Goal: Task Accomplishment & Management: Manage account settings

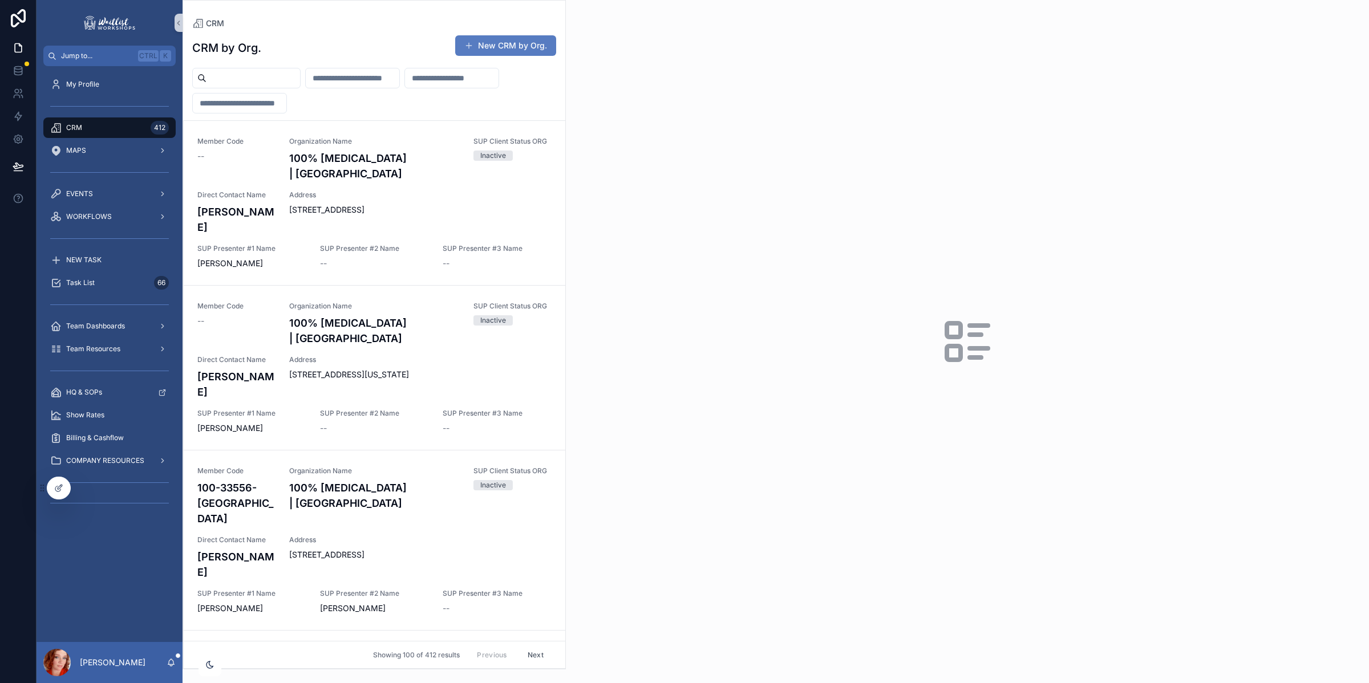
click at [258, 74] on input "scrollable content" at bounding box center [253, 78] width 94 height 16
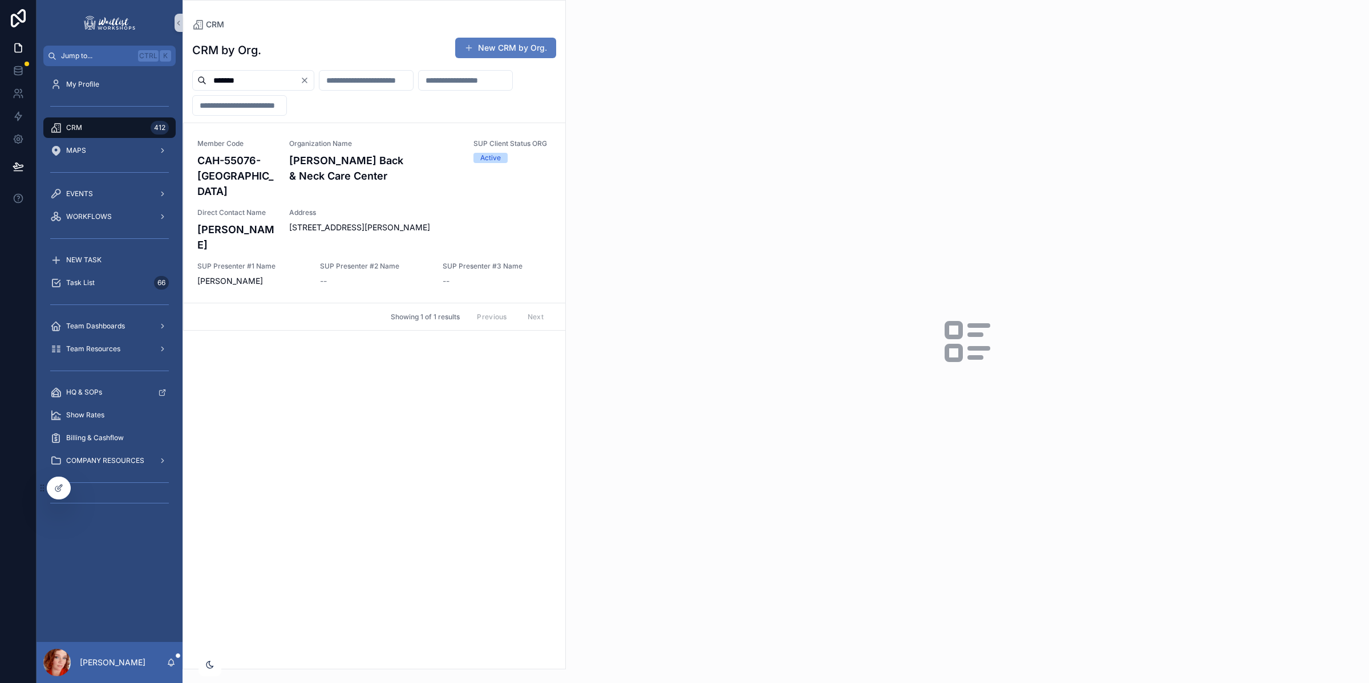
type input "*******"
click at [409, 208] on span "Address" at bounding box center [420, 212] width 262 height 9
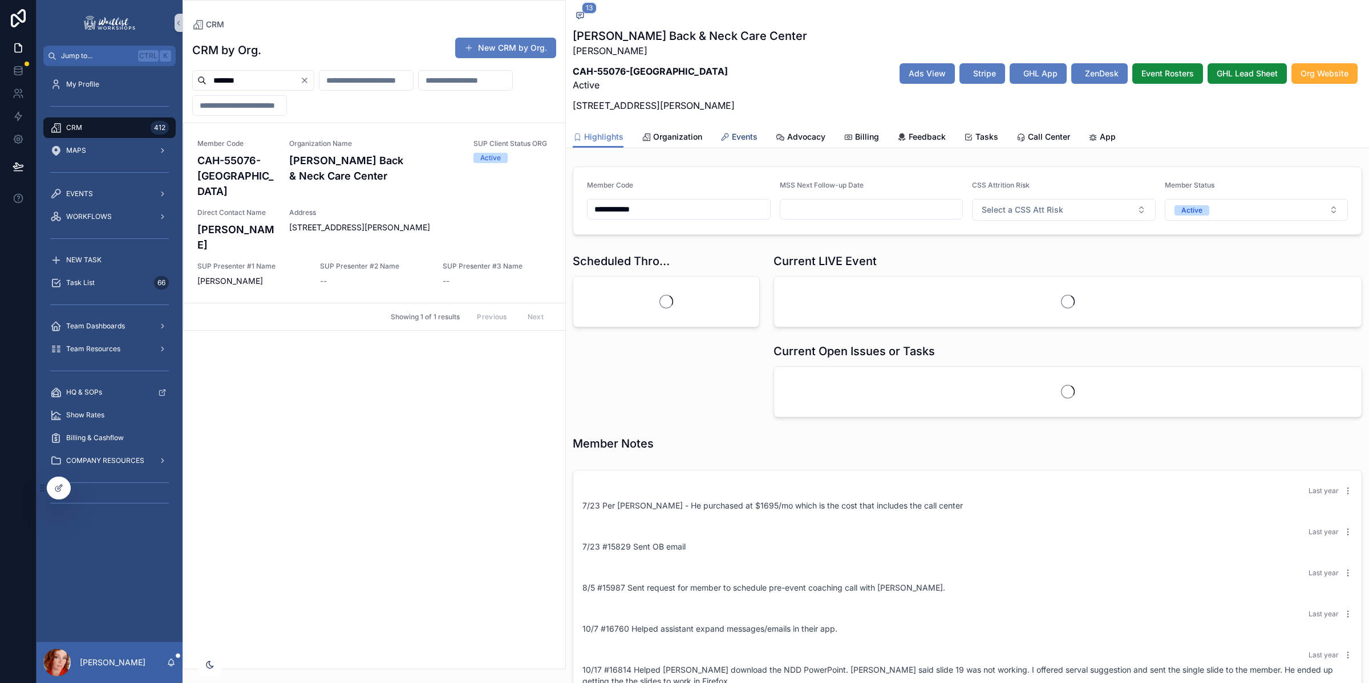
scroll to position [420, 0]
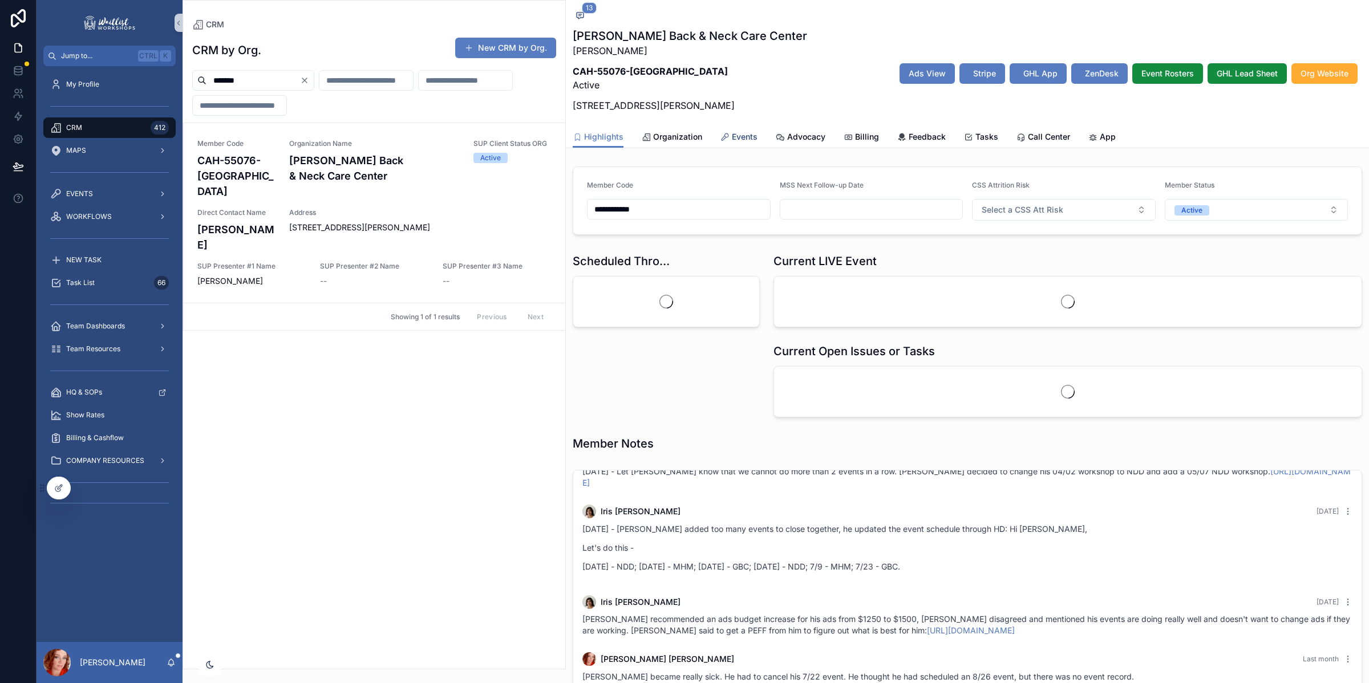
click at [744, 135] on span "Events" at bounding box center [745, 136] width 26 height 11
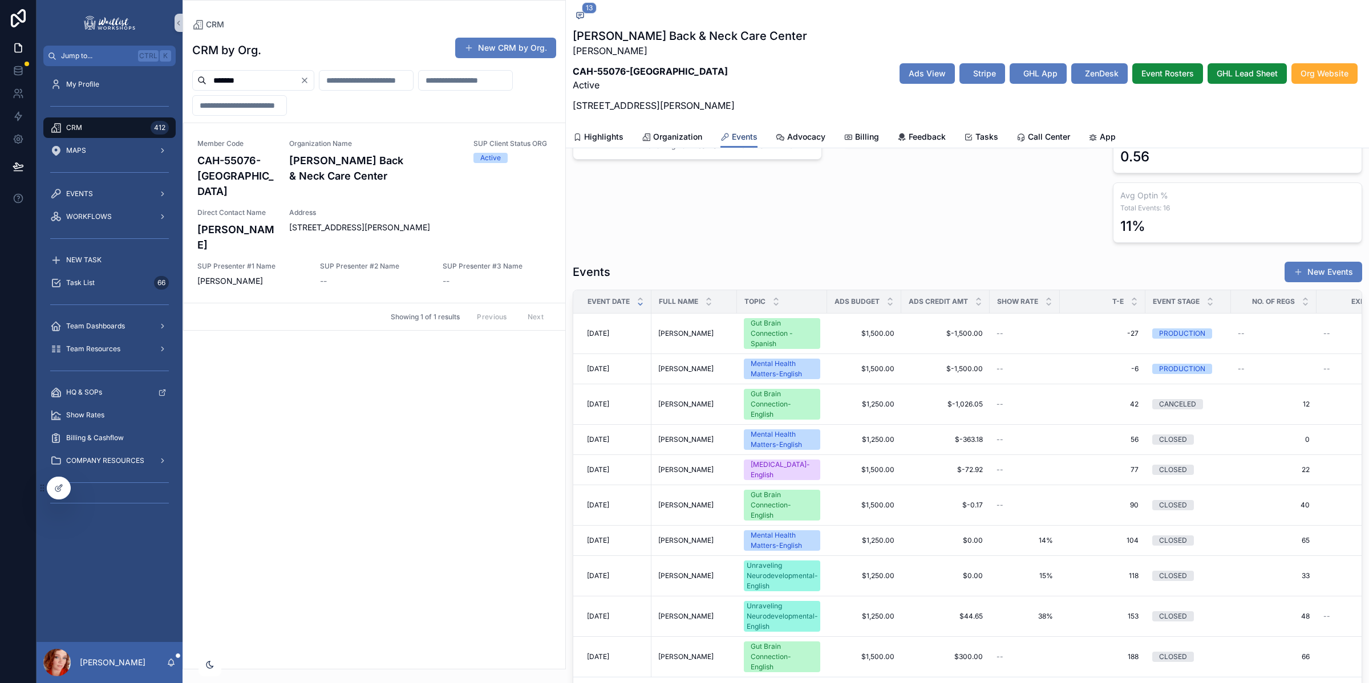
scroll to position [284, 0]
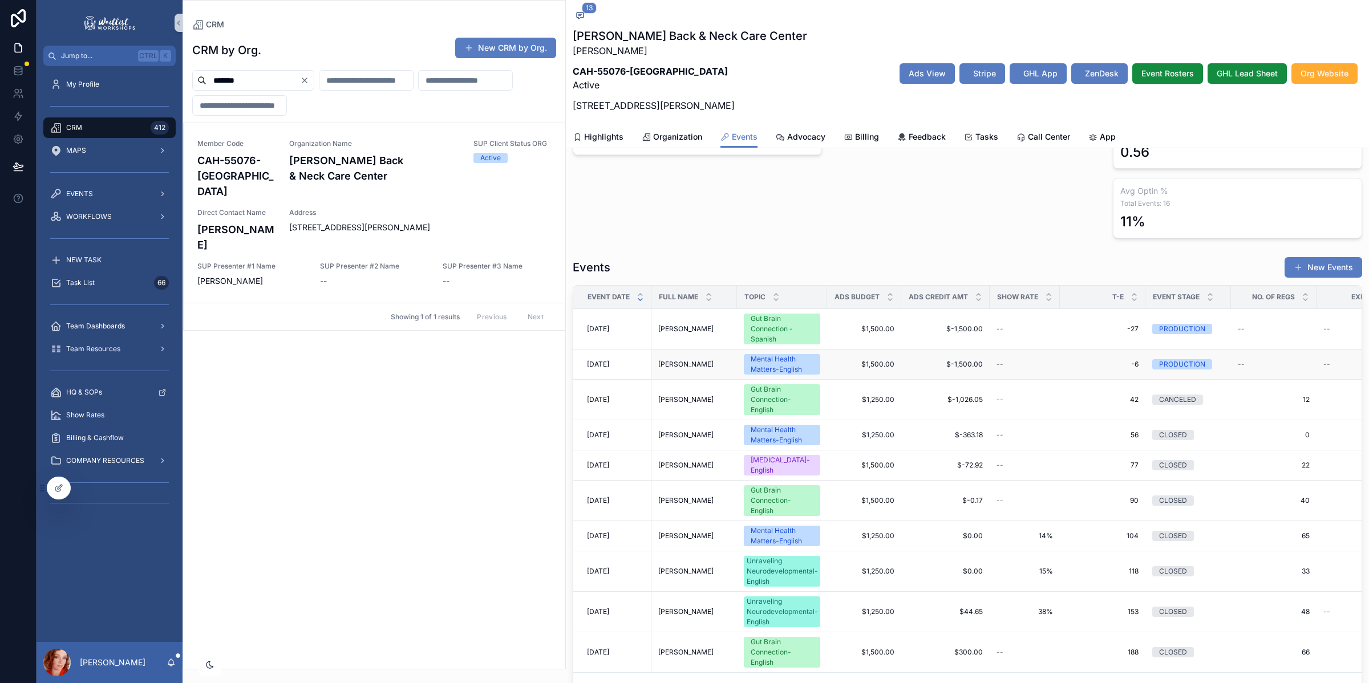
click at [679, 363] on span "Scott Stinson" at bounding box center [685, 364] width 55 height 9
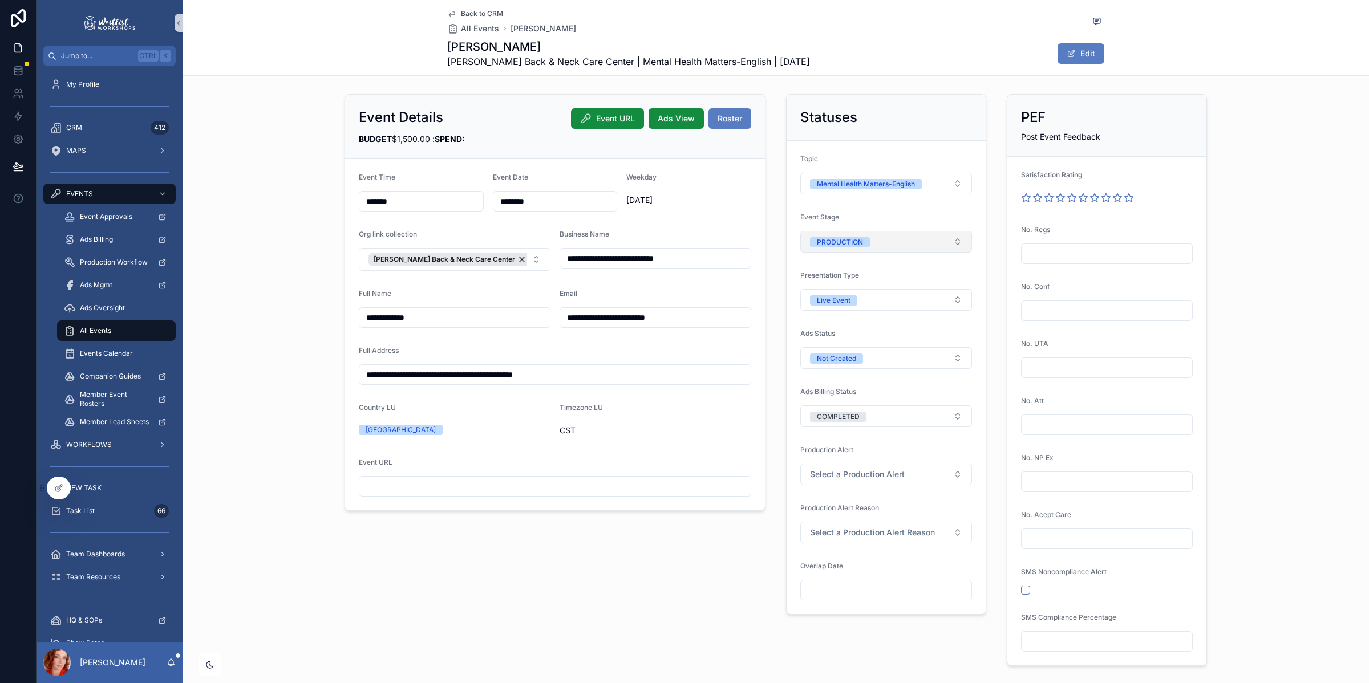
click at [861, 241] on span "PRODUCTION" at bounding box center [840, 242] width 60 height 10
click at [870, 323] on div "UNDER REVIEW" at bounding box center [881, 323] width 166 height 17
click at [1264, 281] on div "**********" at bounding box center [775, 380] width 1186 height 581
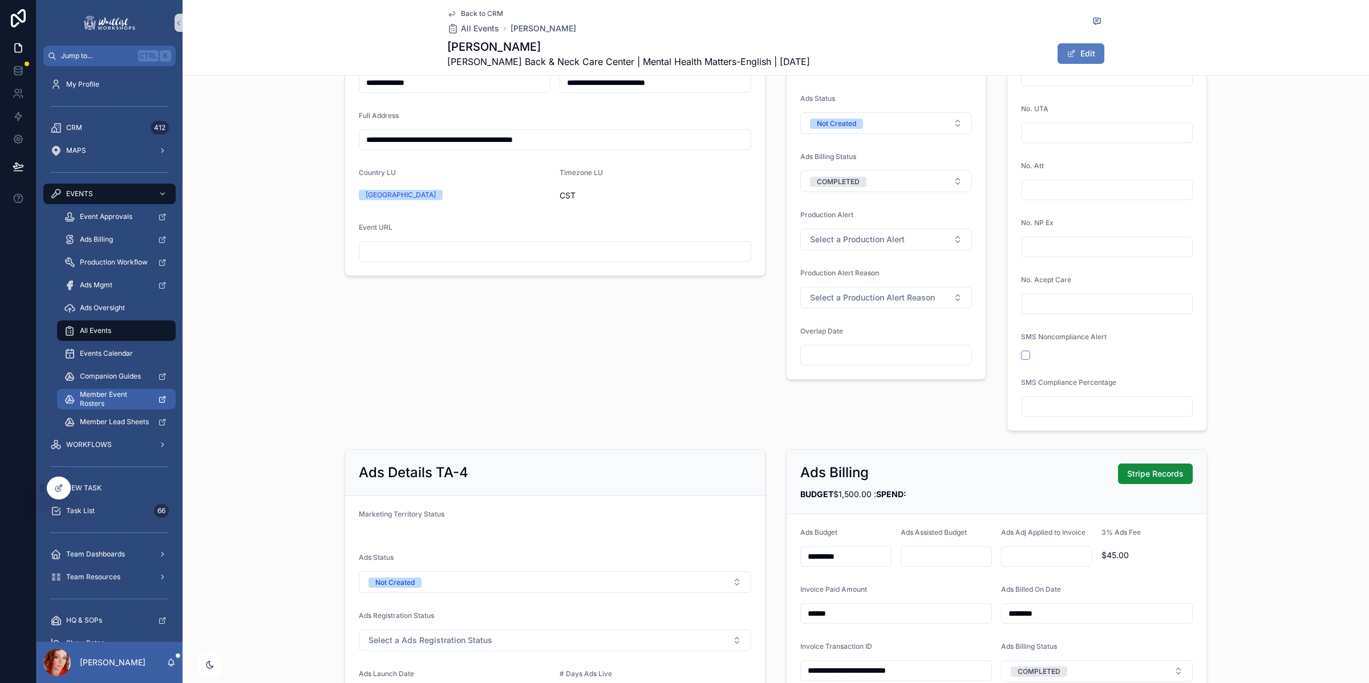
scroll to position [224, 0]
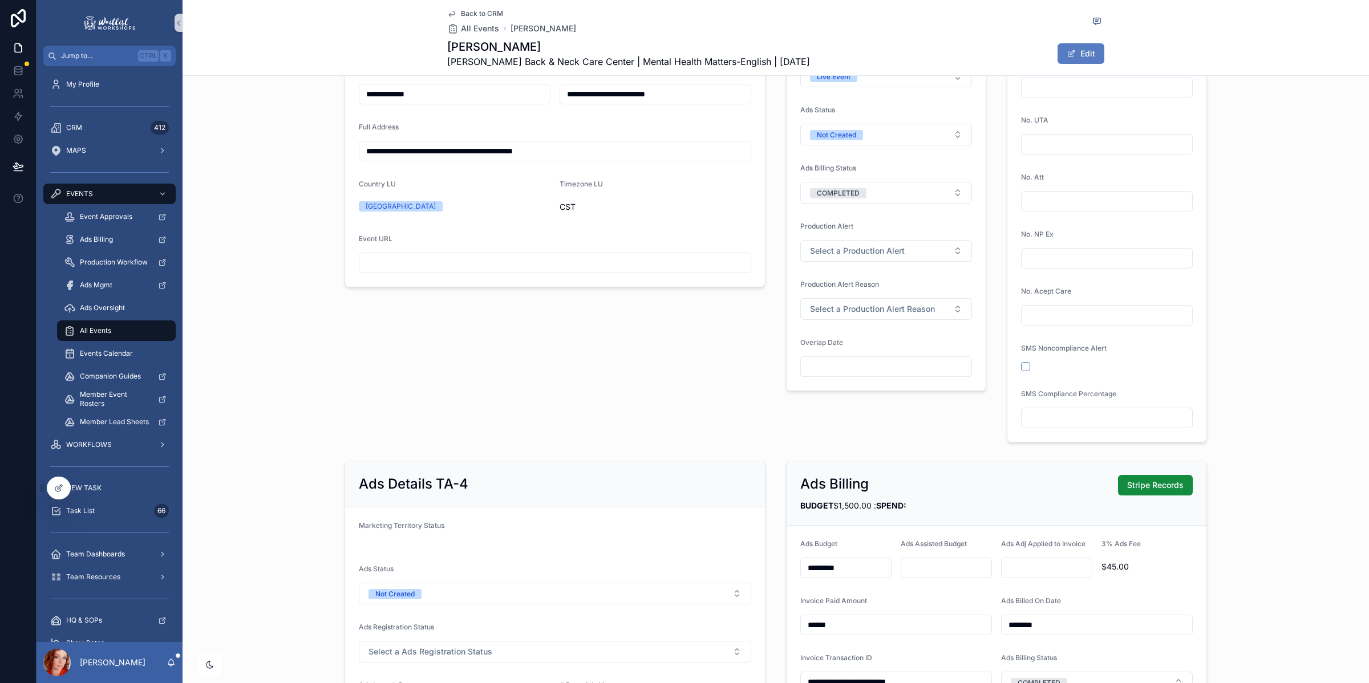
click at [489, 12] on span "Back to CRM" at bounding box center [482, 13] width 42 height 9
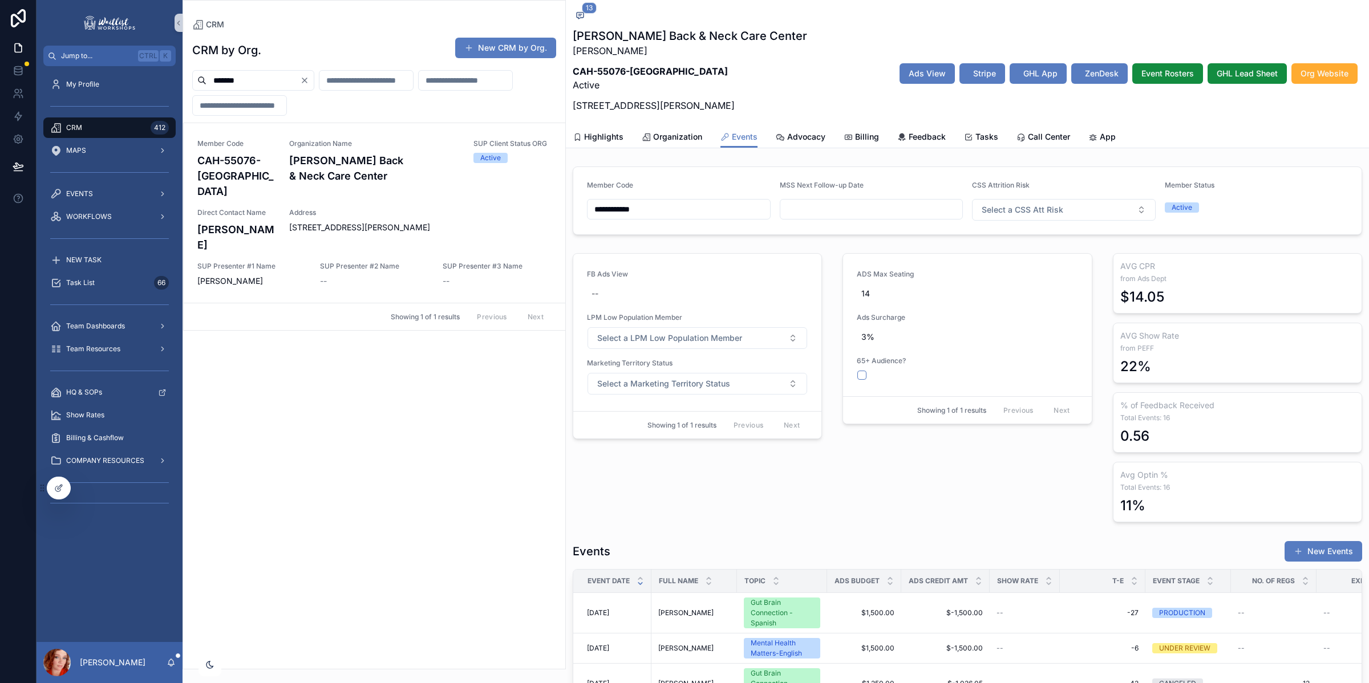
scroll to position [461, 0]
drag, startPoint x: 297, startPoint y: 78, endPoint x: 143, endPoint y: 68, distance: 154.3
click at [143, 68] on div "**********" at bounding box center [702, 341] width 1332 height 683
type input "*******"
click at [332, 169] on div "Organization Name Compass Family Chiropractic" at bounding box center [374, 169] width 171 height 60
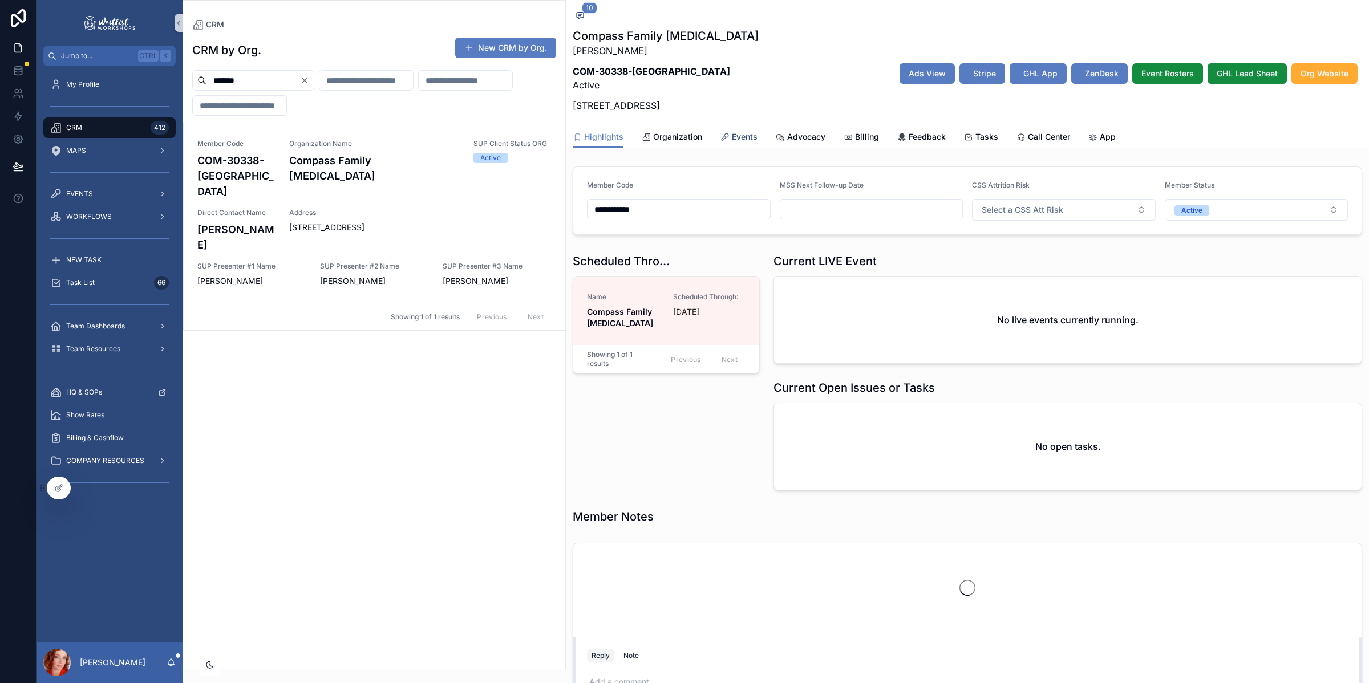
click at [736, 134] on span "Events" at bounding box center [745, 136] width 26 height 11
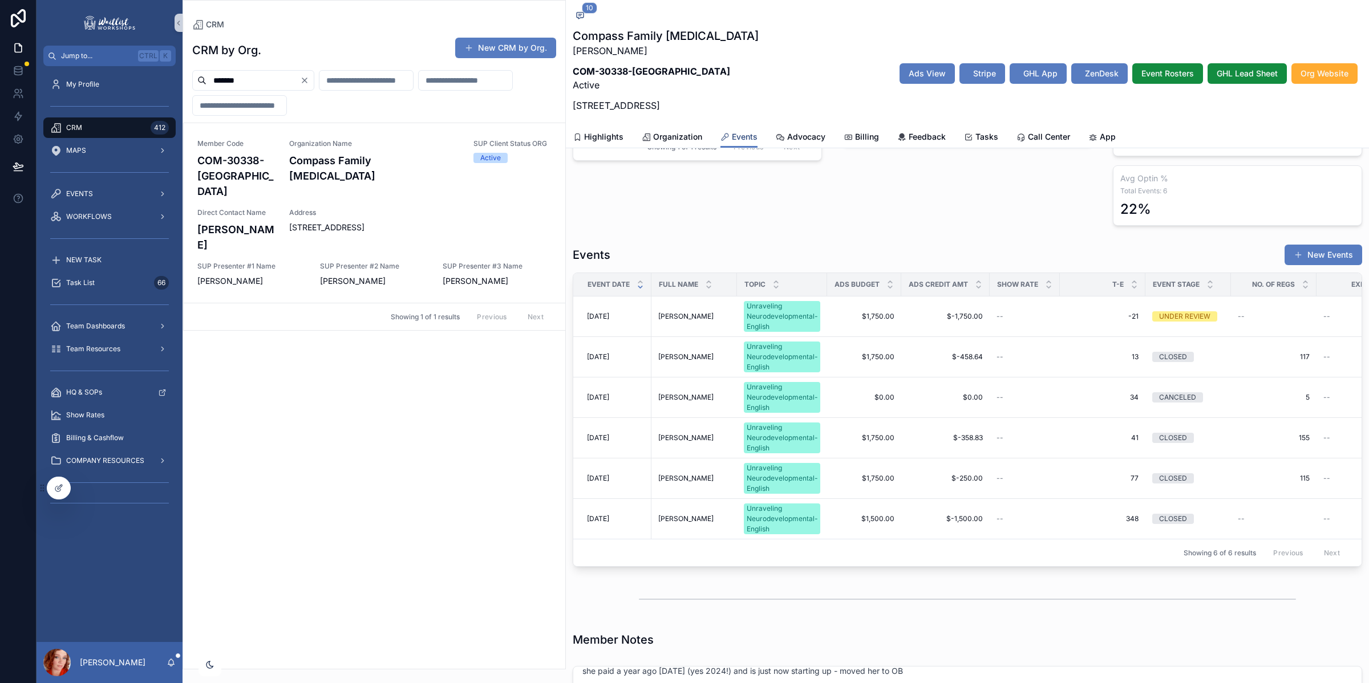
scroll to position [284, 0]
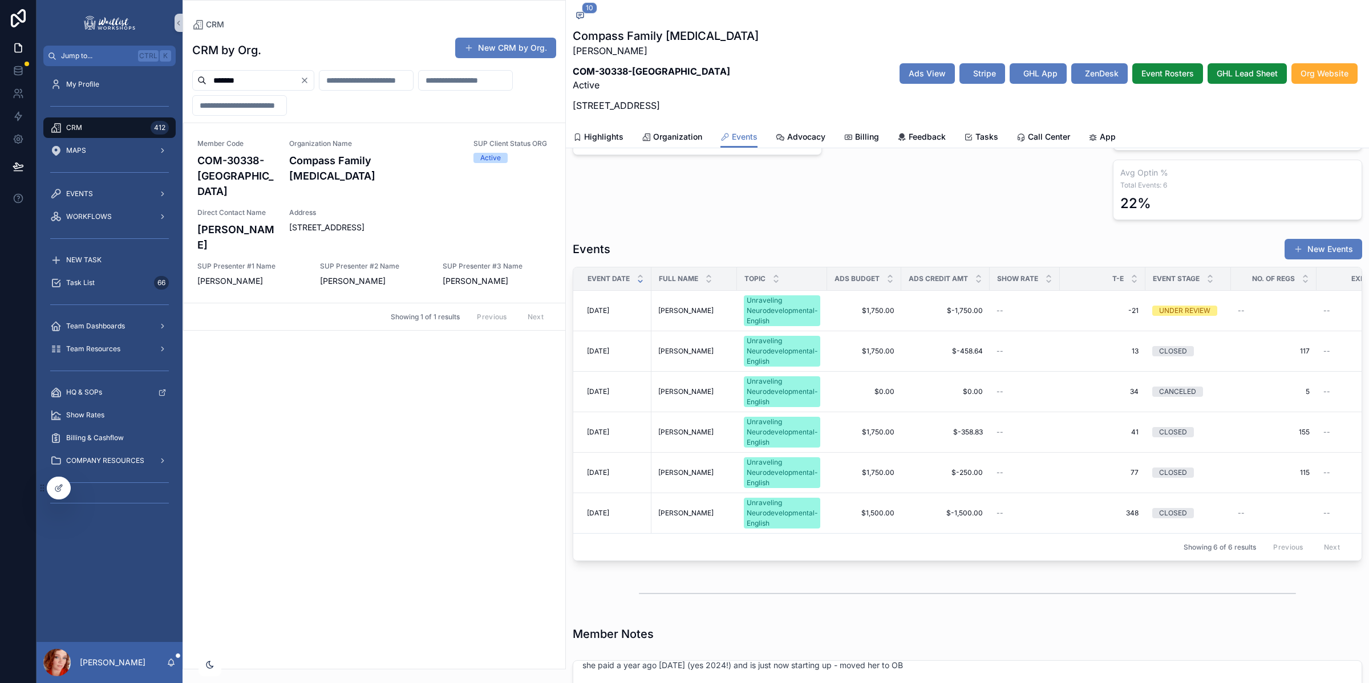
click at [417, 414] on div "CRM by Org. New CRM by Org. ******* Member Code COM-30338-GA Organization Name …" at bounding box center [374, 349] width 382 height 639
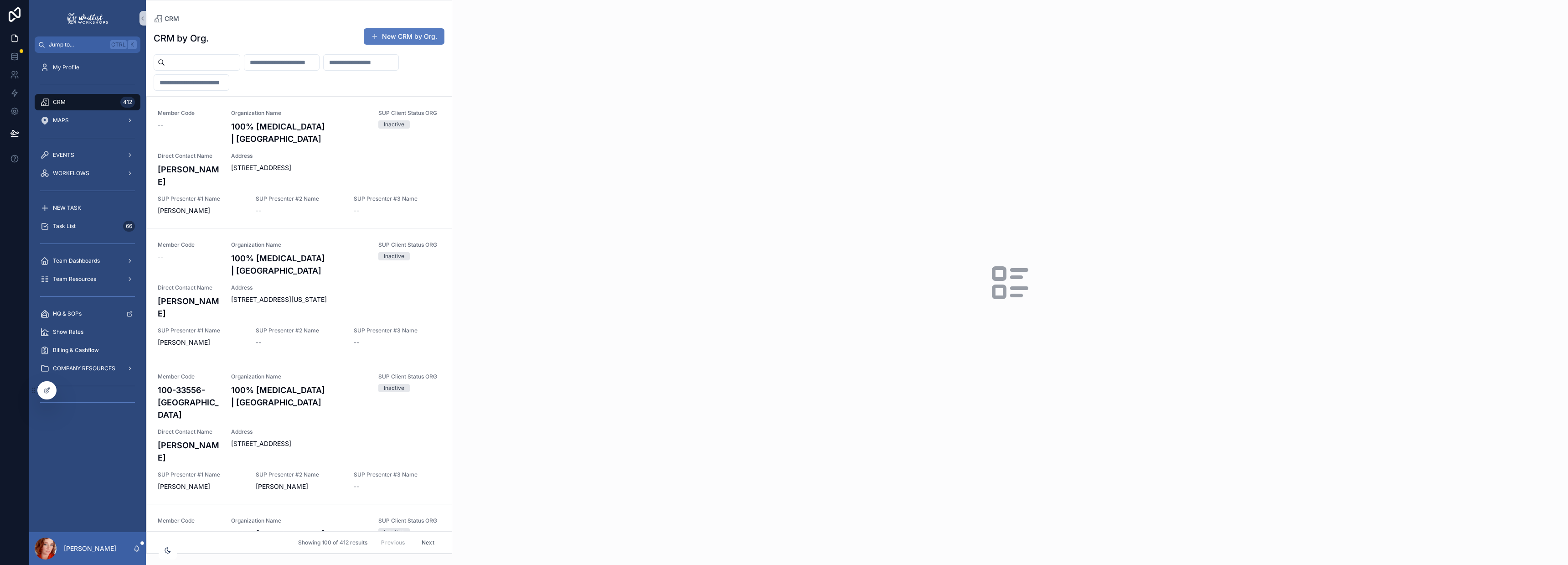
click at [216, 62] on input "scrollable content" at bounding box center [202, 62] width 75 height 13
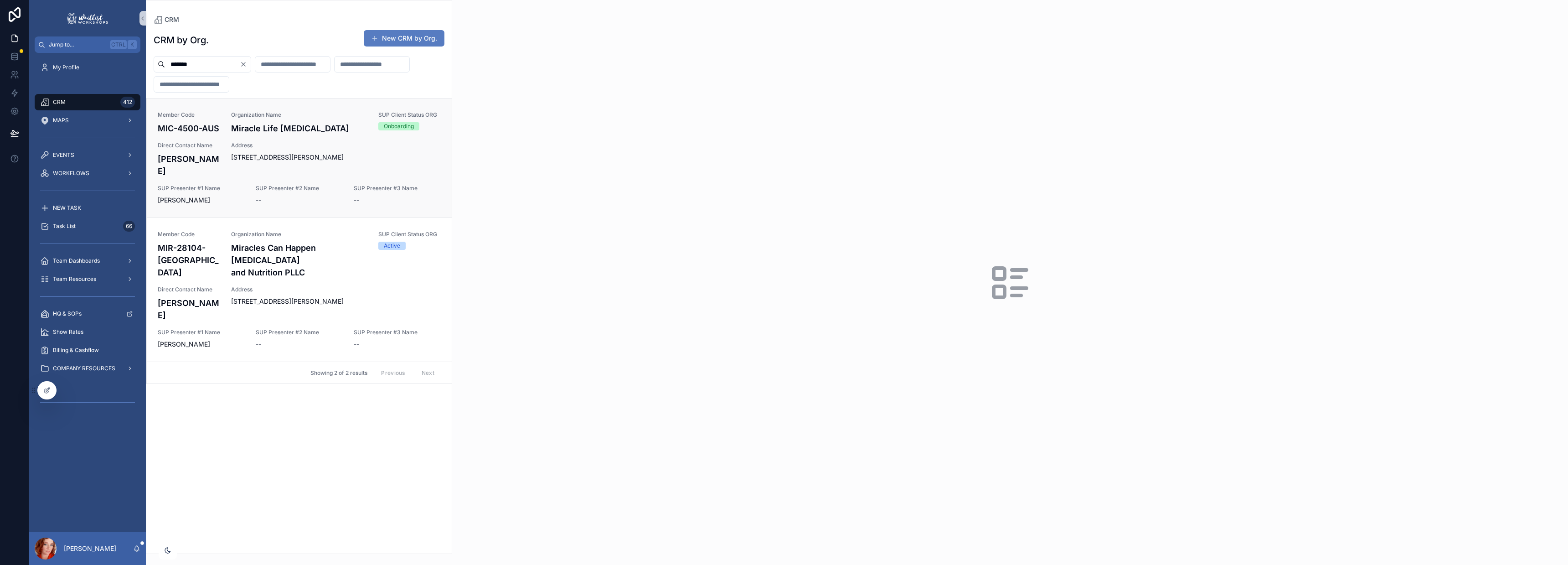
type input "*******"
click at [239, 116] on span "Organization Name" at bounding box center [299, 114] width 137 height 7
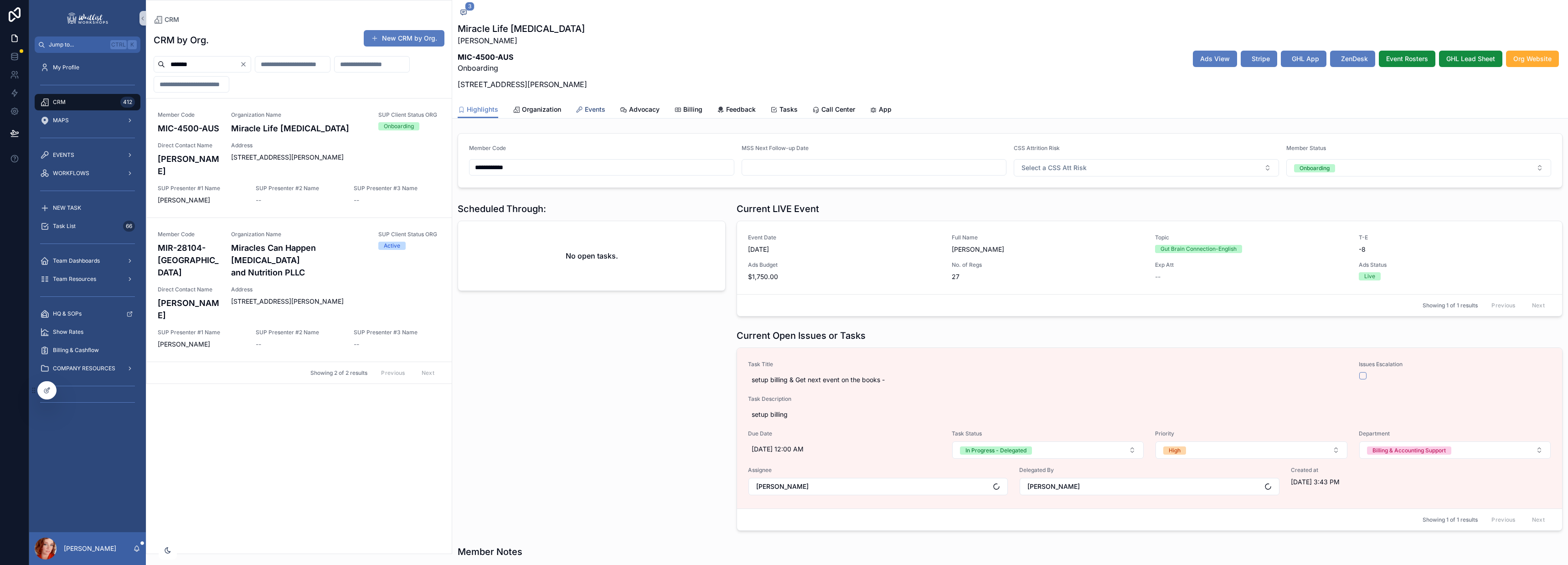
scroll to position [246, 0]
click at [595, 110] on span "Events" at bounding box center [595, 109] width 21 height 9
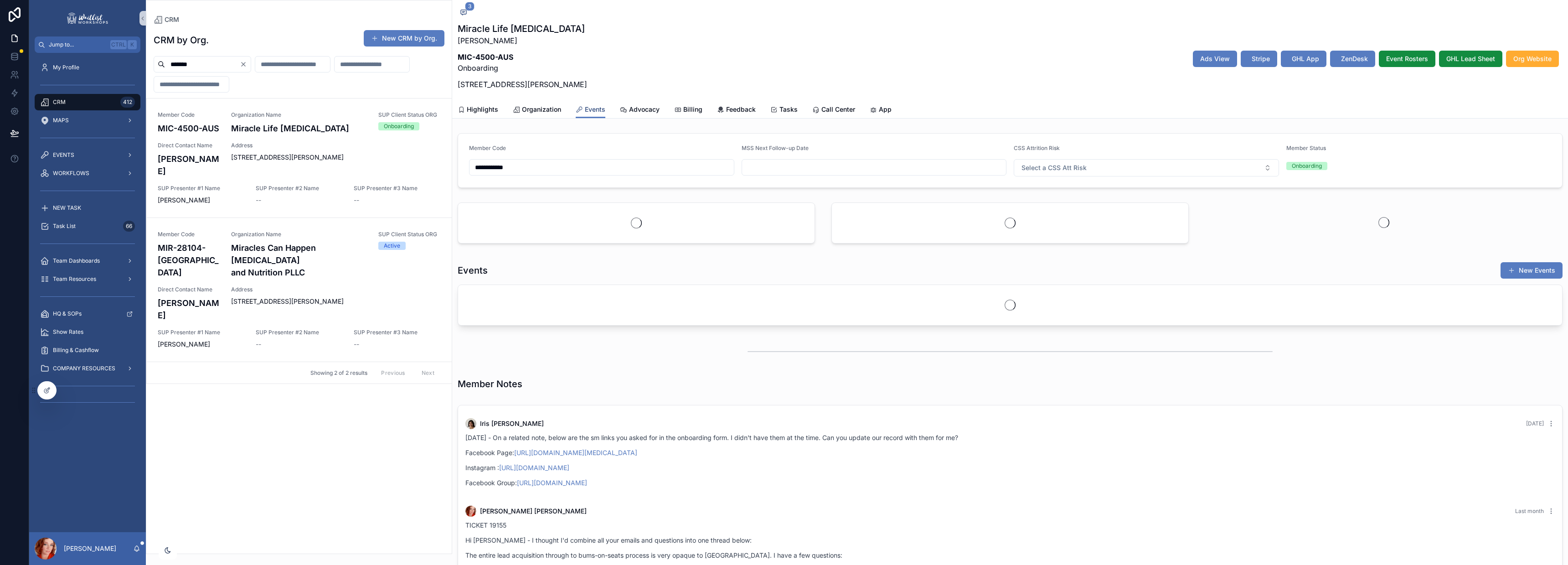
scroll to position [246, 0]
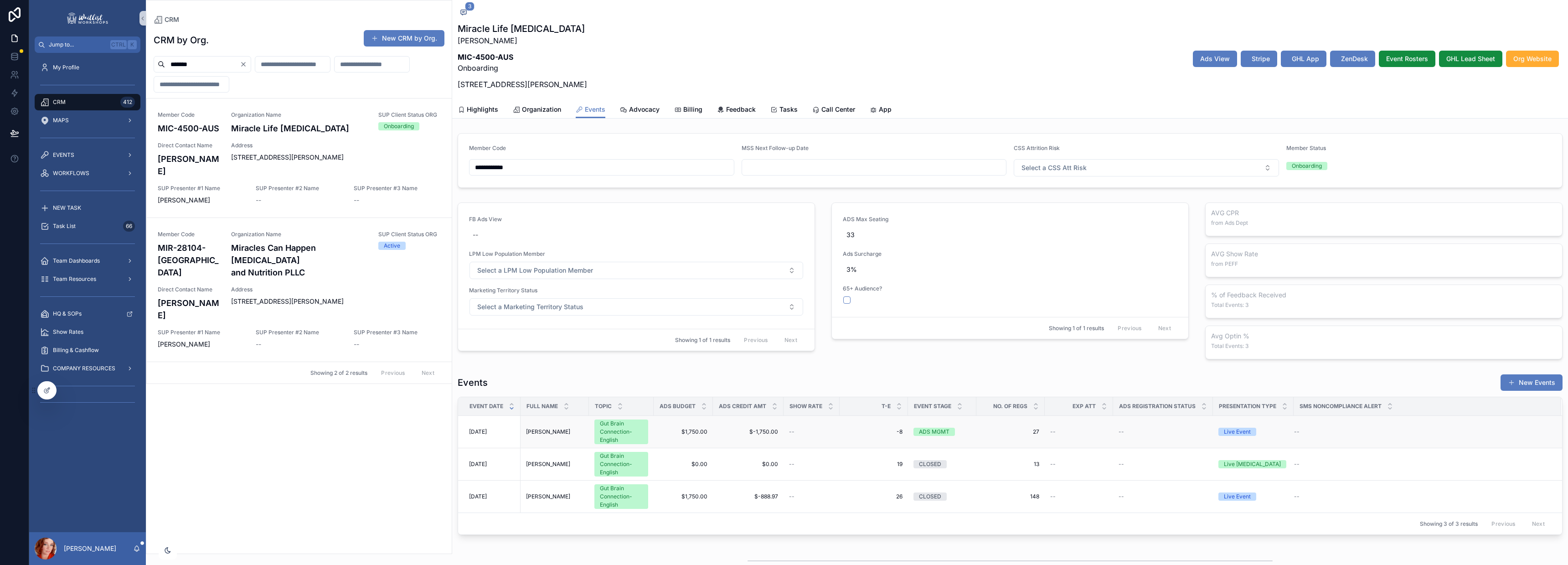
click at [555, 428] on span "Richard Alexander Sawyer" at bounding box center [547, 431] width 44 height 7
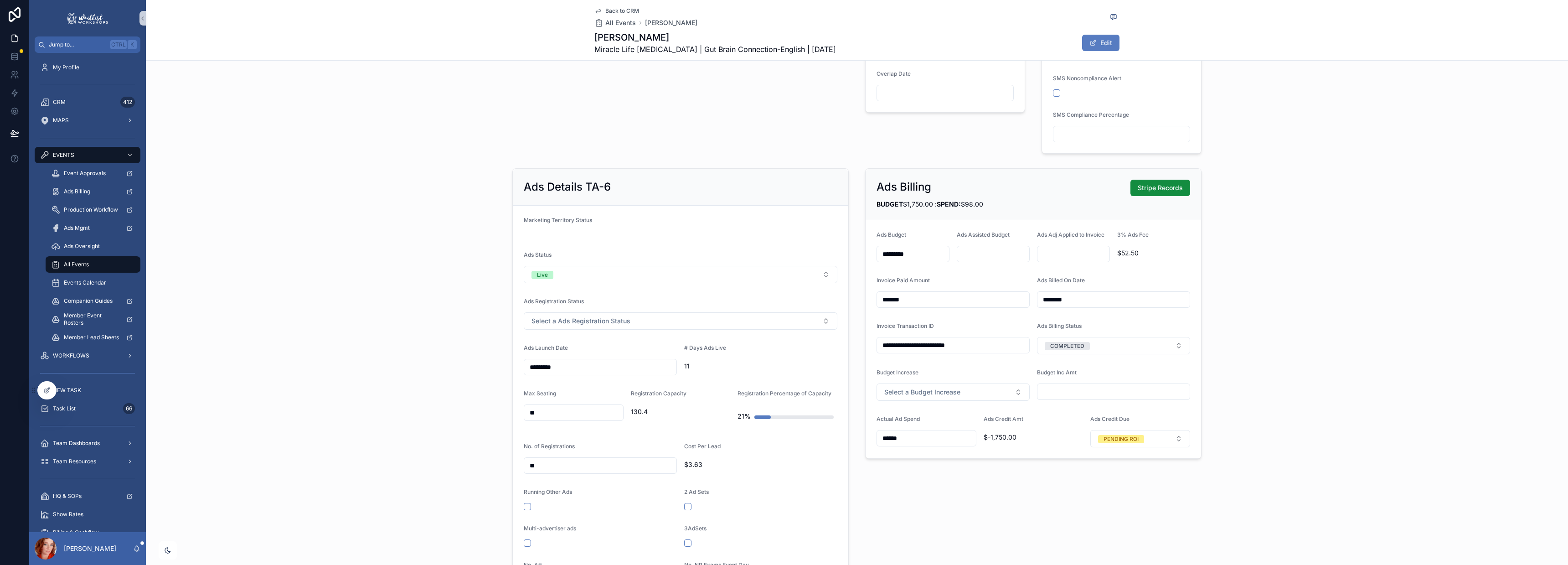
scroll to position [379, 0]
click at [547, 415] on input "**" at bounding box center [574, 412] width 99 height 13
drag, startPoint x: 547, startPoint y: 415, endPoint x: 455, endPoint y: 416, distance: 92.0
click at [455, 416] on div "**********" at bounding box center [856, 429] width 1422 height 531
type input "**"
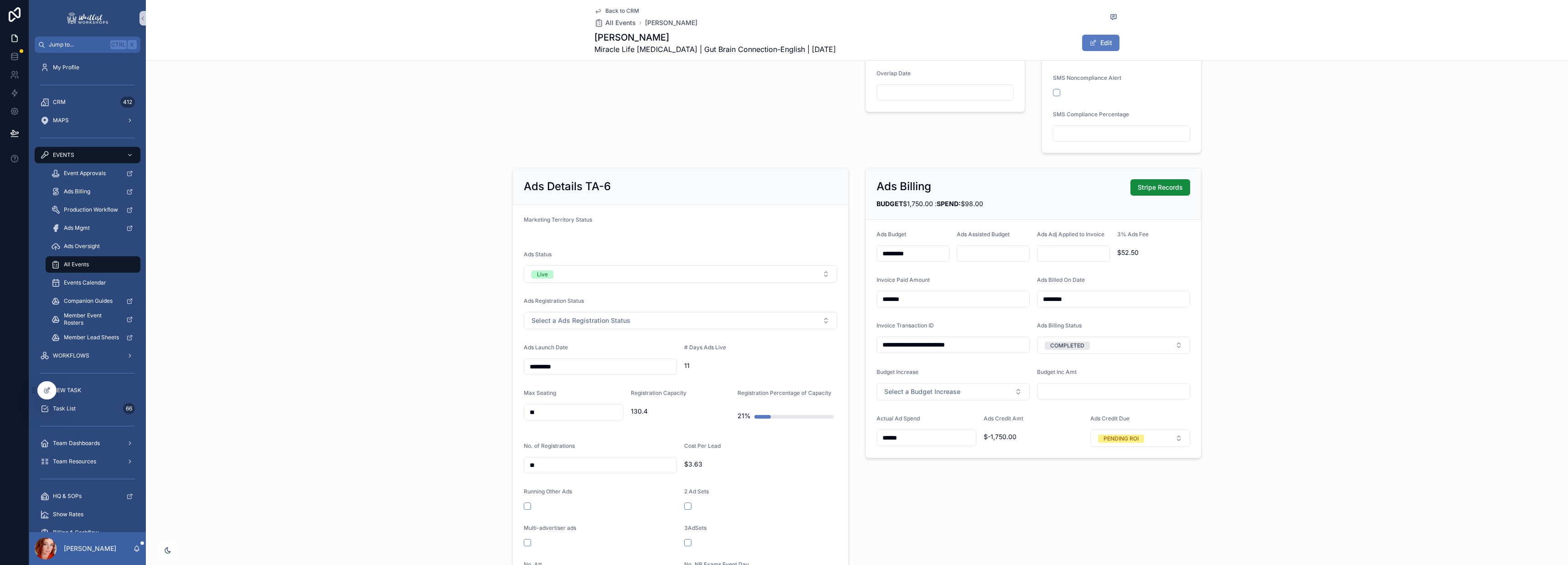
click at [1293, 290] on div "**********" at bounding box center [856, 429] width 1422 height 531
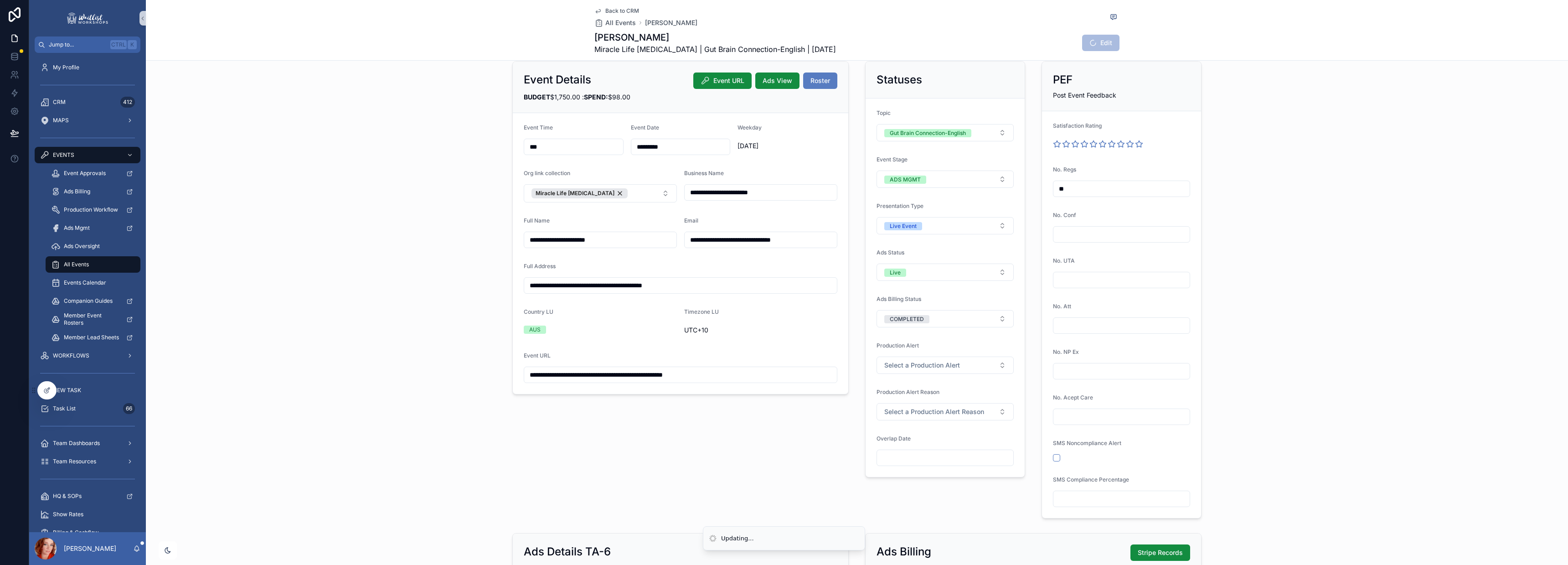
scroll to position [0, 0]
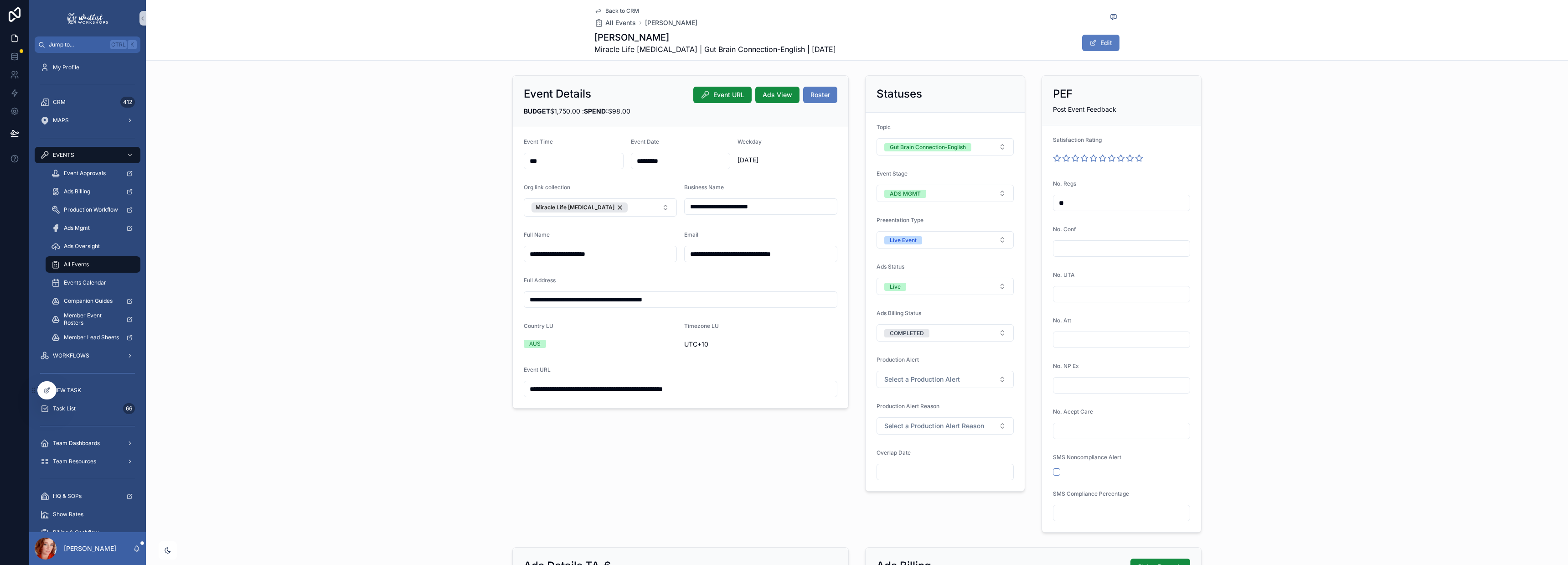
drag, startPoint x: 636, startPoint y: 299, endPoint x: 764, endPoint y: 299, distance: 128.0
click at [764, 299] on input "**********" at bounding box center [680, 300] width 312 height 13
drag, startPoint x: 689, startPoint y: 299, endPoint x: 740, endPoint y: 299, distance: 51.0
click at [689, 299] on input "**********" at bounding box center [680, 300] width 312 height 13
drag, startPoint x: 737, startPoint y: 299, endPoint x: 420, endPoint y: 297, distance: 317.0
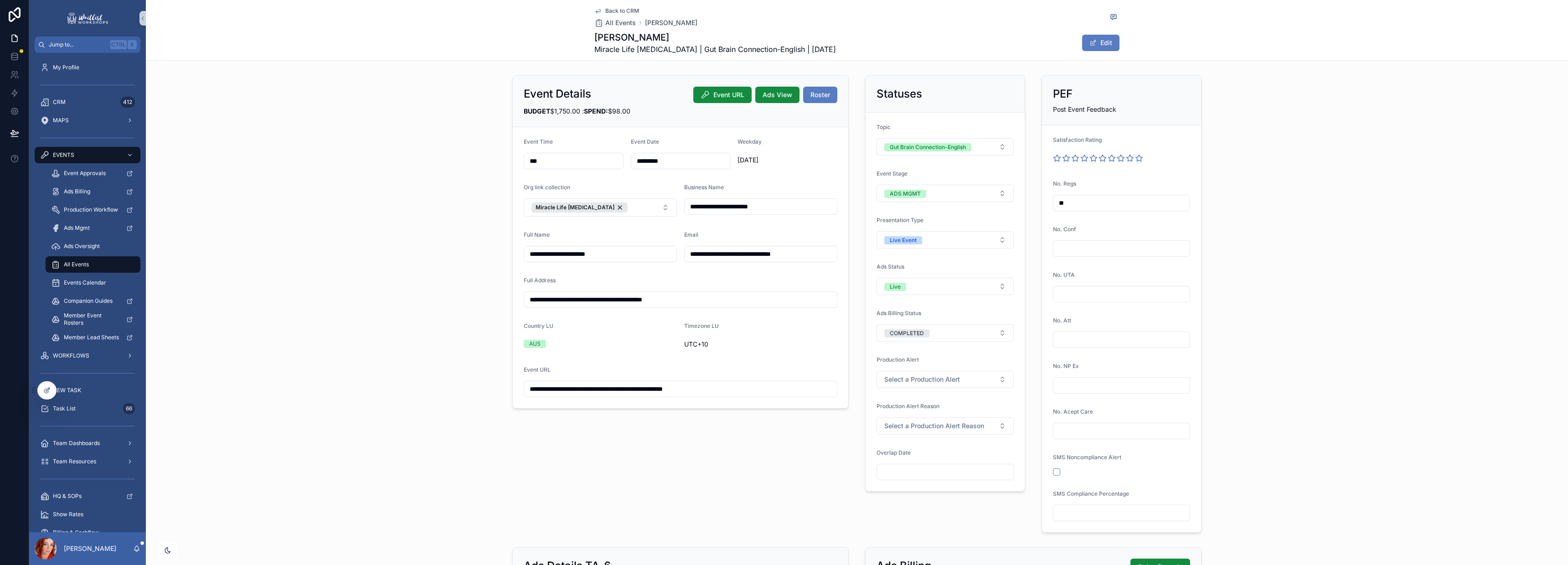
click at [420, 297] on div "**********" at bounding box center [856, 304] width 1422 height 464
paste input "scrollable content"
type input "**********"
click at [1291, 181] on div "**********" at bounding box center [856, 304] width 1422 height 464
drag, startPoint x: 1107, startPoint y: 18, endPoint x: 1138, endPoint y: 22, distance: 31.3
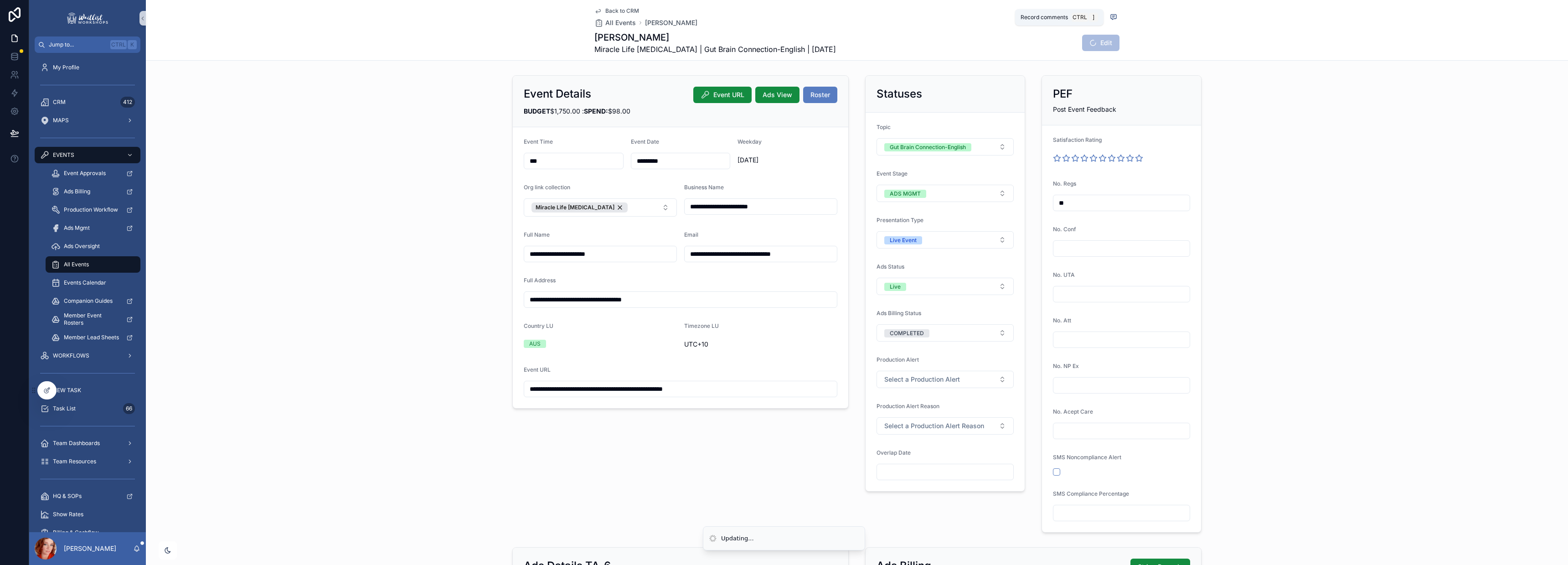
click at [1110, 18] on icon "scrollable content" at bounding box center [1113, 17] width 7 height 7
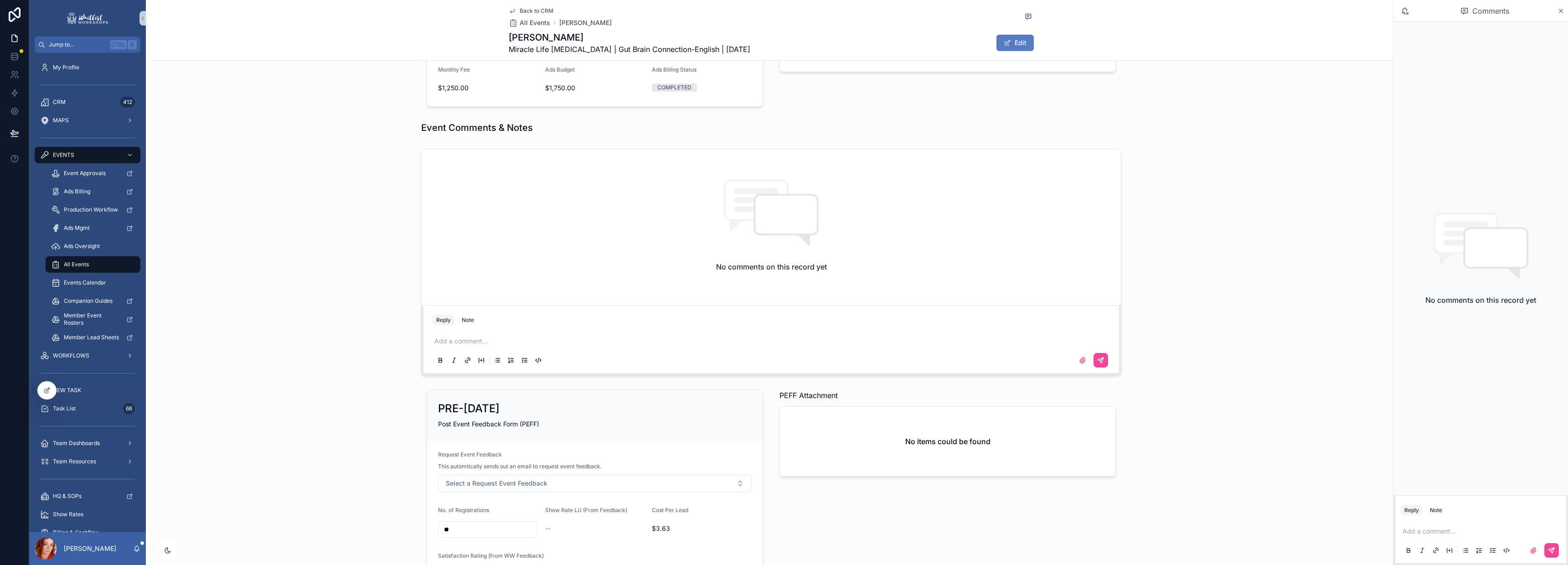
scroll to position [1195, 0]
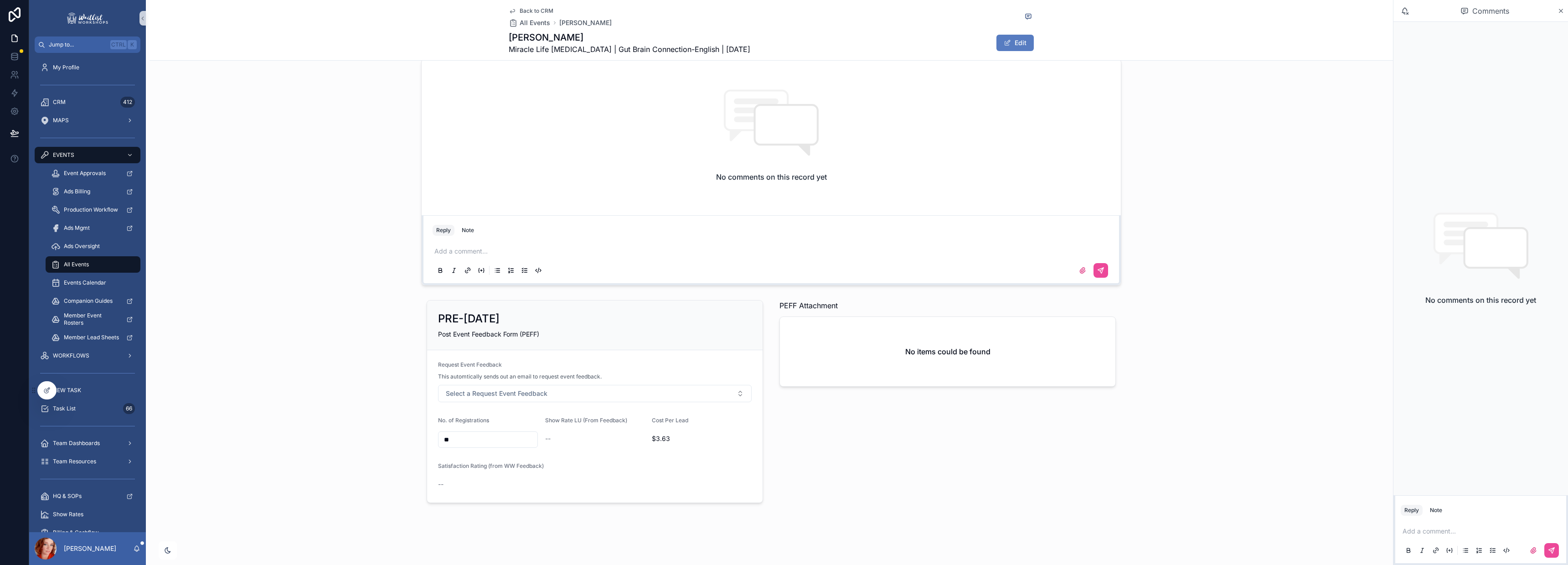
drag, startPoint x: 492, startPoint y: 248, endPoint x: 742, endPoint y: 193, distance: 256.0
click at [495, 248] on p "scrollable content" at bounding box center [772, 250] width 677 height 9
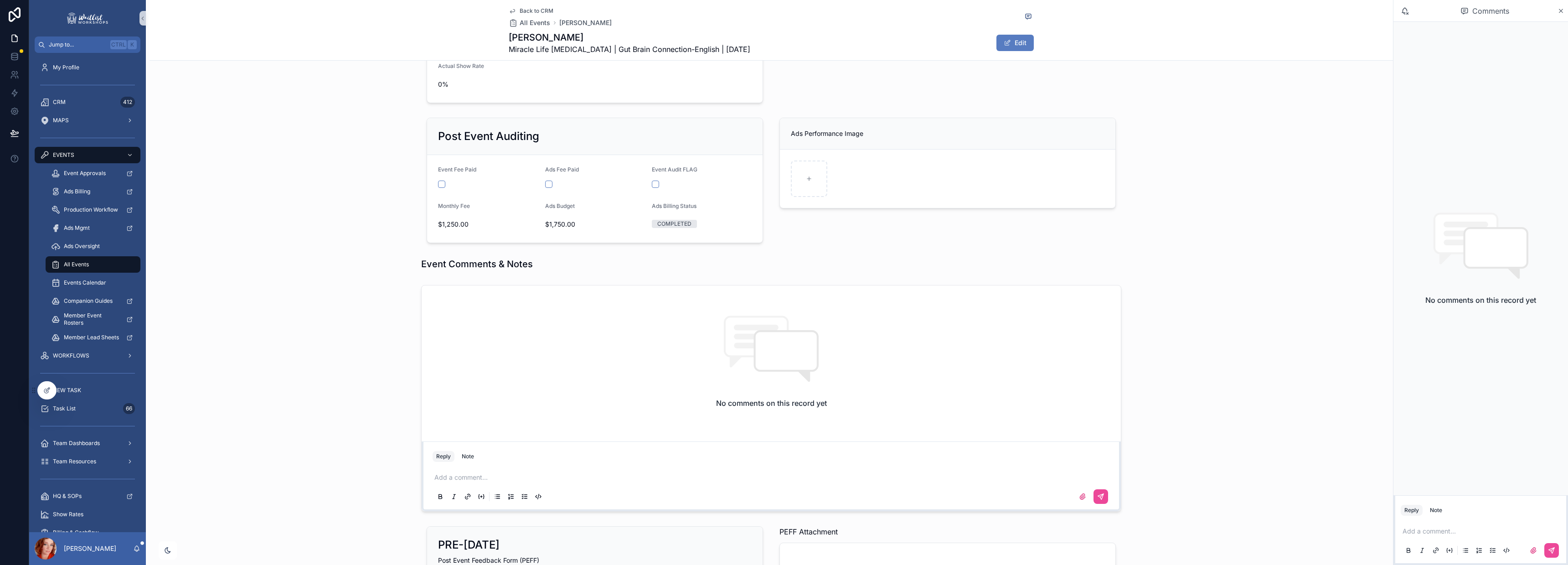
scroll to position [968, 0]
drag, startPoint x: 1096, startPoint y: 506, endPoint x: 1108, endPoint y: 471, distance: 37.0
click at [1097, 500] on icon "scrollable content" at bounding box center [1100, 496] width 7 height 7
click at [1270, 267] on div "Event Comments & Notes" at bounding box center [771, 264] width 1244 height 20
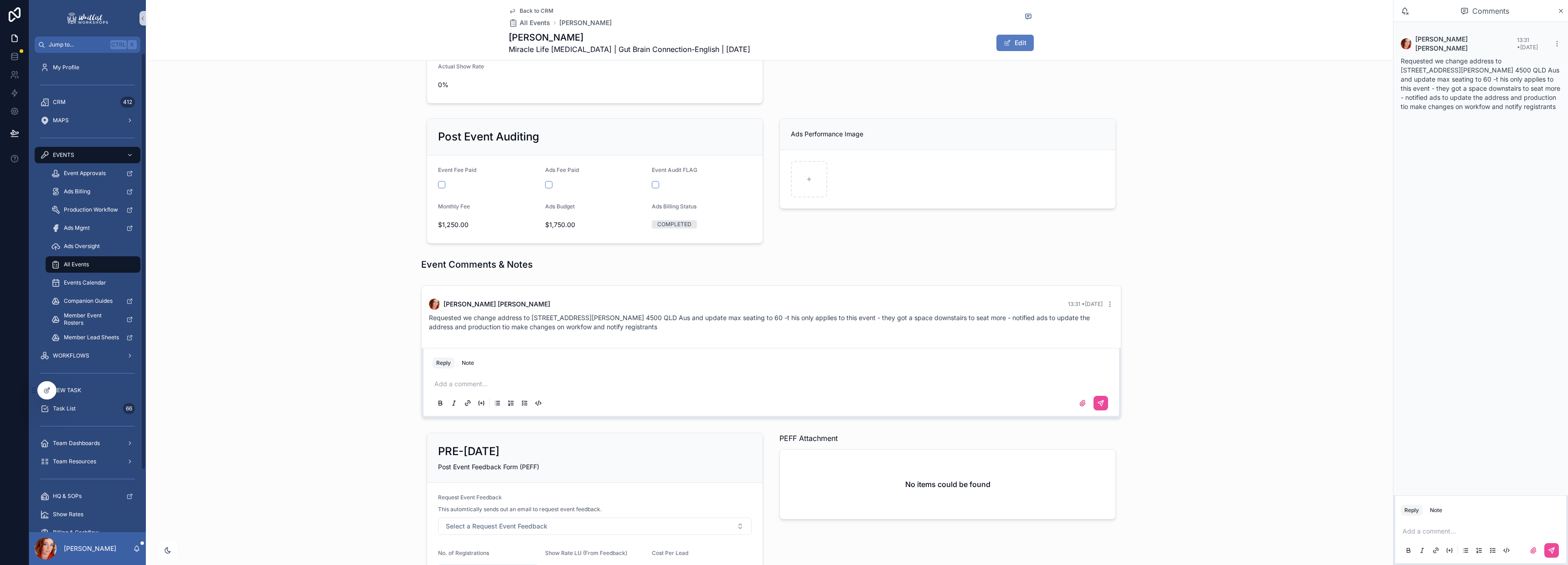
scroll to position [874, 0]
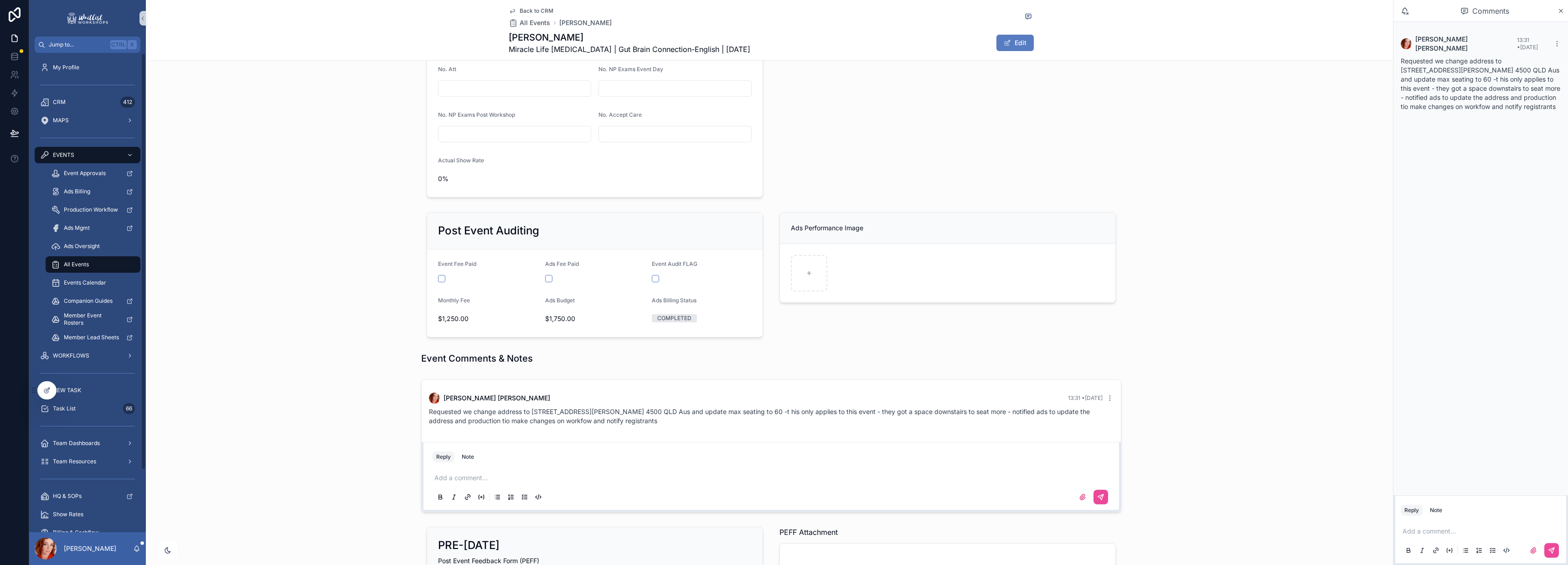
drag, startPoint x: 312, startPoint y: 277, endPoint x: 325, endPoint y: 28, distance: 249.3
click at [312, 277] on div "Post Event Auditing Event Fee Paid Ads Fee Paid Event Audit FLAG Monthly Fee $1…" at bounding box center [771, 275] width 1244 height 133
click at [56, 106] on div "CRM 412" at bounding box center [87, 102] width 95 height 14
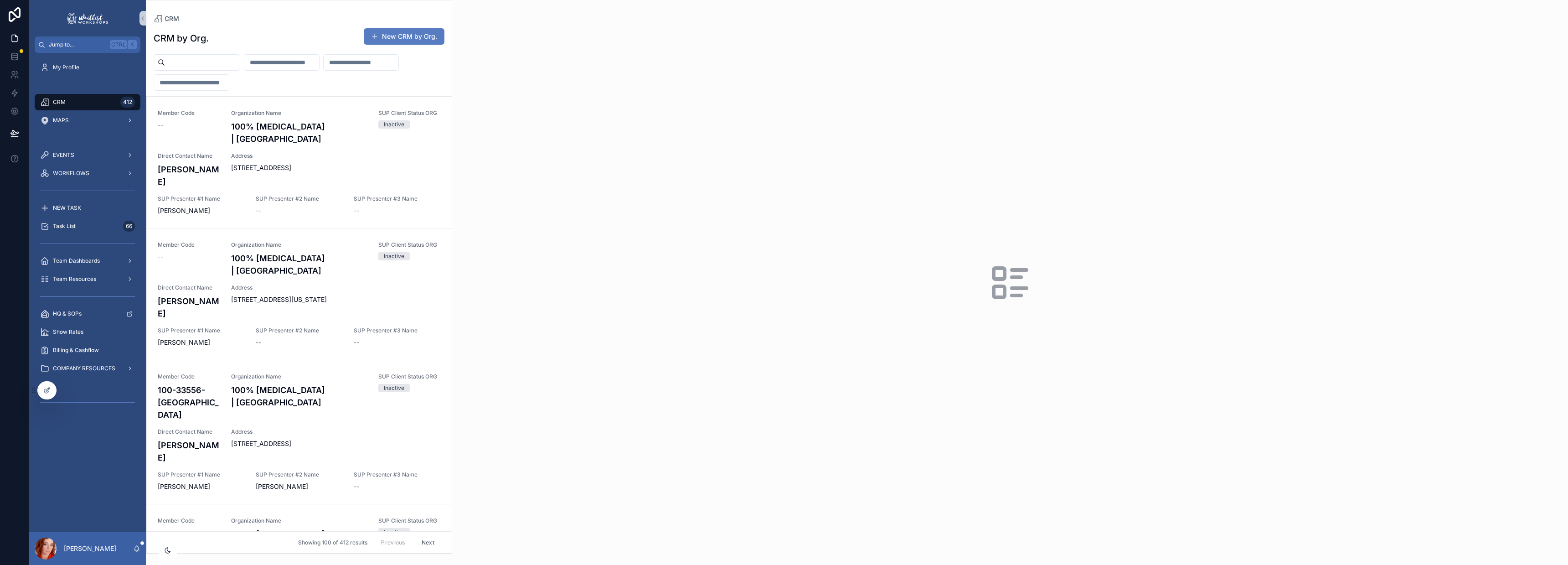
click at [196, 59] on input "scrollable content" at bounding box center [202, 62] width 75 height 13
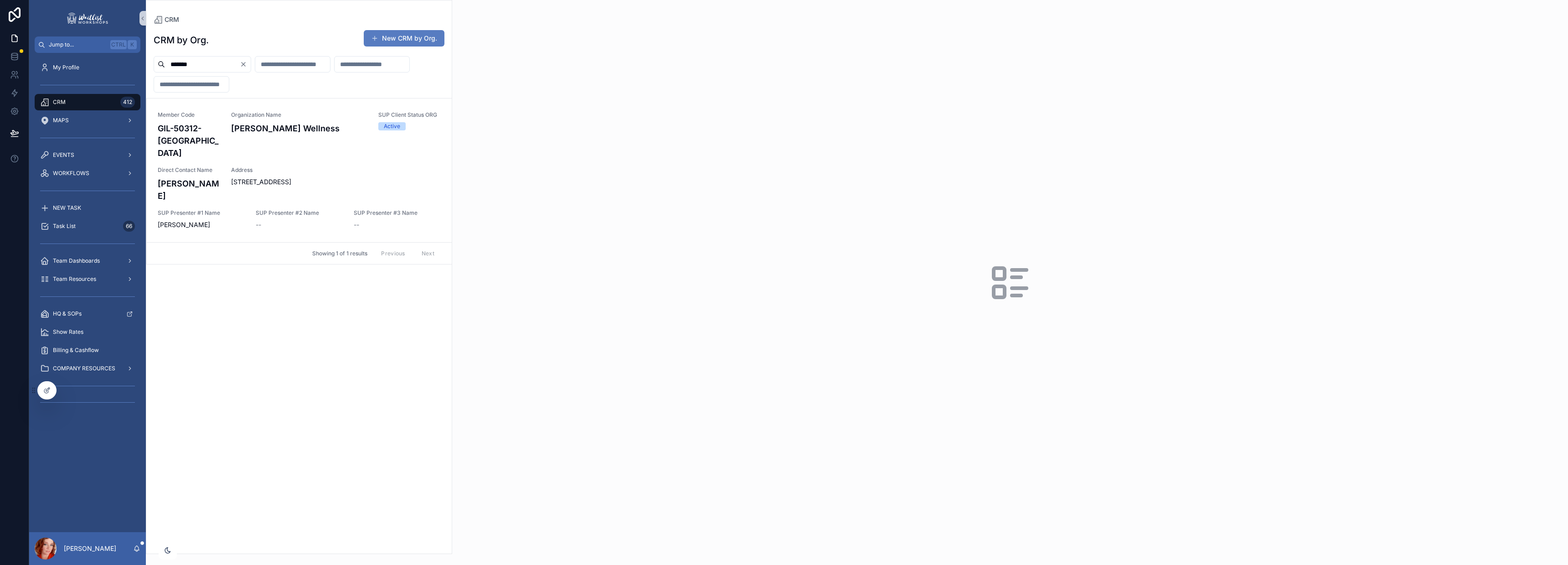
type input "*******"
click at [240, 166] on div "Address 2925 Ingersoll Avenue, Des Moines, IA 50312" at bounding box center [336, 184] width 209 height 35
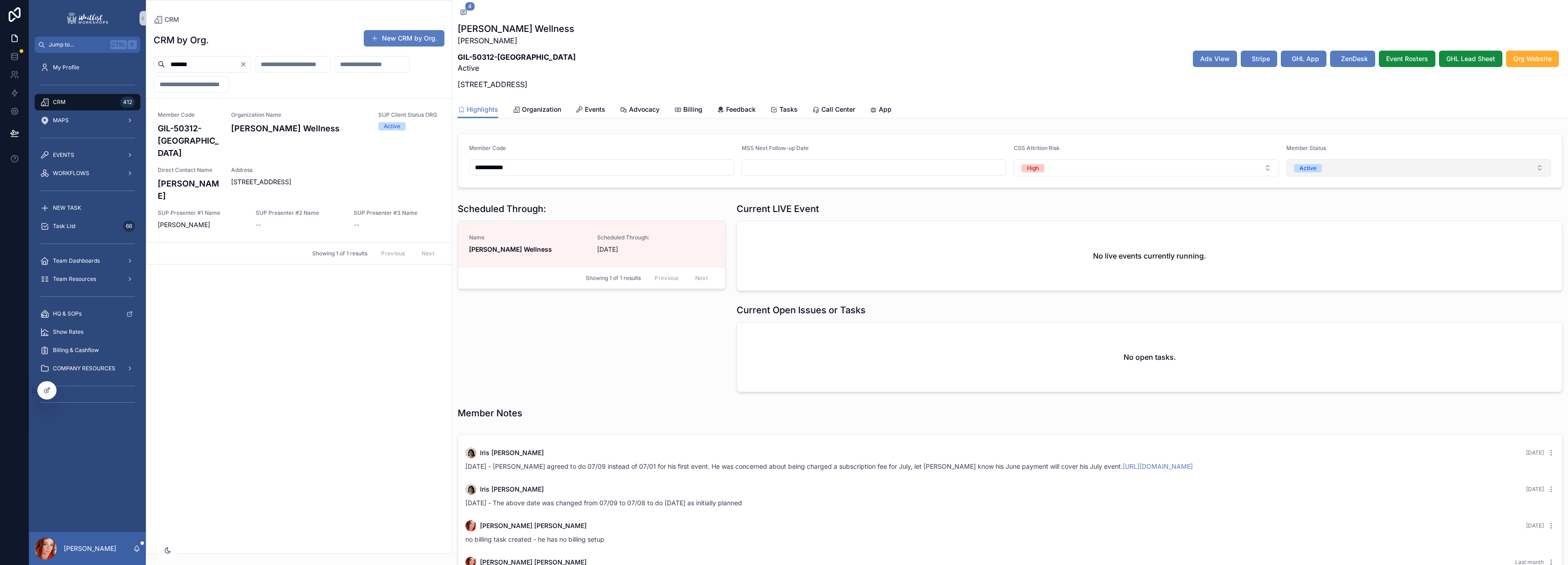
click at [1315, 168] on button "Active" at bounding box center [1419, 168] width 265 height 18
click at [1339, 285] on span "Request Offboard" at bounding box center [1313, 286] width 56 height 8
click at [1028, 75] on div "Gilbert Wellness Jeff Gilbert GIL-50312-IA Request Offboard 2925 Ingersoll Aven…" at bounding box center [1010, 58] width 1104 height 73
click at [1252, 54] on span "Stripe" at bounding box center [1260, 58] width 18 height 9
click at [463, 10] on icon "scrollable content" at bounding box center [463, 12] width 7 height 7
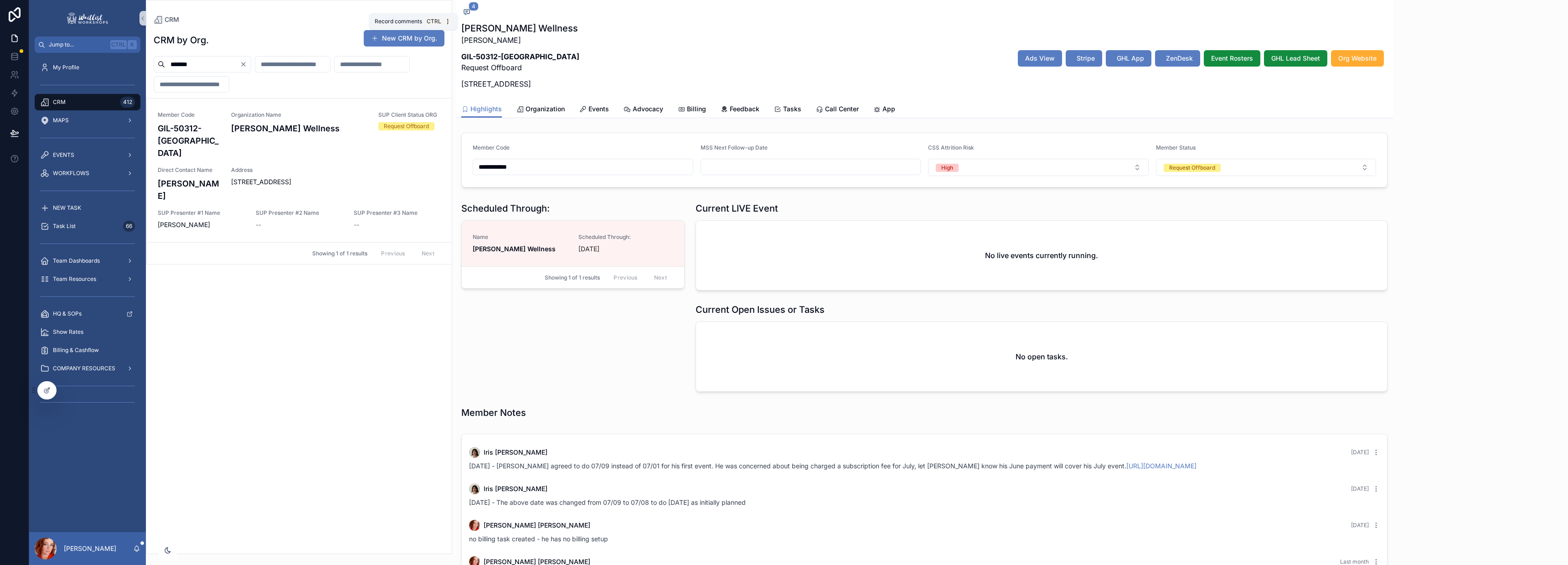
drag, startPoint x: 380, startPoint y: 34, endPoint x: 332, endPoint y: 2, distance: 57.7
click at [380, 34] on button "New CRM by Org." at bounding box center [404, 38] width 81 height 17
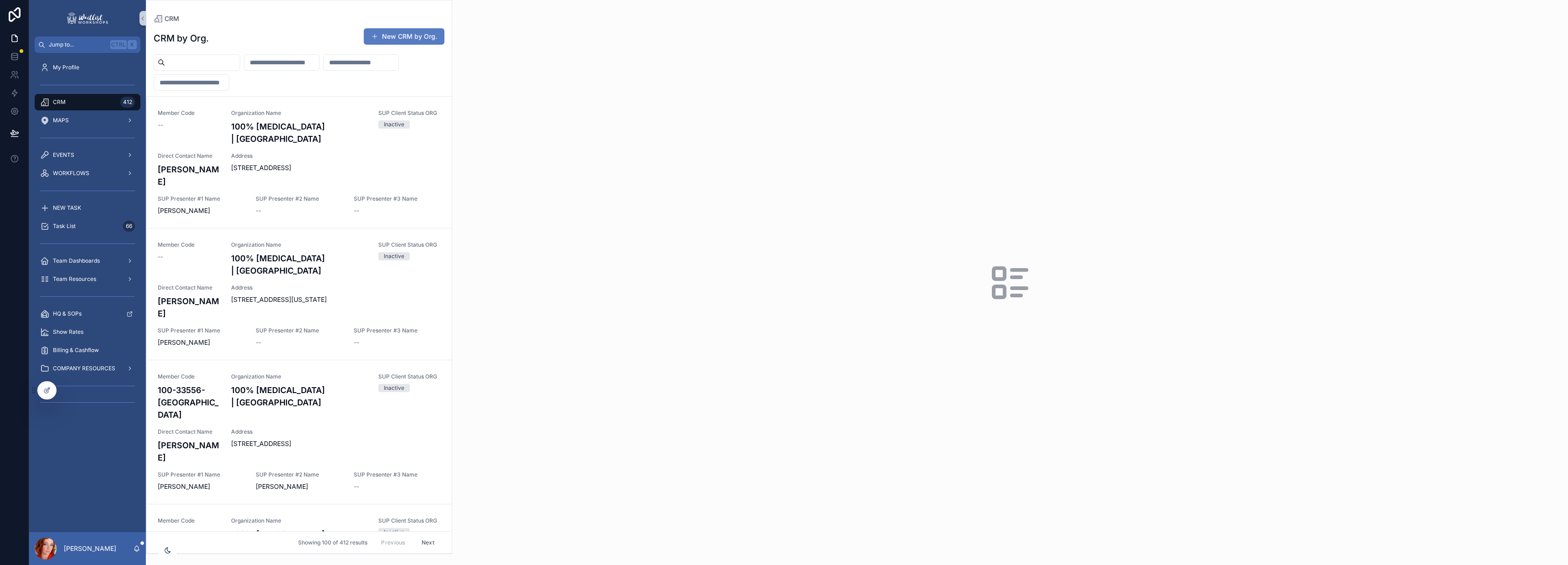
click at [219, 60] on input "scrollable content" at bounding box center [202, 62] width 75 height 13
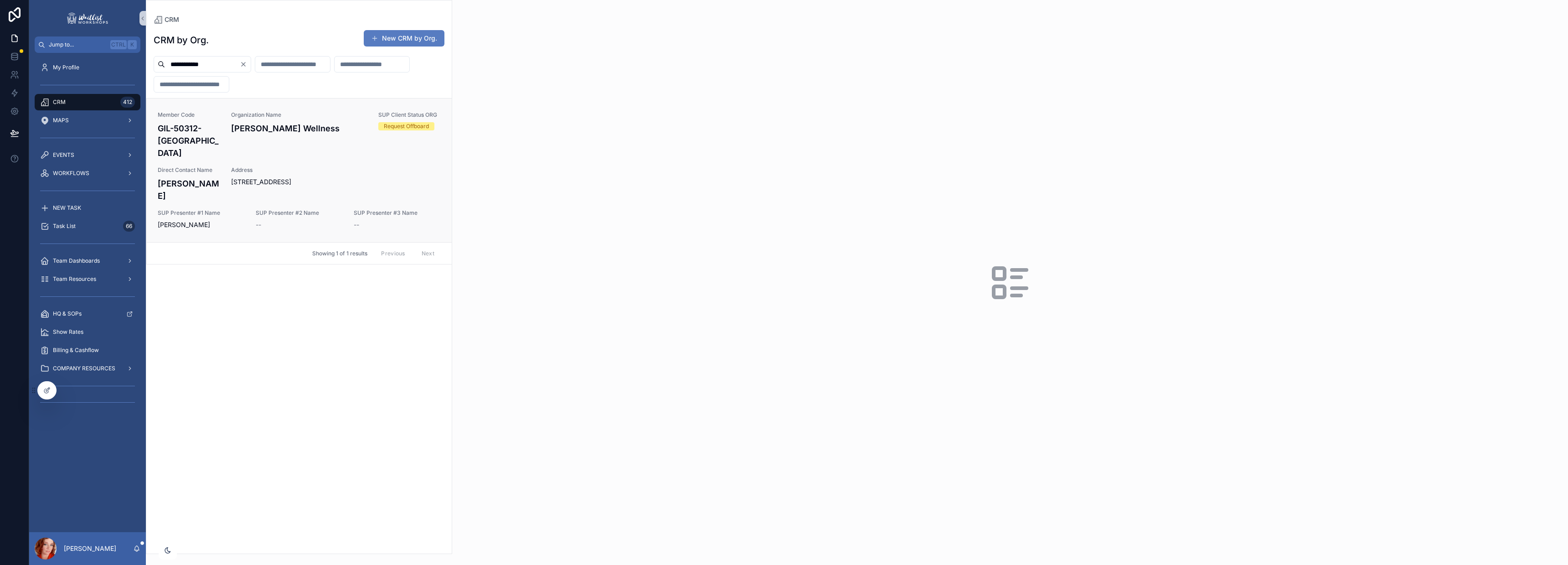
type input "**********"
click at [300, 166] on span "Address" at bounding box center [336, 169] width 209 height 7
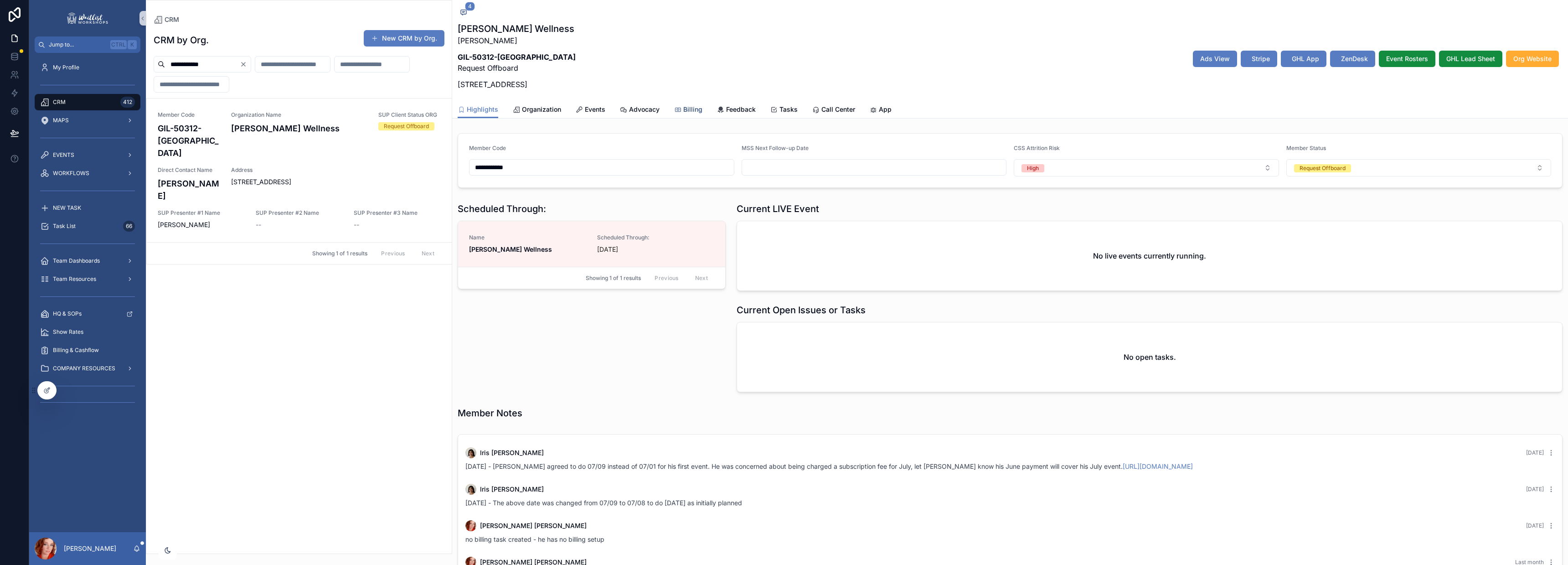
click at [690, 108] on span "Billing" at bounding box center [693, 109] width 19 height 9
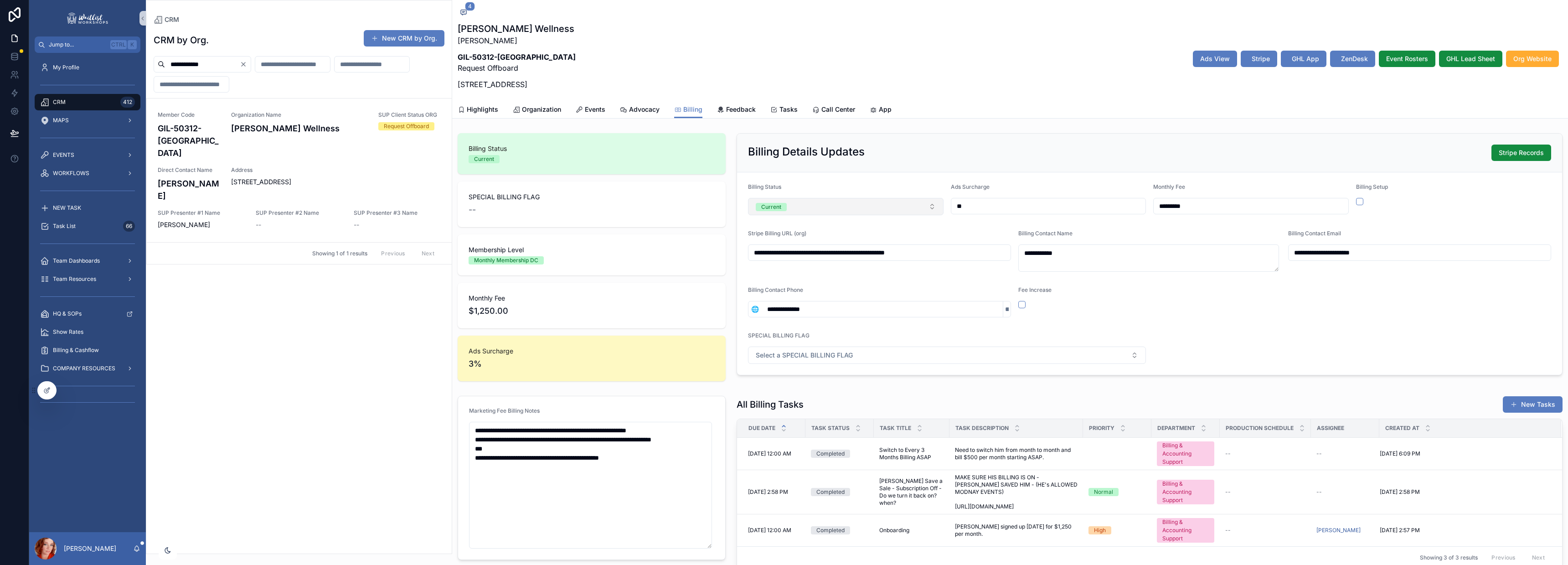
click at [770, 206] on div "Current" at bounding box center [770, 207] width 20 height 8
click at [784, 312] on span "Disabled" at bounding box center [768, 311] width 34 height 8
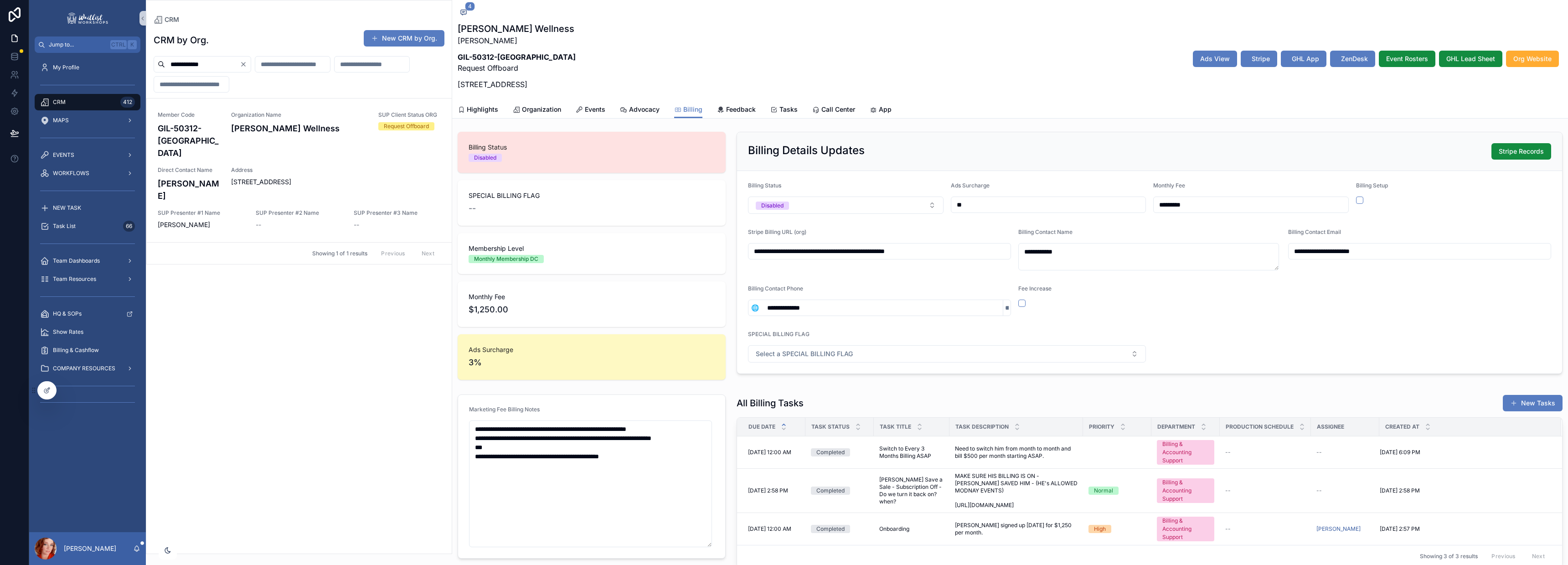
scroll to position [1, 0]
click at [465, 10] on icon "scrollable content" at bounding box center [464, 13] width 6 height 5
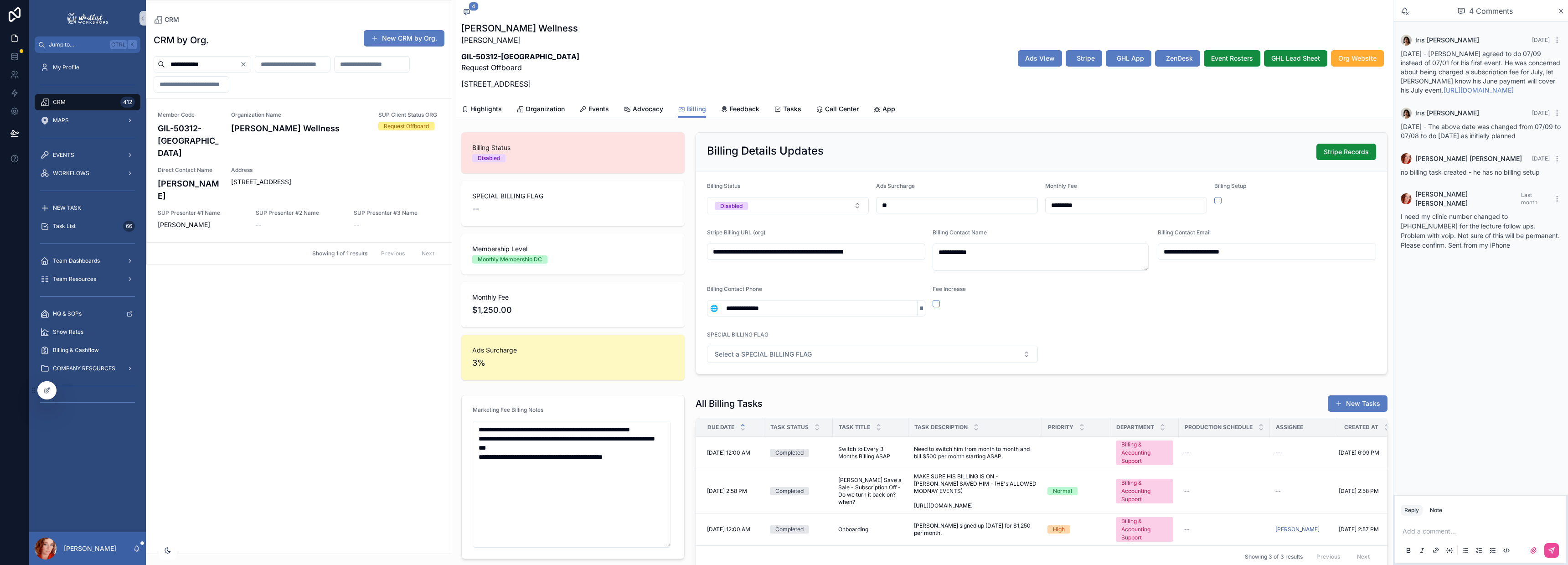
click at [1463, 529] on p "scrollable content" at bounding box center [1482, 531] width 160 height 9
click at [1431, 452] on div "Note" at bounding box center [1435, 455] width 12 height 7
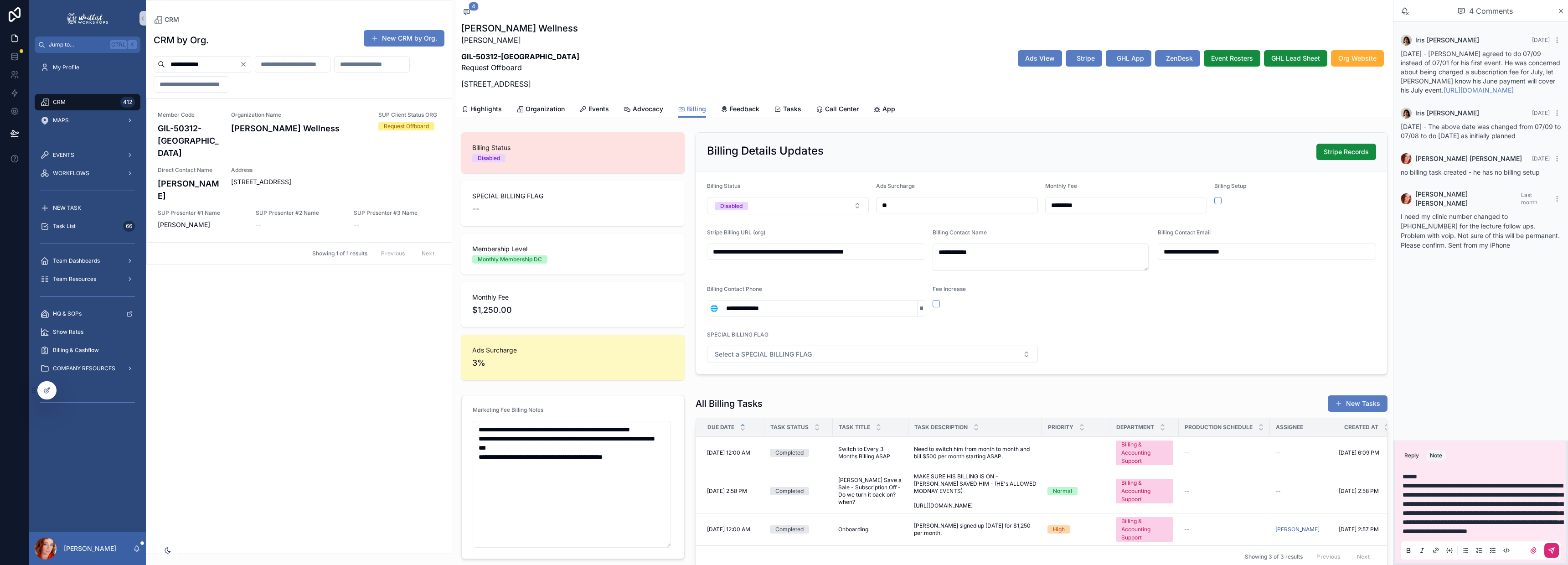
click at [1550, 549] on icon "scrollable content" at bounding box center [1551, 550] width 6 height 6
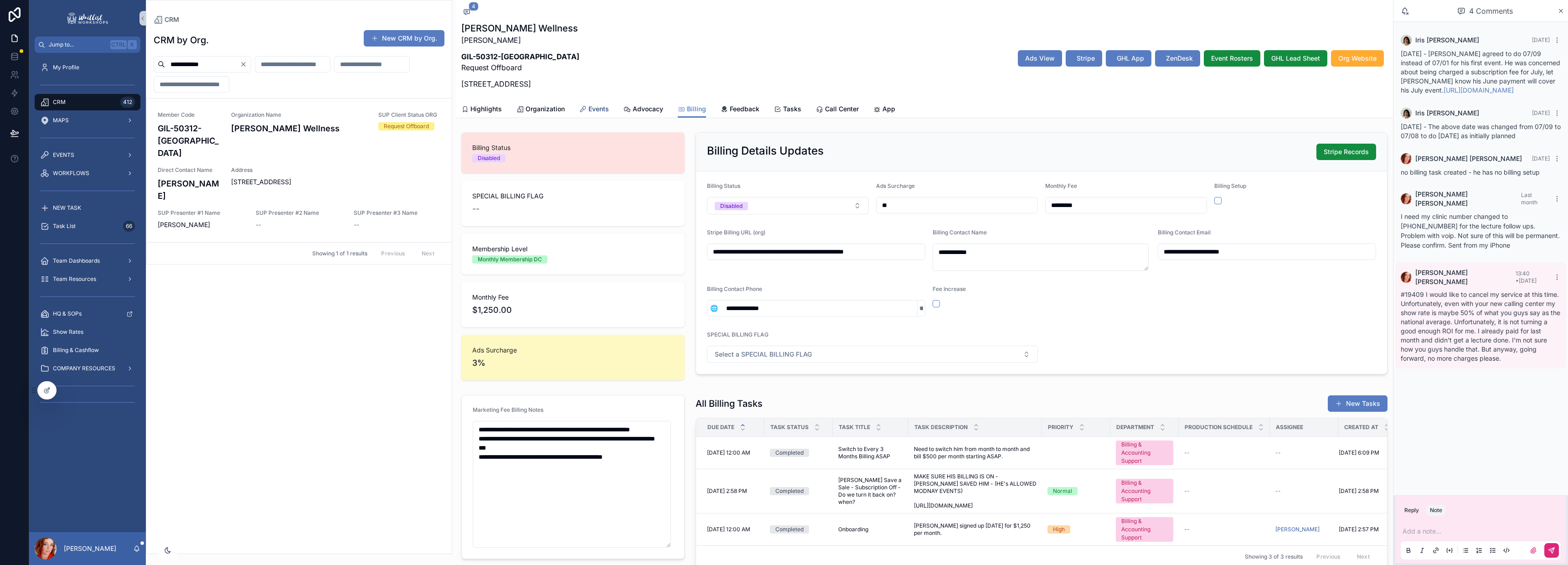
click at [596, 112] on span "Events" at bounding box center [599, 109] width 21 height 9
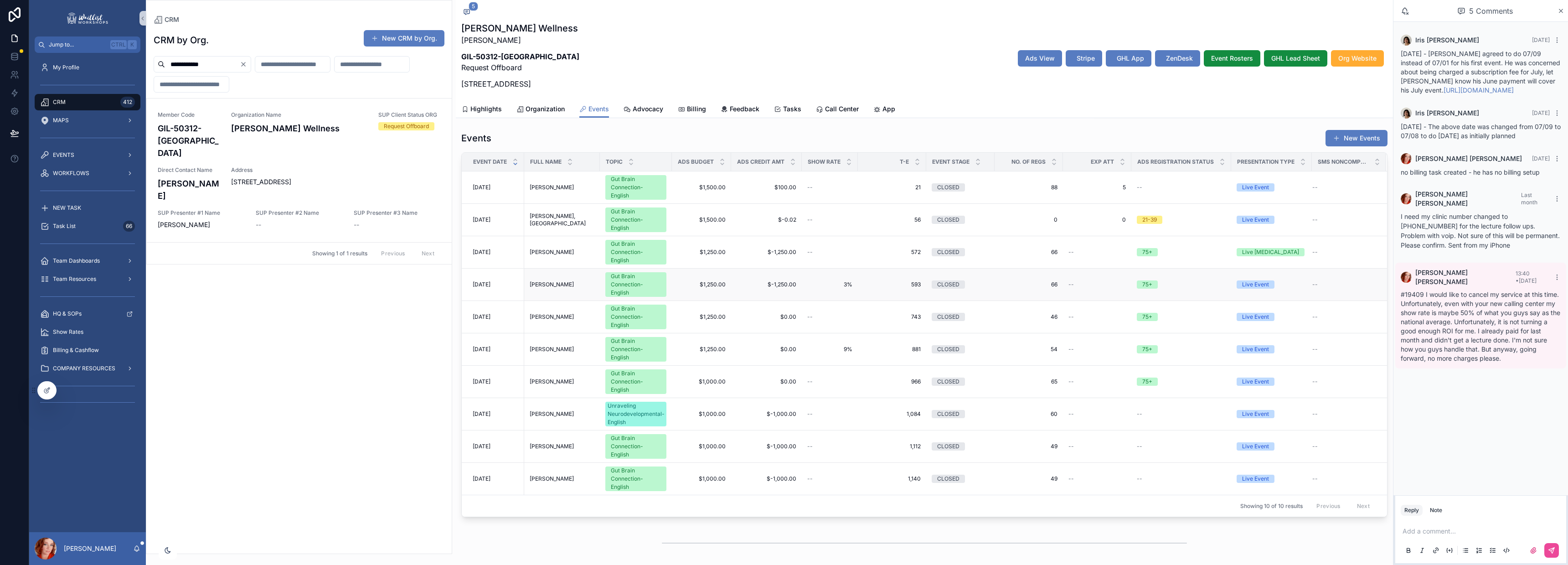
scroll to position [303, 0]
click at [45, 389] on icon at bounding box center [46, 390] width 7 height 7
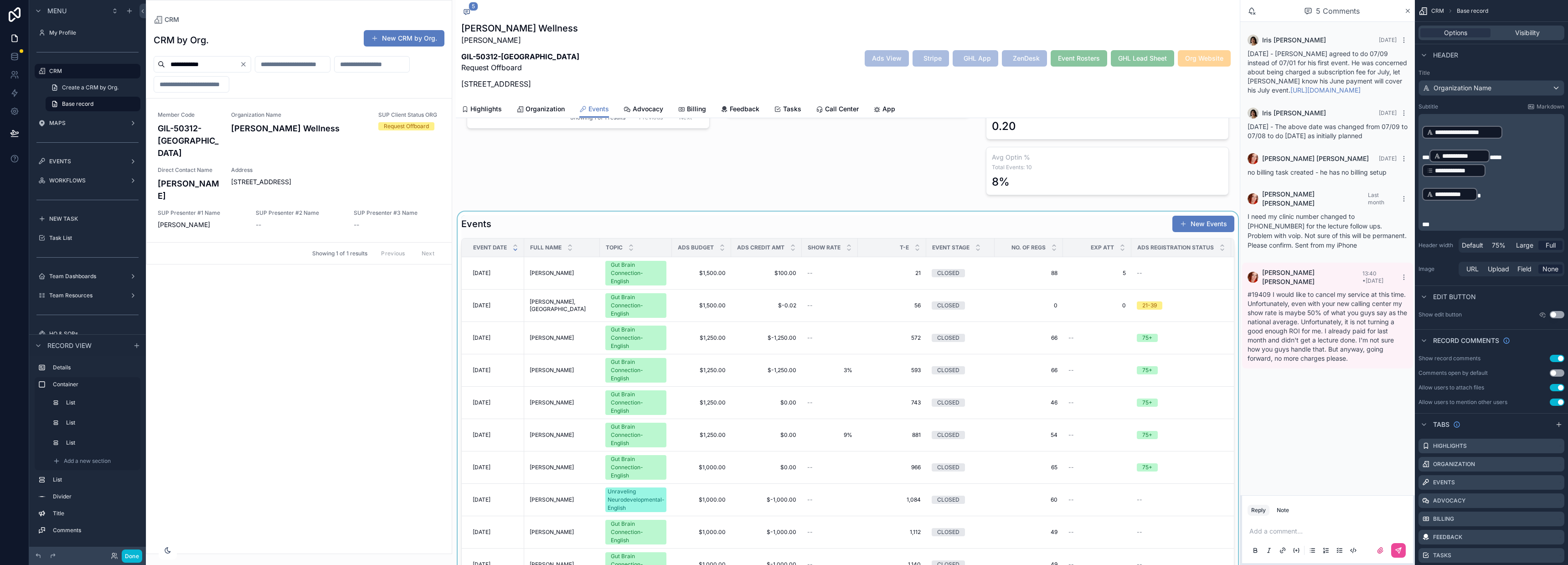
scroll to position [229, 0]
click at [839, 275] on div "scrollable content" at bounding box center [847, 408] width 784 height 395
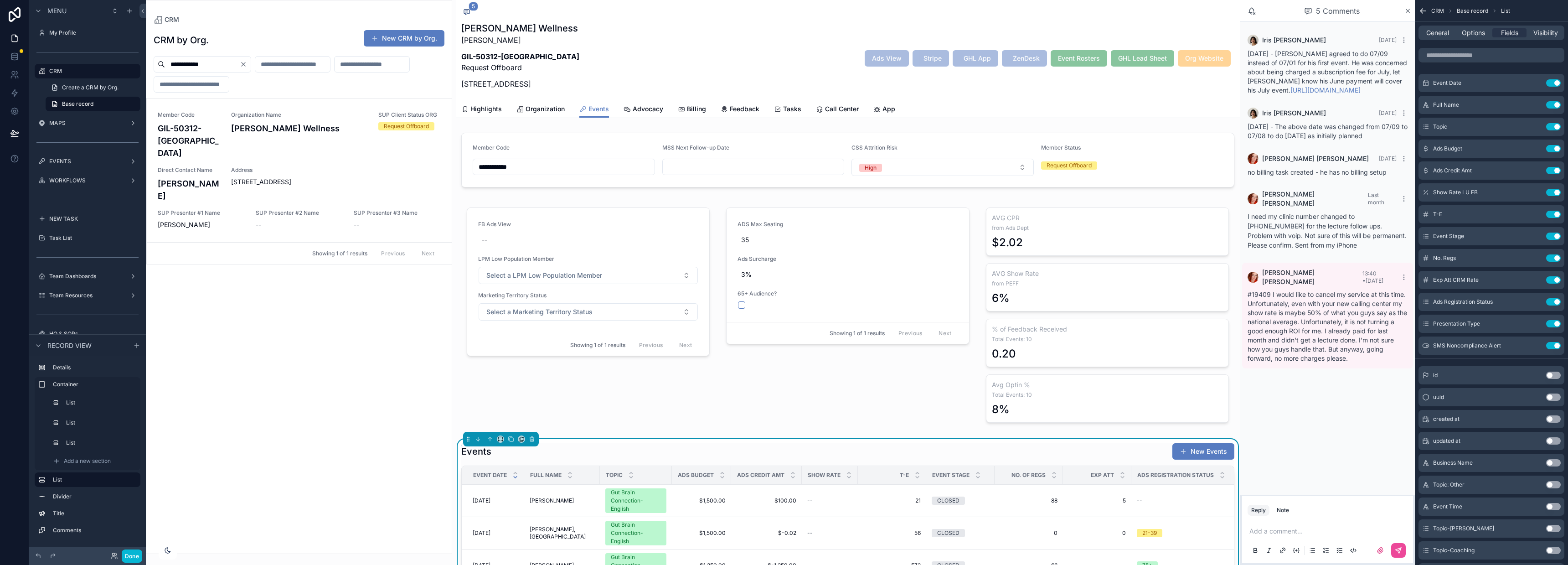
click at [829, 452] on div "Events New Events" at bounding box center [847, 452] width 773 height 18
click at [830, 453] on div "Events New Events" at bounding box center [847, 452] width 773 height 18
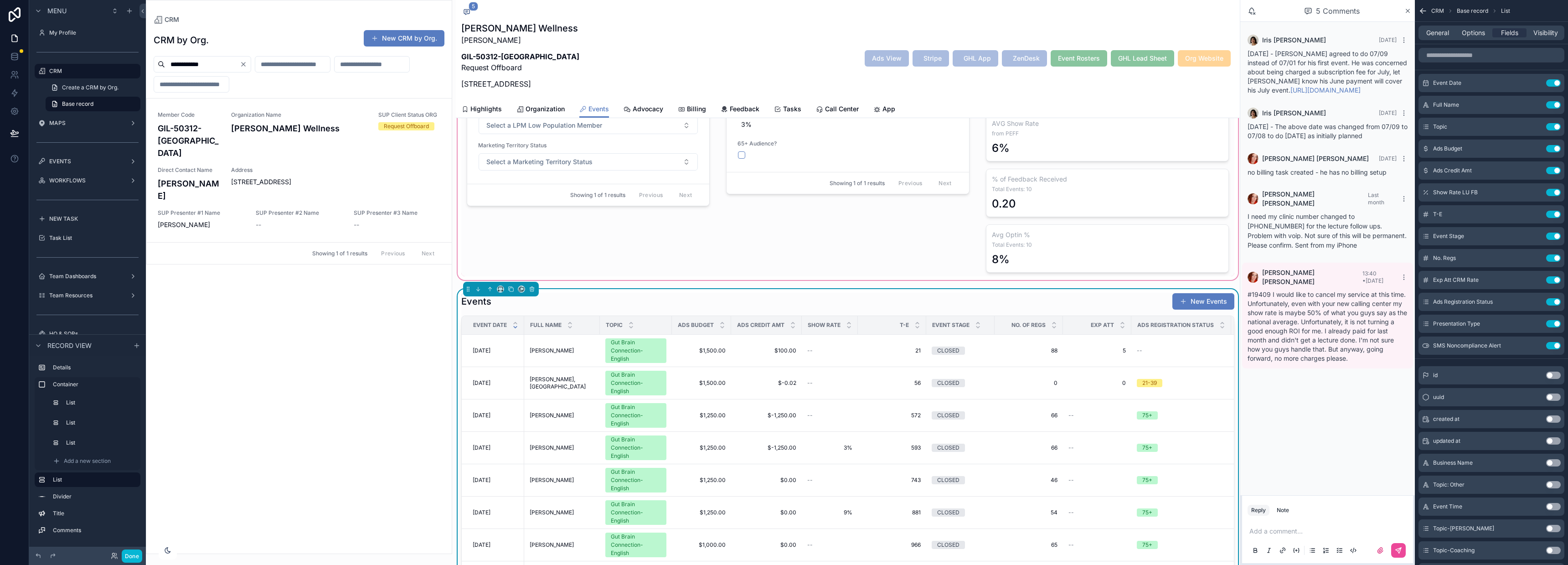
scroll to position [151, 0]
drag, startPoint x: 829, startPoint y: 307, endPoint x: 768, endPoint y: 282, distance: 65.9
click at [829, 307] on div "Events New Events" at bounding box center [847, 300] width 773 height 18
click at [1132, 314] on div "Event Date Full Name Topic Ads Budget Ads Credit Amt Show Rate T-E Event Stage …" at bounding box center [847, 496] width 773 height 364
click at [994, 400] on td "66 66" at bounding box center [1029, 414] width 69 height 32
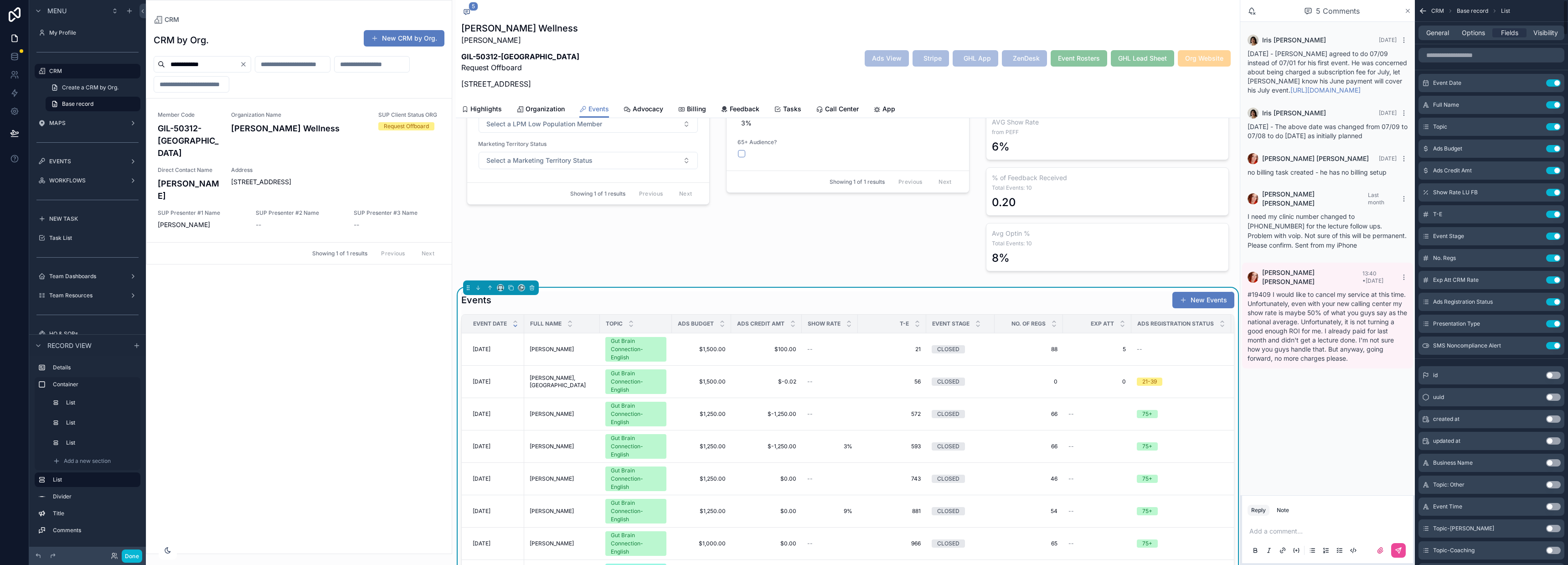
click at [1409, 10] on icon "scrollable content" at bounding box center [1407, 10] width 7 height 7
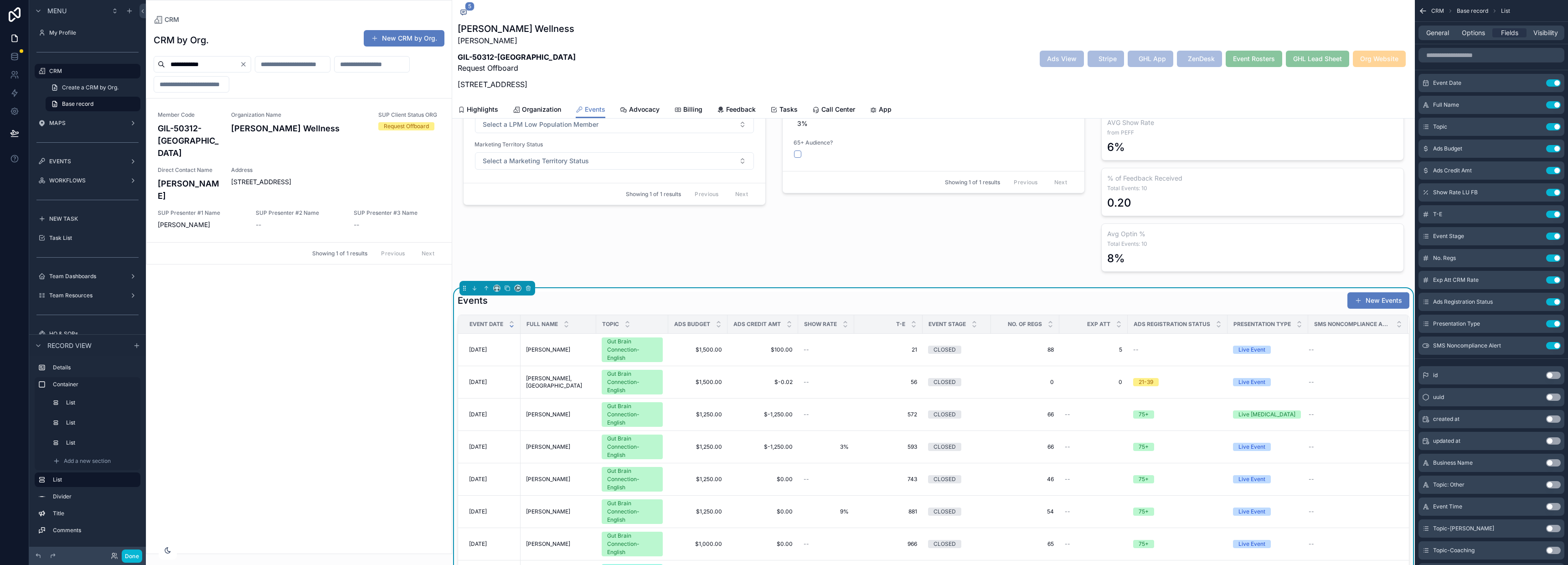
click at [1079, 304] on div "Events New Events" at bounding box center [933, 300] width 952 height 18
click at [1029, 339] on td "88 88" at bounding box center [1025, 349] width 69 height 32
click at [1484, 55] on input "scrollable content" at bounding box center [1491, 55] width 145 height 14
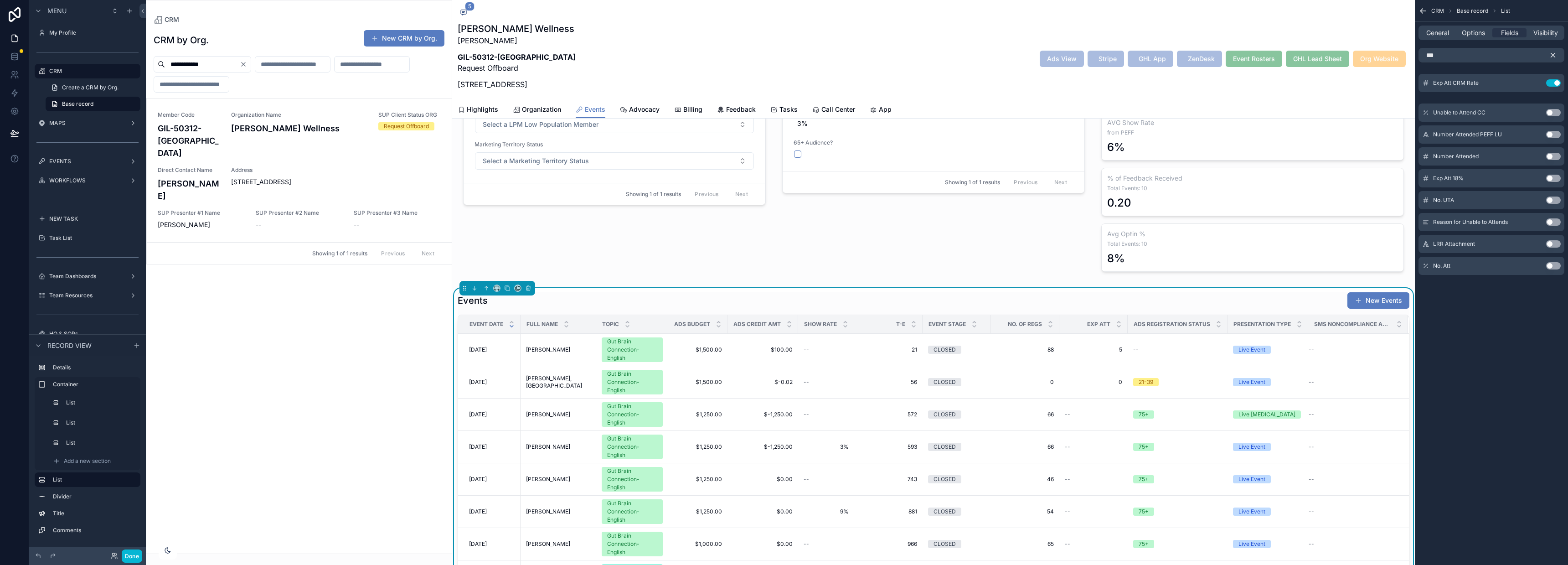
click at [1553, 262] on button "Use setting" at bounding box center [1553, 265] width 14 height 7
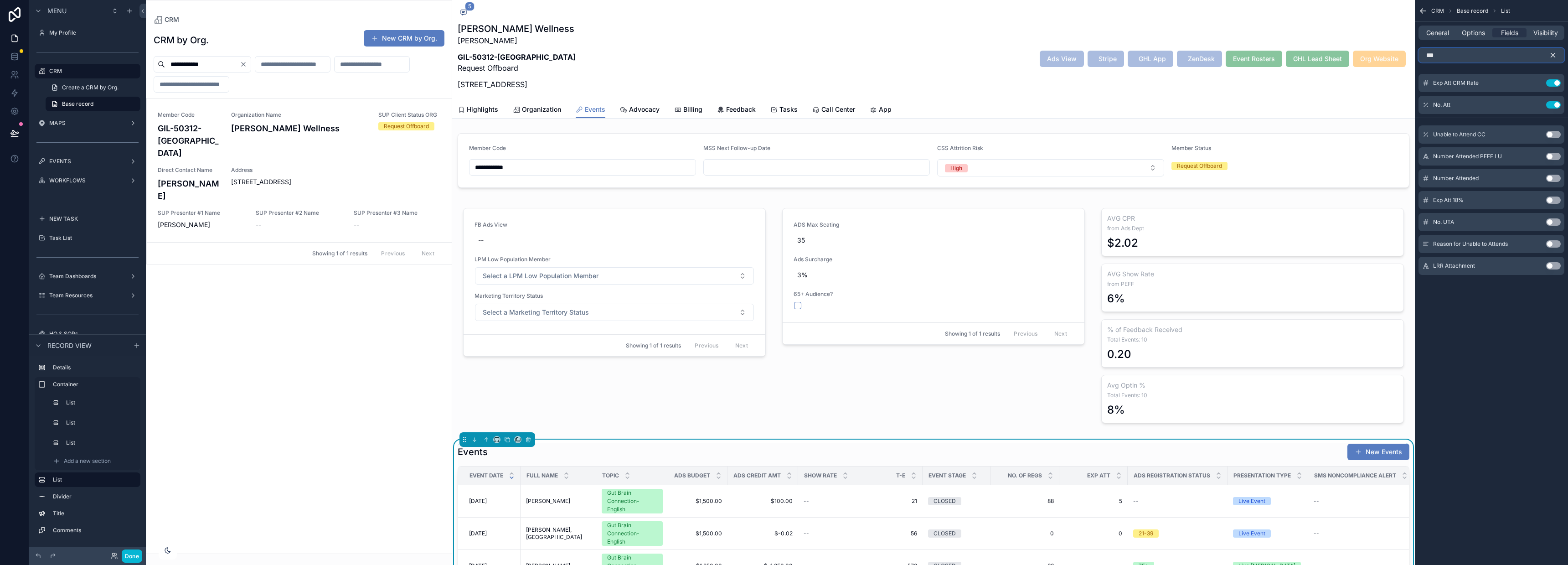
click at [1357, 48] on div "**********" at bounding box center [856, 282] width 1422 height 565
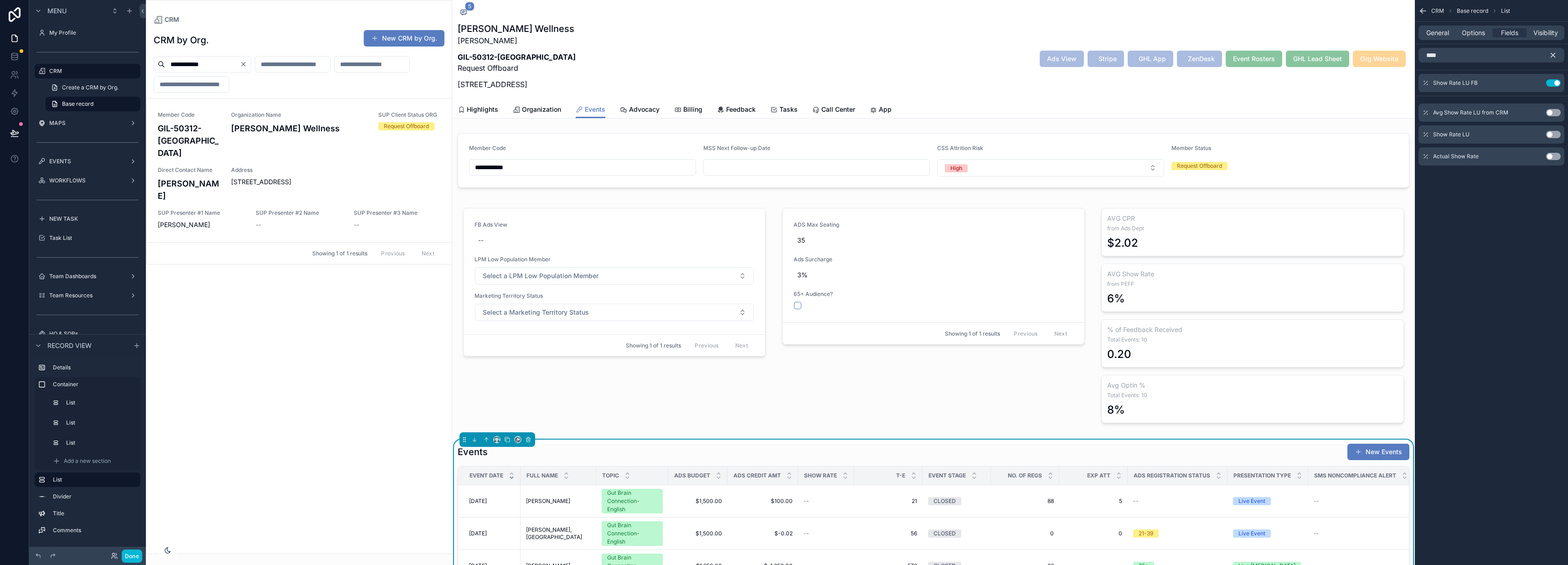
click at [1556, 157] on button "Use setting" at bounding box center [1553, 156] width 14 height 7
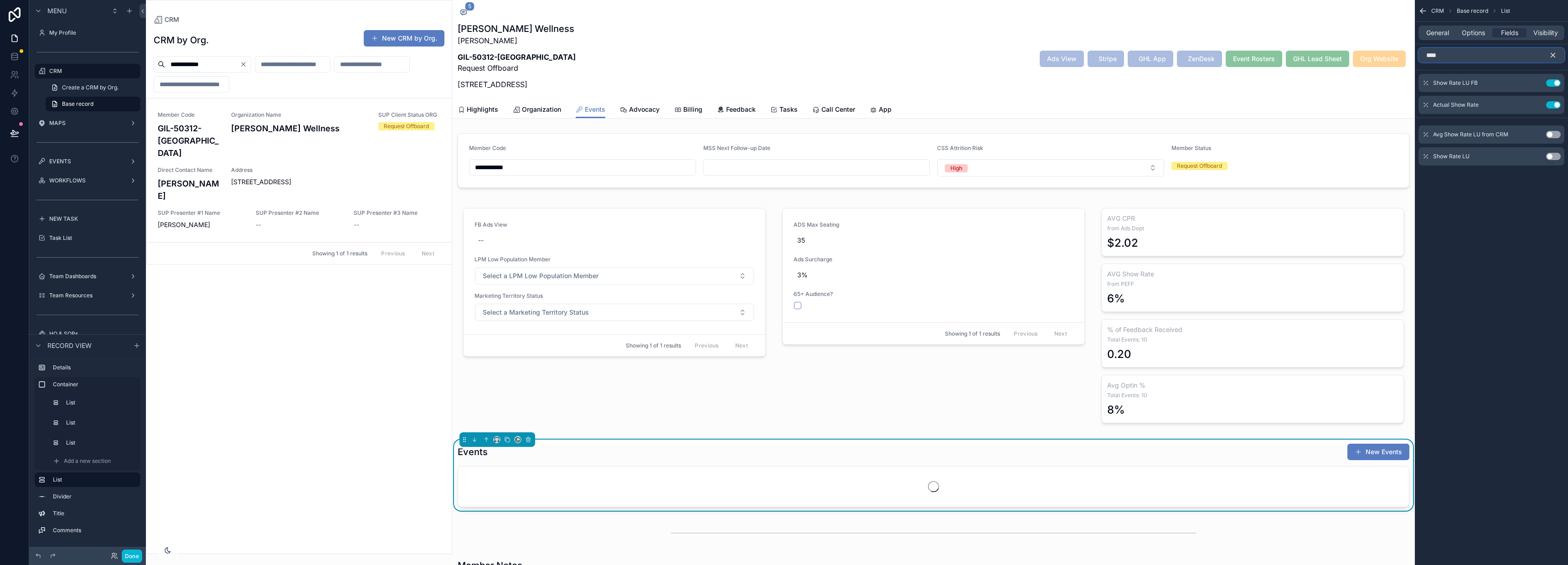
drag, startPoint x: 1474, startPoint y: 57, endPoint x: 1412, endPoint y: 57, distance: 62.0
click at [1412, 57] on div "**********" at bounding box center [856, 282] width 1422 height 565
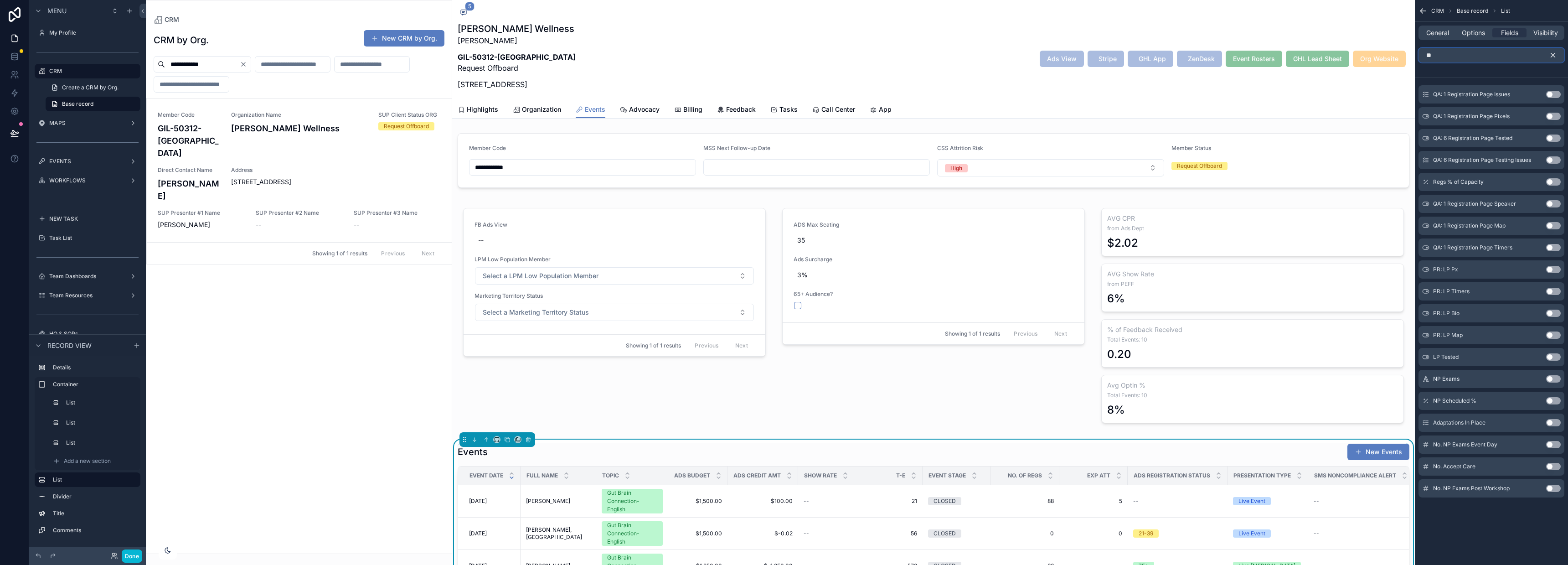
type input "**"
click at [1547, 447] on button "Use setting" at bounding box center [1553, 444] width 14 height 7
click at [1555, 484] on button "Use setting" at bounding box center [1553, 484] width 14 height 7
click at [1552, 56] on icon "scrollable content" at bounding box center [1553, 55] width 4 height 4
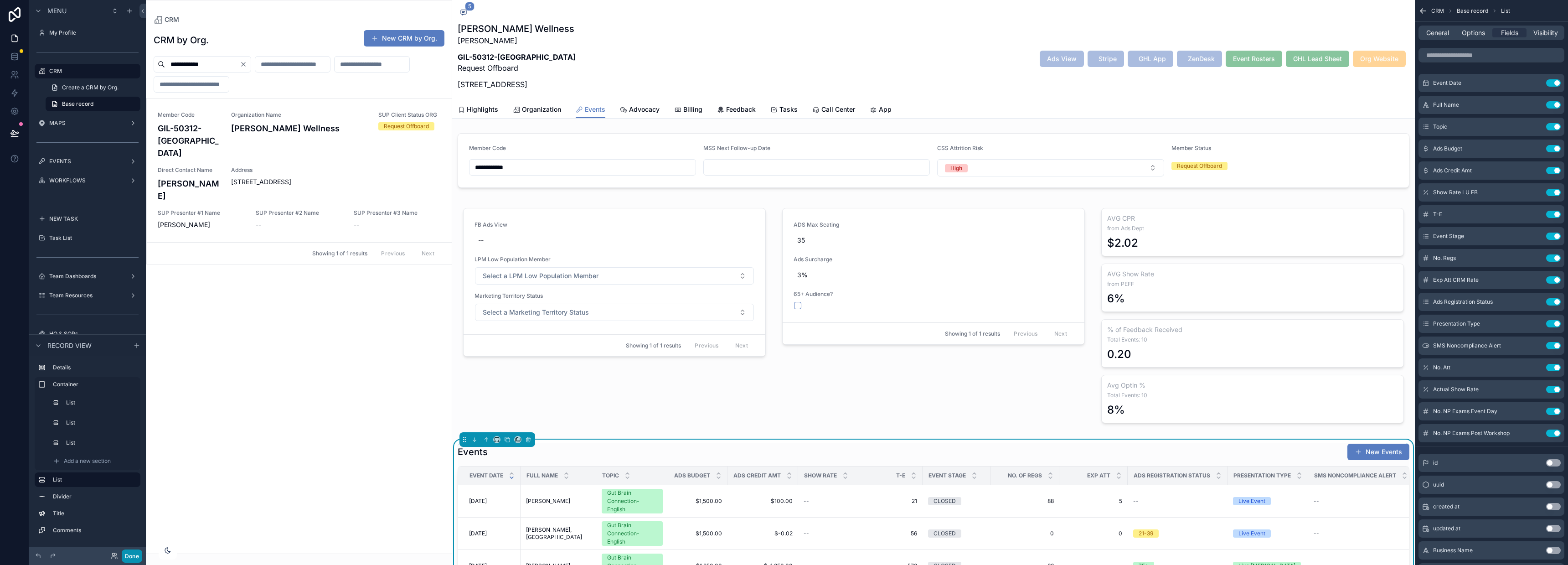
click at [135, 559] on button "Done" at bounding box center [132, 555] width 21 height 14
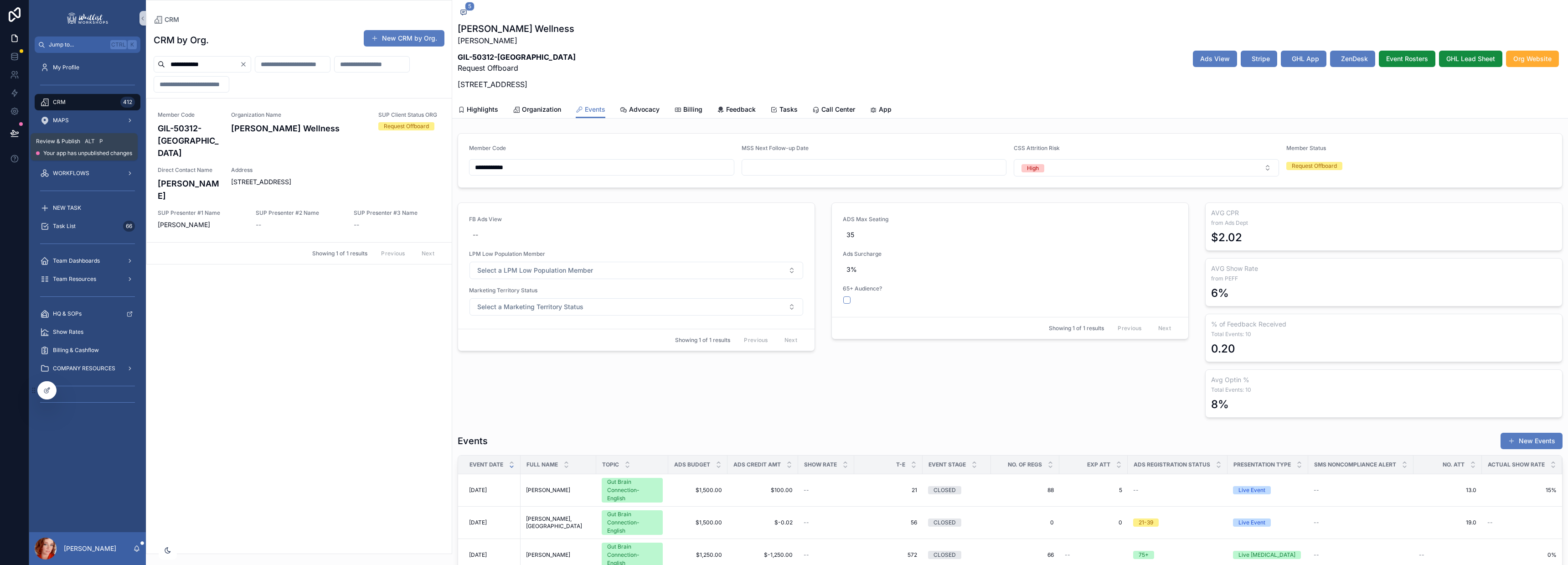
click at [15, 133] on icon at bounding box center [14, 133] width 8 height 5
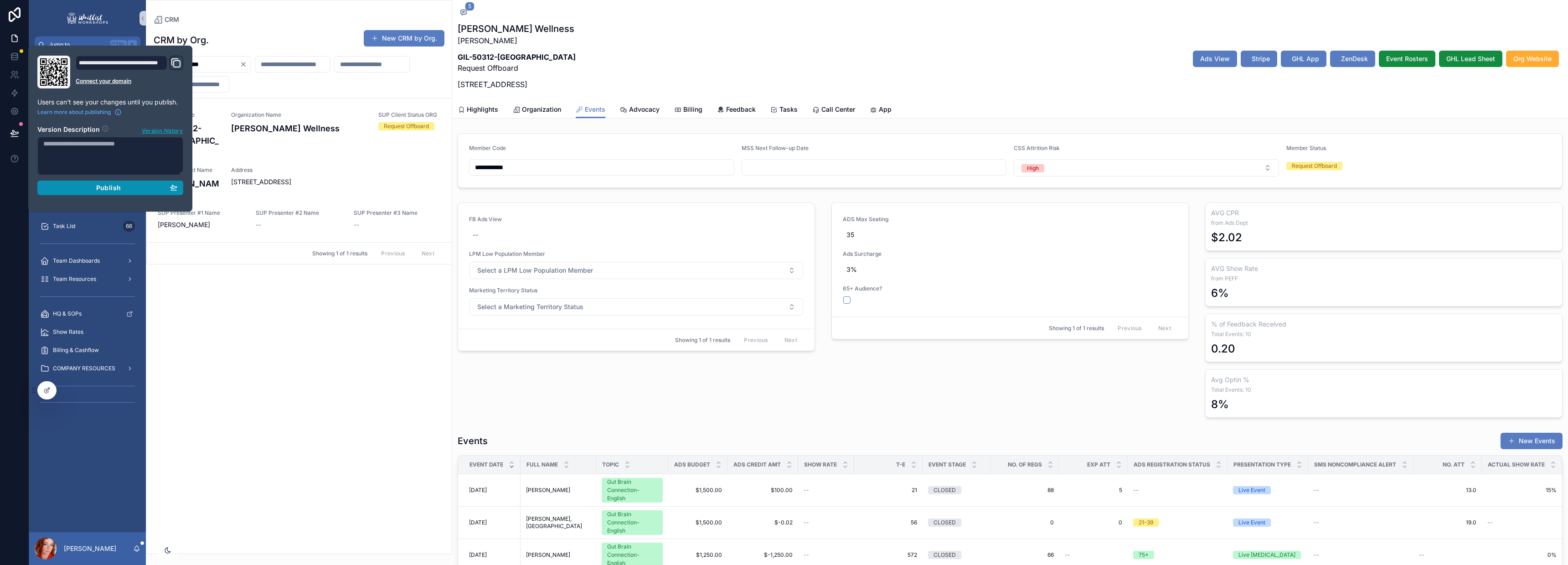
click at [109, 184] on span "Publish" at bounding box center [108, 188] width 25 height 8
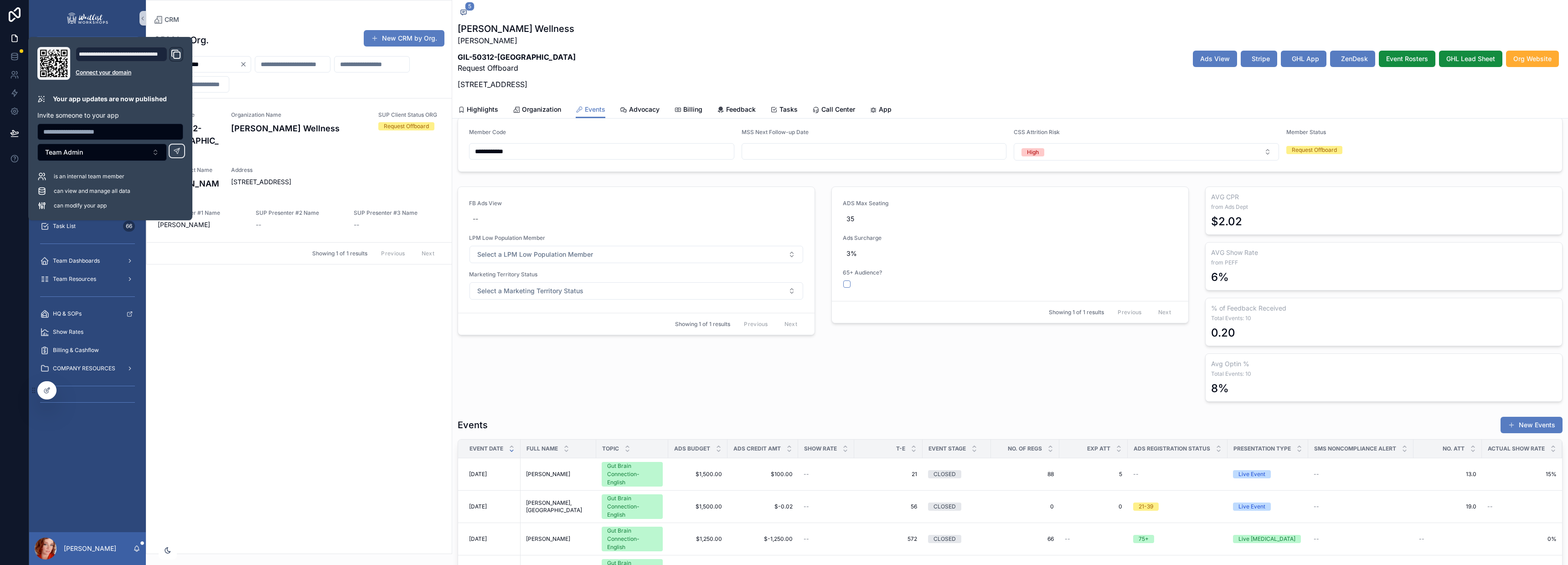
scroll to position [4, 0]
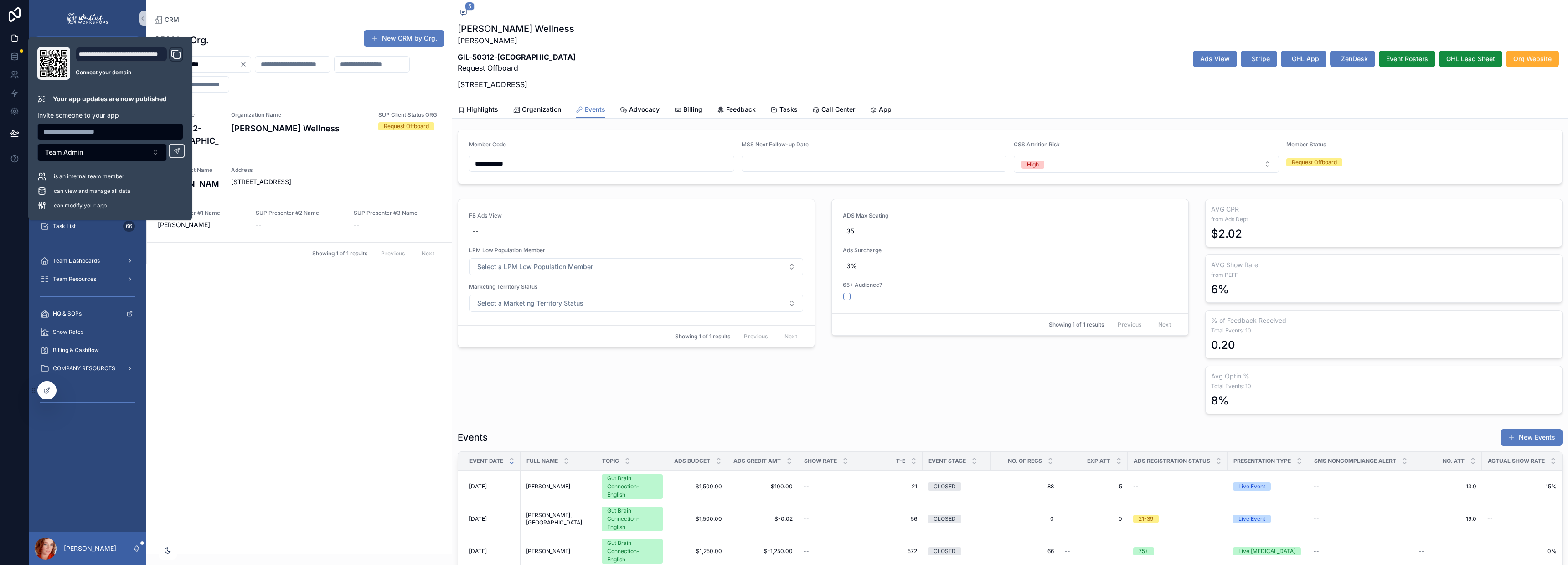
click at [333, 281] on div "**********" at bounding box center [299, 288] width 305 height 529
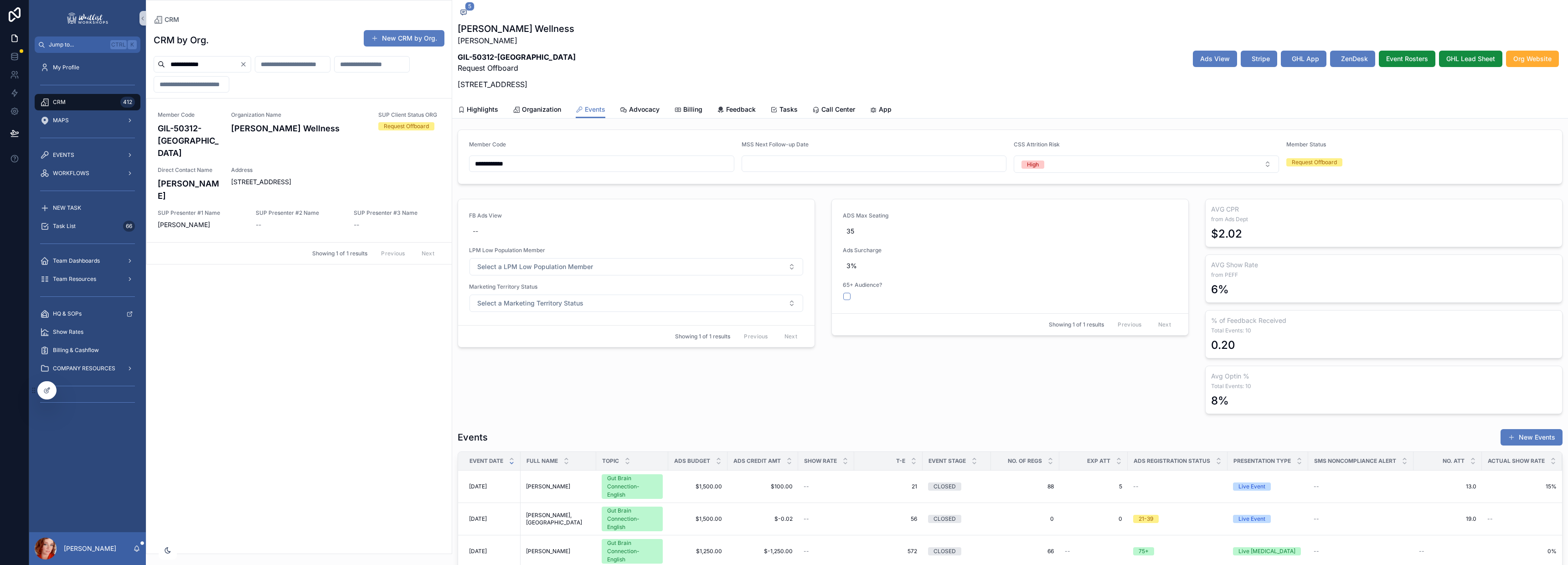
drag, startPoint x: 215, startPoint y: 66, endPoint x: 50, endPoint y: 54, distance: 165.4
click at [50, 54] on div "**********" at bounding box center [798, 282] width 1538 height 565
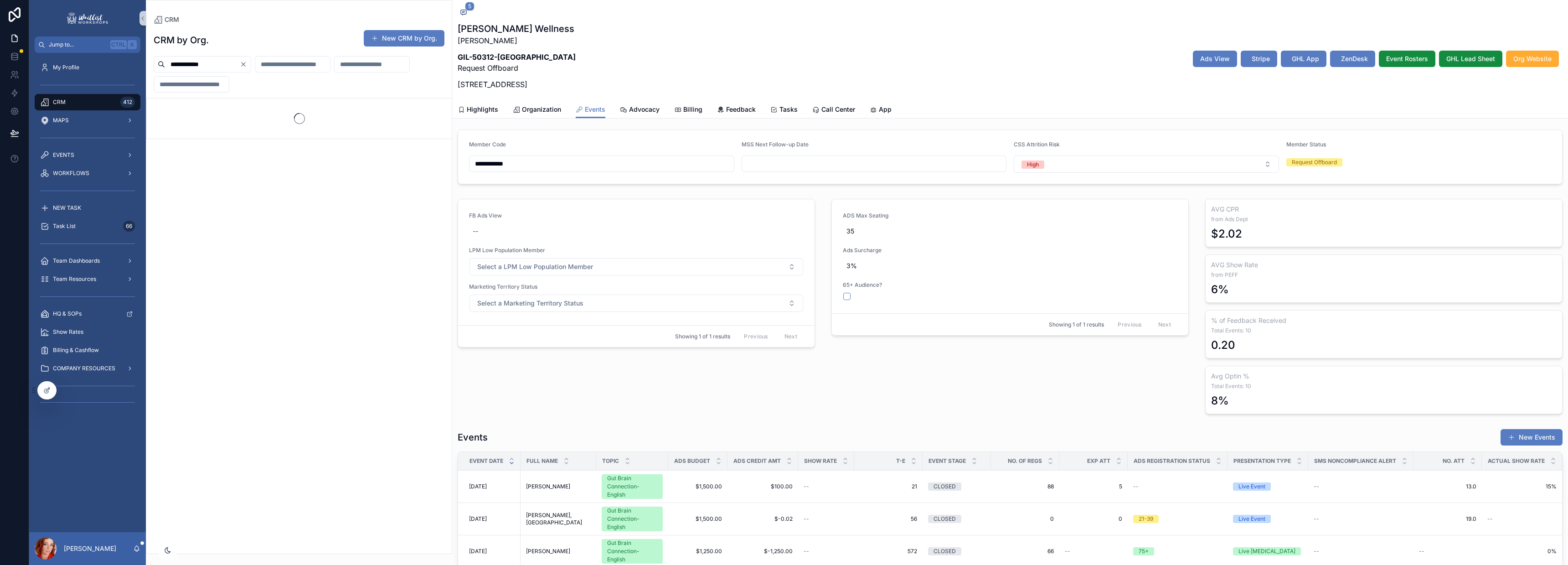
type input "**********"
click at [242, 193] on div "**********" at bounding box center [299, 288] width 305 height 529
click at [226, 199] on div "**********" at bounding box center [299, 288] width 305 height 529
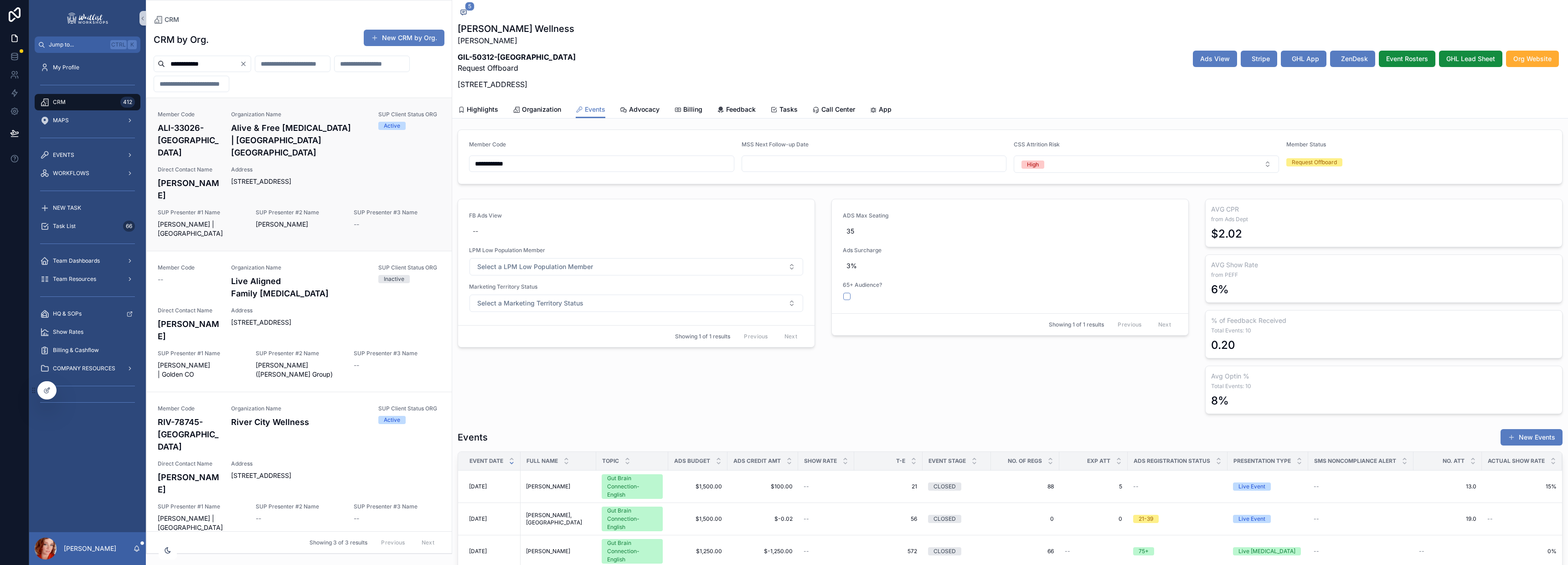
click at [282, 130] on h4 "Alive & Free Chiropractic | Cooper City FL" at bounding box center [299, 140] width 137 height 37
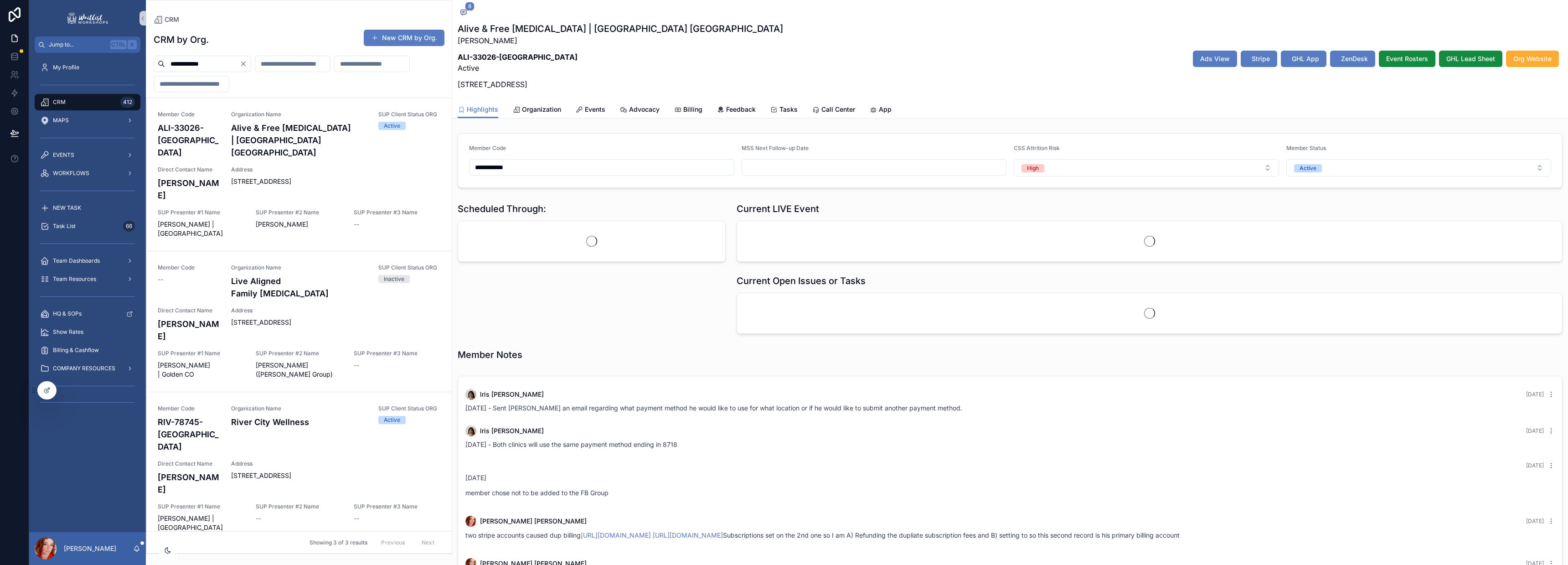
scroll to position [91, 0]
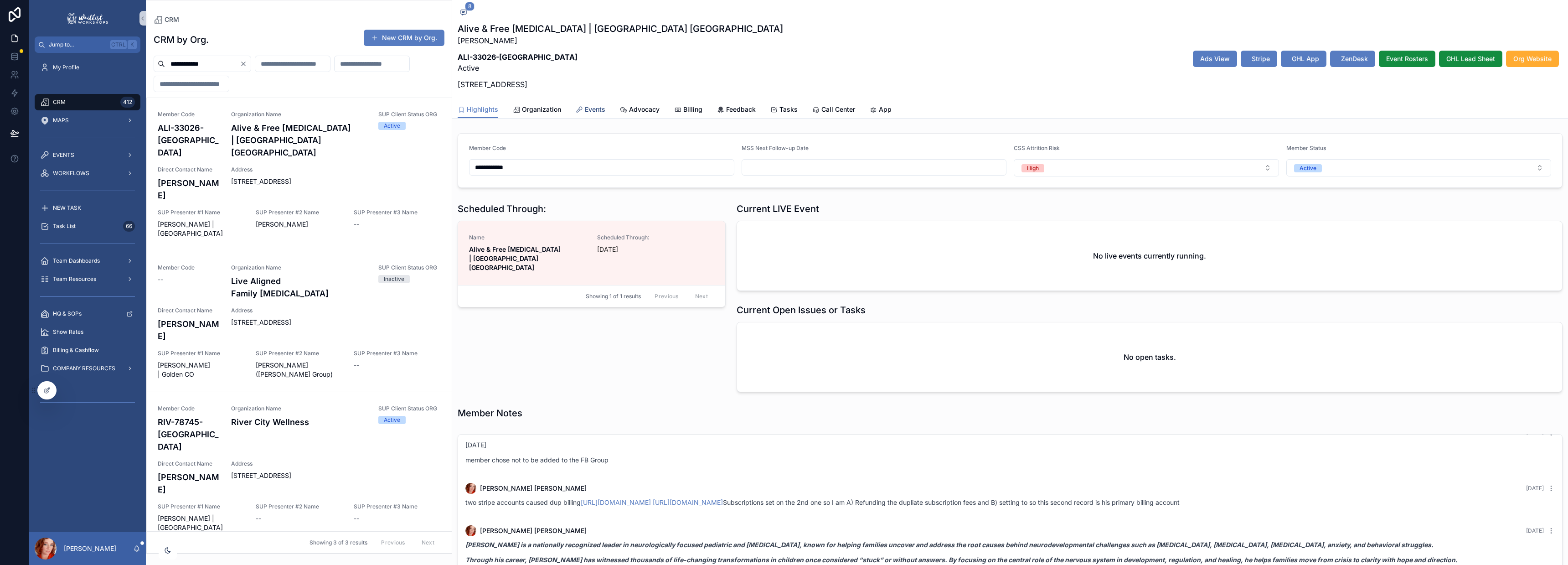
click at [598, 109] on span "Events" at bounding box center [595, 109] width 21 height 9
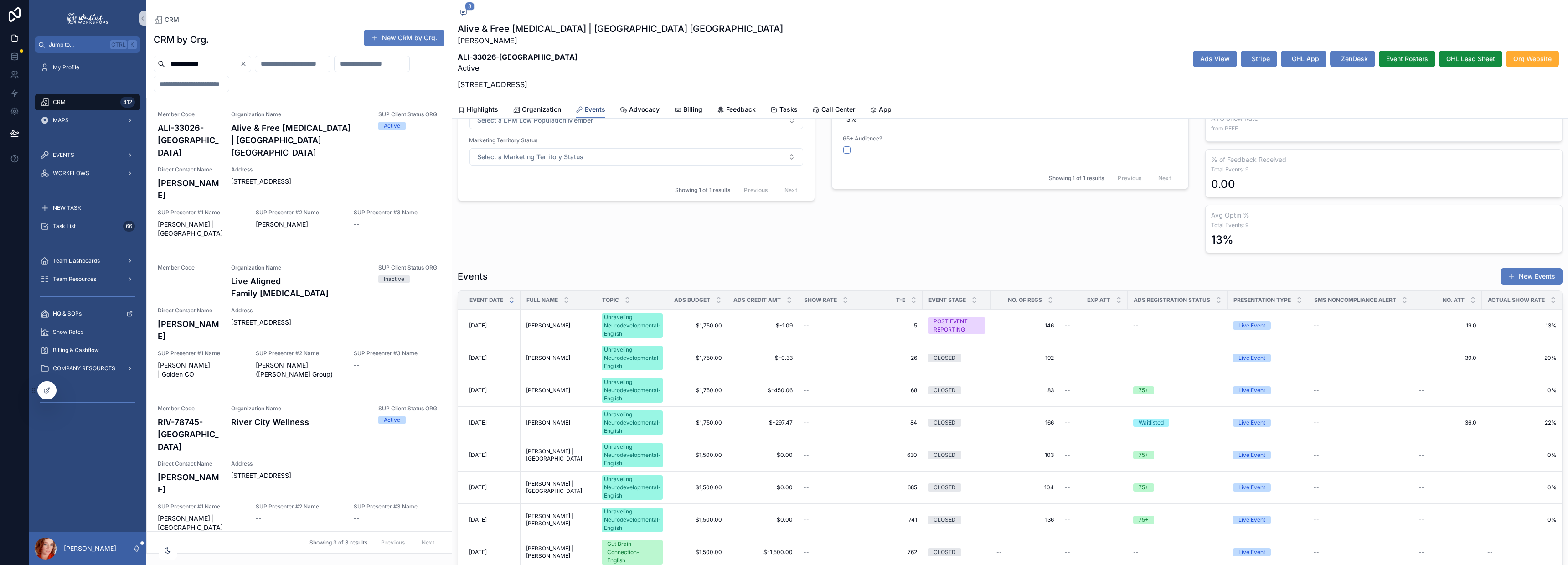
scroll to position [152, 0]
click at [281, 460] on span "Address" at bounding box center [336, 463] width 209 height 7
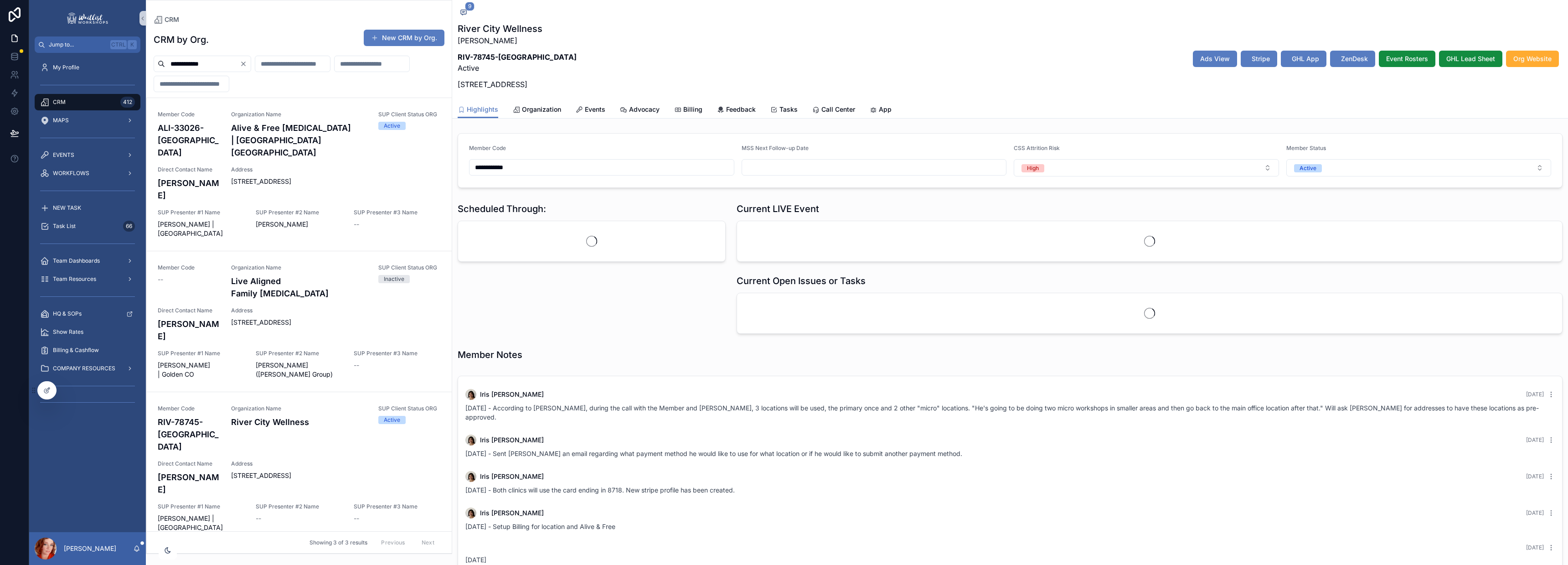
scroll to position [17, 0]
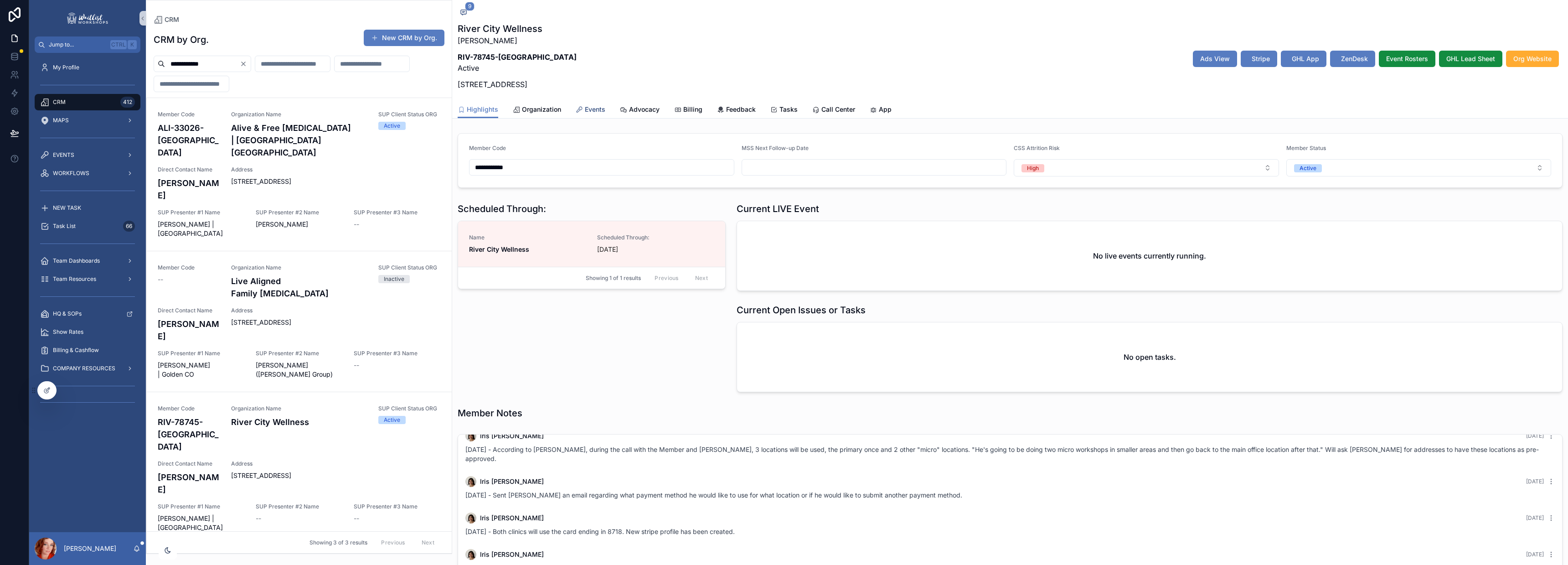
click at [592, 112] on span "Events" at bounding box center [595, 109] width 21 height 9
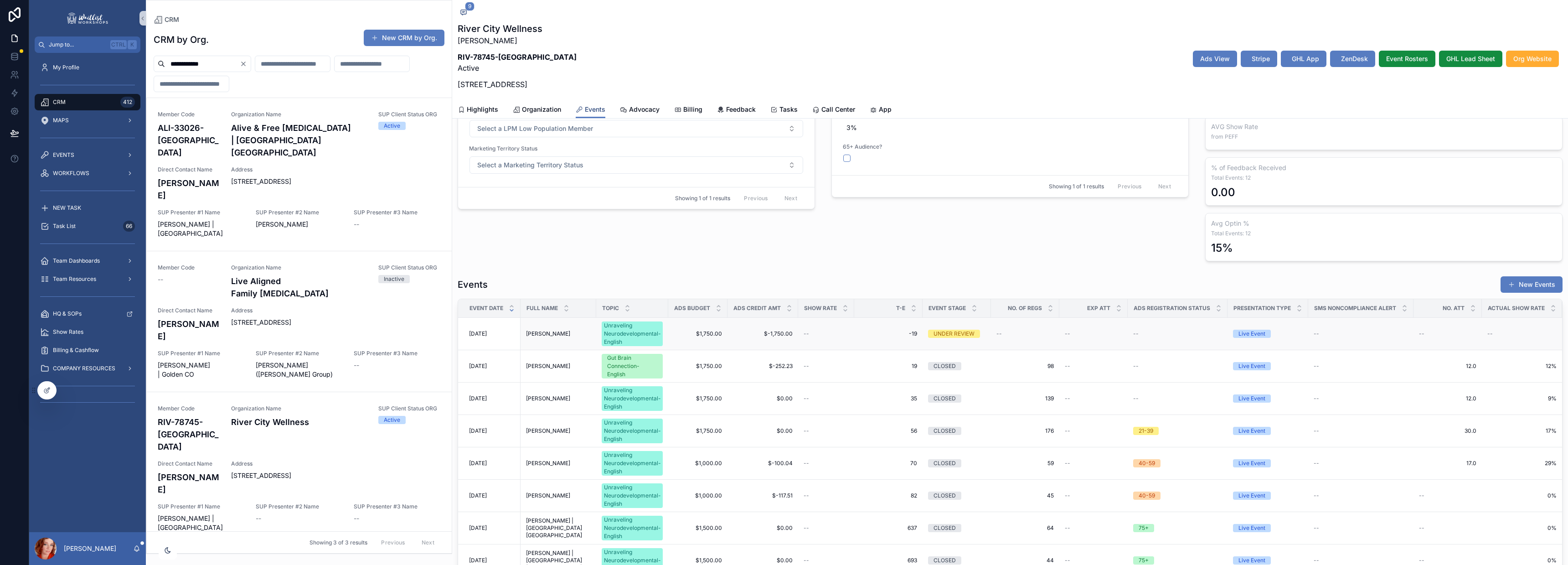
scroll to position [151, 0]
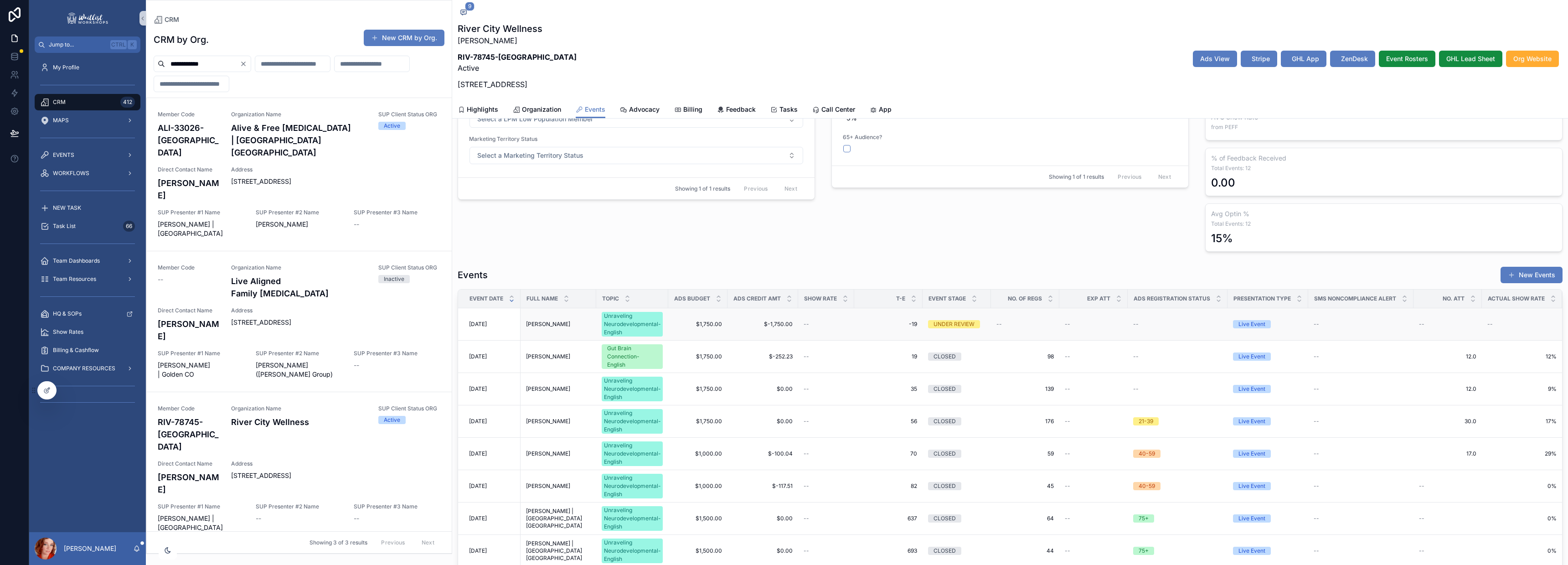
click at [552, 327] on span "Peter Martinez" at bounding box center [547, 324] width 44 height 7
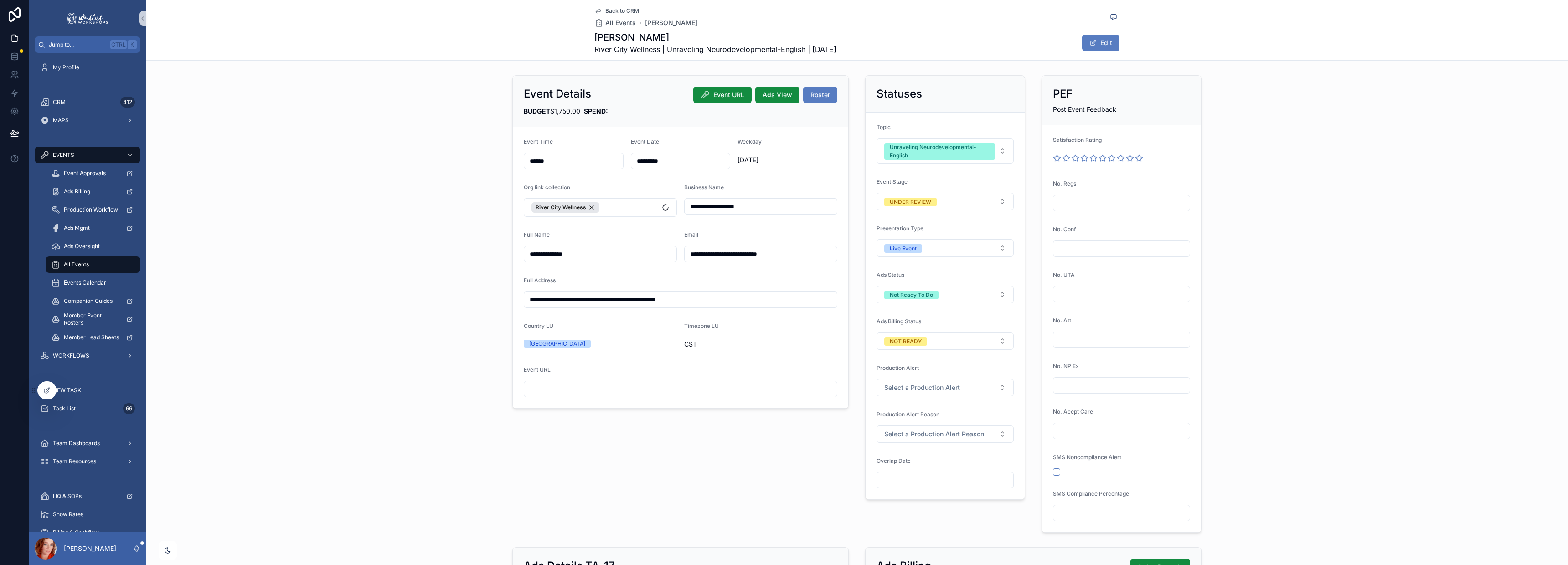
click at [680, 156] on input "*********" at bounding box center [681, 161] width 99 height 13
click at [662, 294] on button "23" at bounding box center [659, 296] width 17 height 17
type input "*********"
click at [740, 163] on span "Monday" at bounding box center [787, 159] width 100 height 9
click at [931, 202] on span "UNDER REVIEW" at bounding box center [910, 201] width 53 height 8
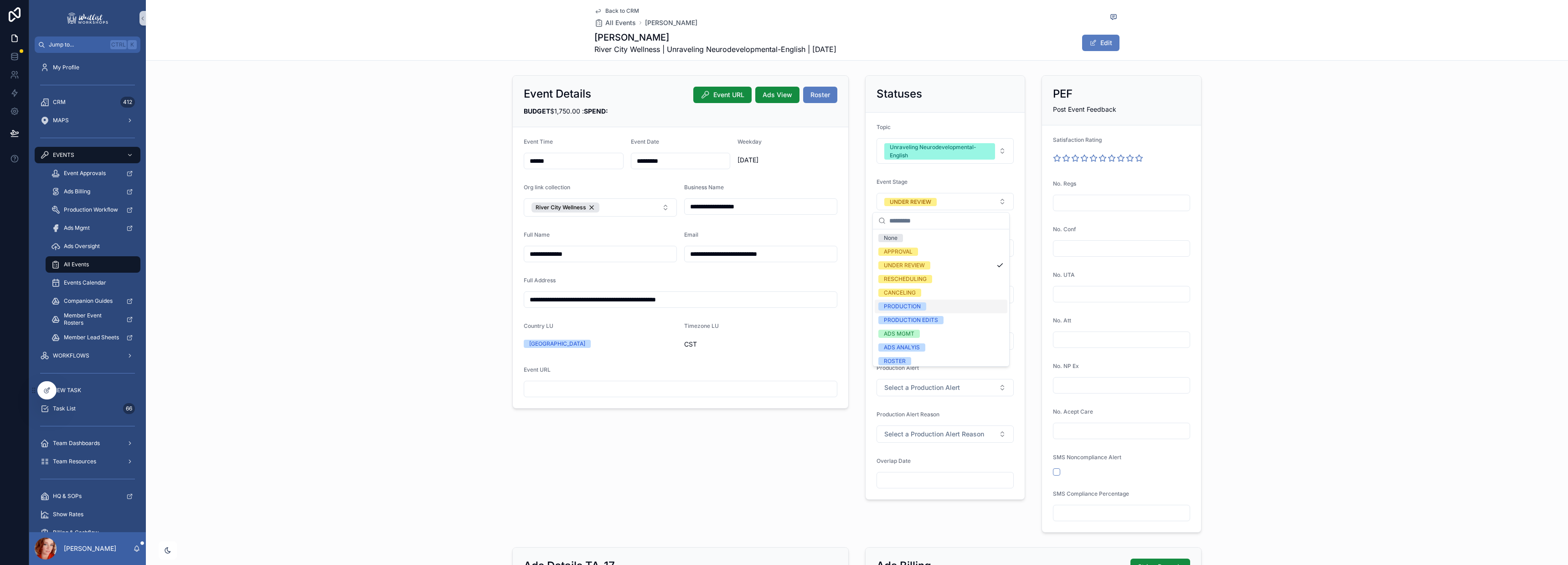
click at [928, 302] on div "PRODUCTION" at bounding box center [941, 306] width 133 height 14
click at [1291, 177] on div "**********" at bounding box center [856, 304] width 1422 height 464
click at [632, 10] on span "Back to CRM" at bounding box center [622, 10] width 34 height 7
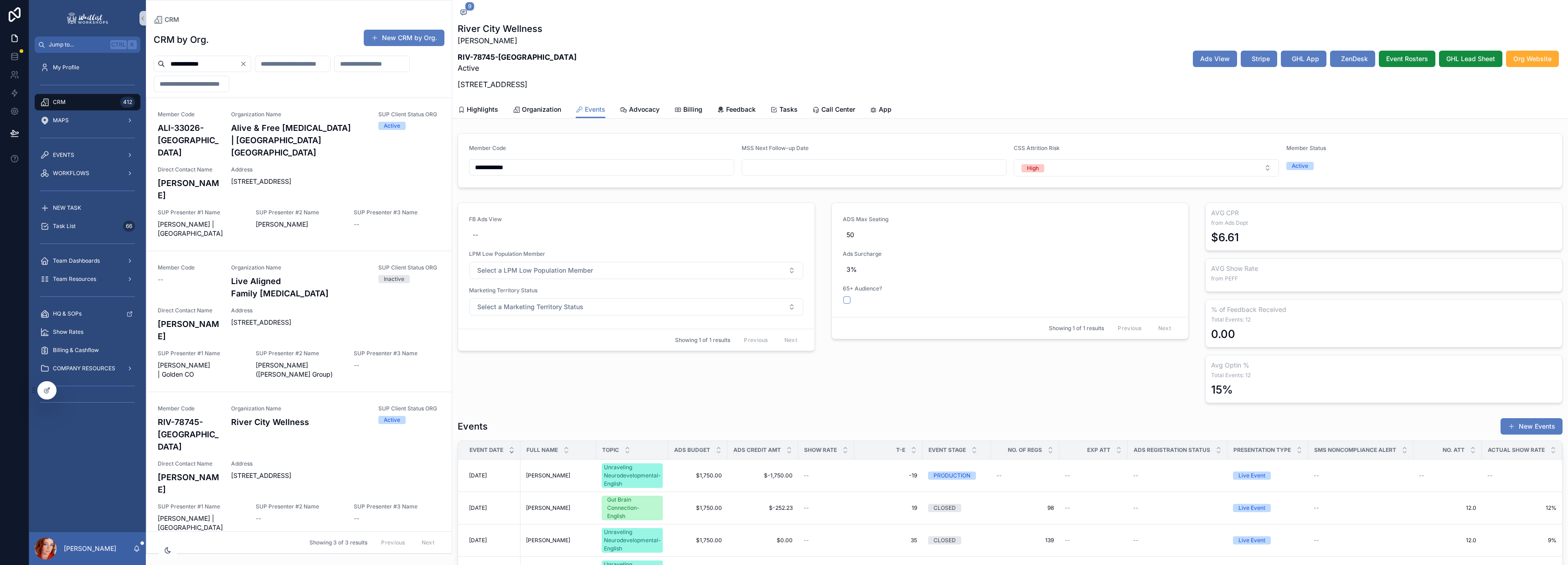
scroll to position [17, 0]
drag, startPoint x: 219, startPoint y: 61, endPoint x: 61, endPoint y: 54, distance: 158.2
click at [61, 57] on div "**********" at bounding box center [798, 282] width 1538 height 565
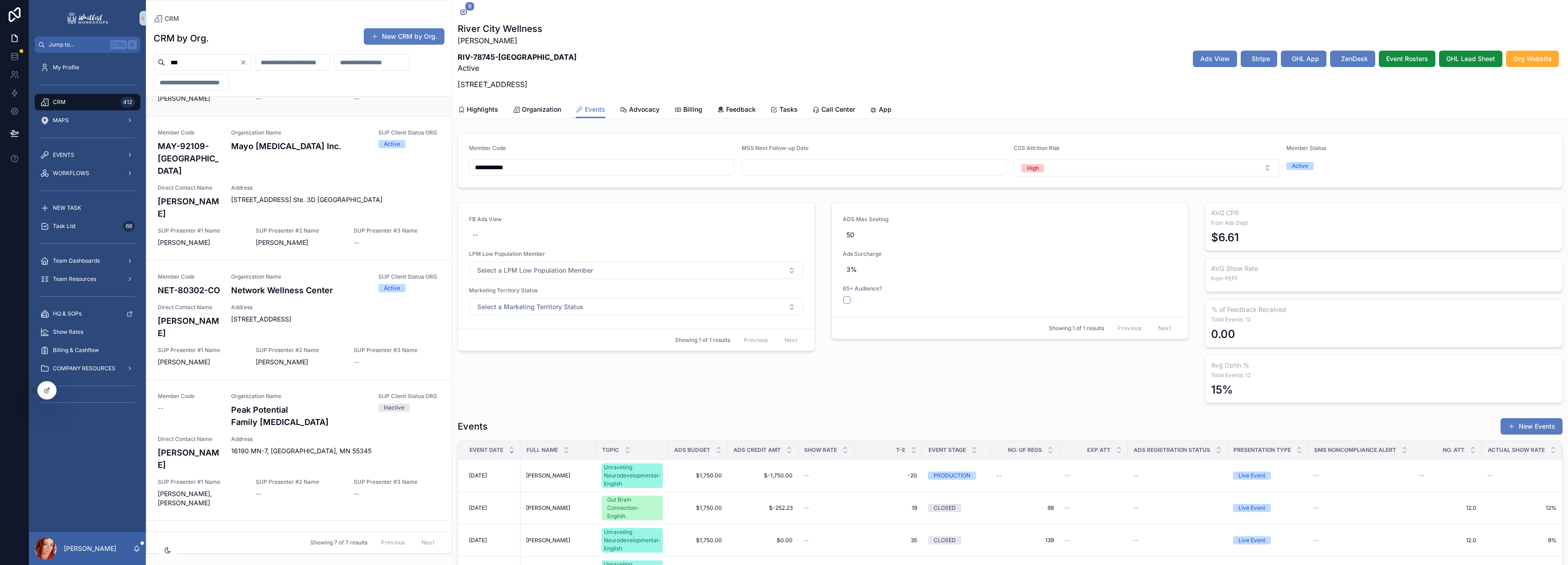
scroll to position [98, 0]
click at [300, 305] on span "Address" at bounding box center [336, 308] width 209 height 7
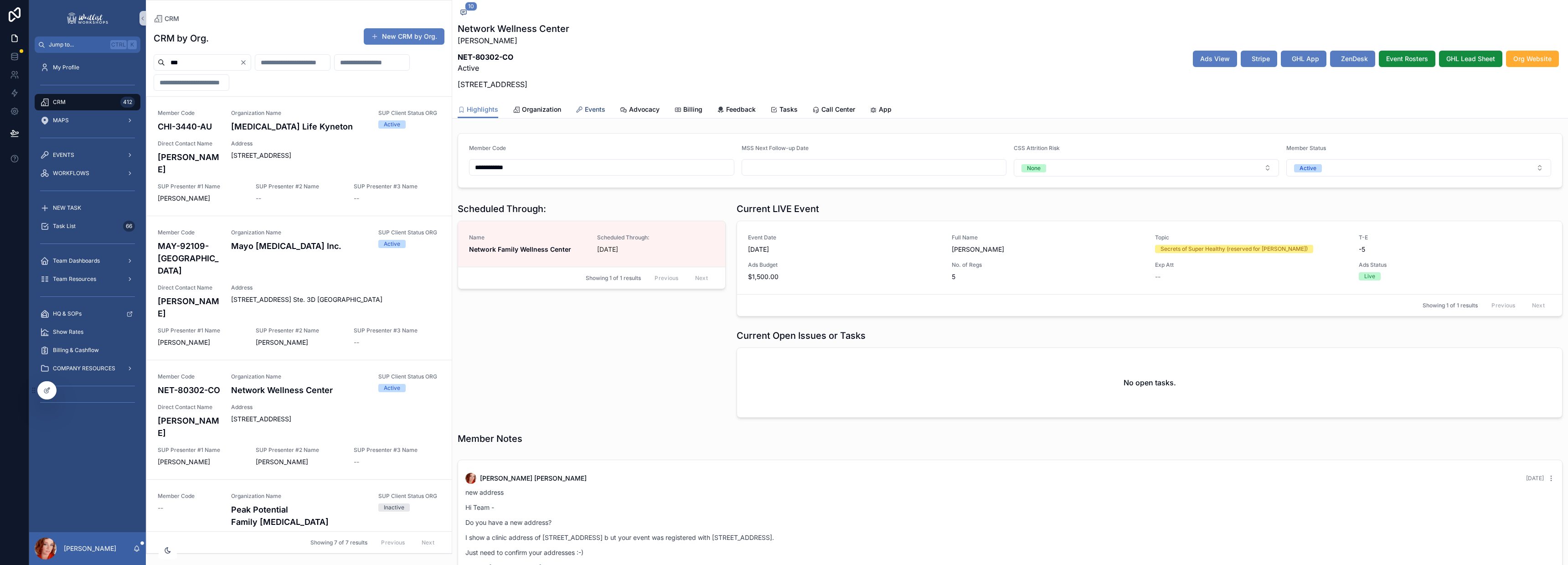
scroll to position [802, 0]
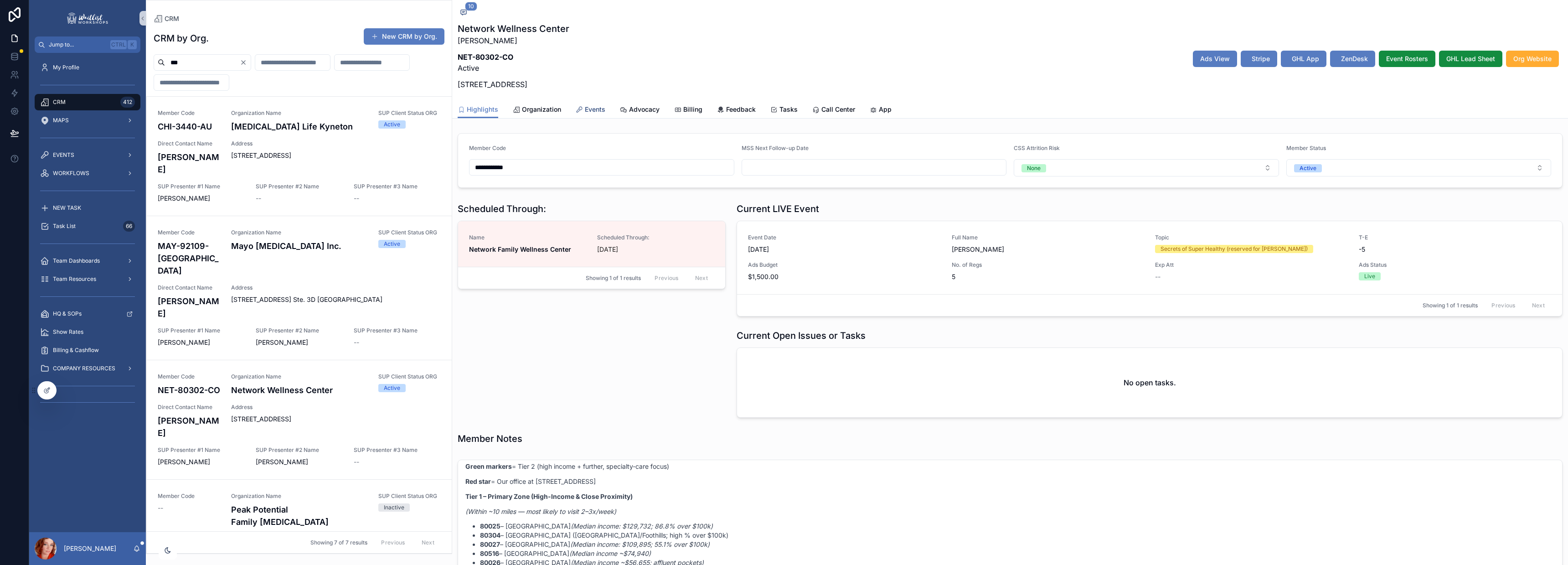
click at [591, 111] on span "Events" at bounding box center [595, 109] width 21 height 9
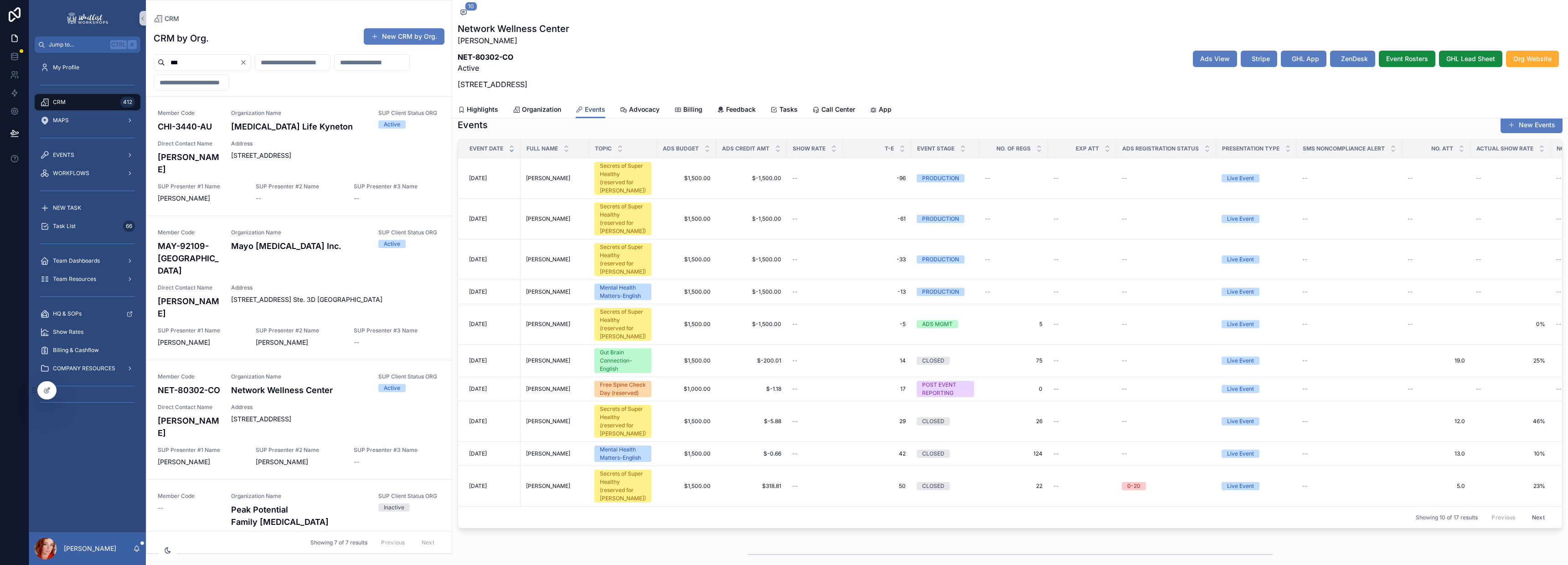
scroll to position [302, 0]
drag, startPoint x: 229, startPoint y: 61, endPoint x: 115, endPoint y: 54, distance: 114.2
click at [115, 54] on div "Jump to... Ctrl K My Profile CRM 412 MAPS EVENTS WORKFLOWS NEW TASK Task List 6…" at bounding box center [798, 282] width 1538 height 565
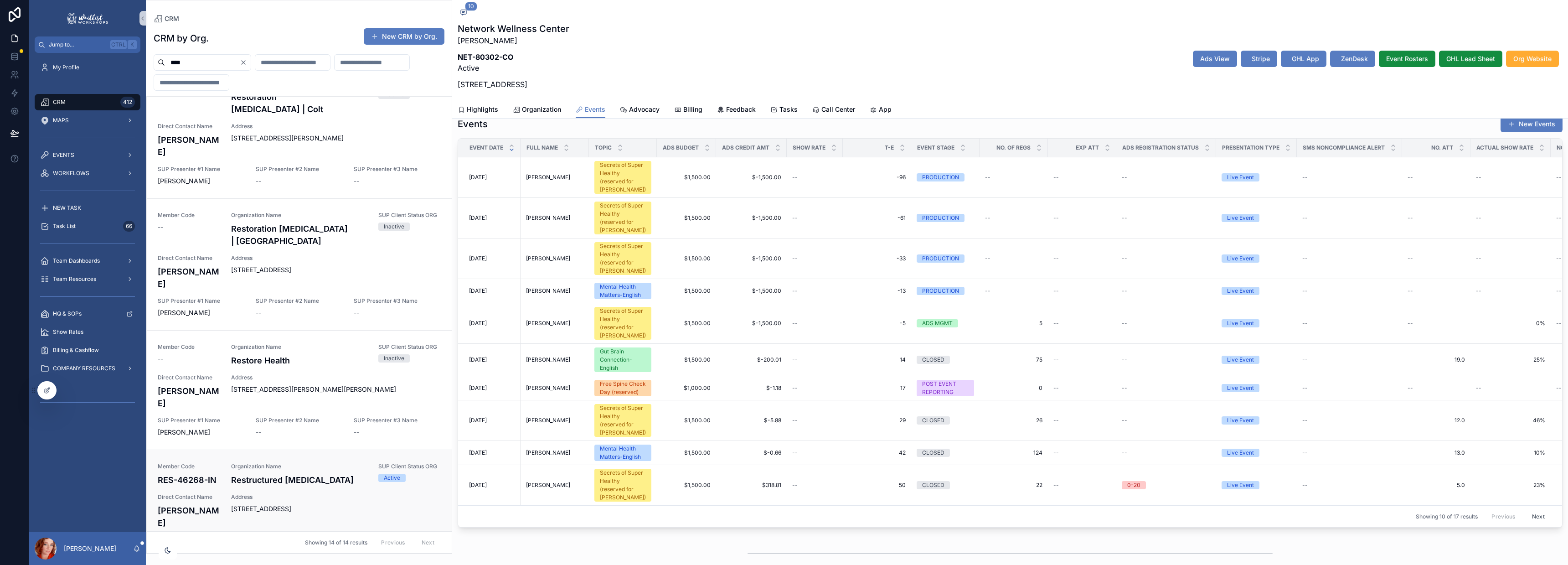
scroll to position [1142, 0]
type input "****"
click at [327, 503] on span "3940 W 96th St, Indianapolis, IN 46268" at bounding box center [336, 507] width 209 height 9
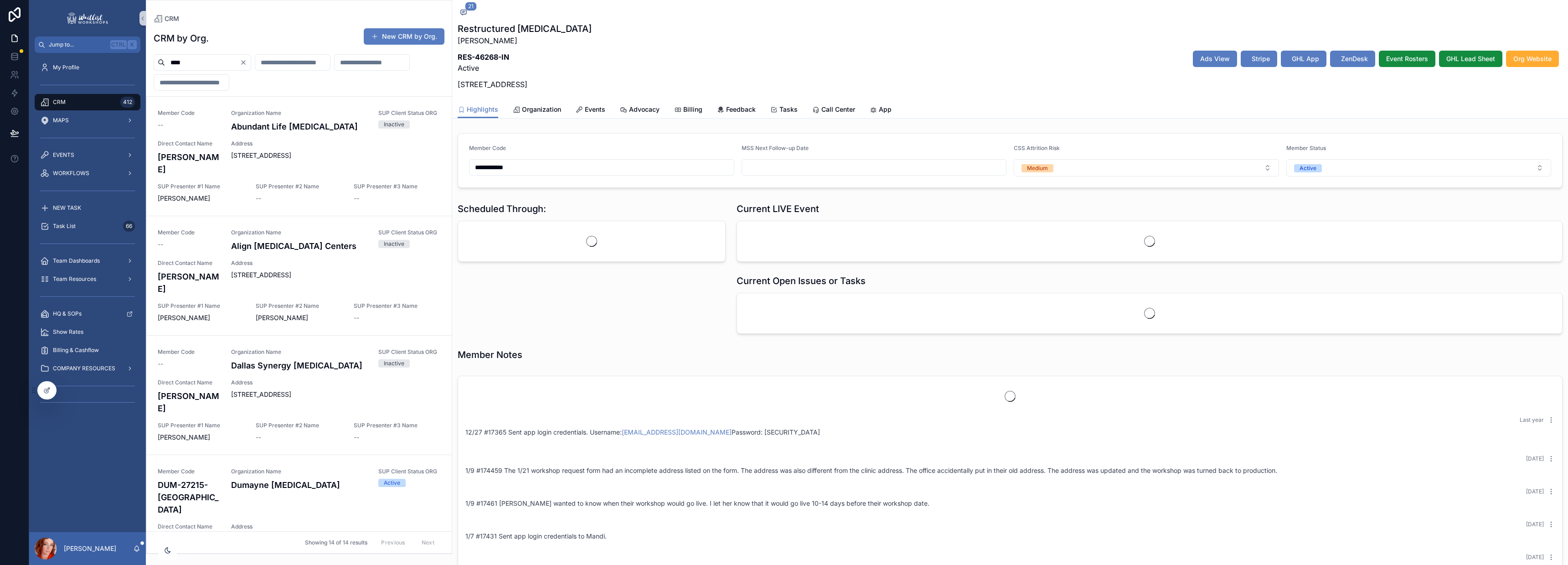
scroll to position [579, 0]
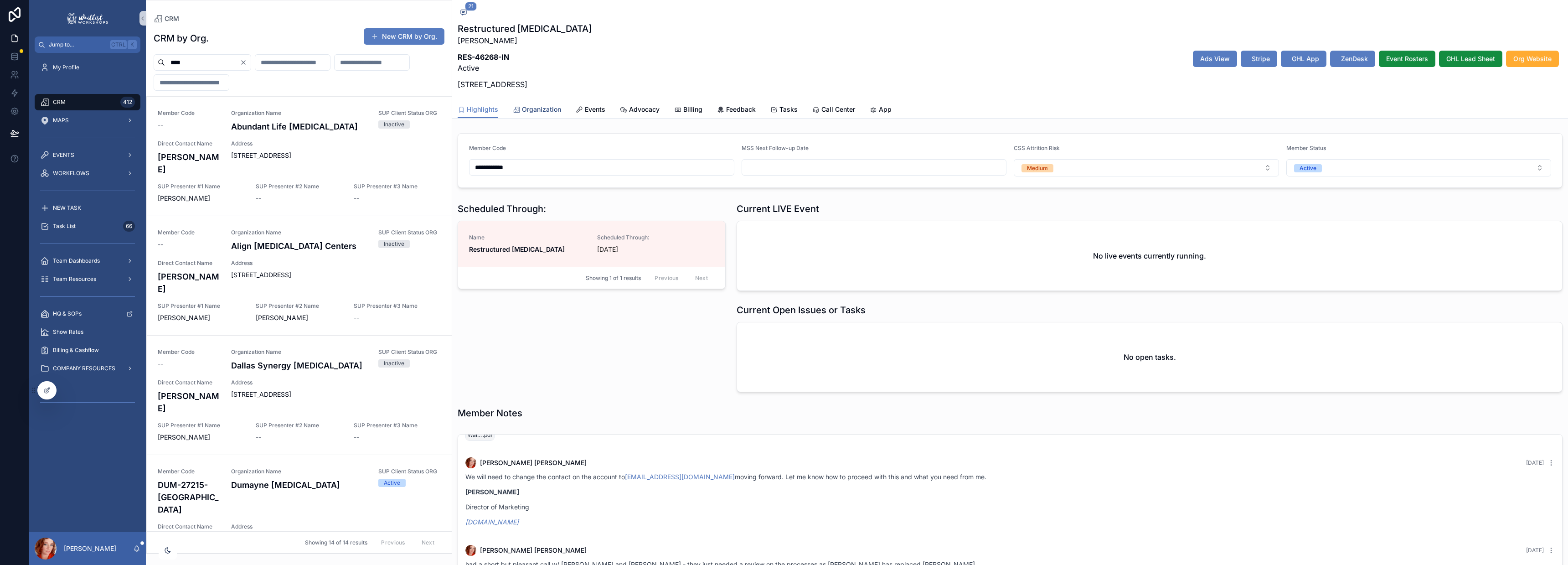
click at [539, 109] on span "Organization" at bounding box center [541, 109] width 39 height 9
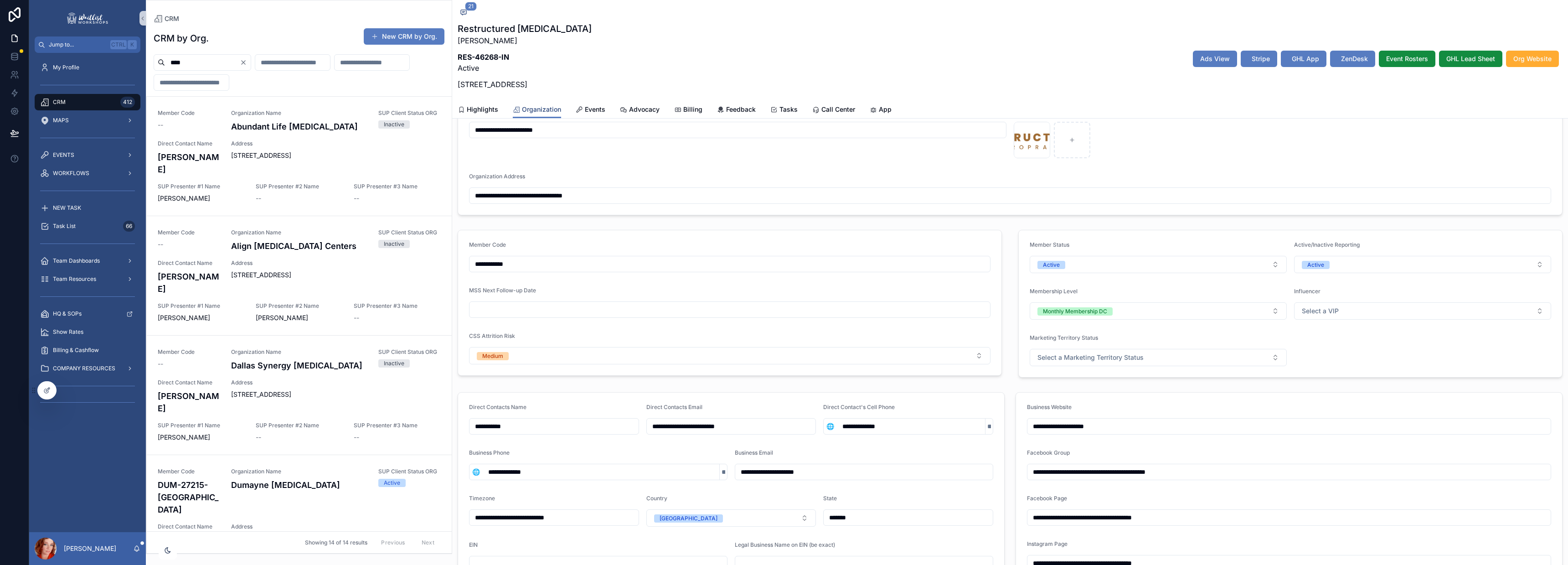
scroll to position [63, 0]
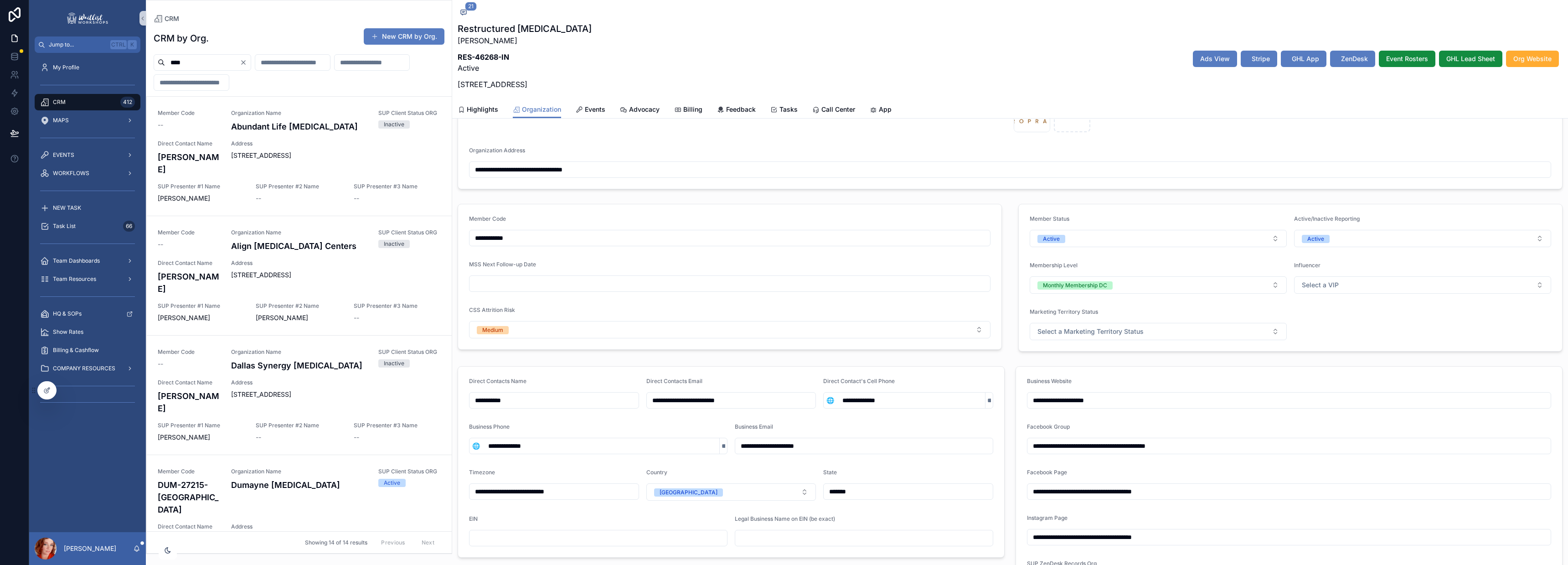
click at [245, 61] on icon "Clear" at bounding box center [243, 62] width 4 height 4
click at [324, 69] on input "scrollable content" at bounding box center [361, 62] width 75 height 13
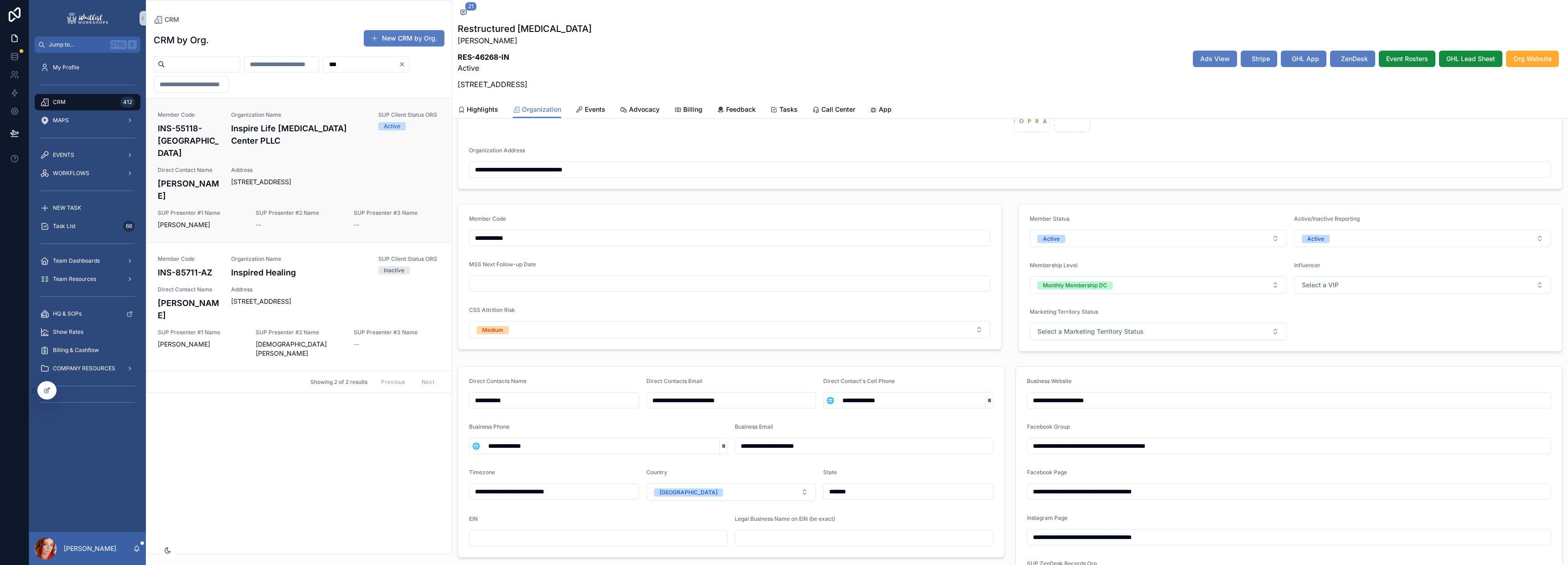
type input "***"
click at [289, 177] on span "750 Main Street, Suite #108, Mendota Heights, MN, 55118" at bounding box center [336, 181] width 209 height 9
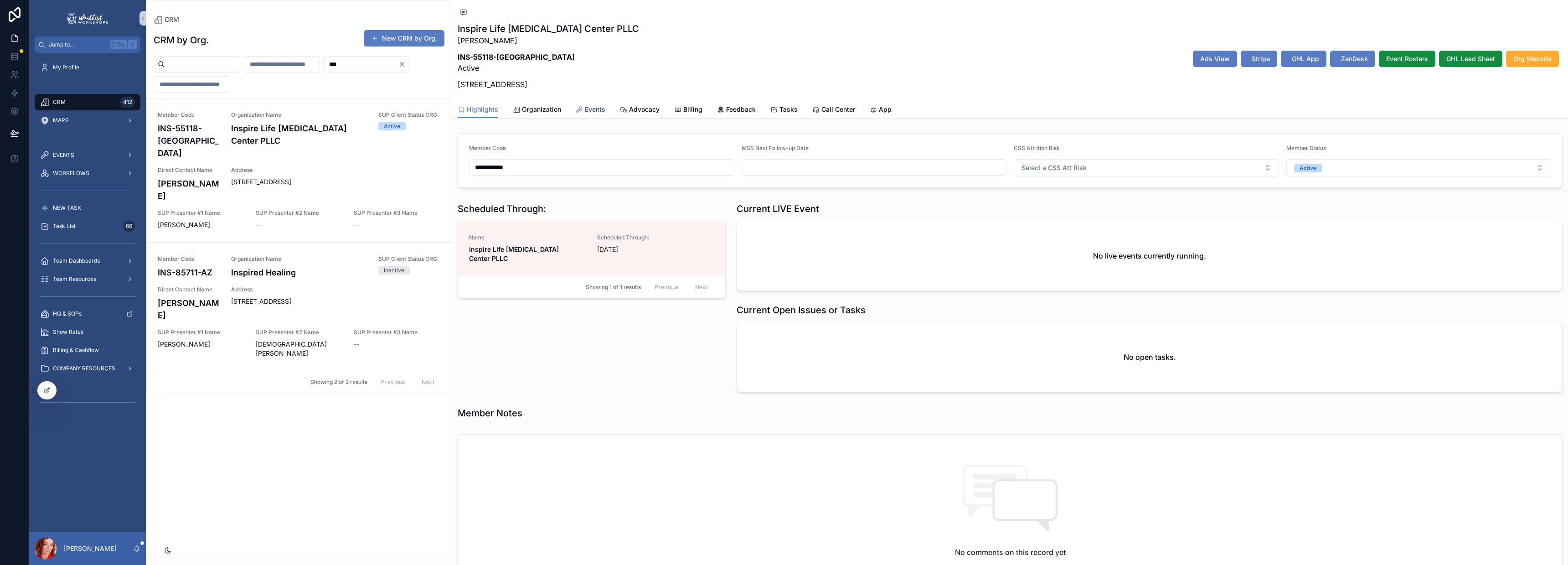
click at [582, 109] on icon "scrollable content" at bounding box center [579, 109] width 7 height 7
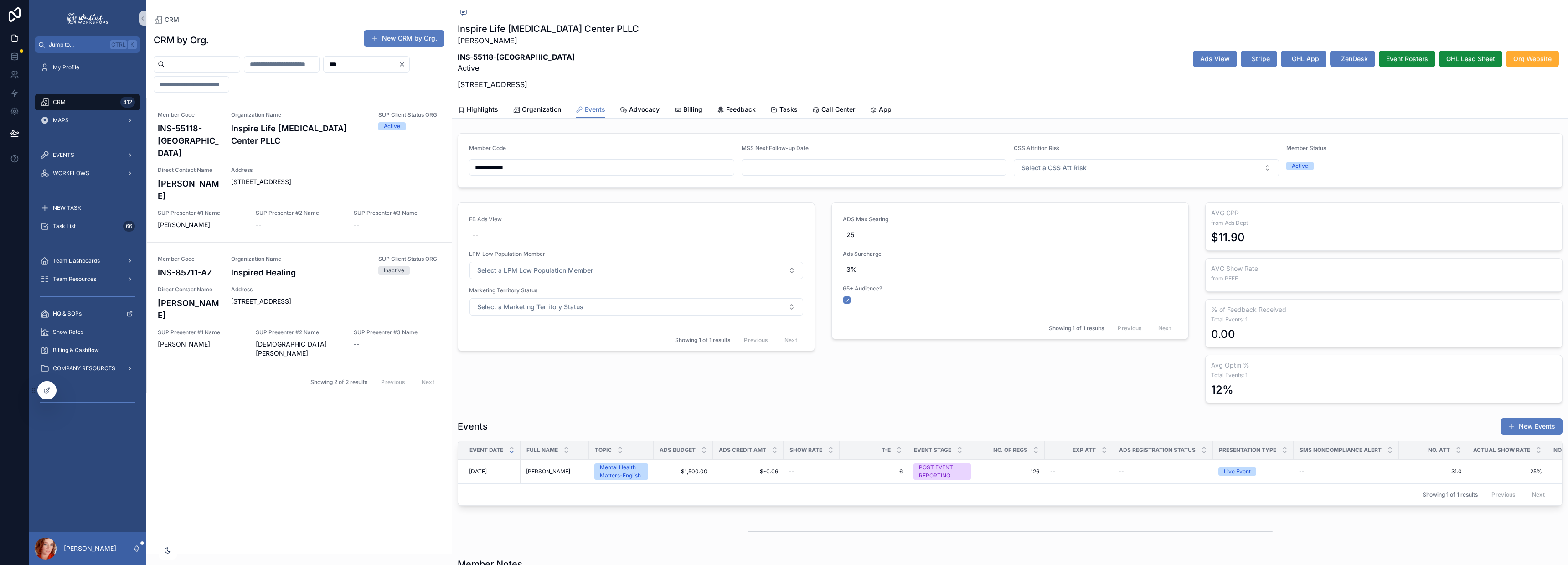
click at [1083, 424] on div "Events New Events" at bounding box center [1010, 426] width 1104 height 18
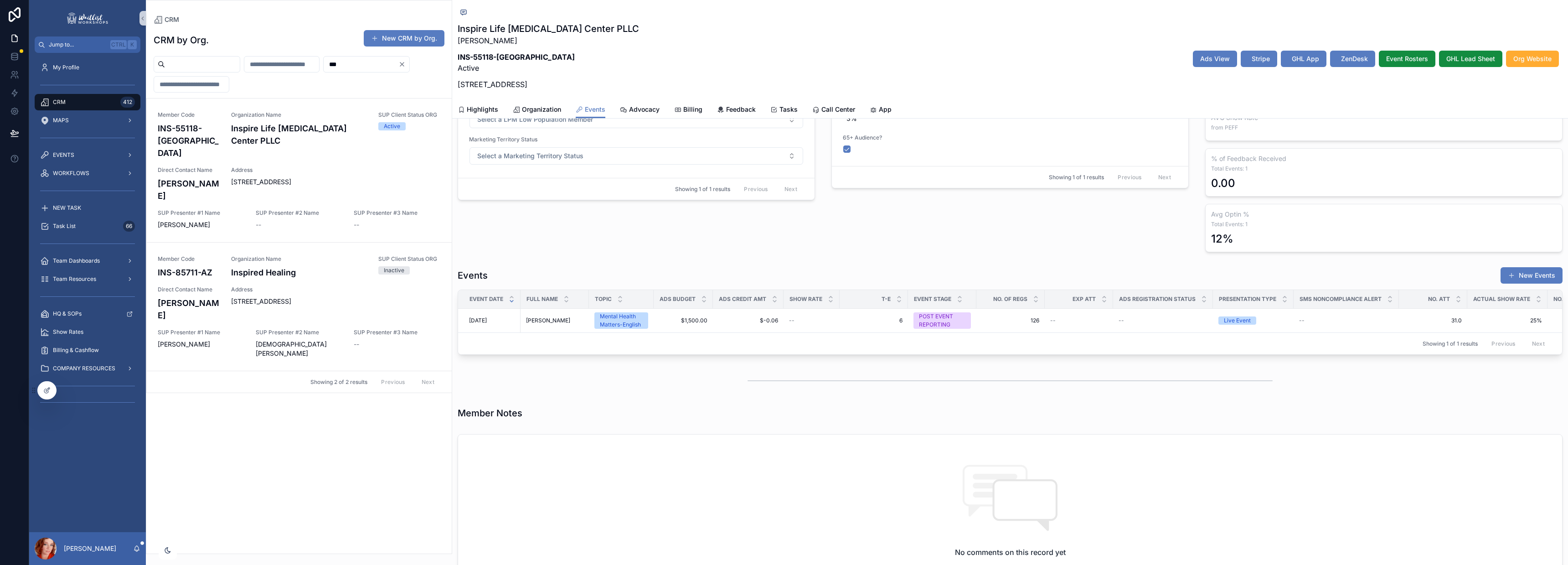
scroll to position [0, 159]
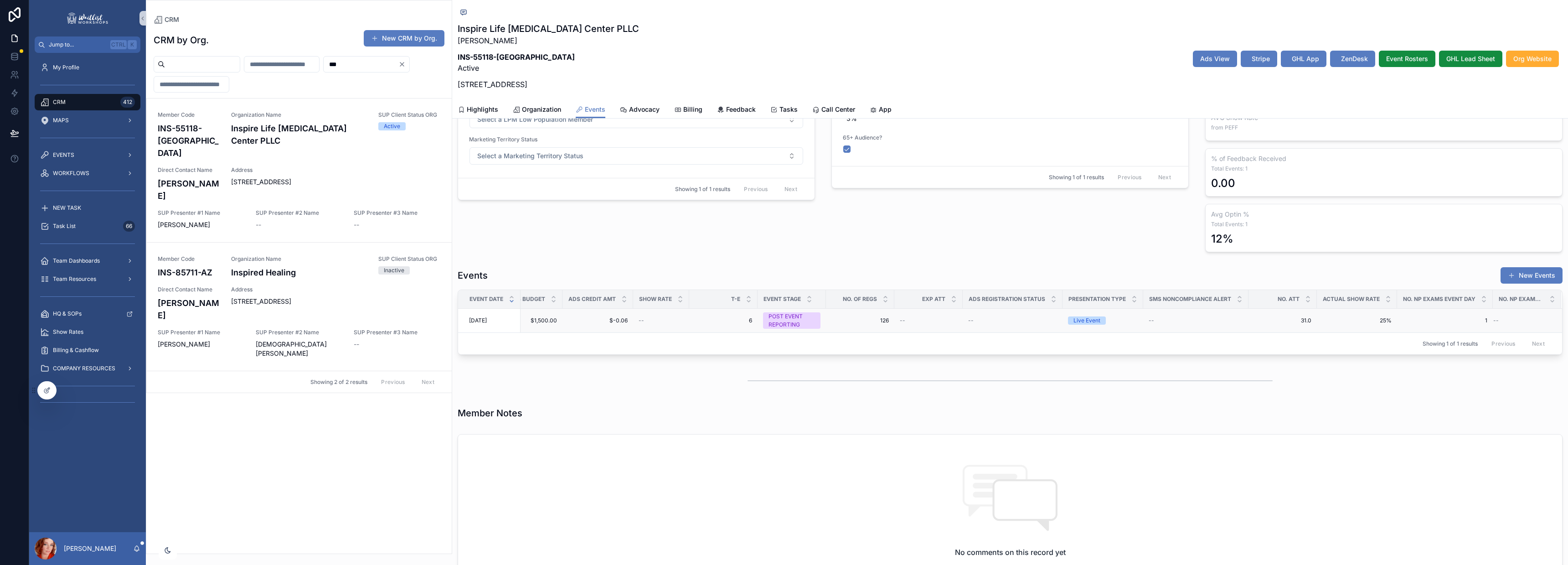
click at [1423, 320] on span "1" at bounding box center [1445, 320] width 85 height 7
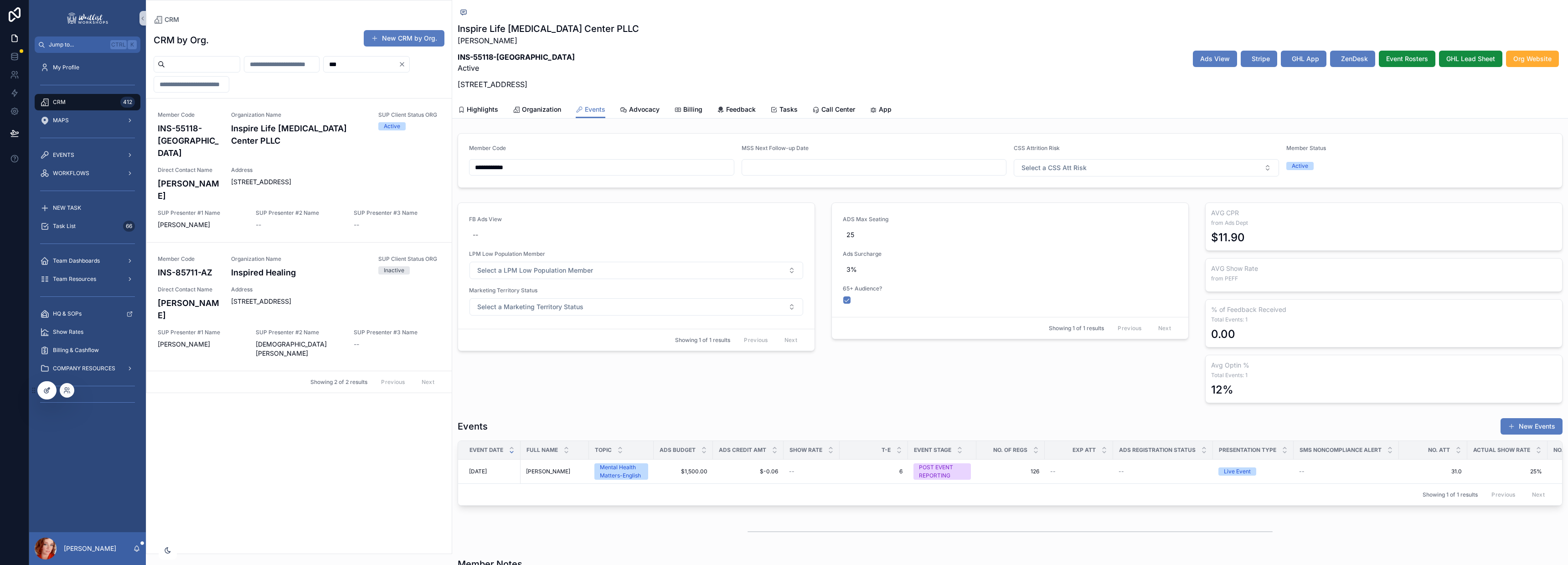
click at [47, 384] on div at bounding box center [46, 390] width 18 height 18
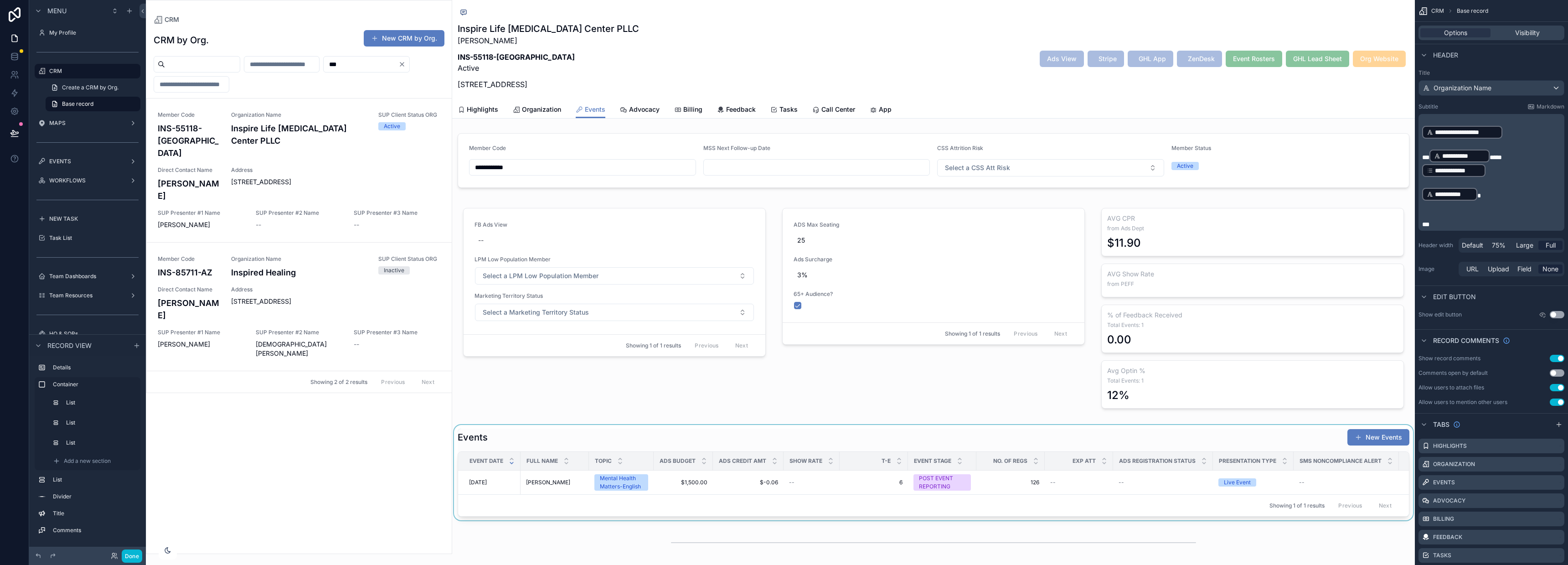
click at [1082, 452] on div "Exp Att" at bounding box center [1079, 461] width 67 height 18
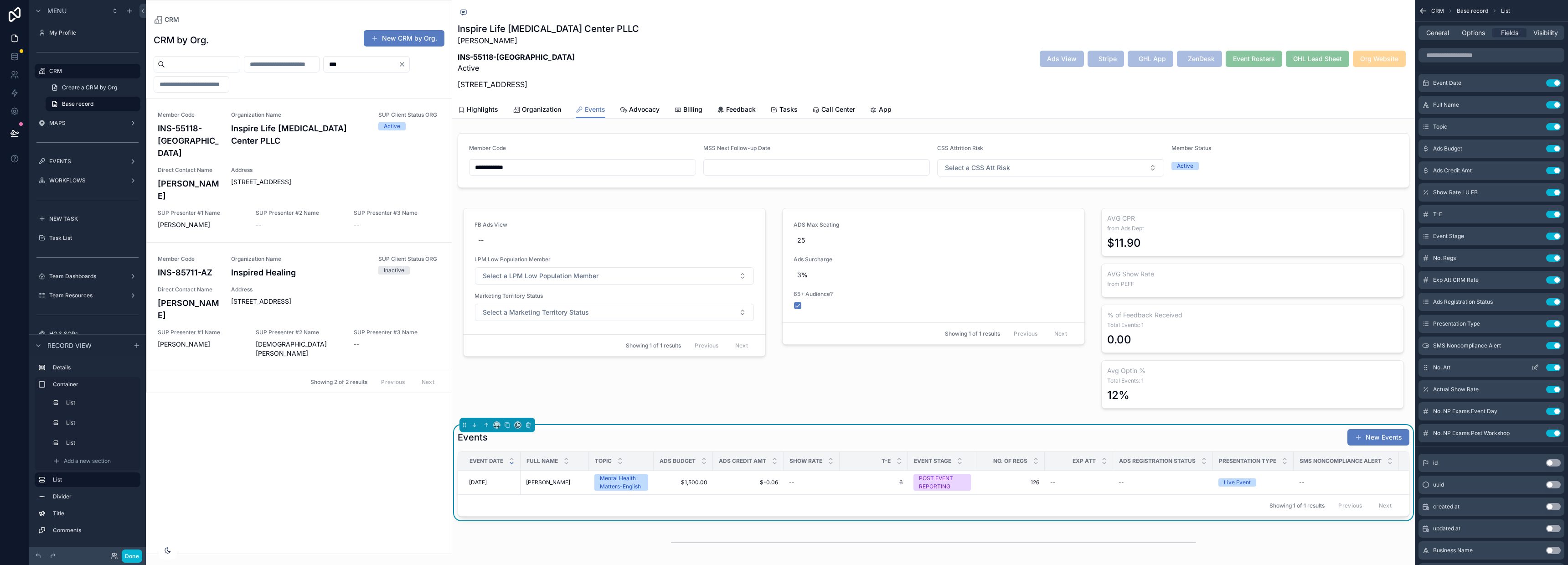
click at [1534, 365] on icon "scrollable content" at bounding box center [1534, 367] width 7 height 7
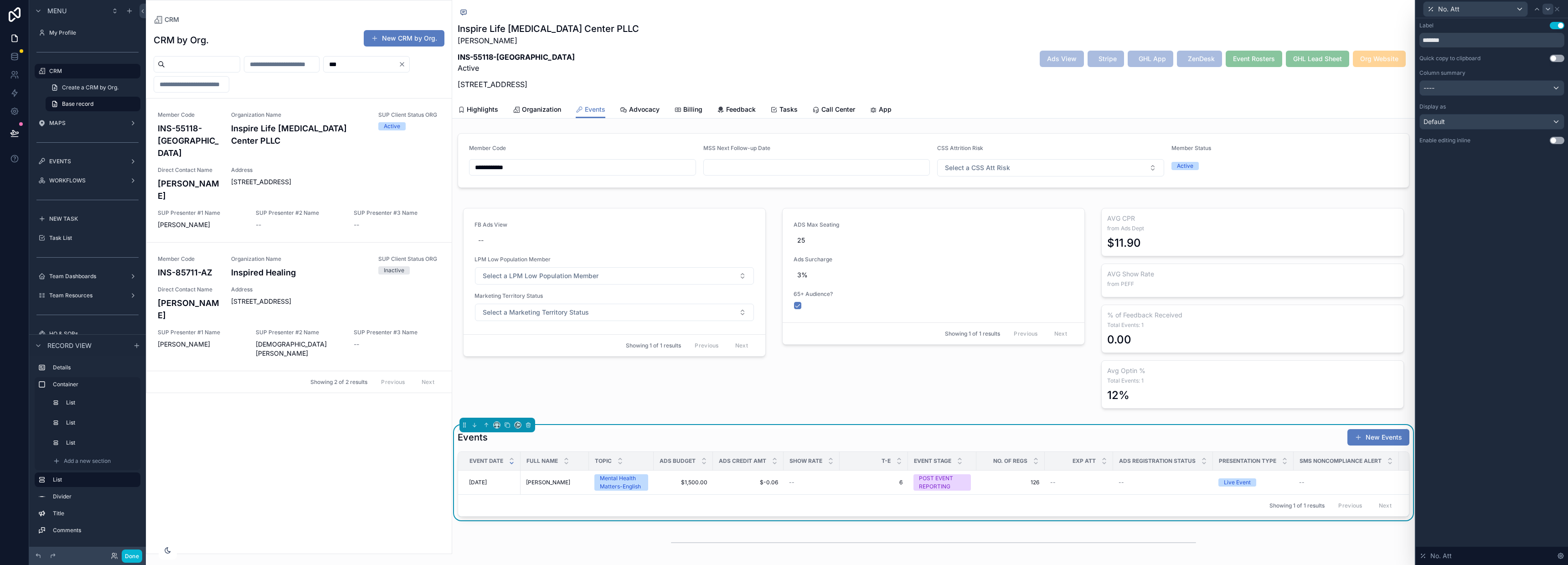
click at [1551, 139] on button "Use setting" at bounding box center [1557, 140] width 14 height 7
click at [1546, 7] on icon at bounding box center [1547, 9] width 7 height 7
click at [1546, 9] on icon at bounding box center [1547, 9] width 7 height 7
click at [1558, 138] on button "Use setting" at bounding box center [1557, 140] width 14 height 7
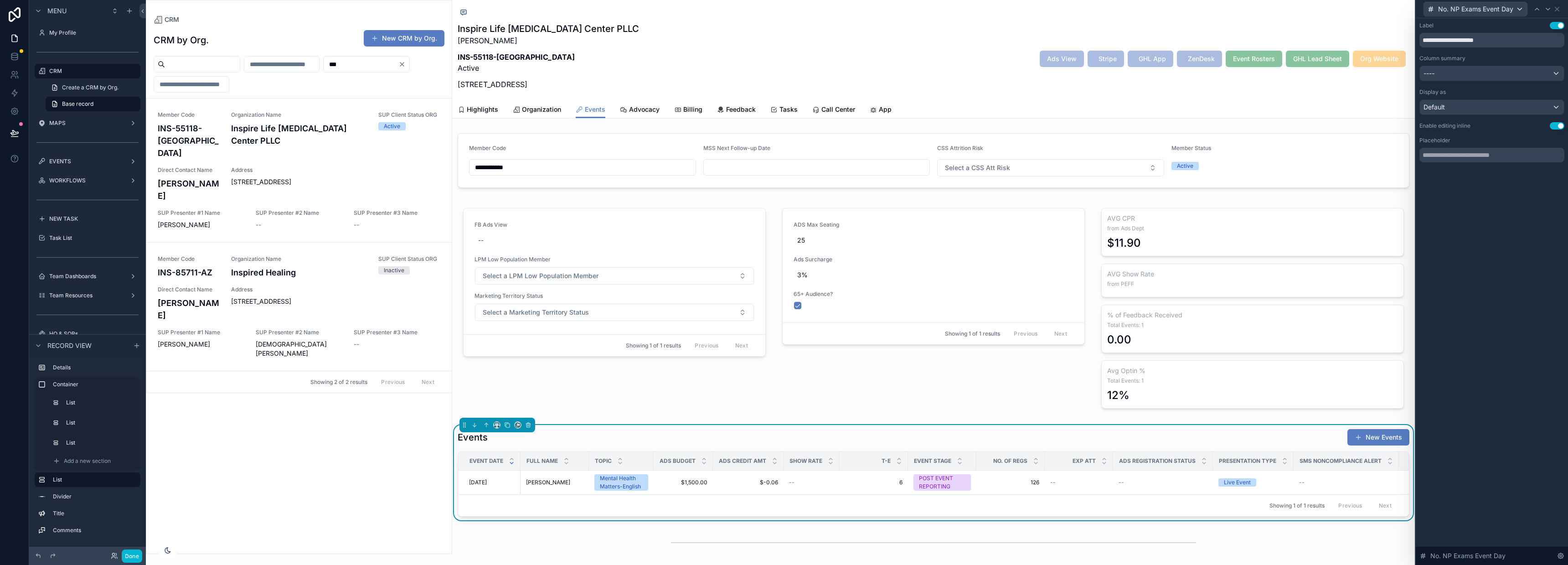
click at [1558, 6] on icon at bounding box center [1556, 9] width 7 height 7
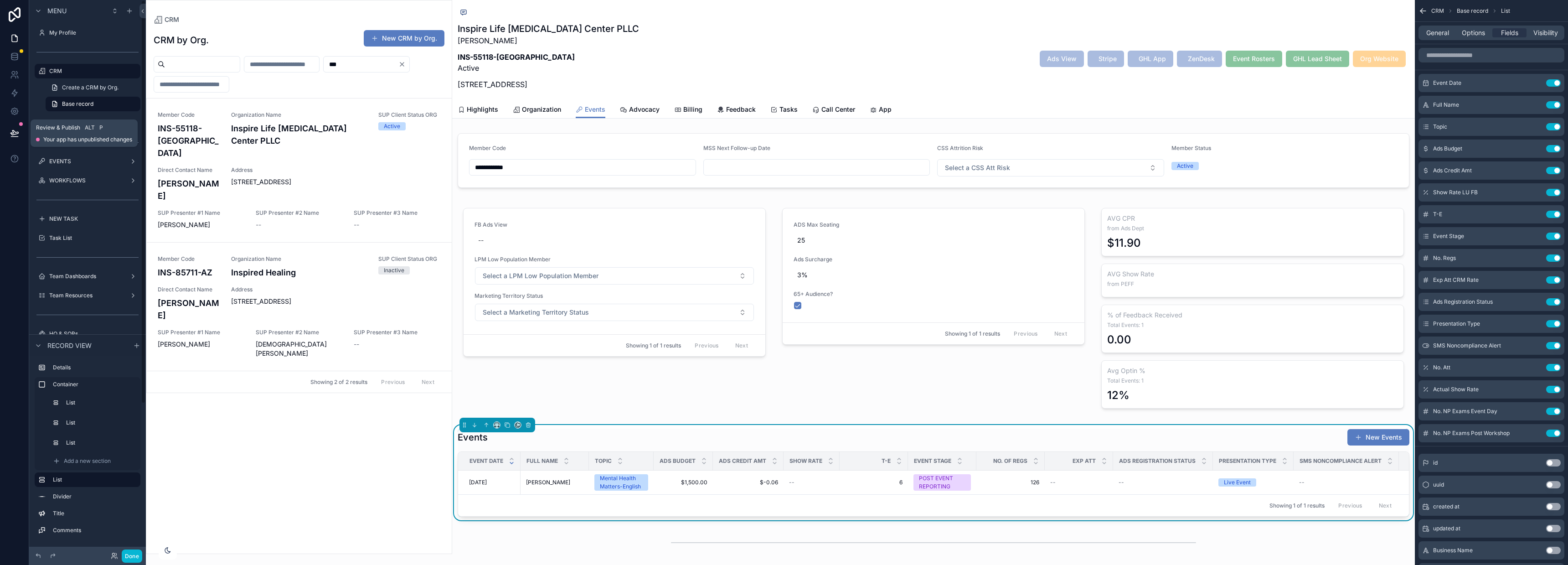
click at [14, 135] on icon at bounding box center [14, 133] width 9 height 9
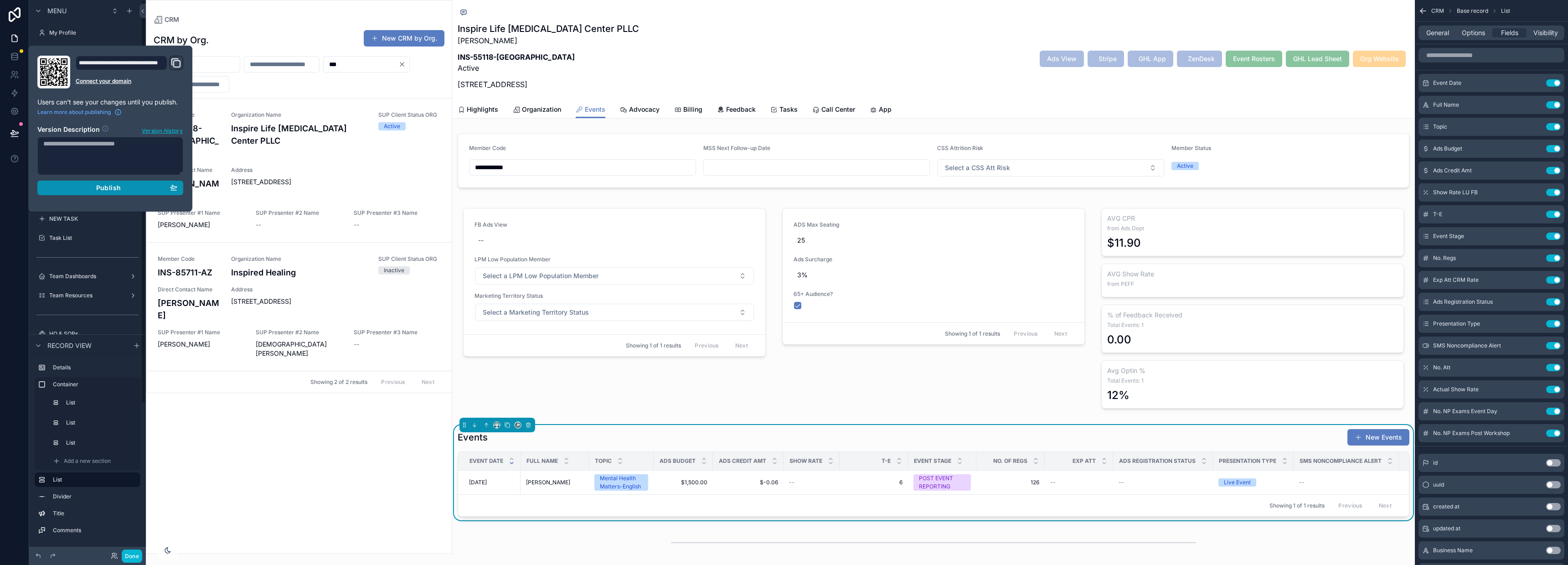
drag, startPoint x: 120, startPoint y: 185, endPoint x: 127, endPoint y: 187, distance: 7.3
click at [119, 185] on span "Publish" at bounding box center [108, 188] width 25 height 8
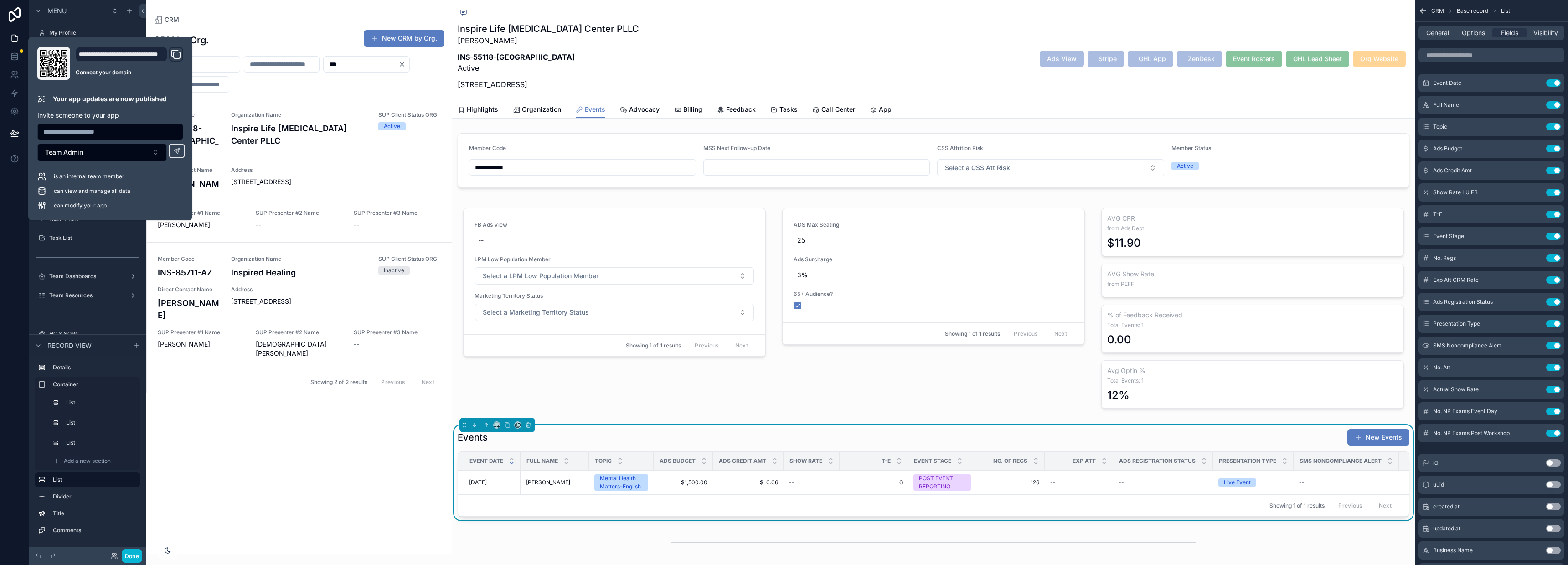
click at [330, 417] on div "CRM by Org. New CRM by Org. *** Member Code INS-55118-MN Organization Name Insp…" at bounding box center [299, 288] width 305 height 529
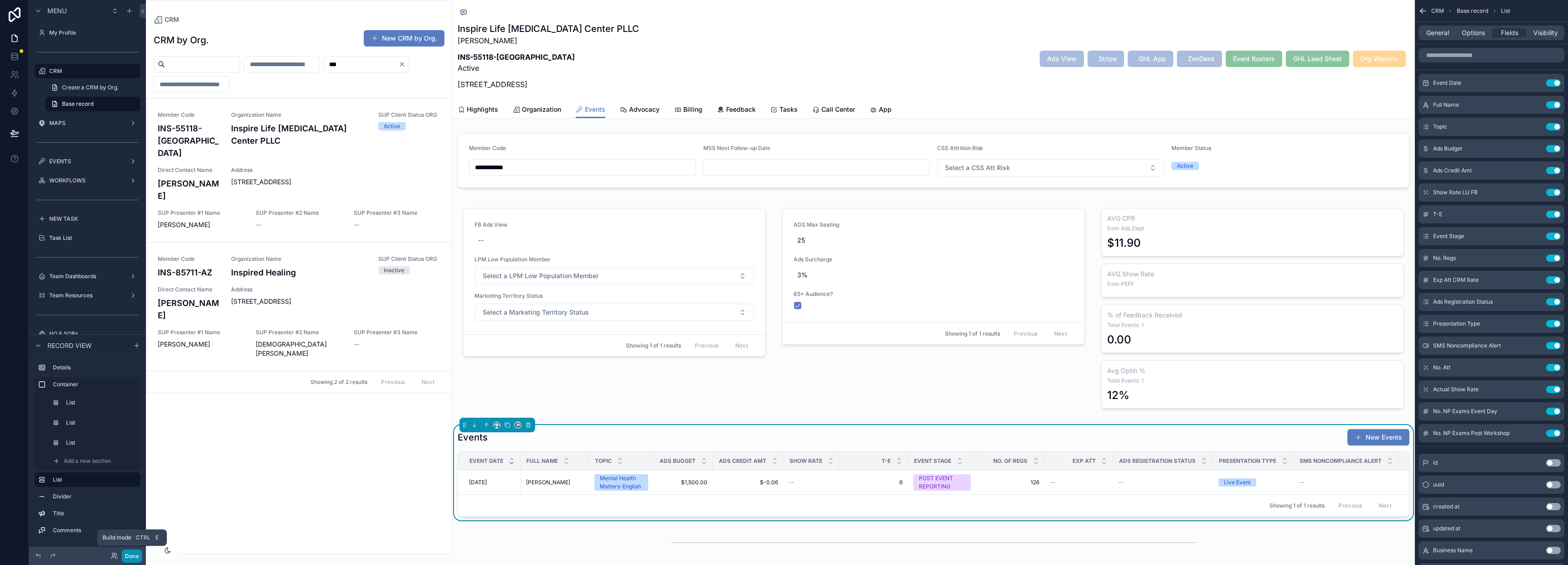
click at [133, 556] on button "Done" at bounding box center [132, 555] width 21 height 14
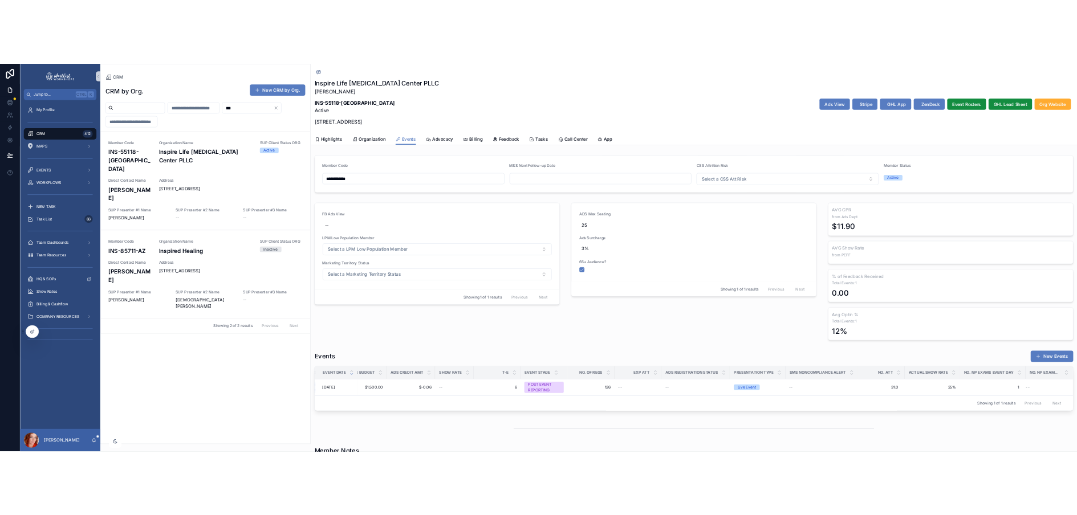
scroll to position [0, 199]
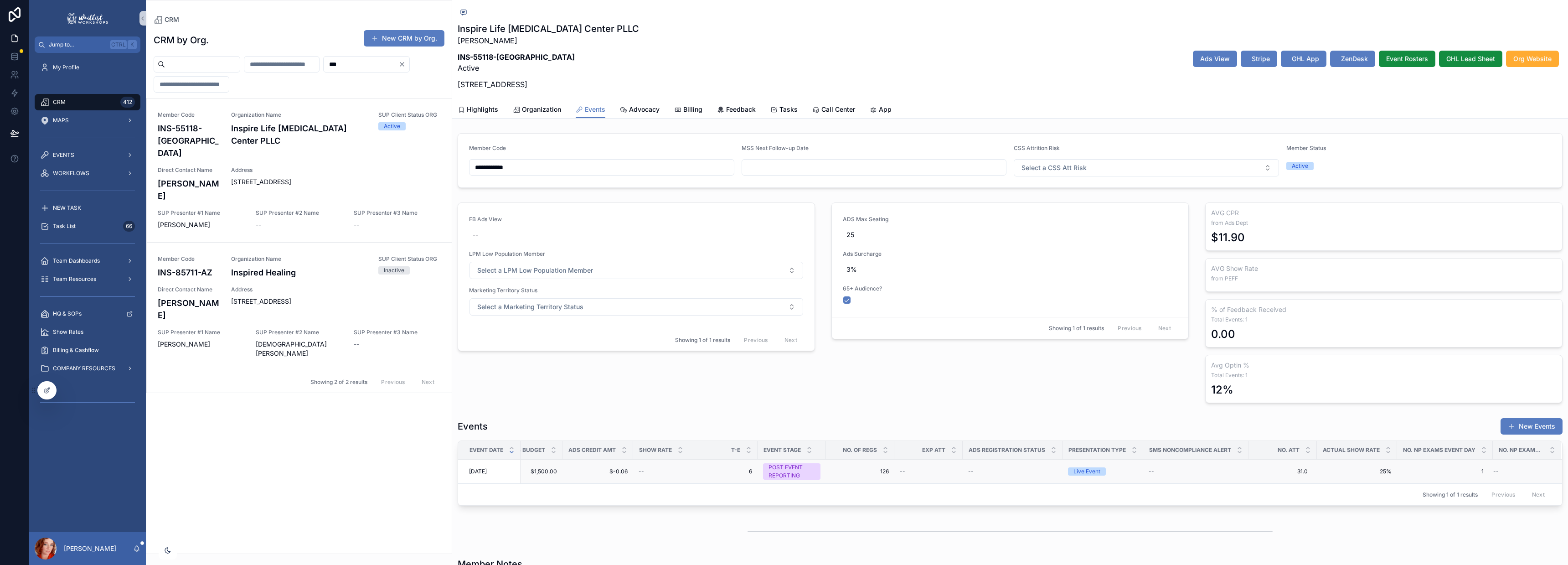
click at [1508, 469] on div "--" at bounding box center [1521, 471] width 57 height 7
click at [46, 388] on icon at bounding box center [46, 390] width 4 height 4
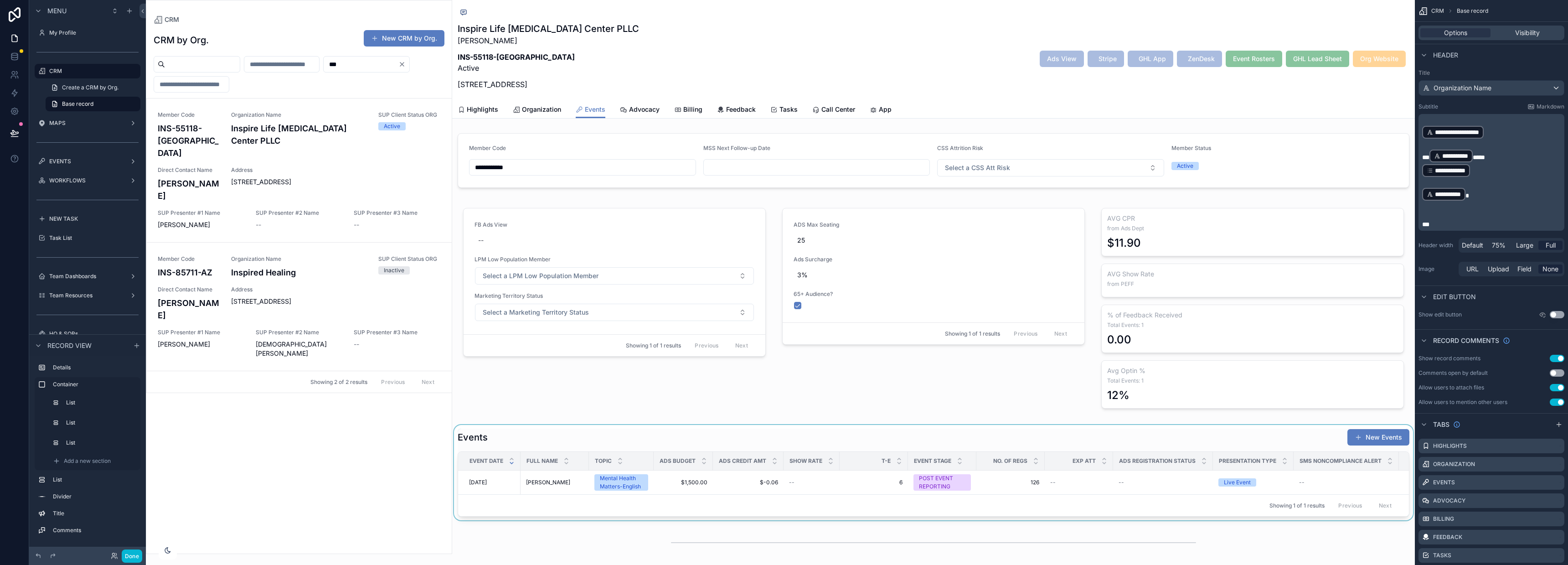
click at [1134, 443] on div "scrollable content" at bounding box center [933, 471] width 962 height 95
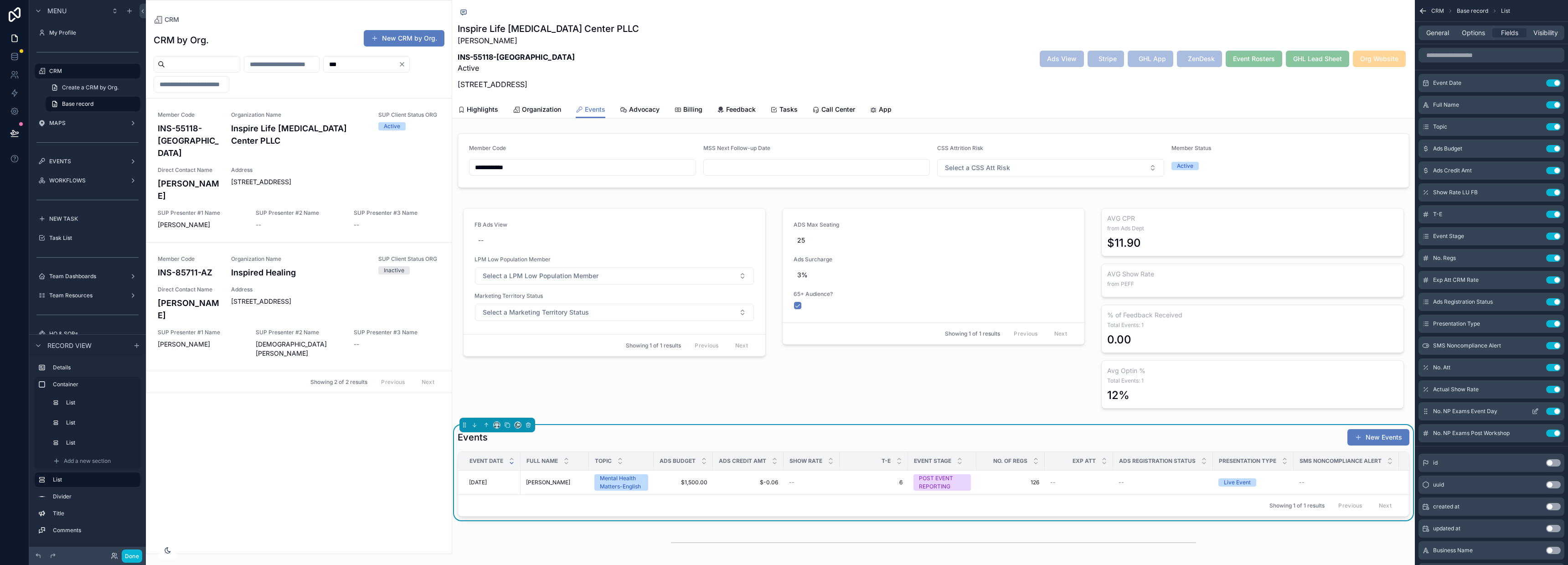
click at [1533, 413] on icon "scrollable content" at bounding box center [1534, 412] width 4 height 4
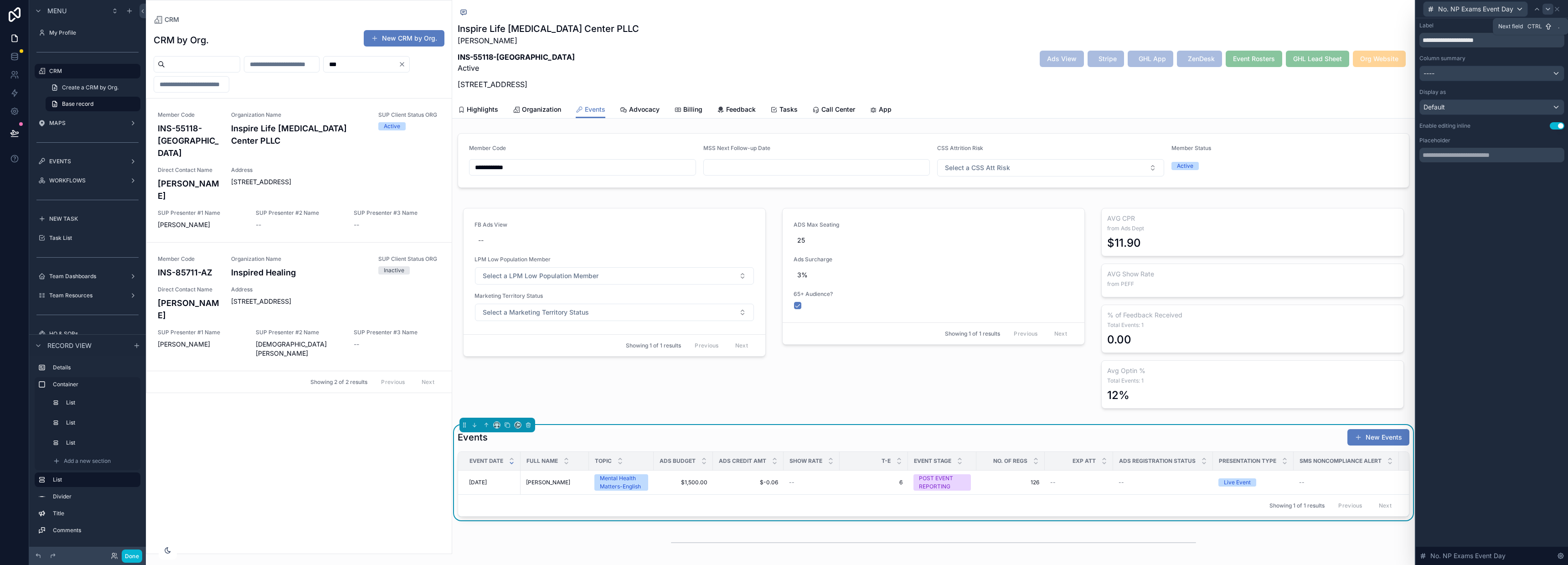
click at [1543, 6] on div at bounding box center [1548, 10] width 11 height 11
click at [1557, 137] on button "Use setting" at bounding box center [1557, 140] width 14 height 7
click at [1559, 6] on icon at bounding box center [1561, 9] width 7 height 7
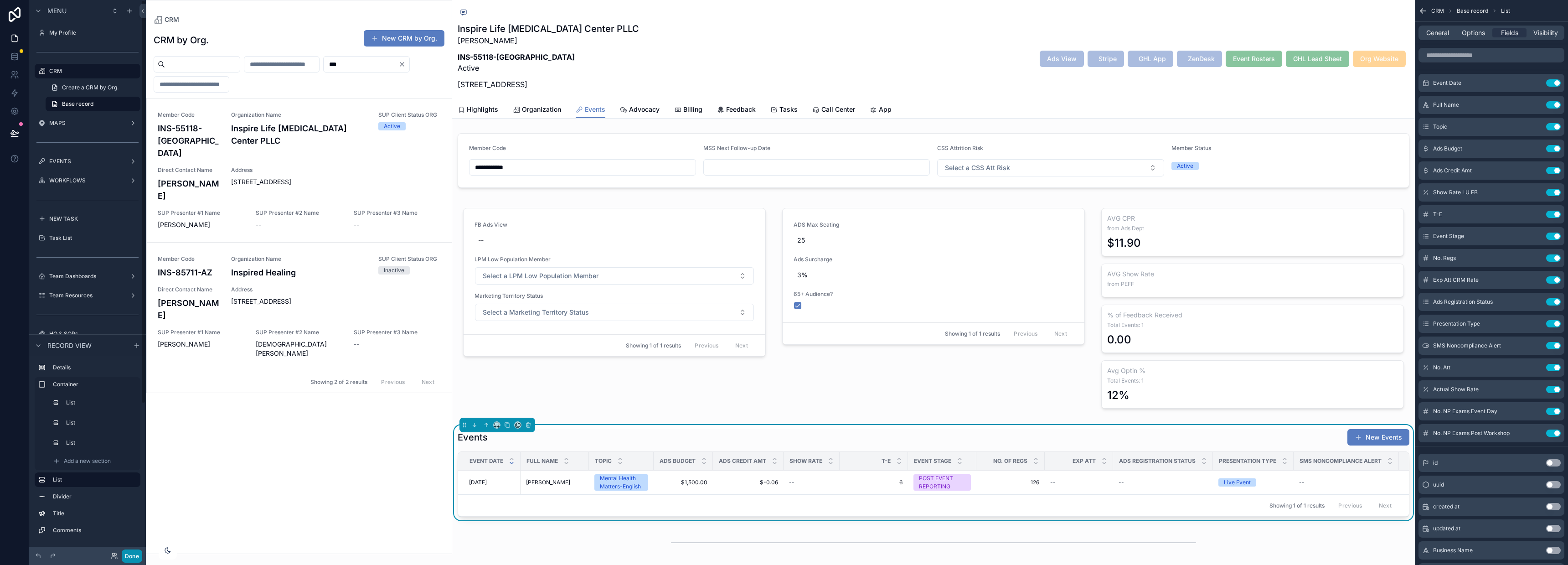
click at [137, 557] on button "Done" at bounding box center [132, 555] width 21 height 14
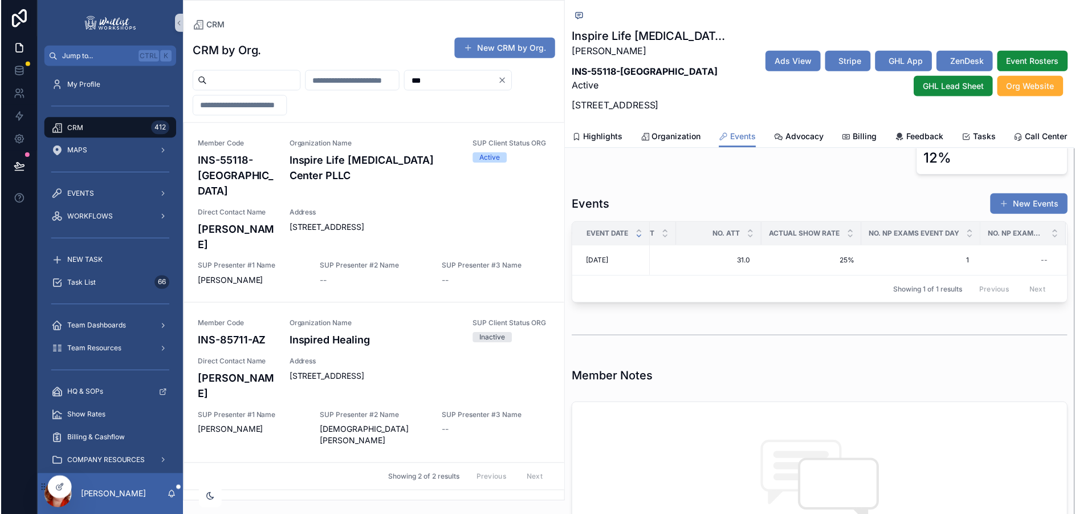
scroll to position [0, 1083]
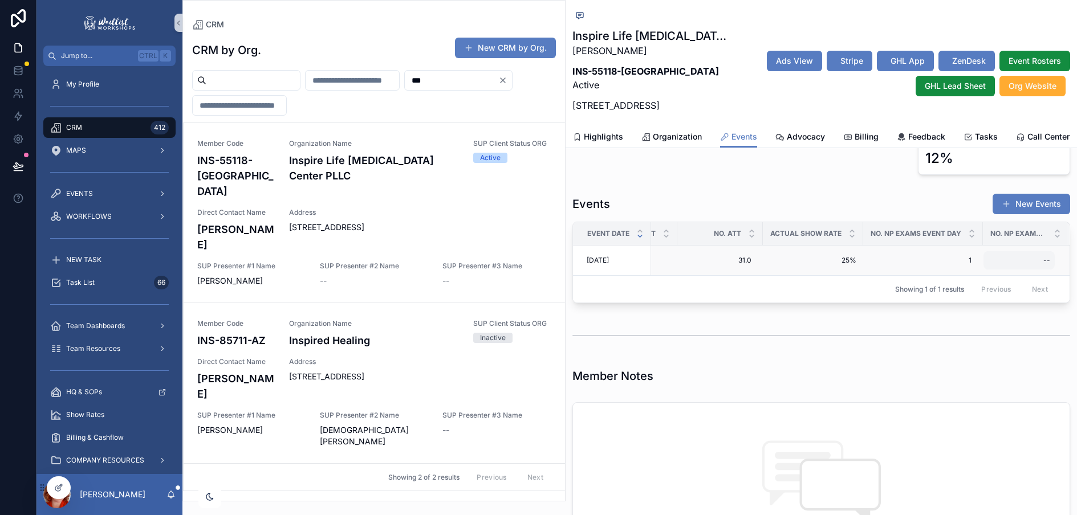
click at [991, 270] on div "--" at bounding box center [1019, 260] width 71 height 18
type input "*"
click at [1021, 299] on button "scrollable content" at bounding box center [1027, 301] width 14 height 14
drag, startPoint x: 395, startPoint y: 14, endPoint x: 389, endPoint y: 21, distance: 8.6
click at [395, 15] on div "CRM CRM by Org. New CRM by Org. *** Member Code INS-55118-MN Organization Name …" at bounding box center [373, 250] width 383 height 500
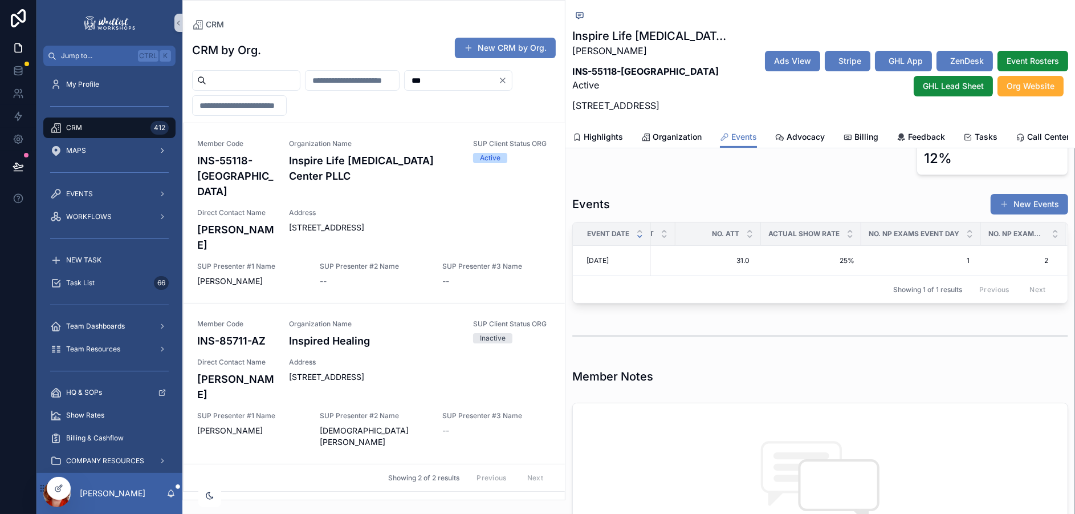
drag, startPoint x: 165, startPoint y: 107, endPoint x: 169, endPoint y: 97, distance: 10.5
click at [166, 106] on div "Jump to... Ctrl K My Profile CRM 412 MAPS EVENTS WORKFLOWS NEW TASK Task List 6…" at bounding box center [555, 257] width 1039 height 514
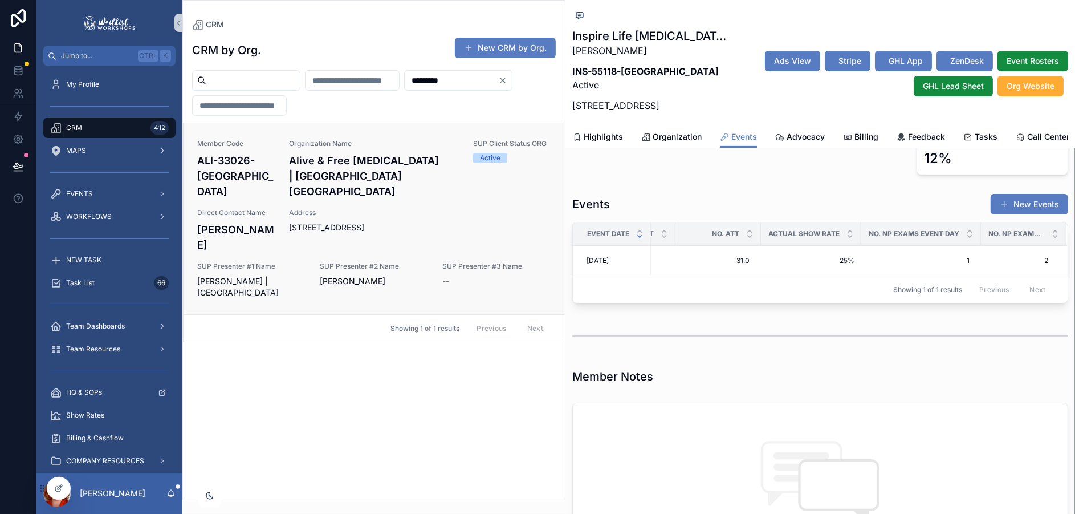
type input "*********"
click at [282, 221] on div "Member Code ALI-33026-FL Organization Name Alive & Free Chiropractic | Cooper C…" at bounding box center [374, 218] width 354 height 159
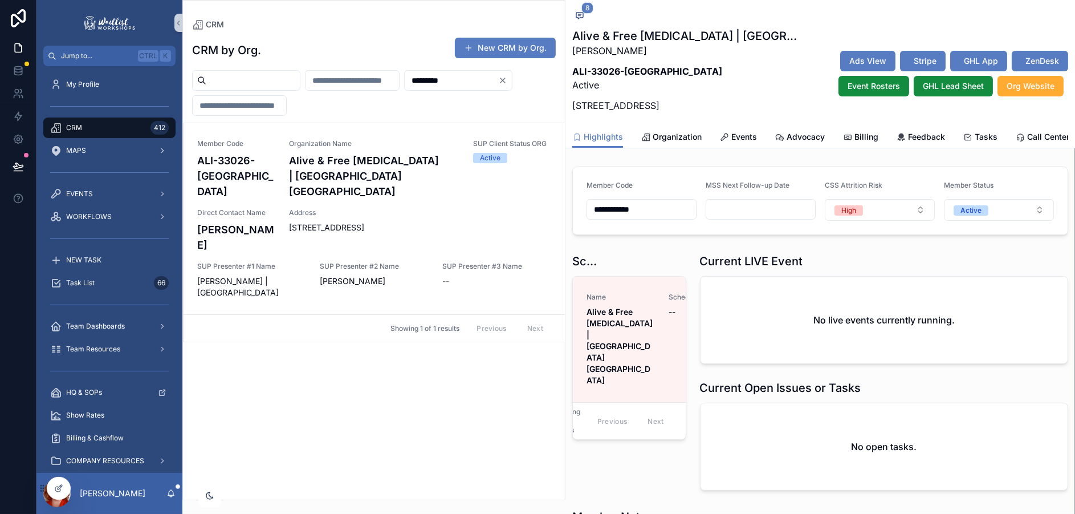
scroll to position [485, 0]
click at [748, 143] on span "Events" at bounding box center [745, 136] width 26 height 11
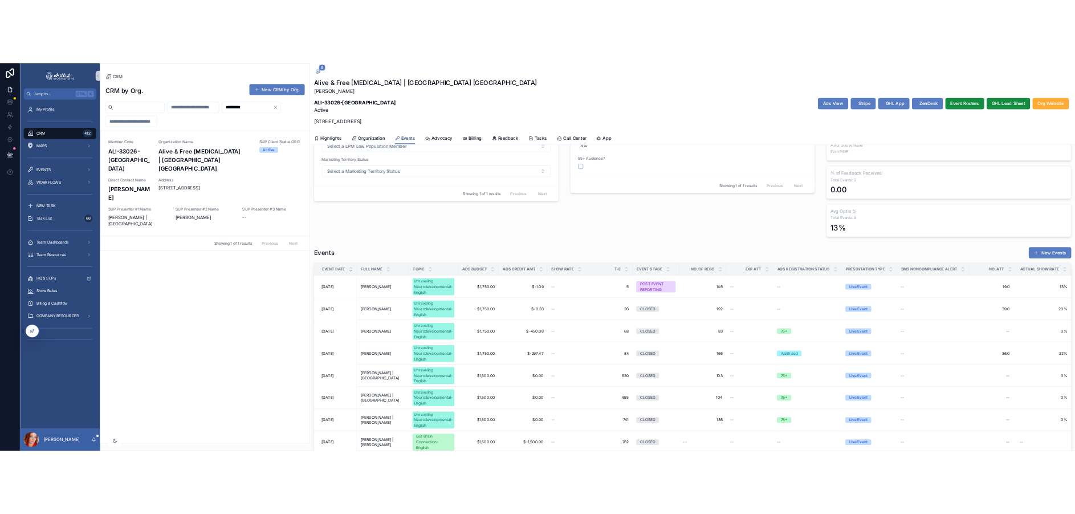
scroll to position [189, 0]
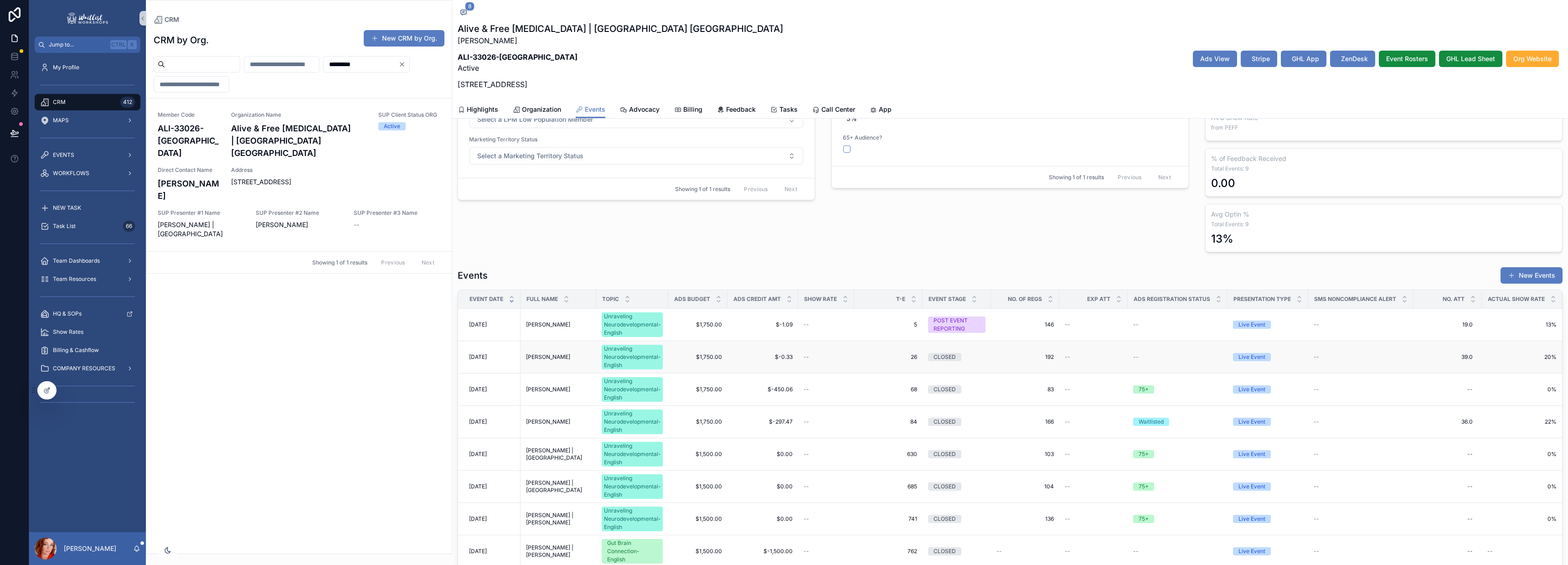
click at [493, 360] on div "8/7/2025 8/7/2025" at bounding box center [492, 356] width 46 height 7
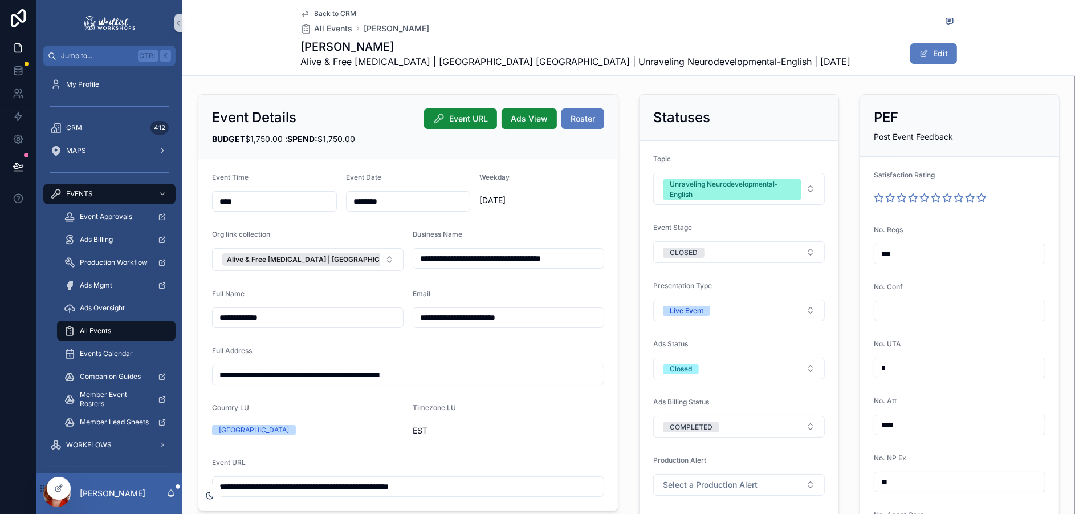
type input "**"
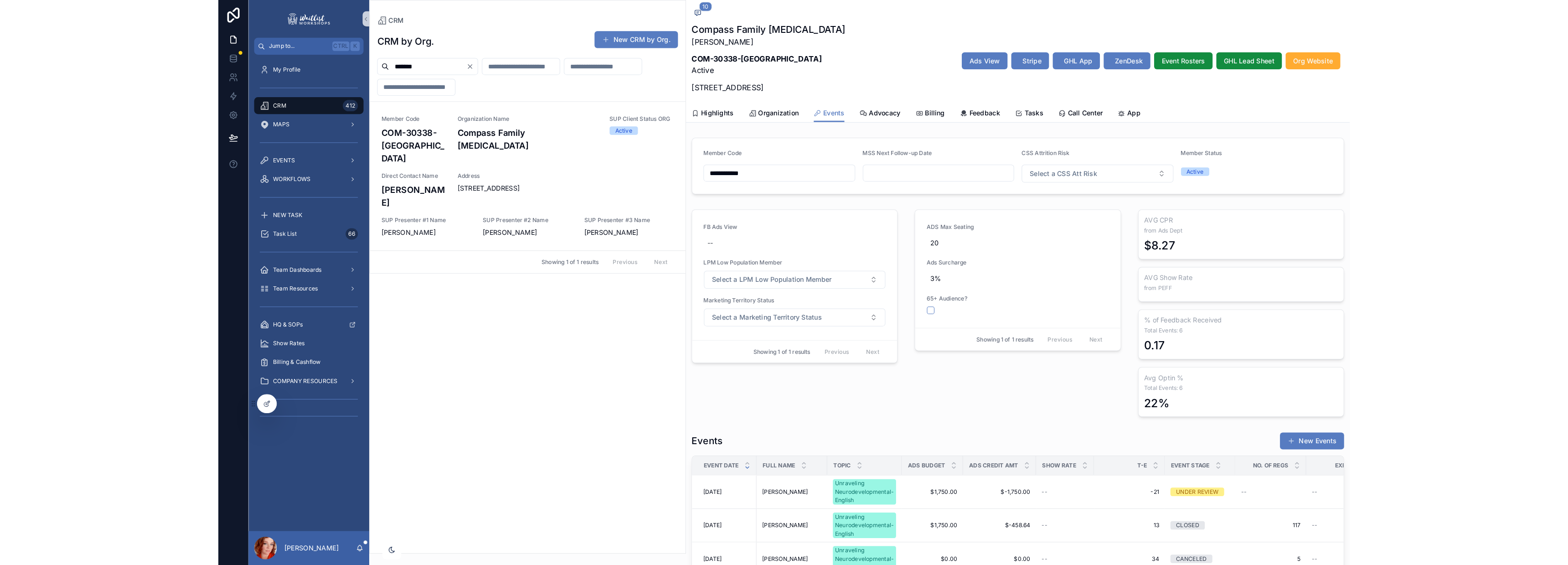
scroll to position [135, 0]
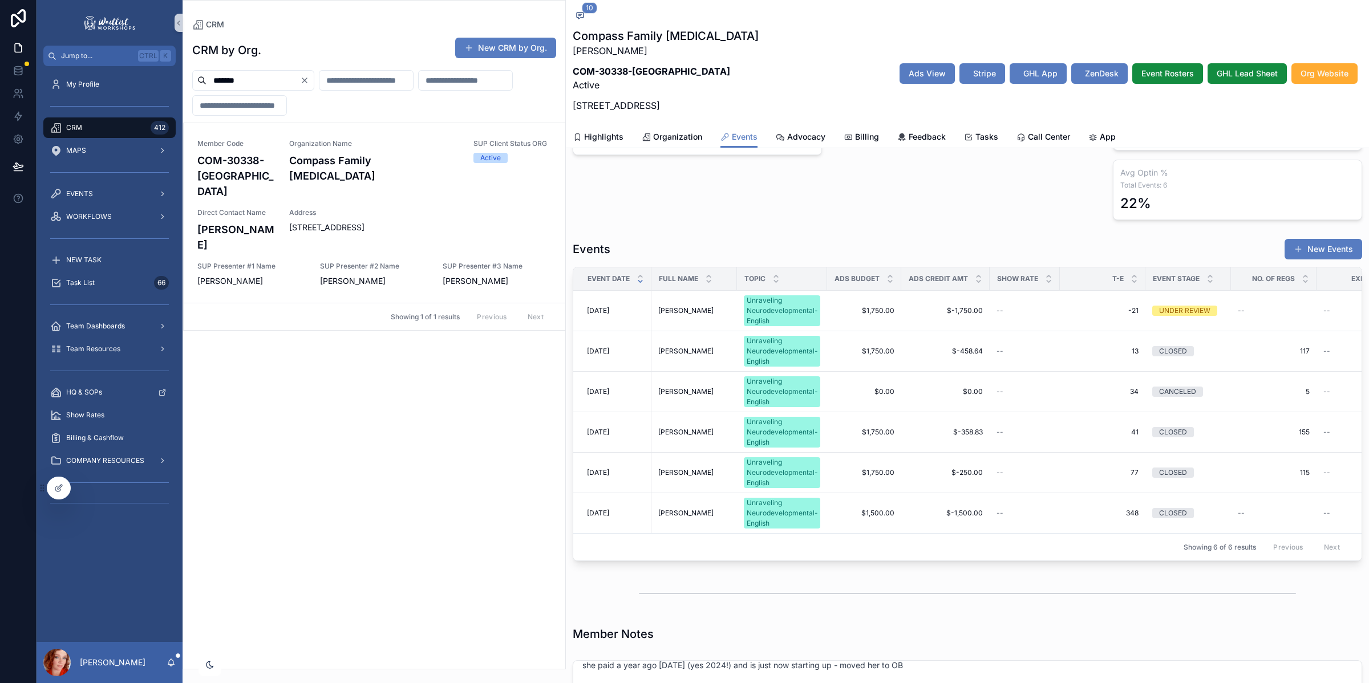
click at [256, 79] on input "*******" at bounding box center [253, 80] width 94 height 16
click at [309, 80] on icon "Clear" at bounding box center [304, 80] width 9 height 9
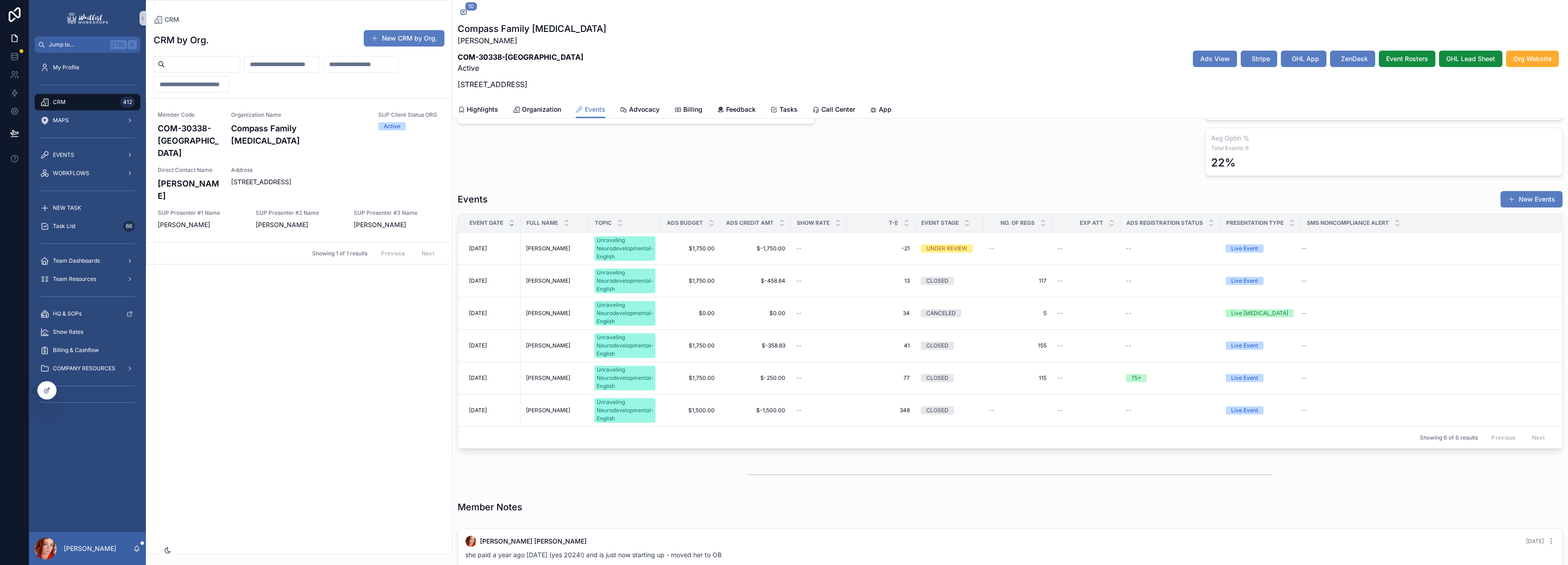
scroll to position [228, 0]
click at [323, 73] on div "scrollable content" at bounding box center [360, 64] width 76 height 17
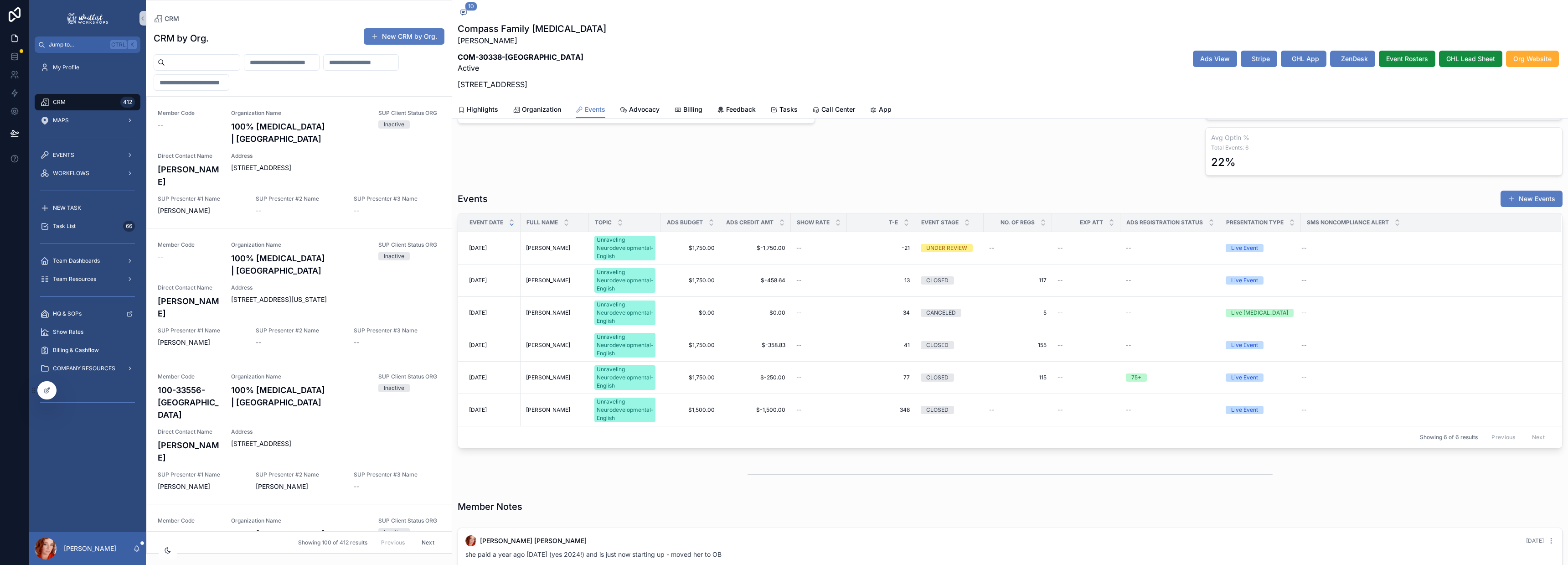
click at [324, 69] on input "scrollable content" at bounding box center [361, 62] width 75 height 13
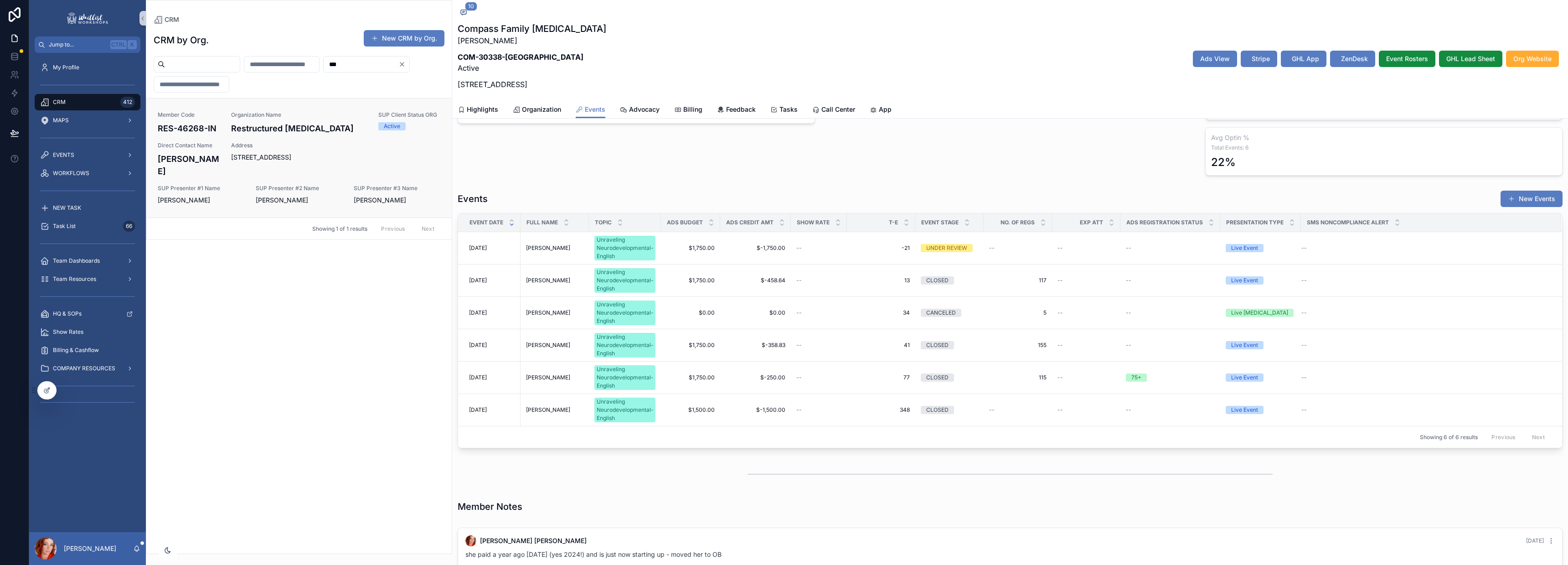
type input "***"
click at [244, 166] on div "Member Code RES-46268-IN Organization Name Restructured [MEDICAL_DATA] SUP Clie…" at bounding box center [299, 157] width 283 height 94
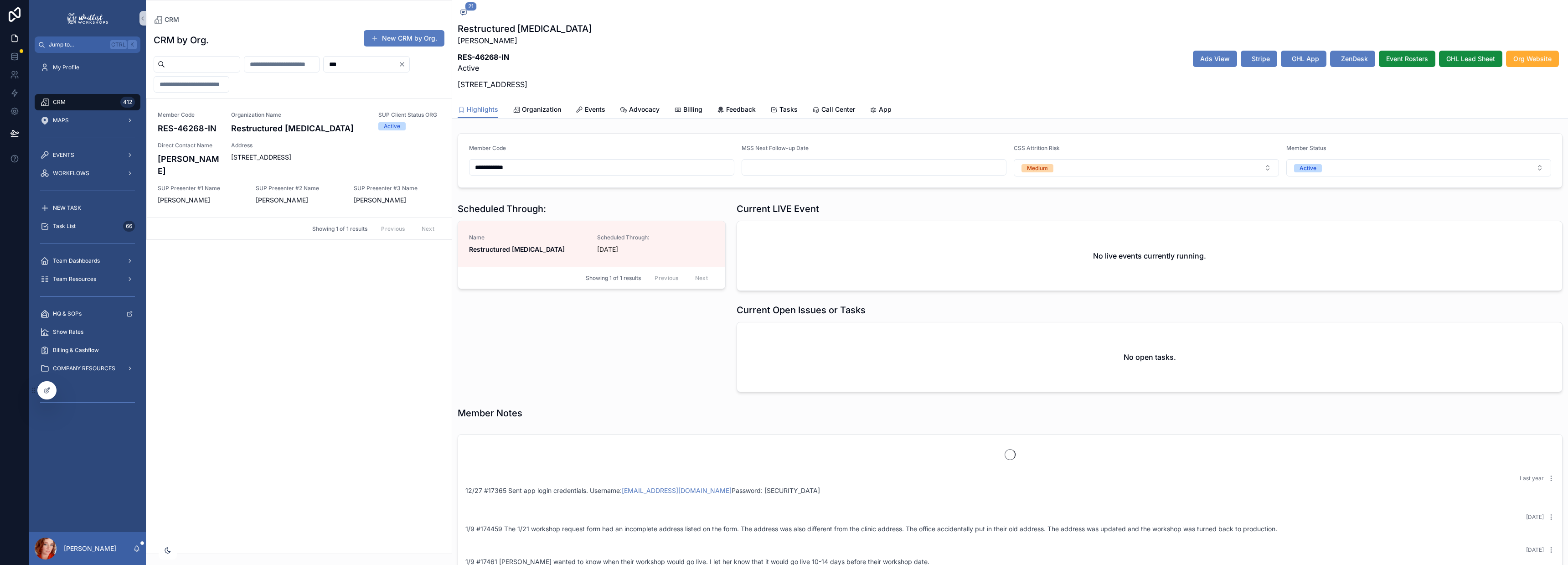
scroll to position [579, 0]
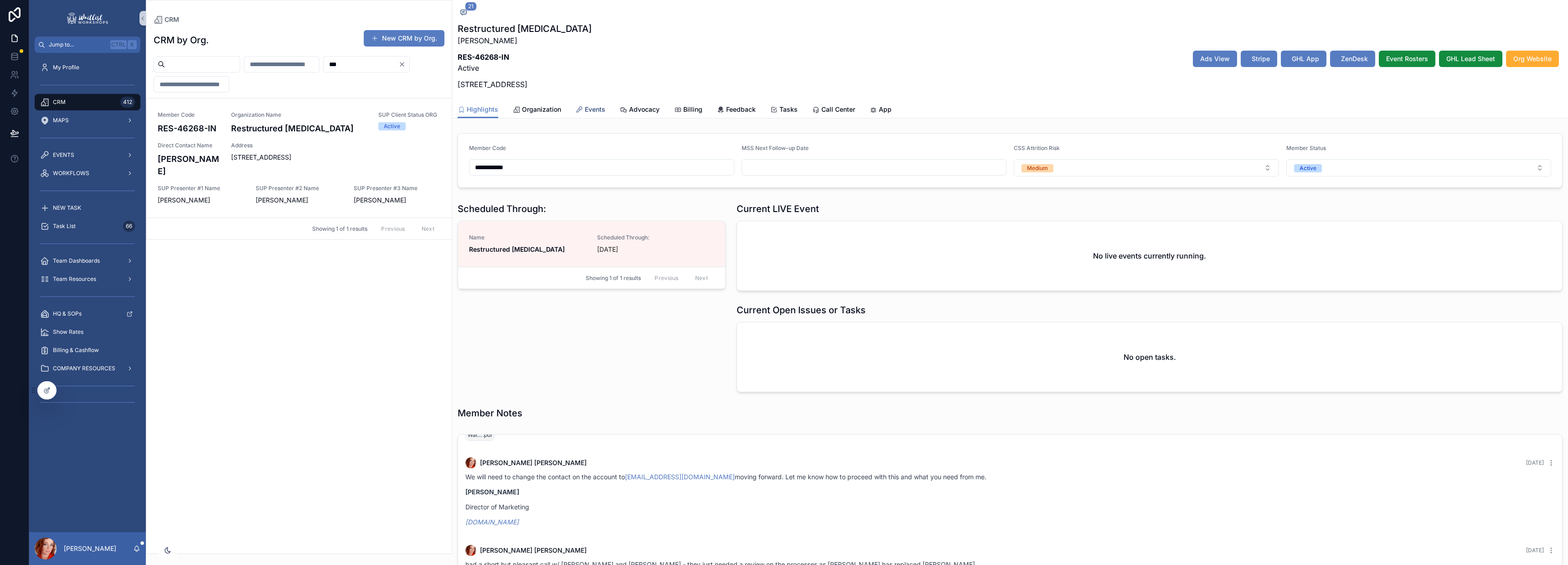
click at [601, 107] on span "Events" at bounding box center [595, 109] width 21 height 9
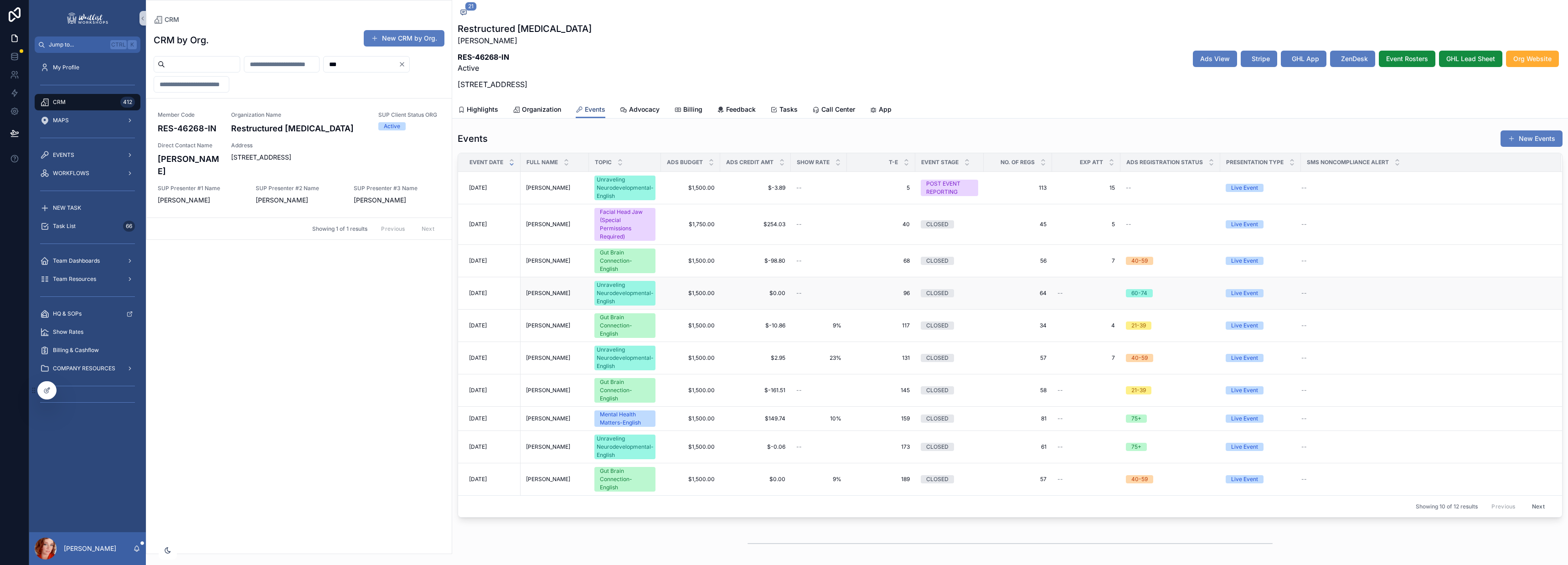
scroll to position [303, 0]
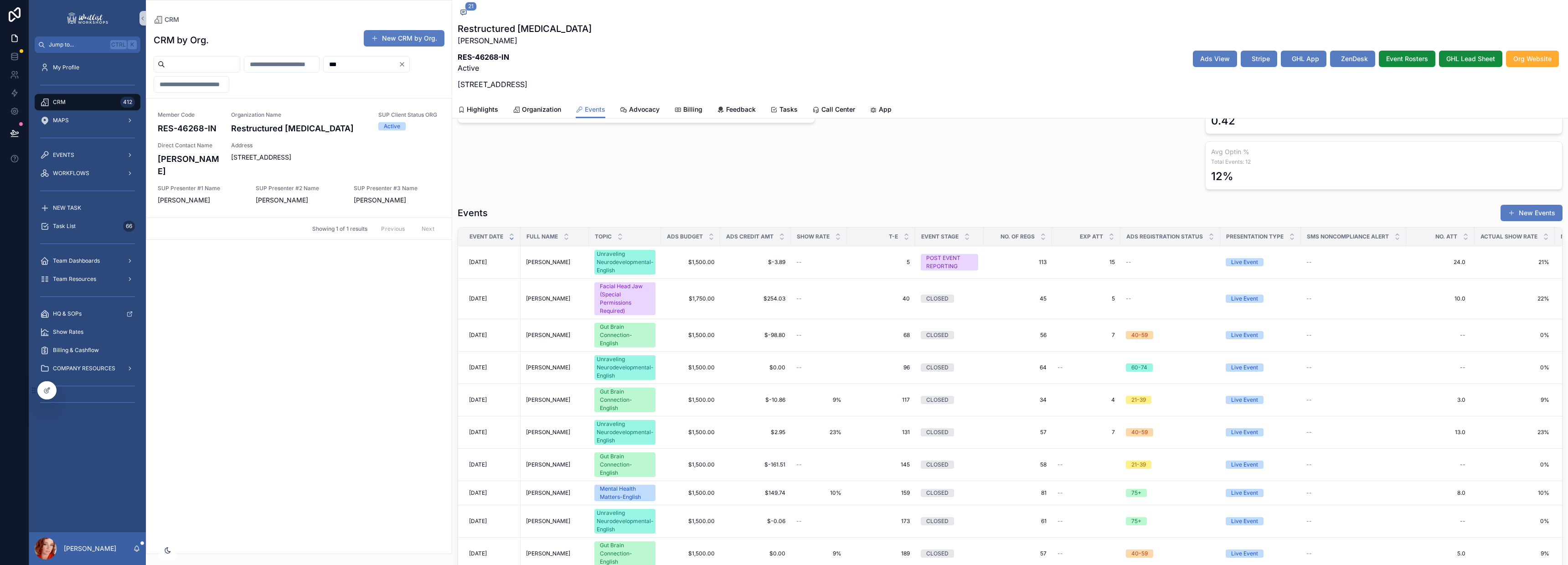
scroll to position [579, 0]
click at [487, 297] on span "[DATE]" at bounding box center [478, 298] width 18 height 7
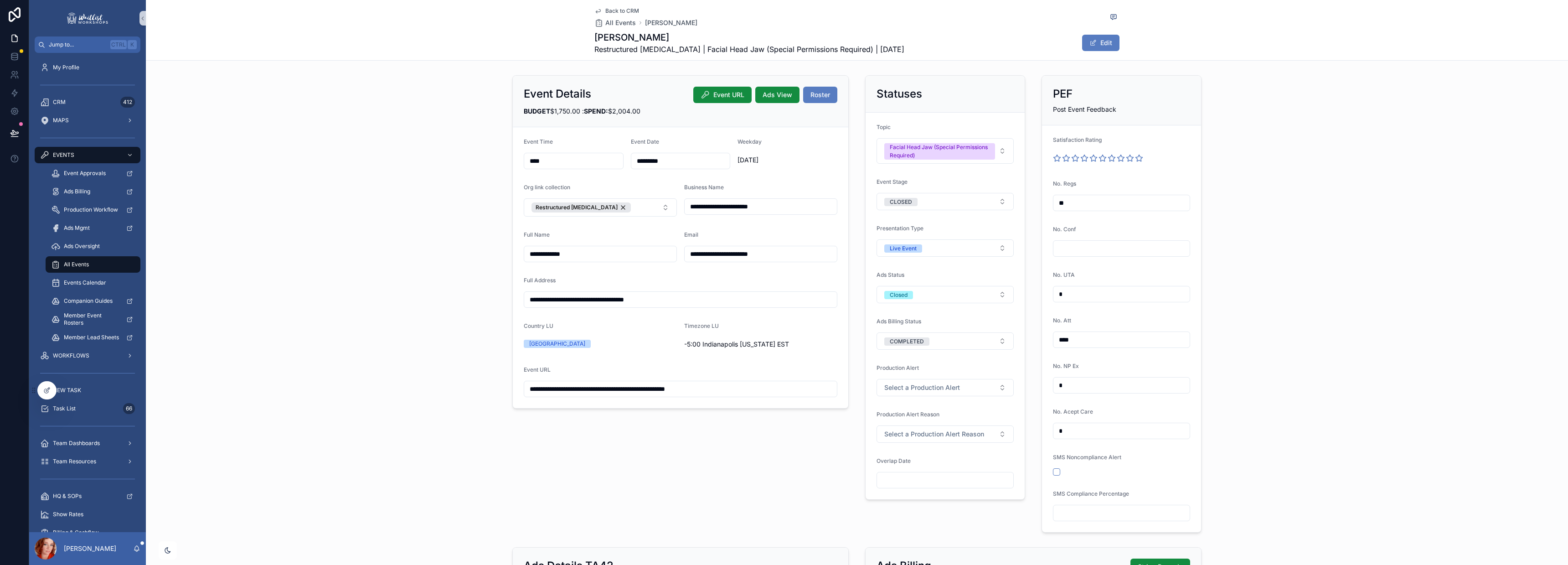
click at [619, 9] on span "Back to CRM" at bounding box center [622, 10] width 34 height 7
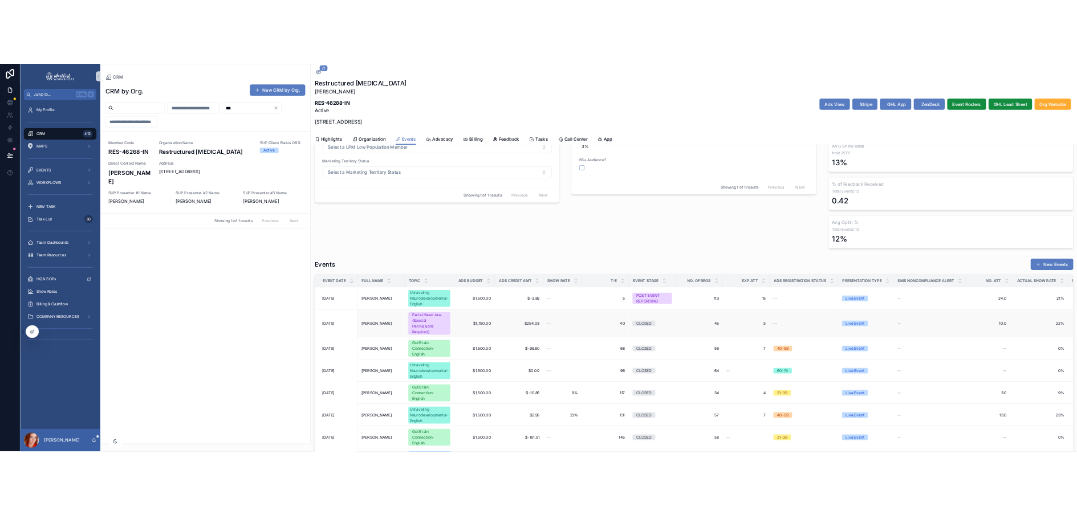
scroll to position [189, 0]
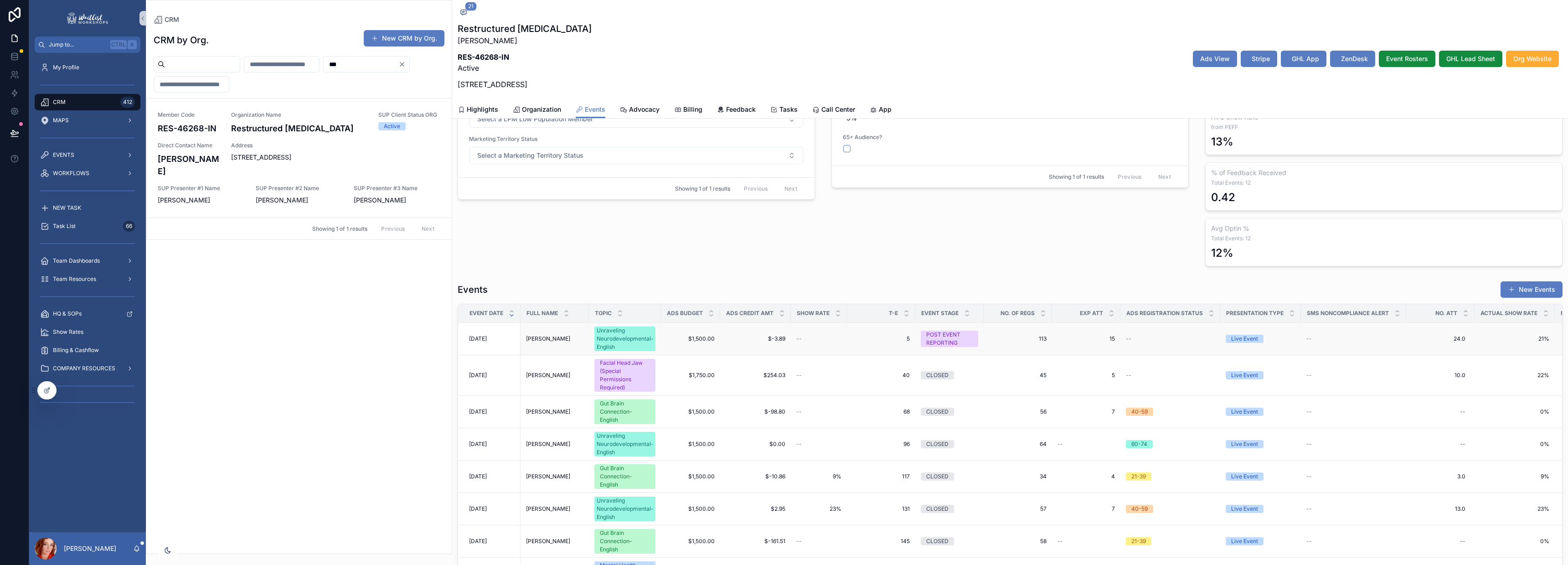
click at [477, 340] on span "8/28/2025" at bounding box center [478, 338] width 18 height 7
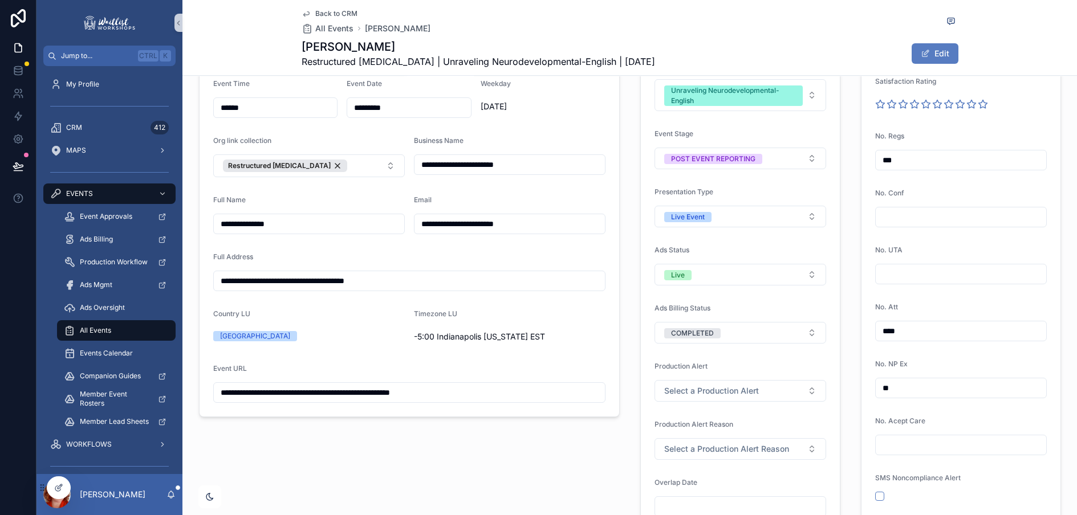
scroll to position [94, 0]
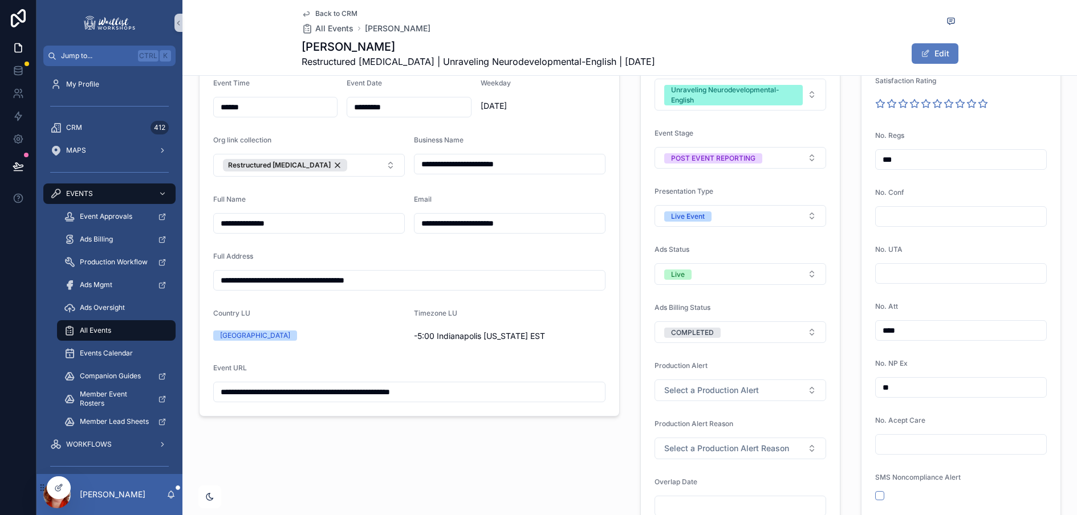
click at [892, 391] on input "**" at bounding box center [961, 388] width 171 height 16
click at [905, 387] on input "**" at bounding box center [961, 388] width 171 height 16
click at [888, 392] on input "**" at bounding box center [961, 388] width 171 height 16
click at [949, 20] on icon "scrollable content" at bounding box center [950, 20] width 3 height 0
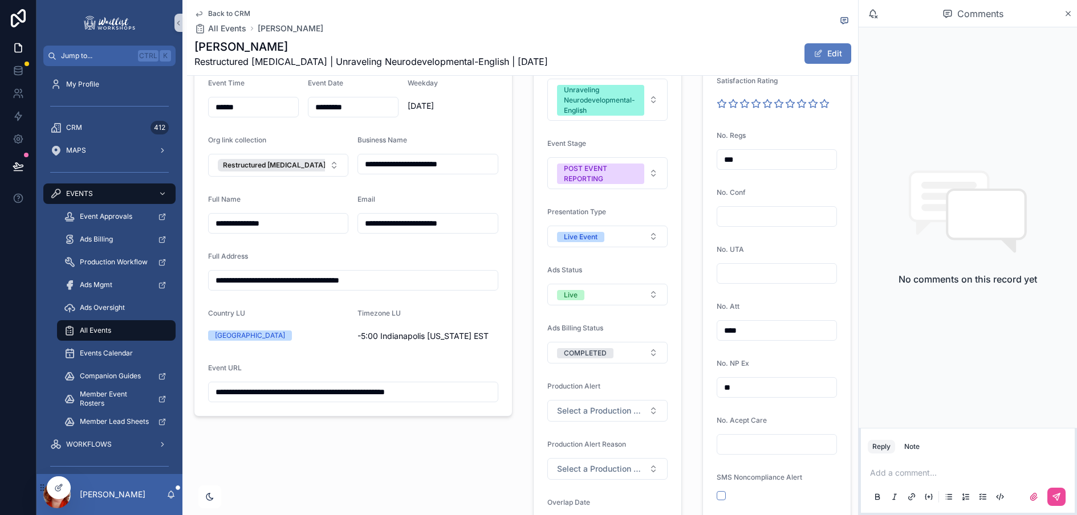
click at [222, 10] on span "Back to CRM" at bounding box center [229, 13] width 42 height 9
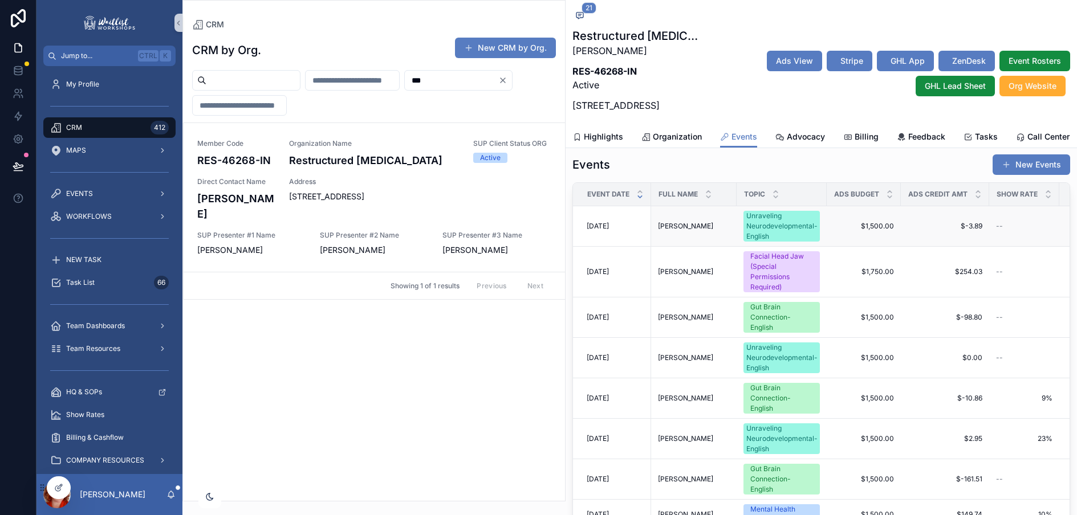
scroll to position [381, 0]
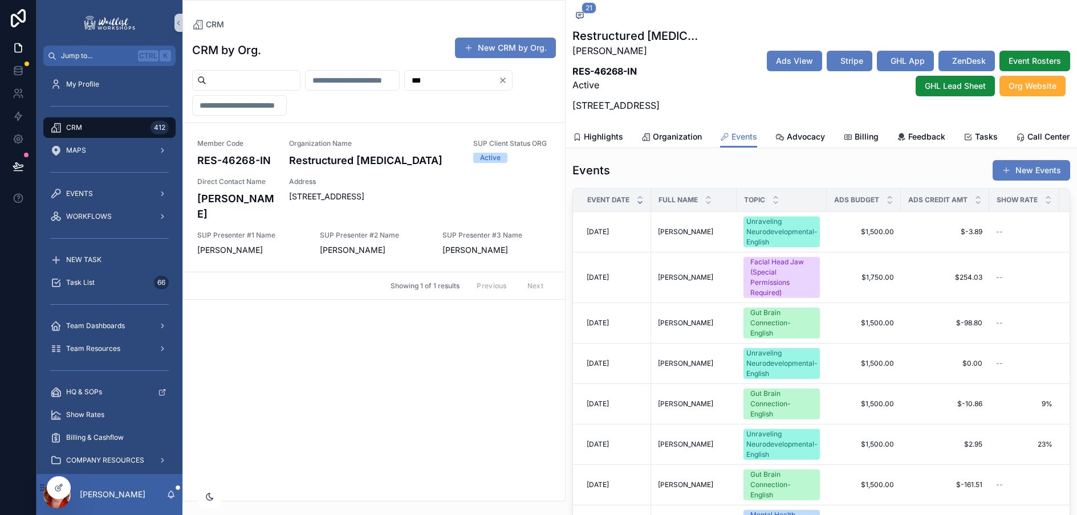
click at [498, 85] on icon "Clear" at bounding box center [502, 80] width 9 height 9
click at [405, 88] on input "scrollable content" at bounding box center [452, 80] width 94 height 16
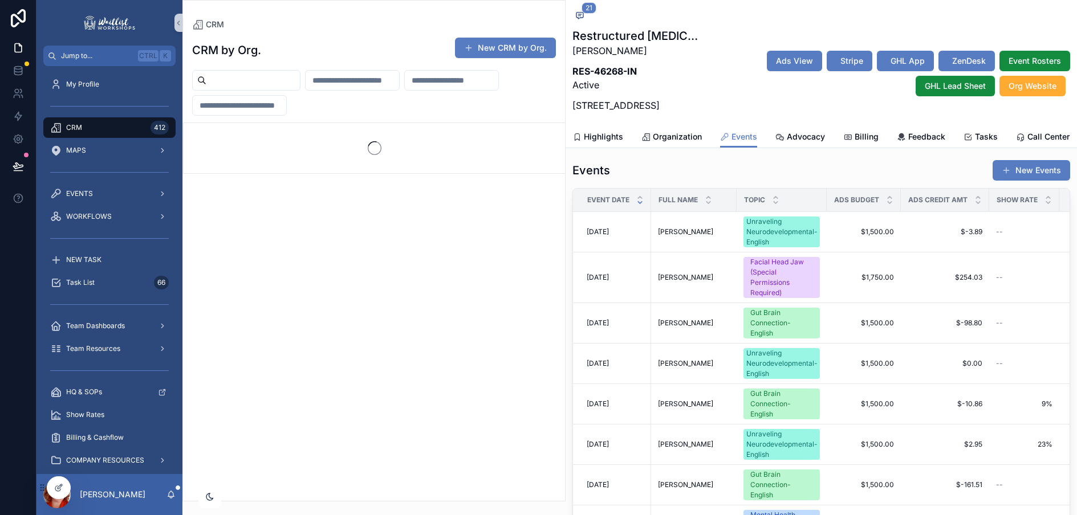
click at [405, 88] on input "scrollable content" at bounding box center [452, 80] width 94 height 16
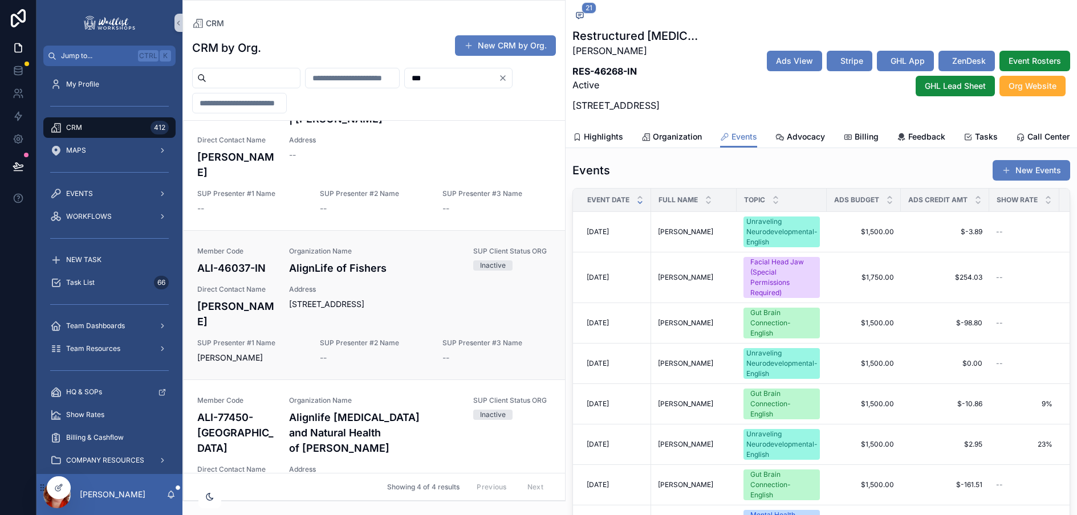
scroll to position [225, 0]
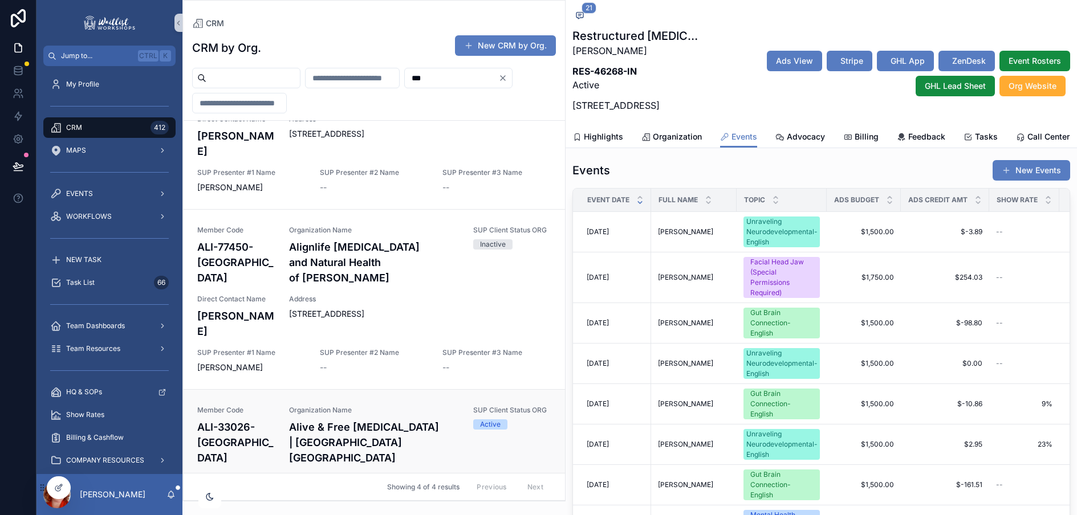
type input "***"
click at [294, 406] on div "Member Code ALI-33026-FL Organization Name Alive & Free Chiropractic | Cooper C…" at bounding box center [374, 485] width 354 height 159
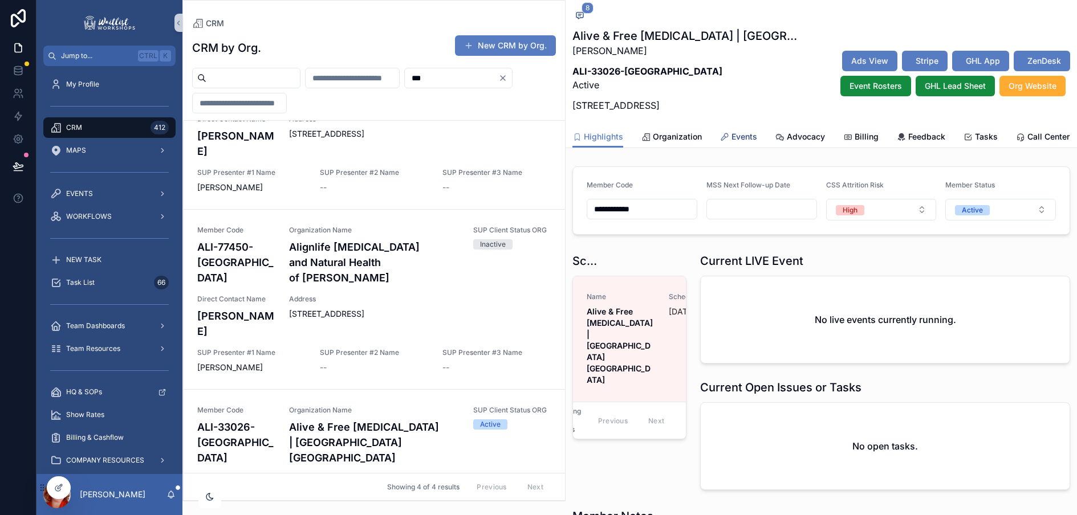
scroll to position [483, 0]
click at [744, 143] on span "Events" at bounding box center [745, 136] width 26 height 11
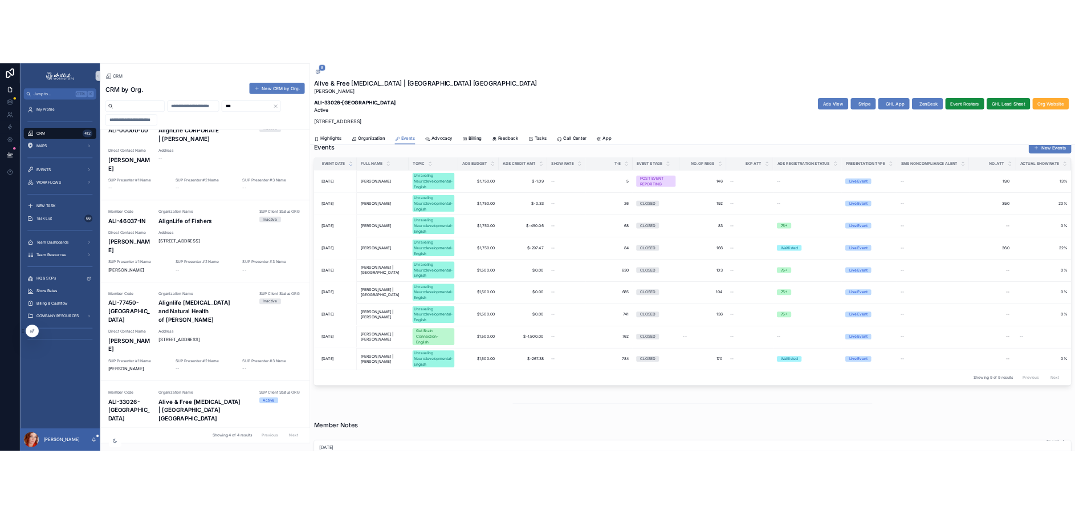
scroll to position [0, 217]
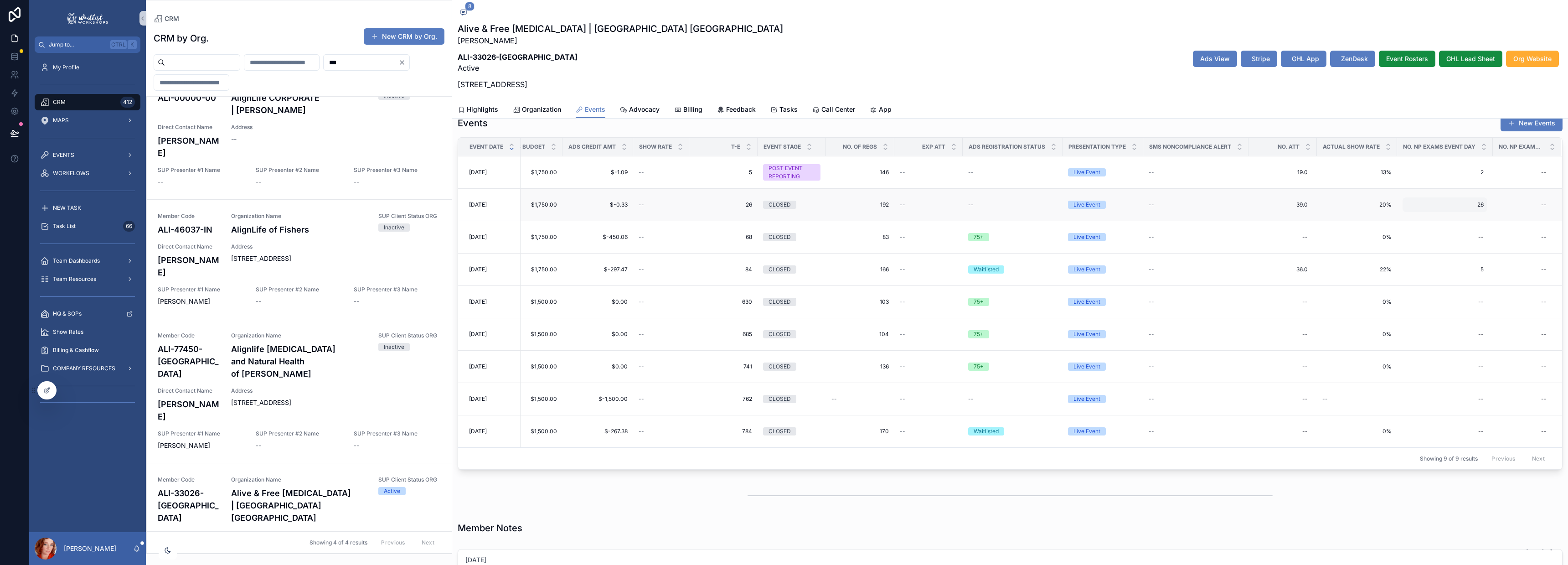
click at [1455, 204] on span "26" at bounding box center [1444, 204] width 78 height 7
drag, startPoint x: 1417, startPoint y: 218, endPoint x: 1206, endPoint y: 215, distance: 211.0
click at [1206, 215] on div "Jump to... Ctrl K My Profile CRM 412 MAPS EVENTS WORKFLOWS NEW TASK Task List 6…" at bounding box center [798, 282] width 1538 height 565
type input "**"
click at [1507, 217] on icon "scrollable content" at bounding box center [1509, 217] width 5 height 3
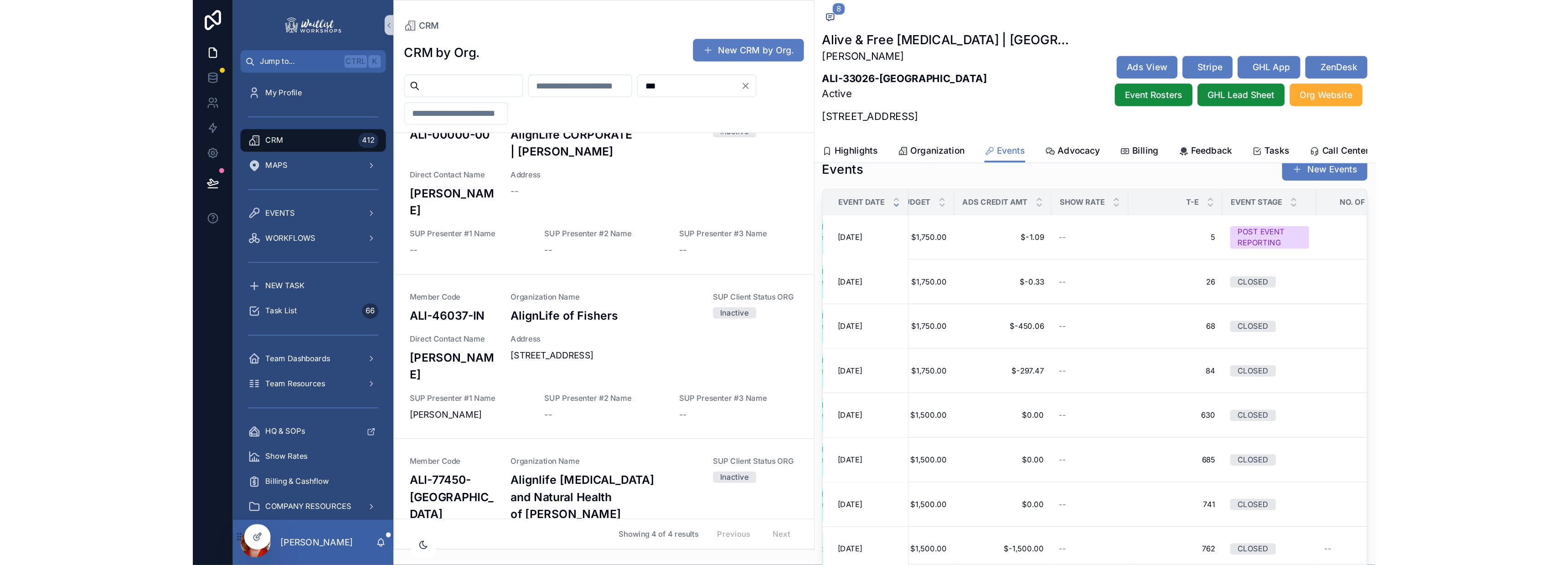
scroll to position [100, 0]
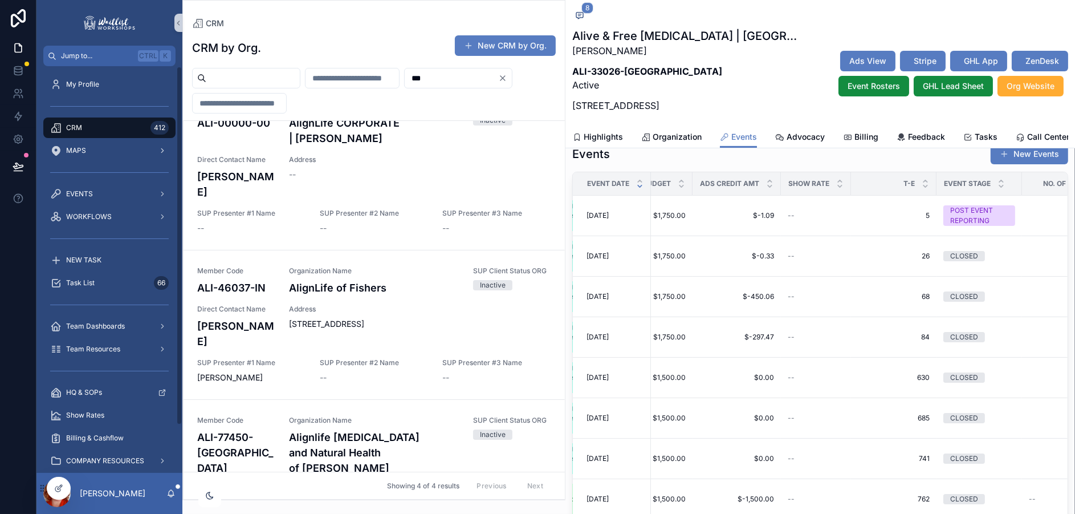
click at [498, 83] on icon "Clear" at bounding box center [502, 78] width 9 height 9
click at [405, 86] on input "***" at bounding box center [452, 78] width 94 height 16
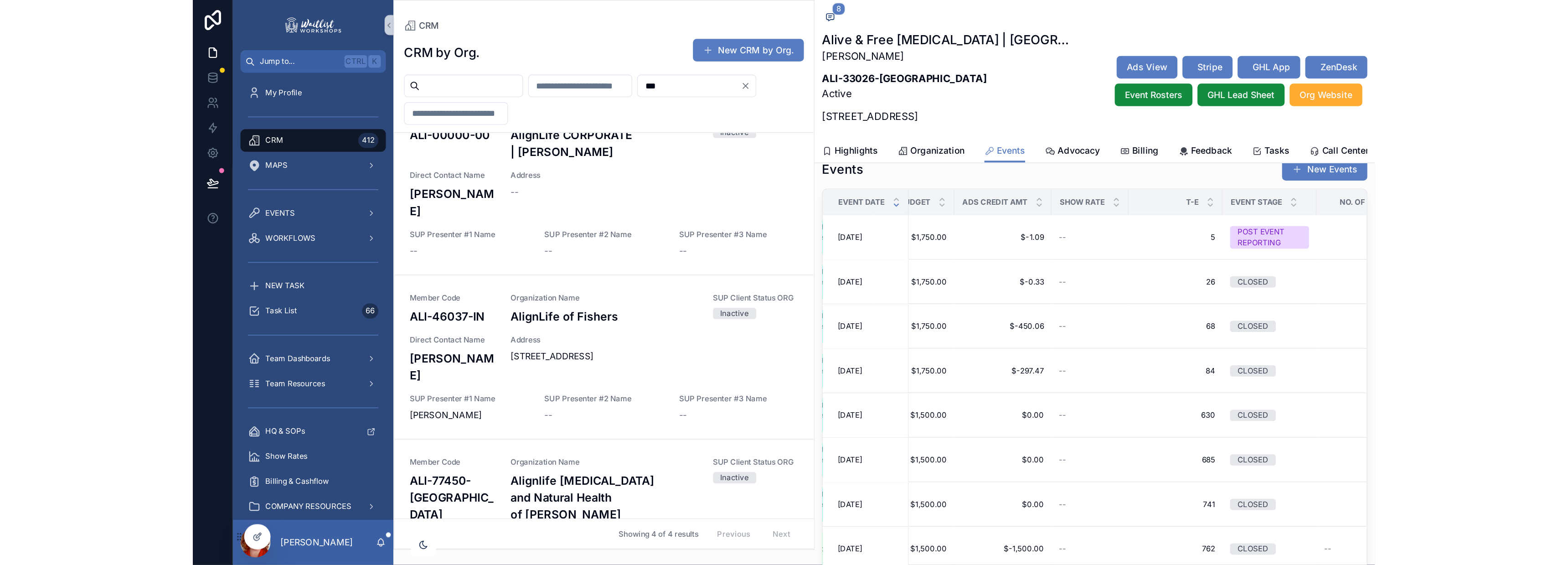
scroll to position [91, 0]
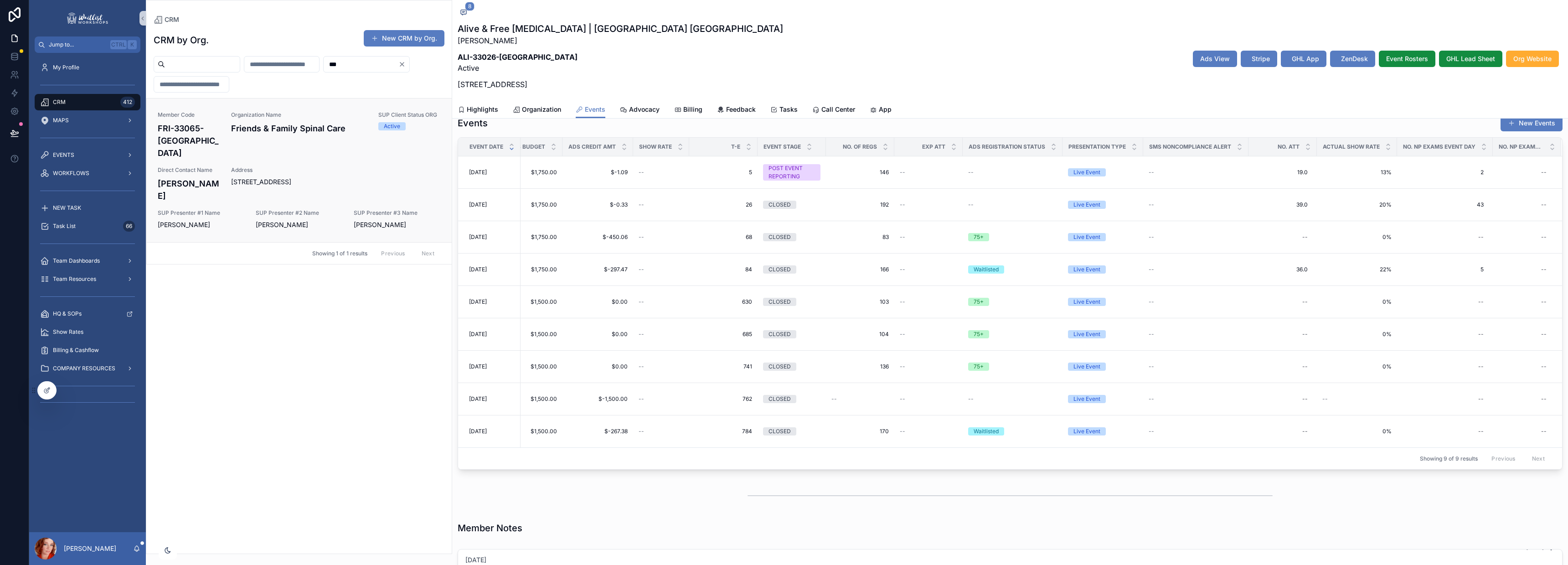
click at [261, 166] on span "Address" at bounding box center [336, 169] width 209 height 7
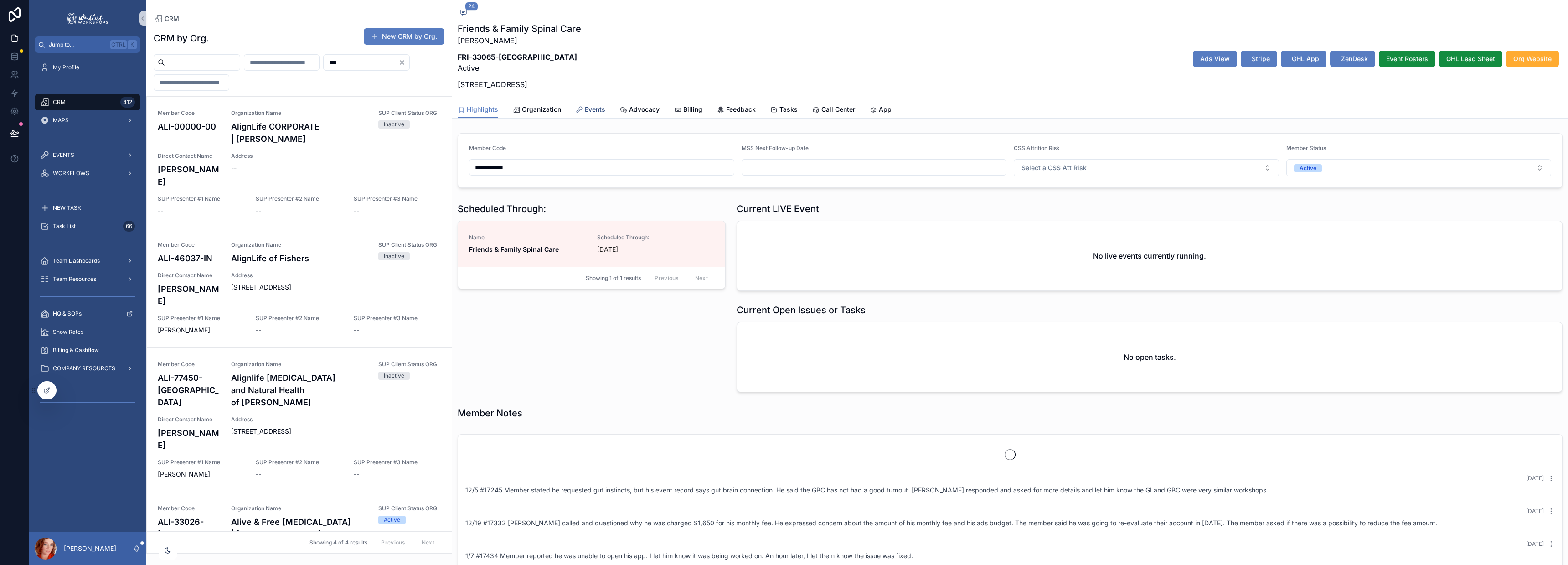
scroll to position [518, 0]
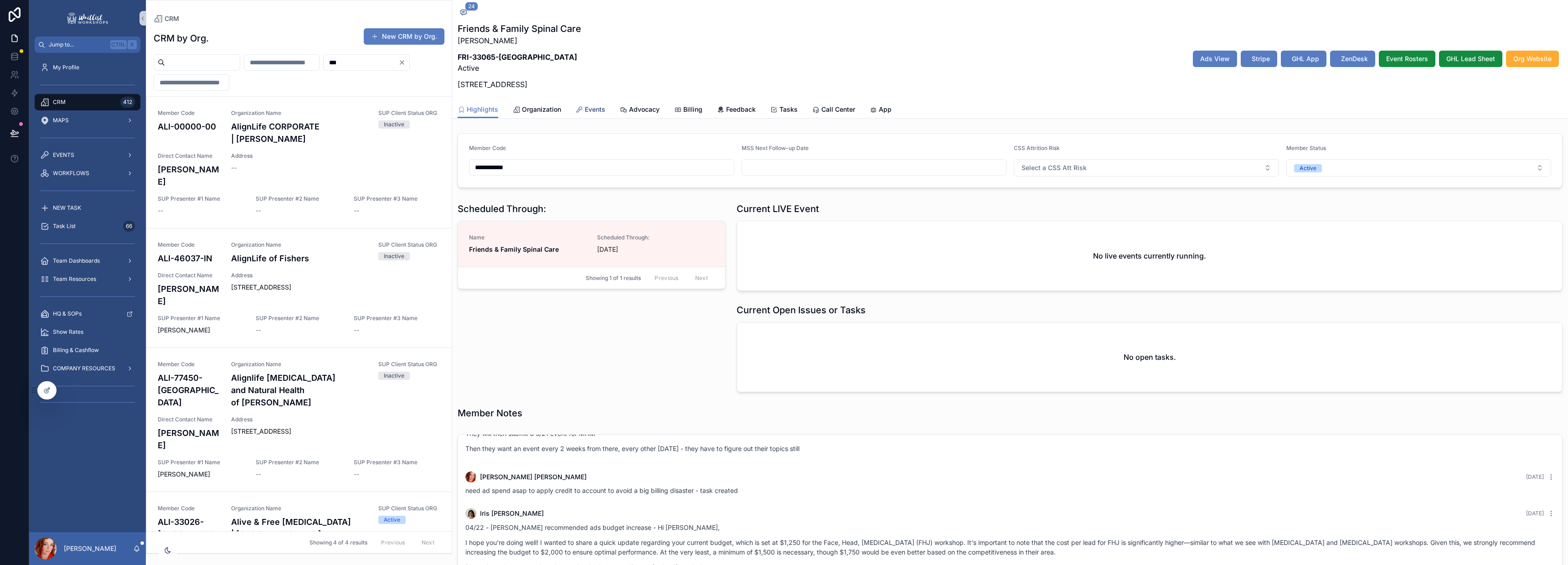
click at [597, 108] on span "Events" at bounding box center [595, 109] width 21 height 9
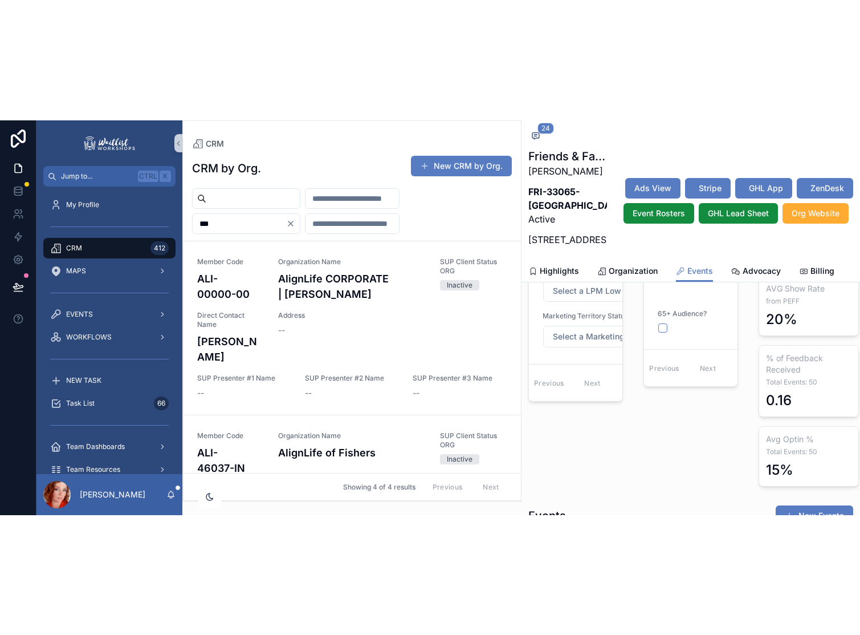
scroll to position [900, 0]
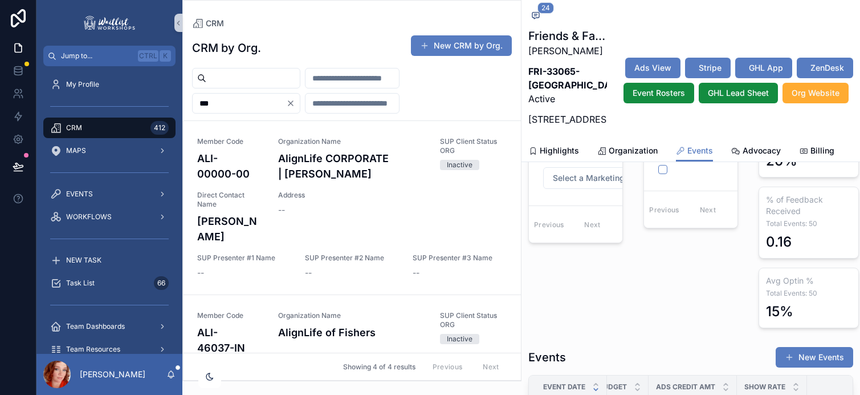
click at [237, 106] on input "***" at bounding box center [240, 103] width 94 height 16
click at [175, 105] on div "Jump to... Ctrl K My Profile CRM 412 MAPS EVENTS WORKFLOWS NEW TASK Task List 6…" at bounding box center [448, 197] width 824 height 395
click at [246, 100] on input "***" at bounding box center [240, 103] width 94 height 16
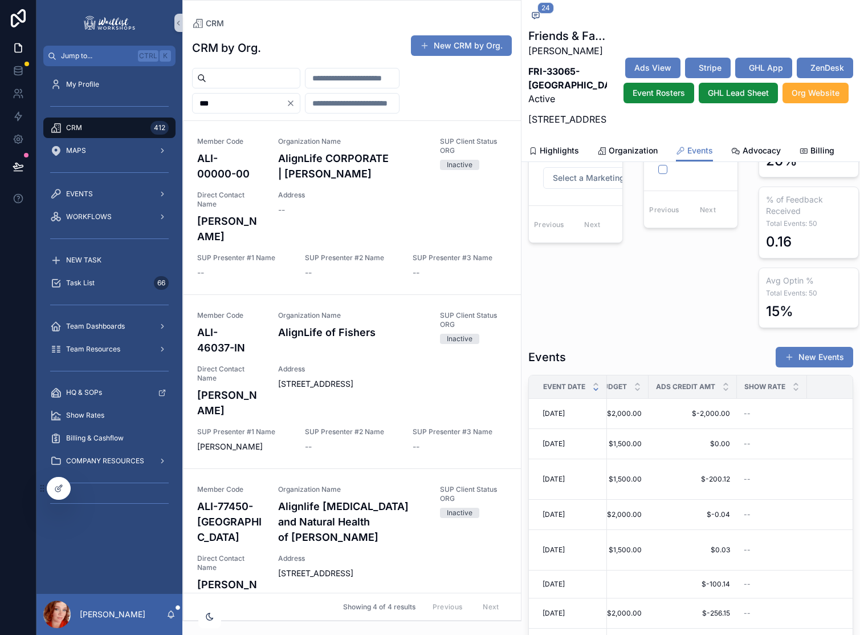
scroll to position [228, 0]
click at [246, 100] on input "***" at bounding box center [240, 103] width 94 height 16
type input "*"
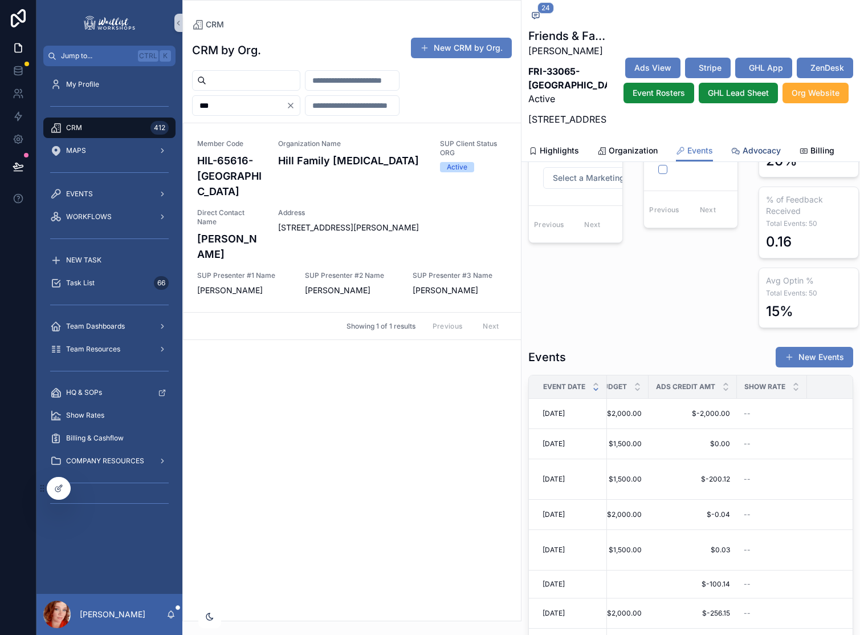
drag, startPoint x: 352, startPoint y: 194, endPoint x: 740, endPoint y: 95, distance: 399.7
click at [354, 208] on span "Address" at bounding box center [392, 212] width 229 height 9
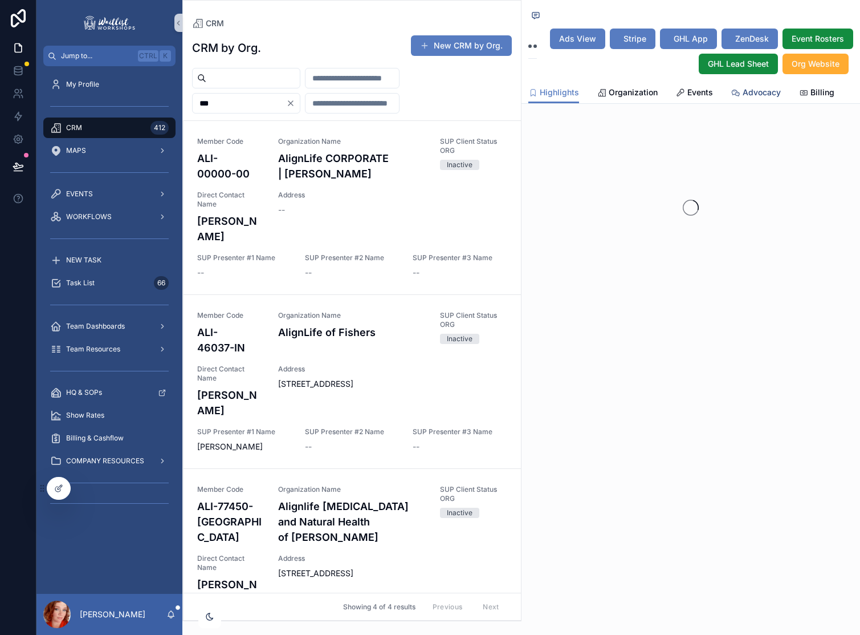
type input "***"
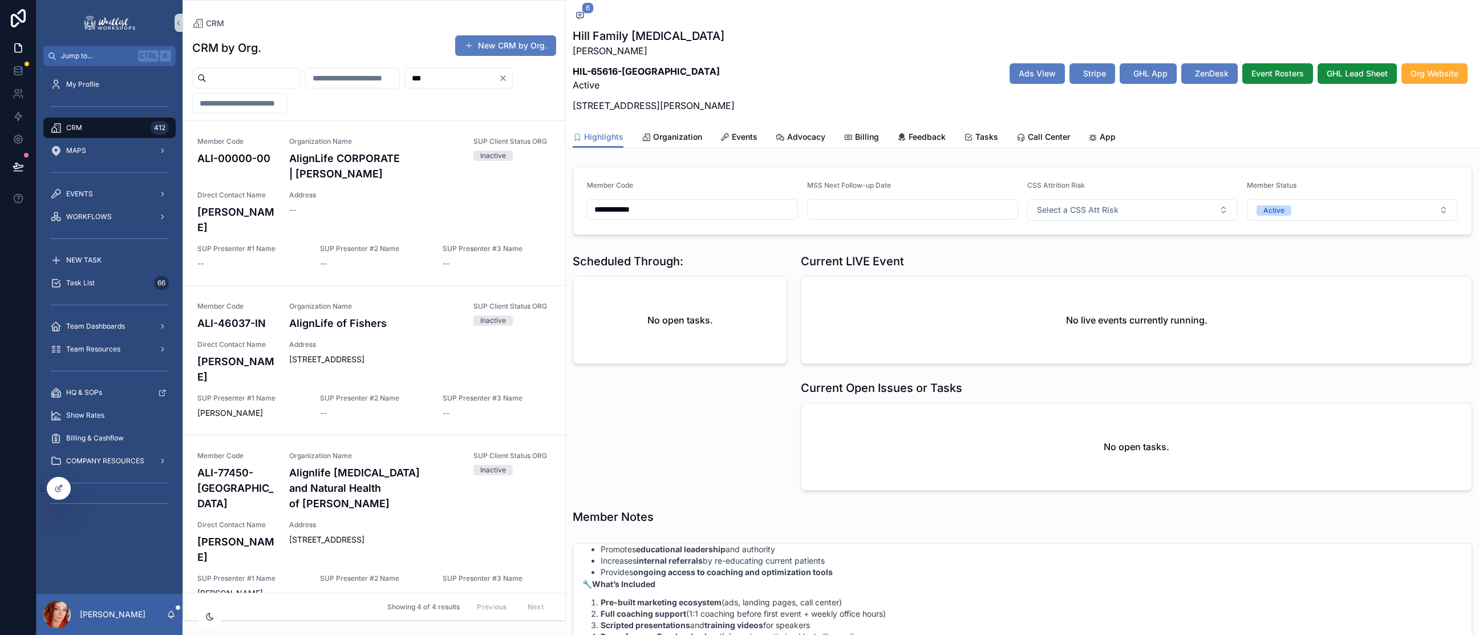
scroll to position [827, 0]
click at [737, 135] on span "Events" at bounding box center [745, 136] width 26 height 11
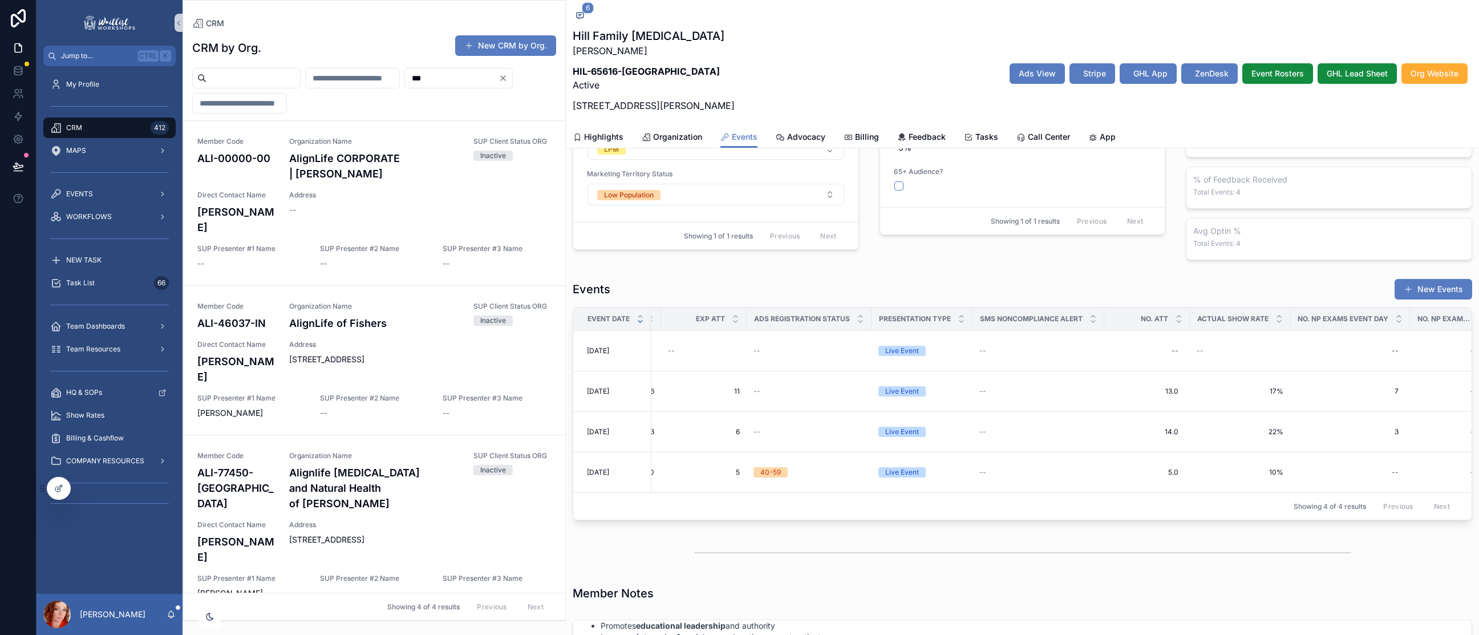
scroll to position [0, 700]
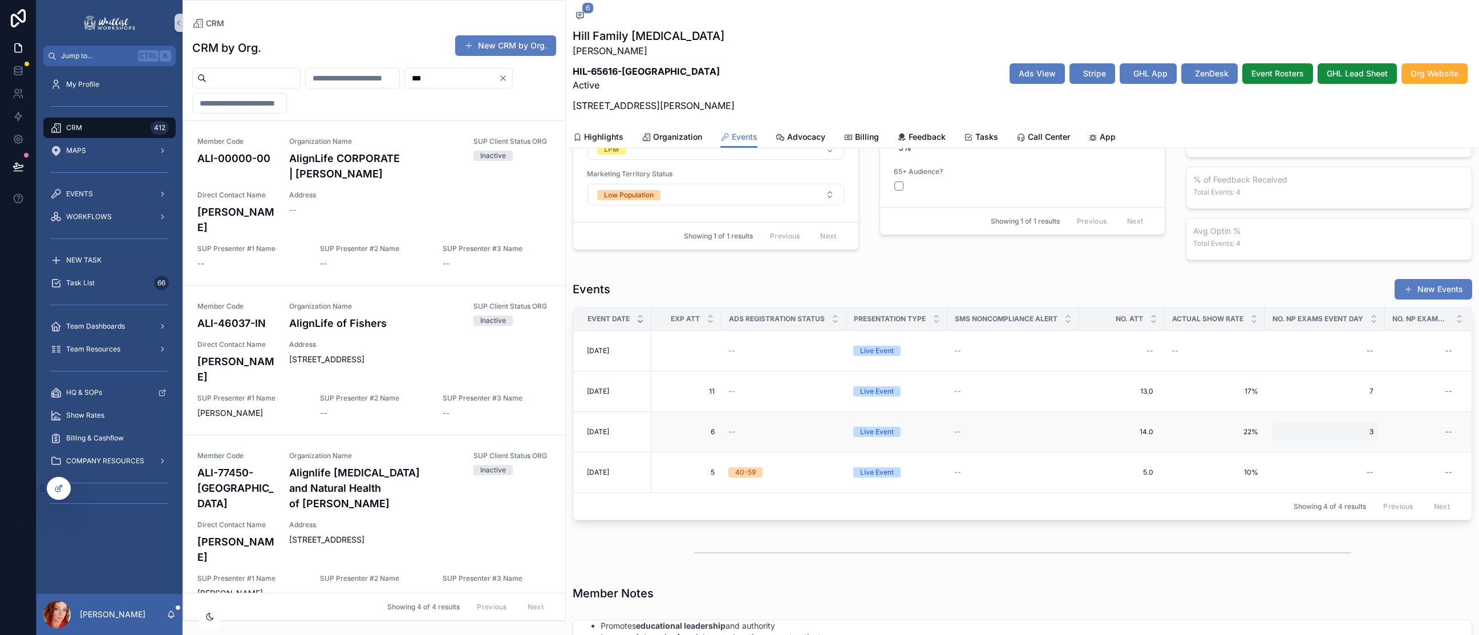
click at [1352, 433] on span "3" at bounding box center [1324, 431] width 97 height 9
type input "*"
click at [1404, 446] on icon "scrollable content" at bounding box center [1405, 447] width 9 height 9
click at [405, 86] on input "***" at bounding box center [452, 78] width 94 height 16
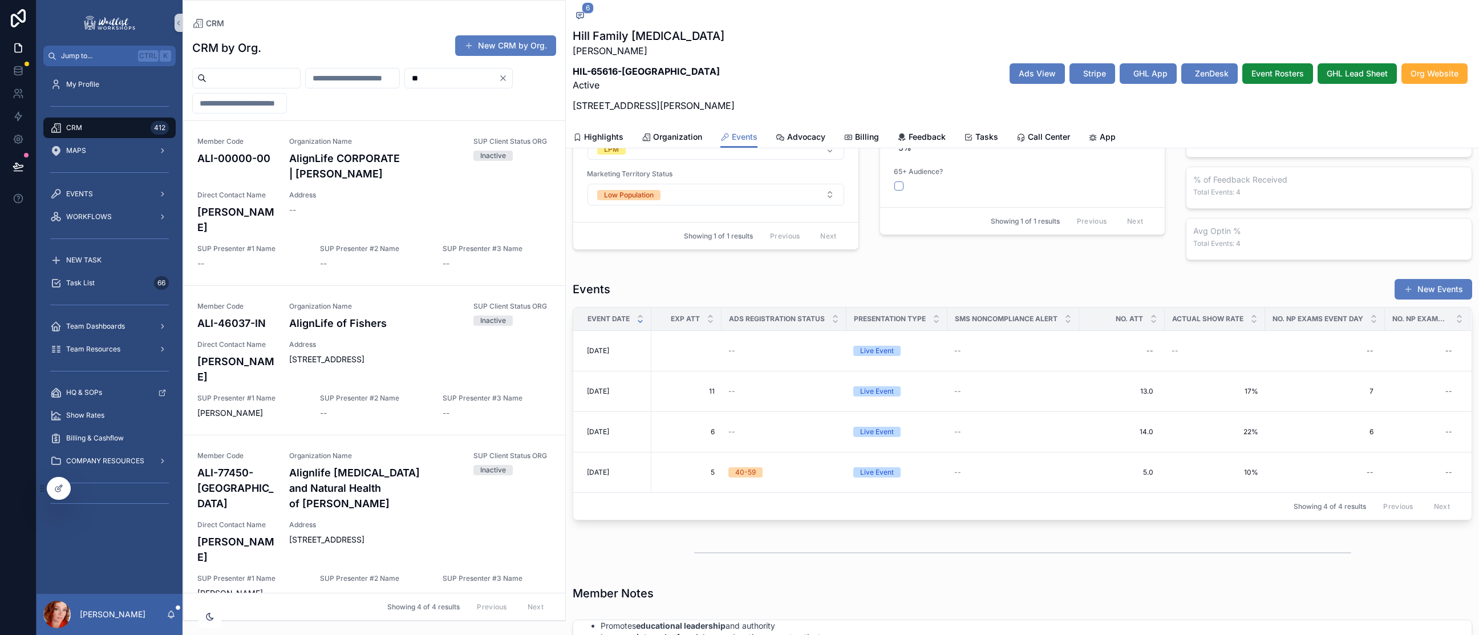
type input "*"
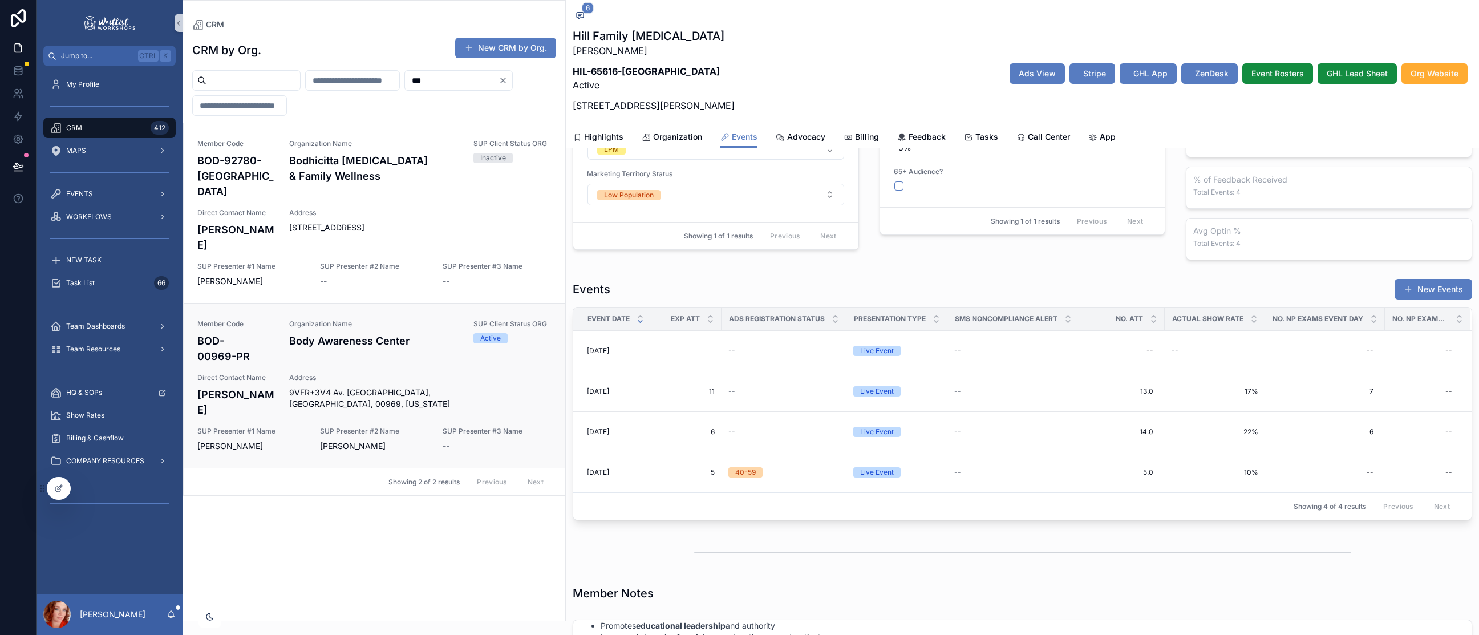
drag, startPoint x: 356, startPoint y: 358, endPoint x: 368, endPoint y: 354, distance: 12.8
click at [368, 354] on div "Member Code BOD-00969-PR Organization Name Body Awareness Center SUP Client Sta…" at bounding box center [374, 385] width 354 height 132
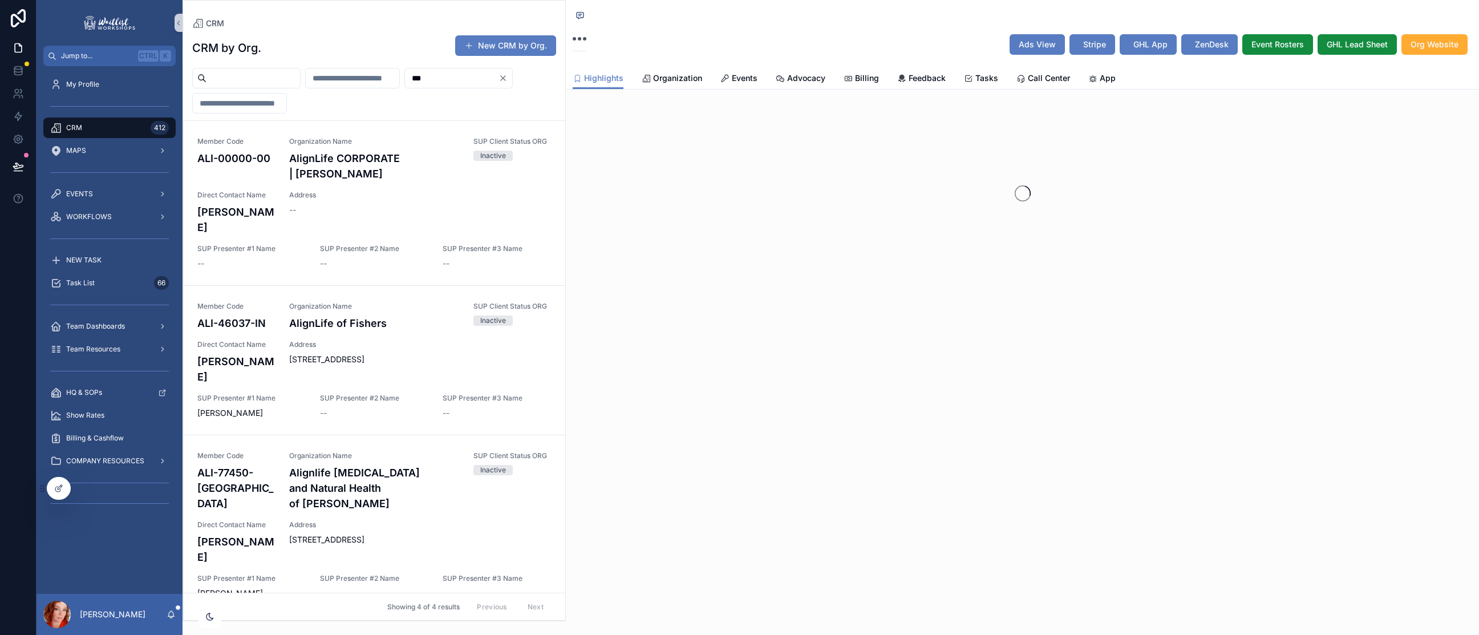
type input "***"
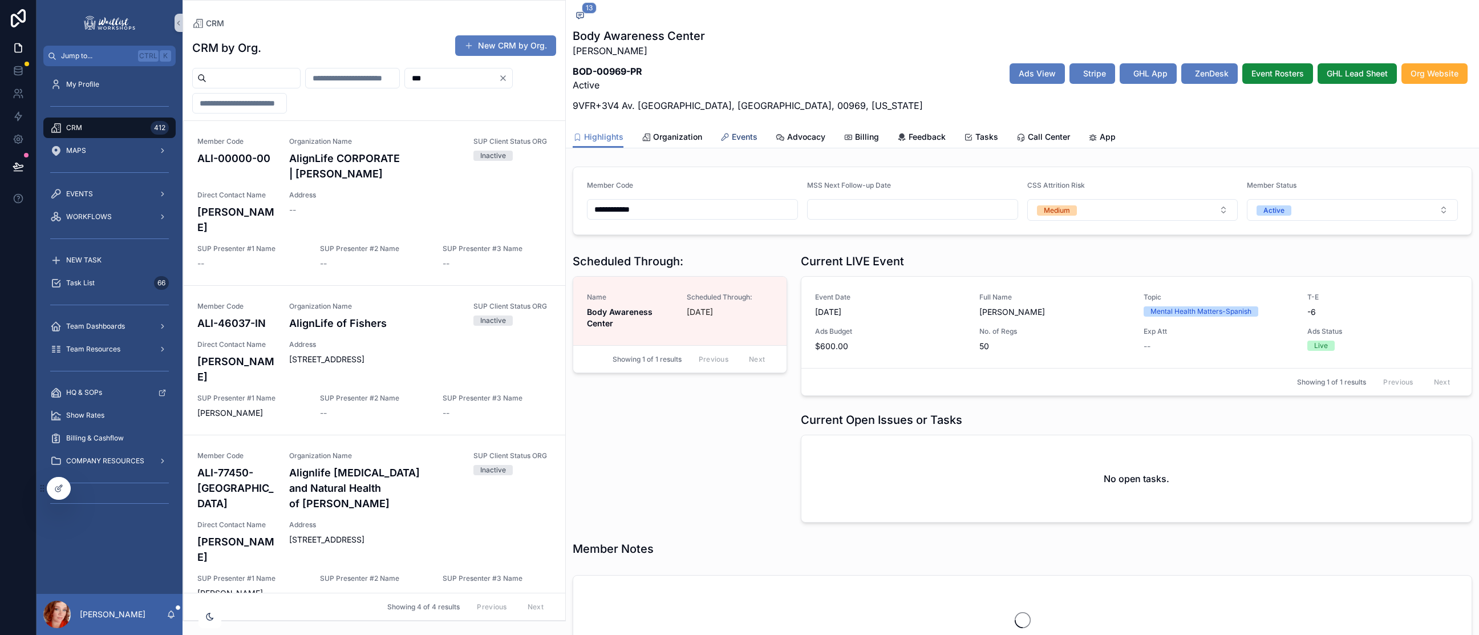
click at [745, 139] on span "Events" at bounding box center [745, 136] width 26 height 11
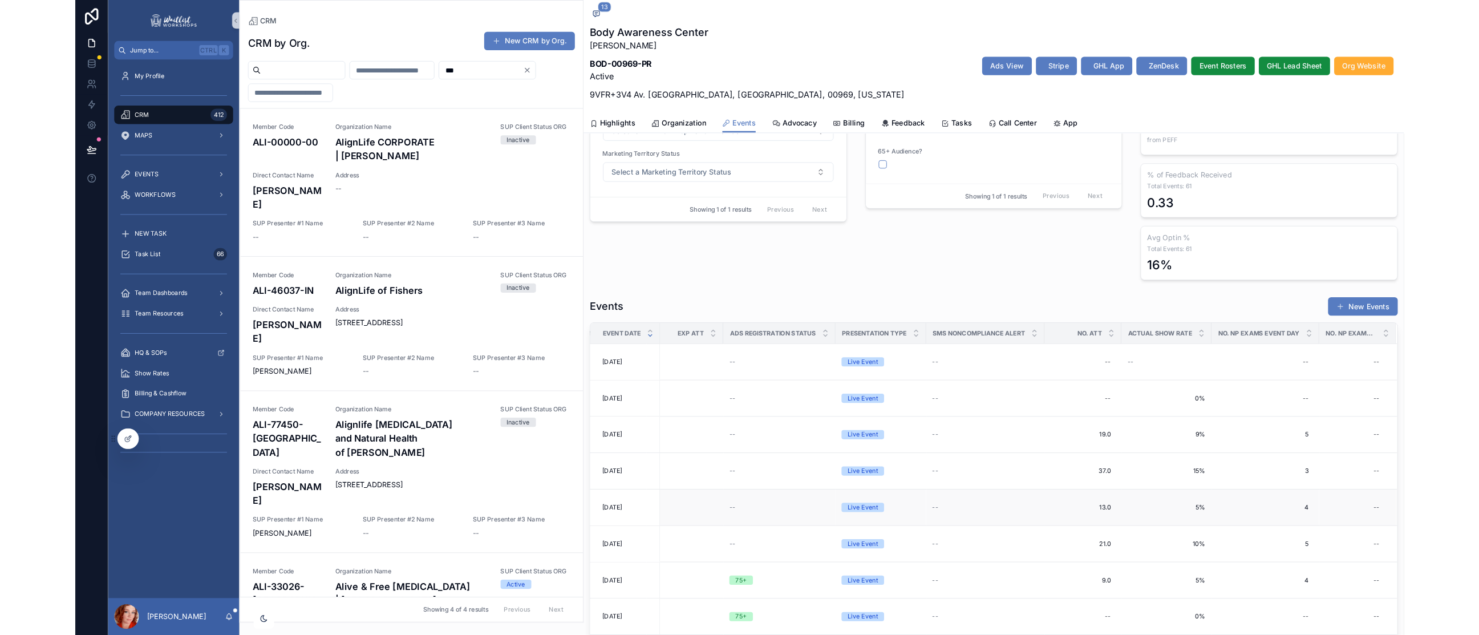
scroll to position [191, 0]
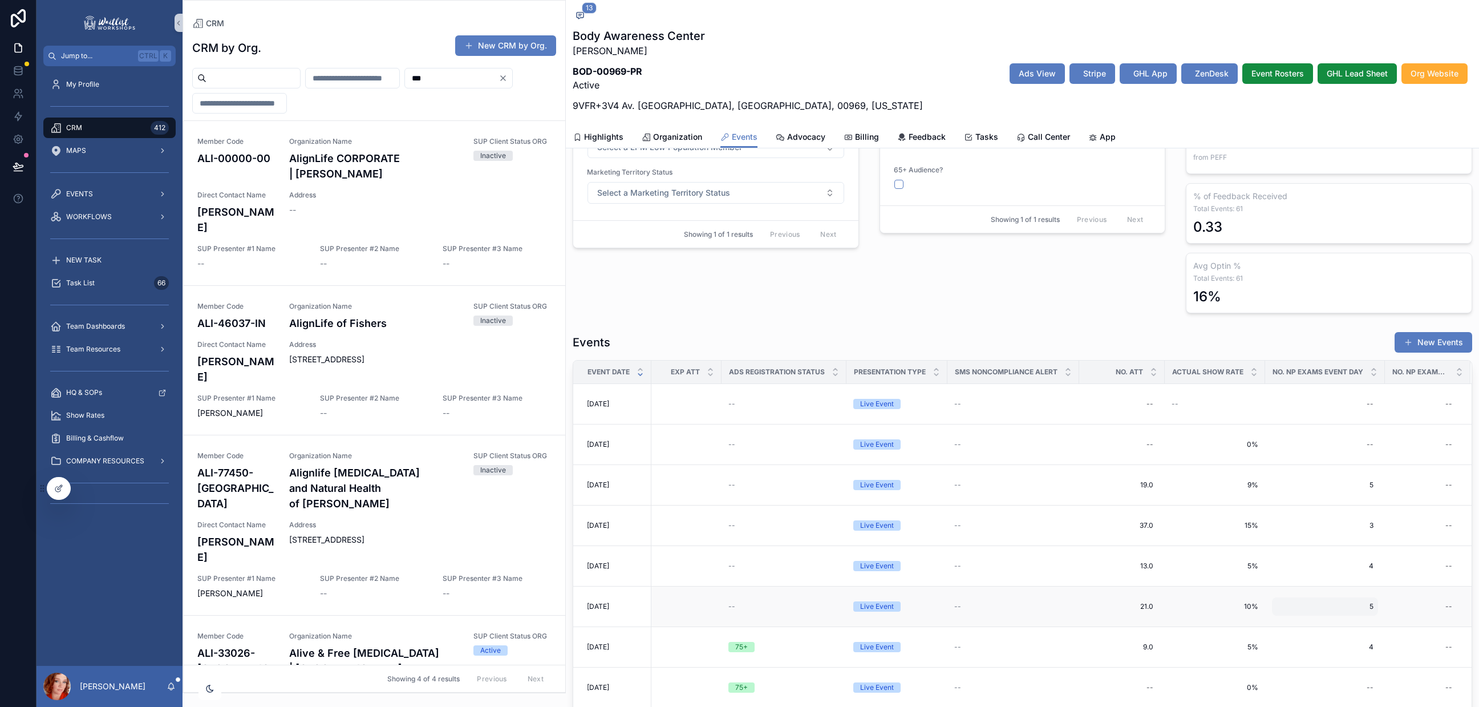
click at [1346, 602] on span "5" at bounding box center [1324, 606] width 97 height 9
type input "*"
click at [1404, 596] on icon "scrollable content" at bounding box center [1405, 596] width 6 height 4
click at [1338, 642] on span "4" at bounding box center [1324, 646] width 97 height 9
click at [1313, 632] on input "*" at bounding box center [1321, 632] width 107 height 16
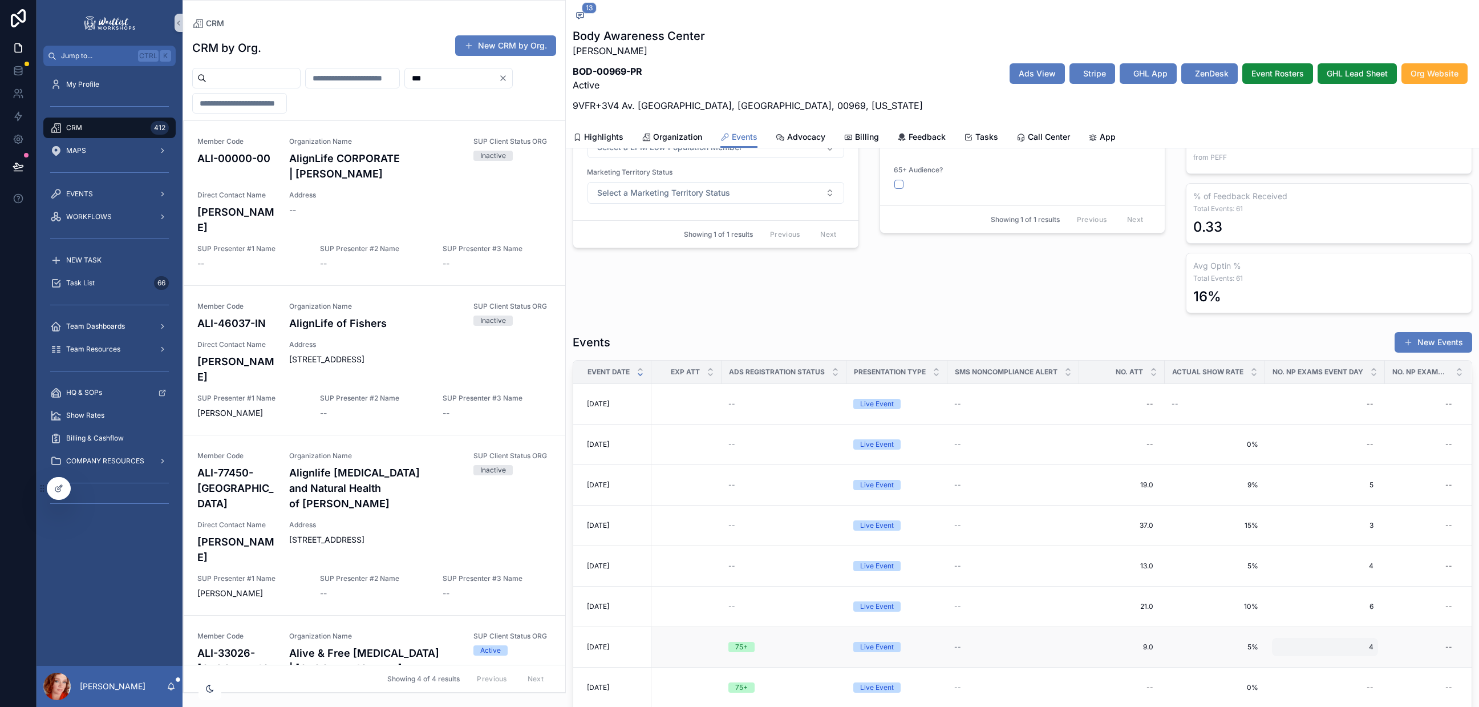
click at [1363, 638] on div "4 4" at bounding box center [1325, 647] width 106 height 18
type input "*"
click at [1406, 627] on icon "scrollable content" at bounding box center [1405, 631] width 9 height 9
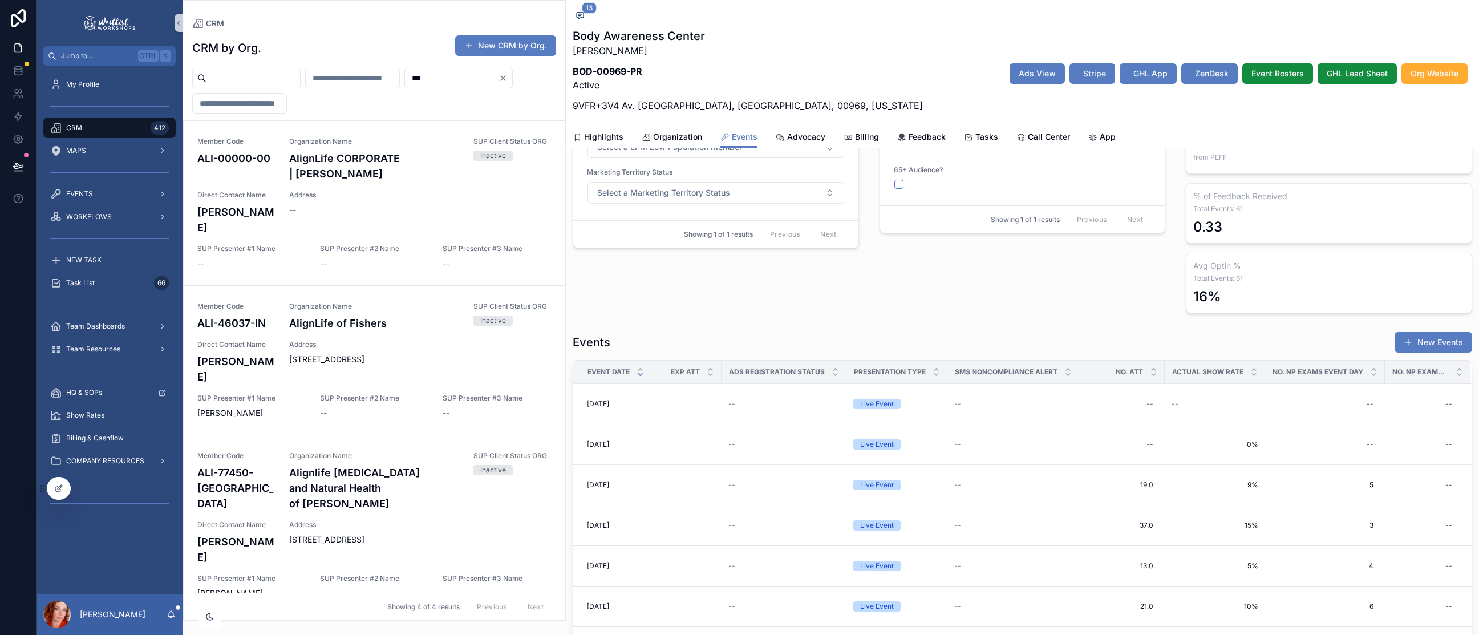
scroll to position [261, 0]
click at [127, 128] on div "CRM 412" at bounding box center [109, 128] width 119 height 18
click at [254, 80] on input "scrollable content" at bounding box center [253, 78] width 94 height 16
click at [405, 86] on input "***" at bounding box center [452, 78] width 94 height 16
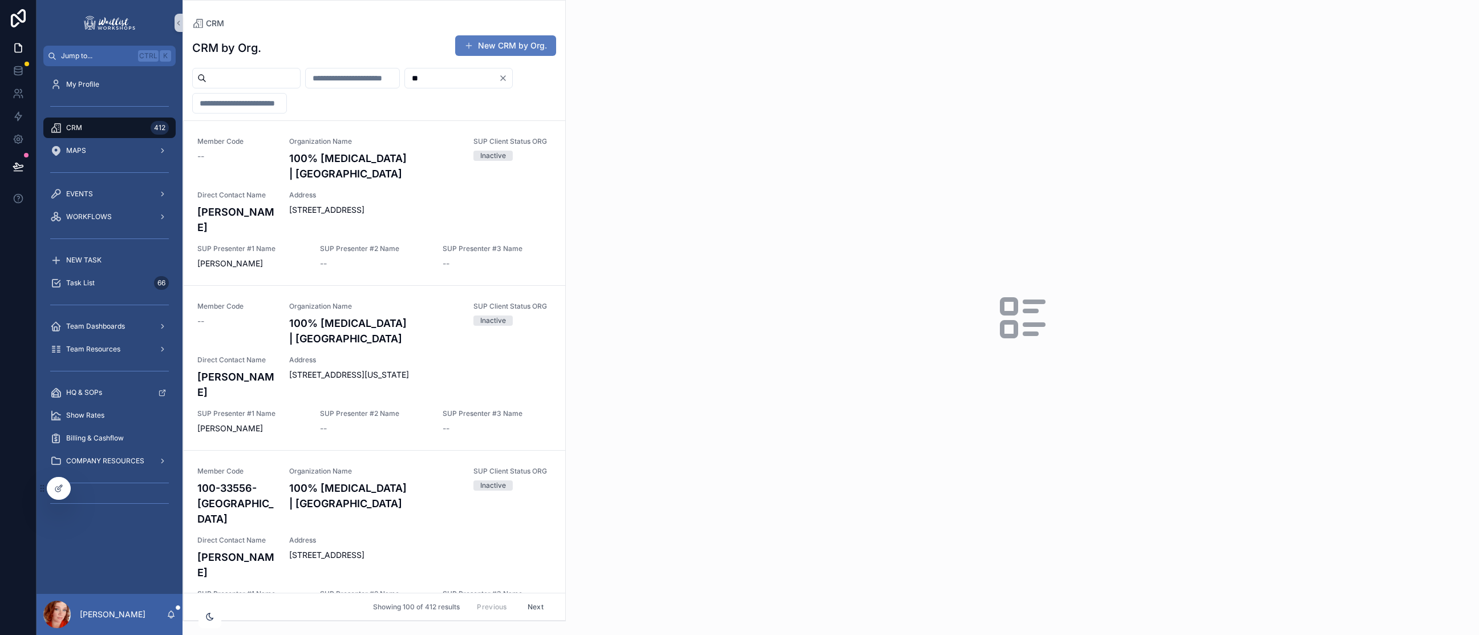
type input "*"
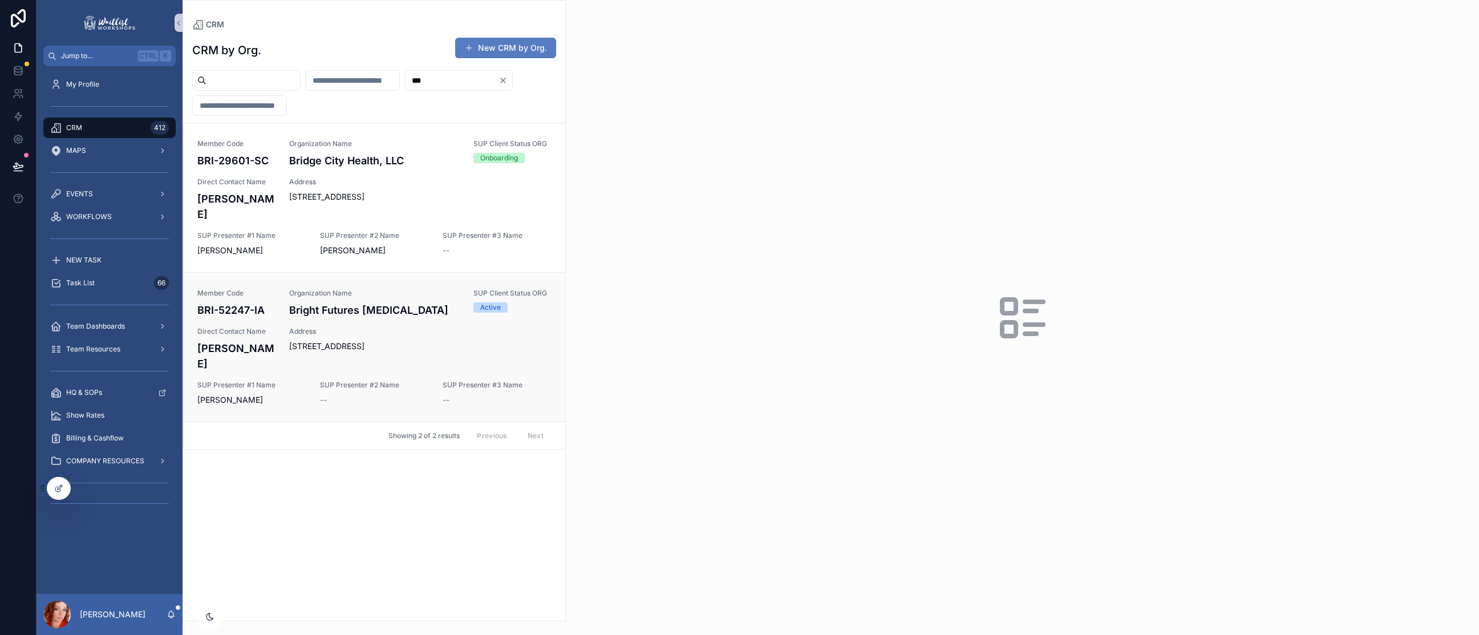
type input "***"
click at [331, 337] on div "Address 131 E Ave, Kalona, IA 52247" at bounding box center [420, 339] width 262 height 25
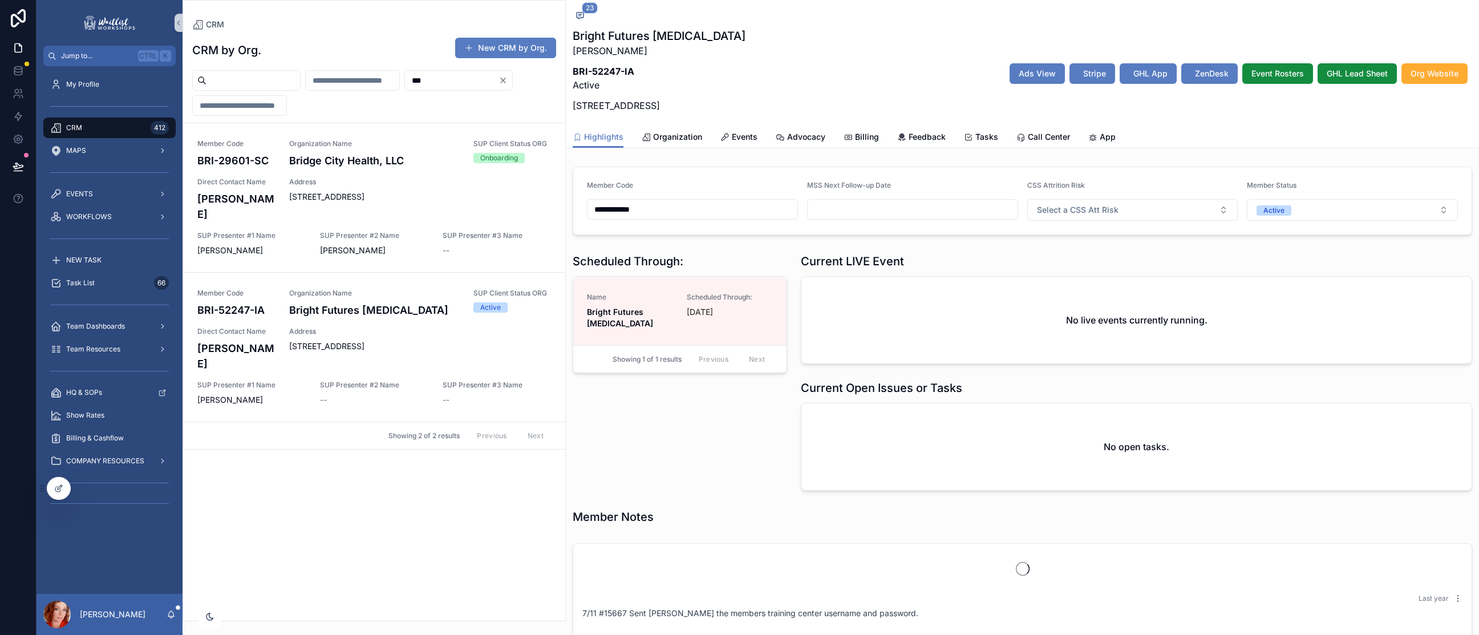
scroll to position [773, 0]
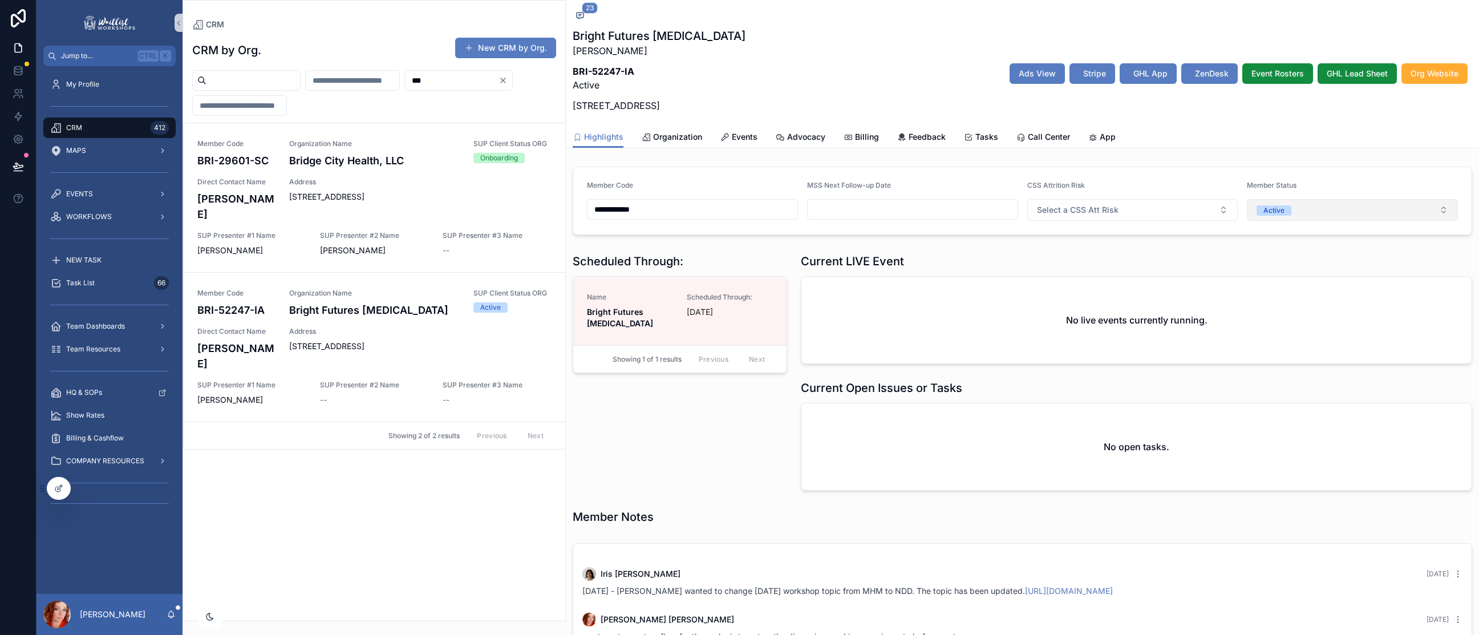
click at [1264, 209] on div "Active" at bounding box center [1273, 210] width 21 height 10
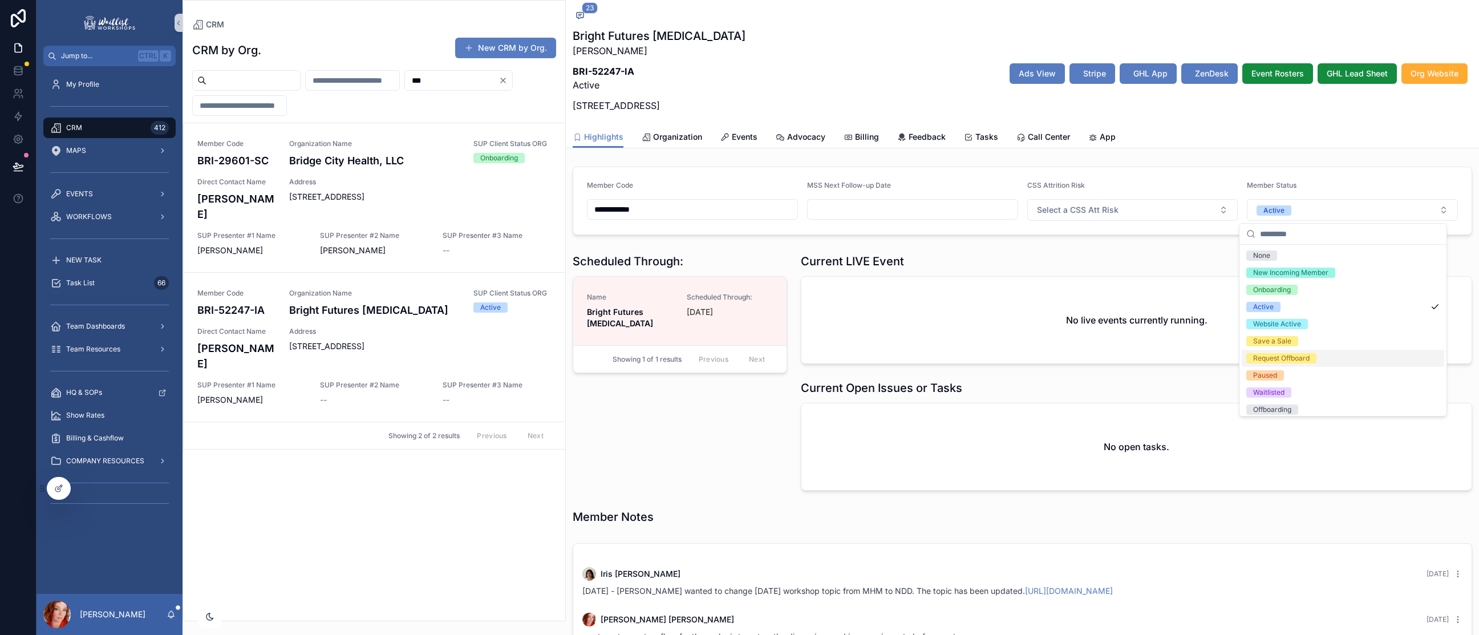
click at [1325, 354] on div "Request Offboard" at bounding box center [1342, 358] width 202 height 17
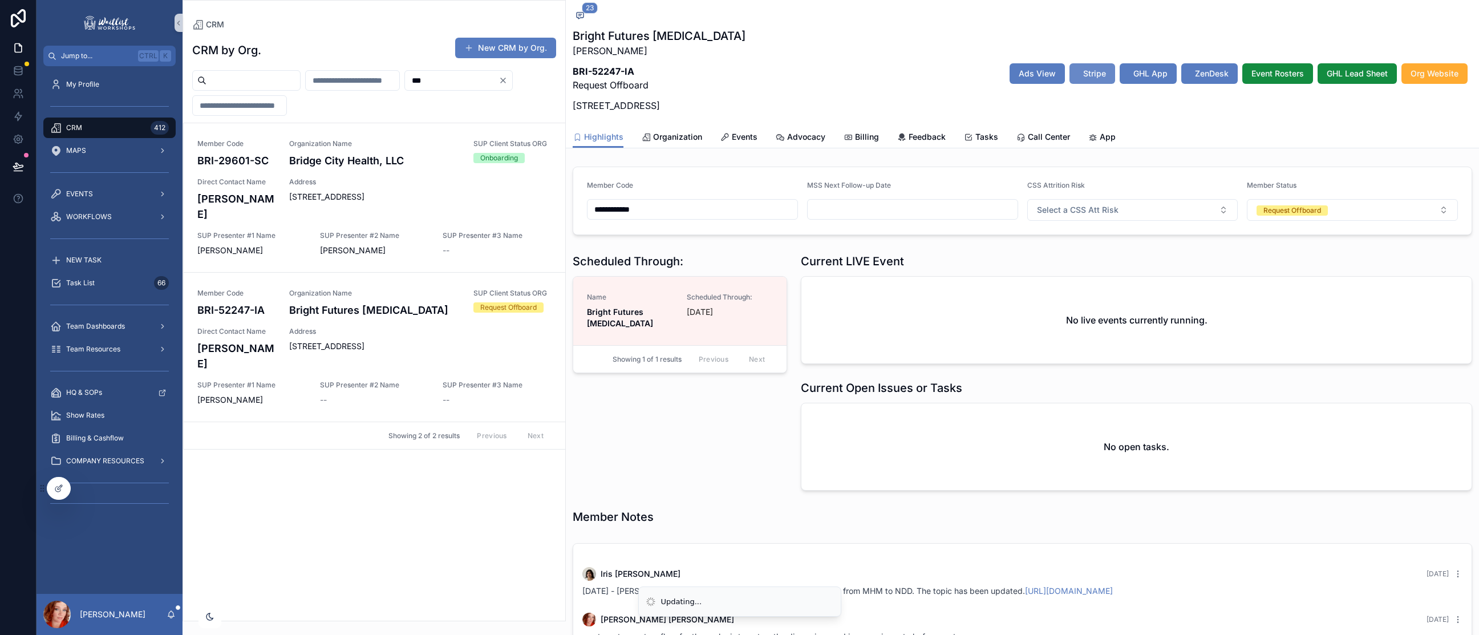
click at [1083, 72] on span "Stripe" at bounding box center [1094, 73] width 23 height 11
click at [16, 257] on div at bounding box center [18, 317] width 36 height 635
click at [23, 167] on icon at bounding box center [18, 166] width 11 height 11
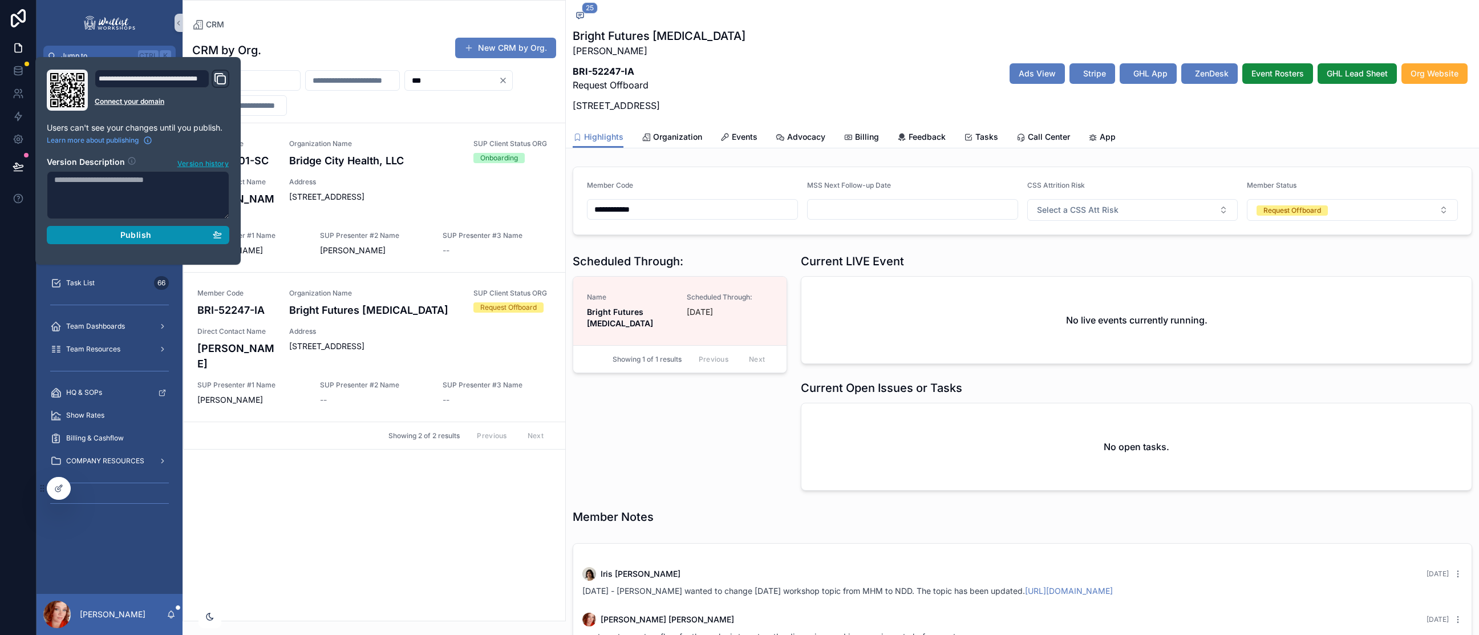
click at [184, 231] on div "Publish" at bounding box center [138, 235] width 168 height 10
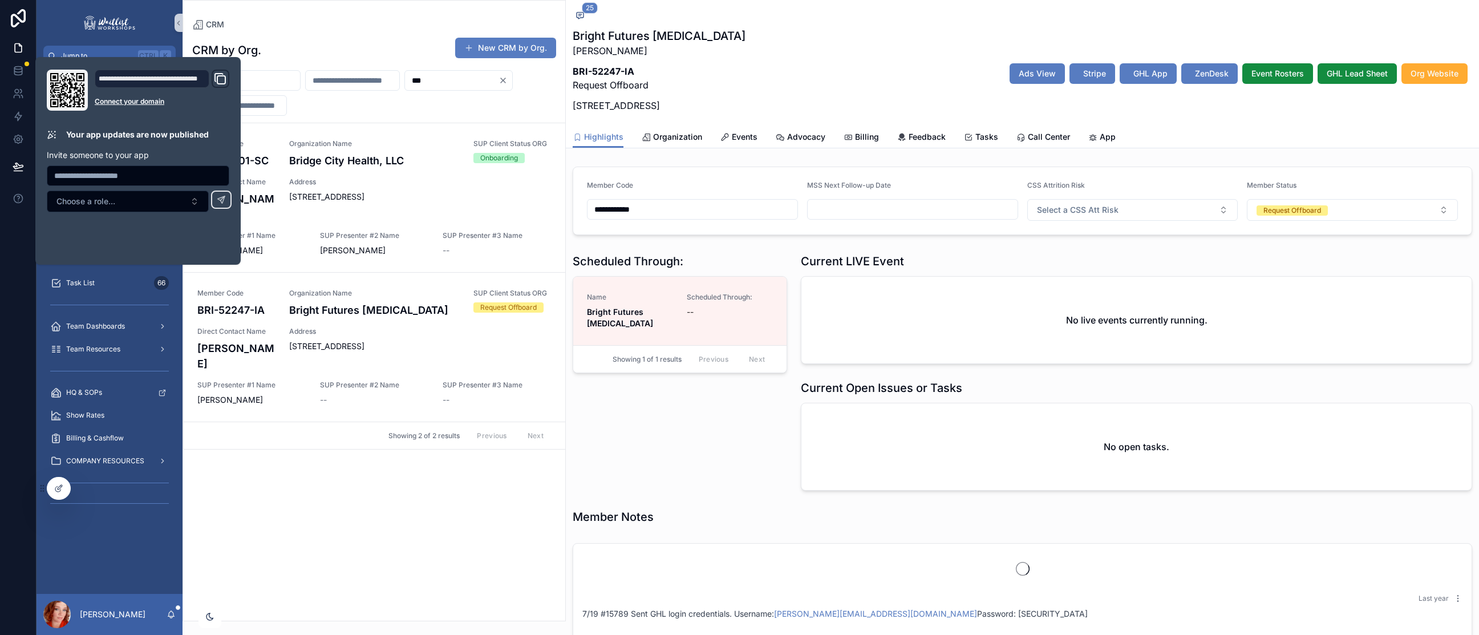
scroll to position [883, 0]
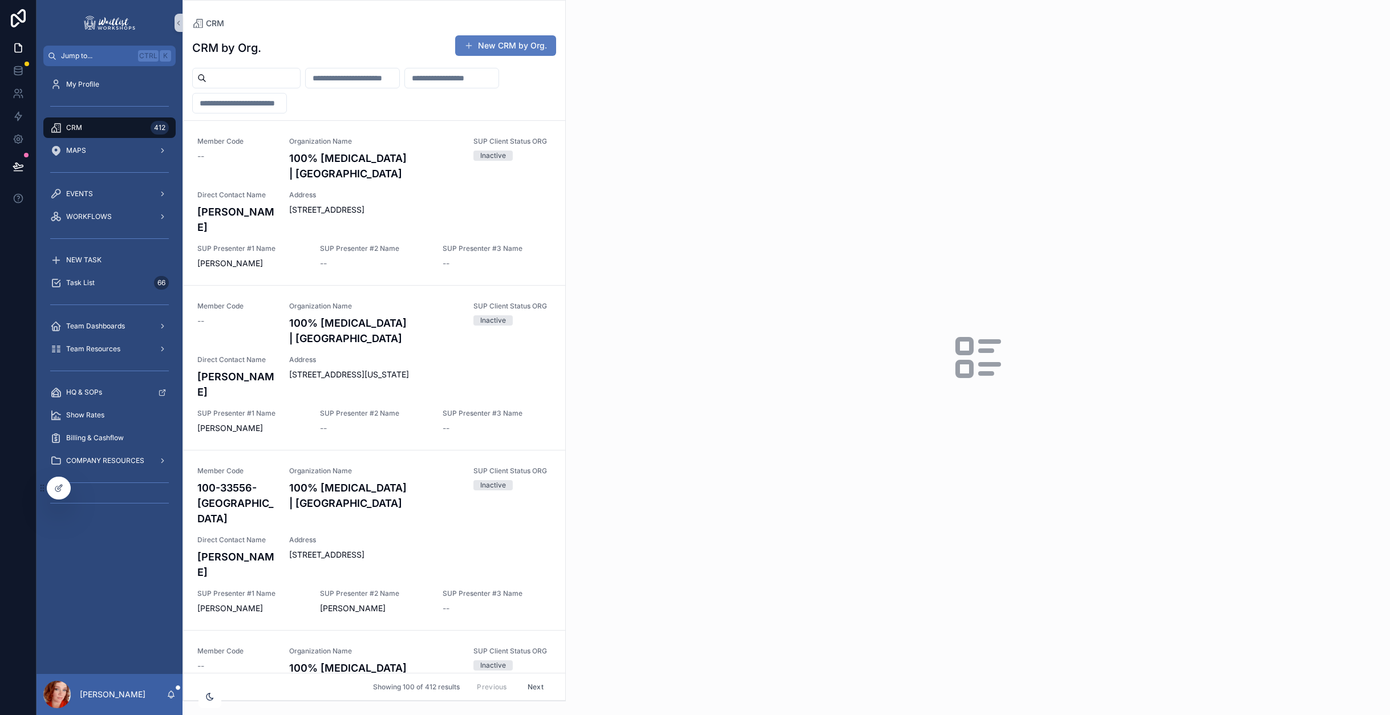
click at [405, 86] on input "scrollable content" at bounding box center [452, 78] width 94 height 16
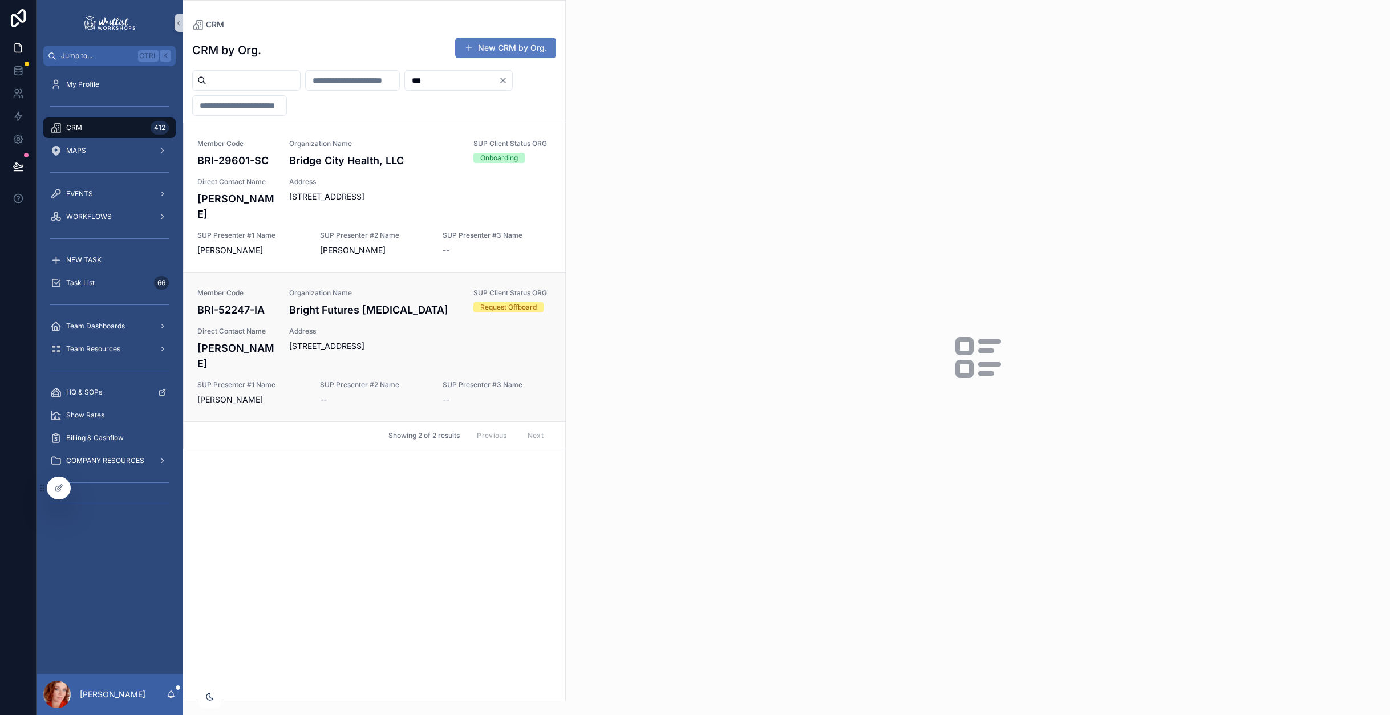
type input "***"
click at [344, 319] on div "Member Code BRI-52247-IA Organization Name Bright Futures [MEDICAL_DATA] SUP Cl…" at bounding box center [374, 347] width 354 height 117
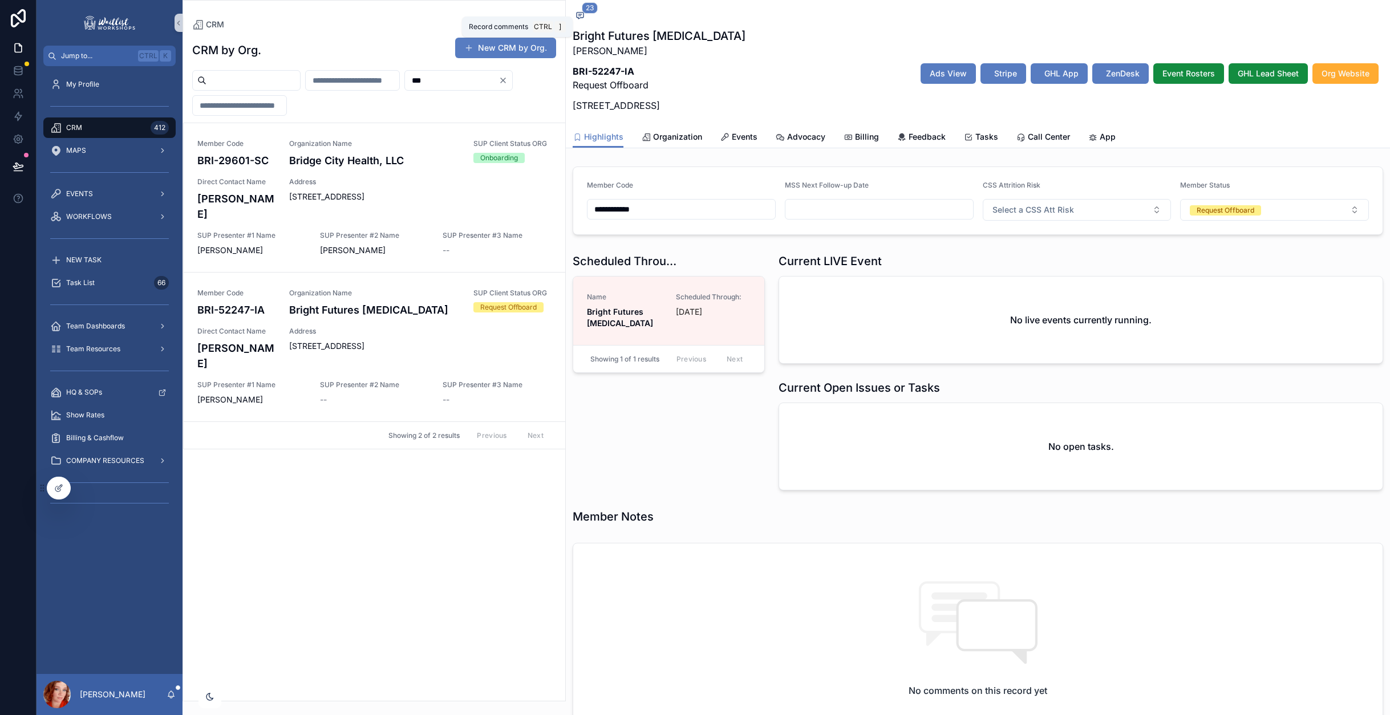
click at [581, 14] on icon "scrollable content" at bounding box center [579, 14] width 3 height 0
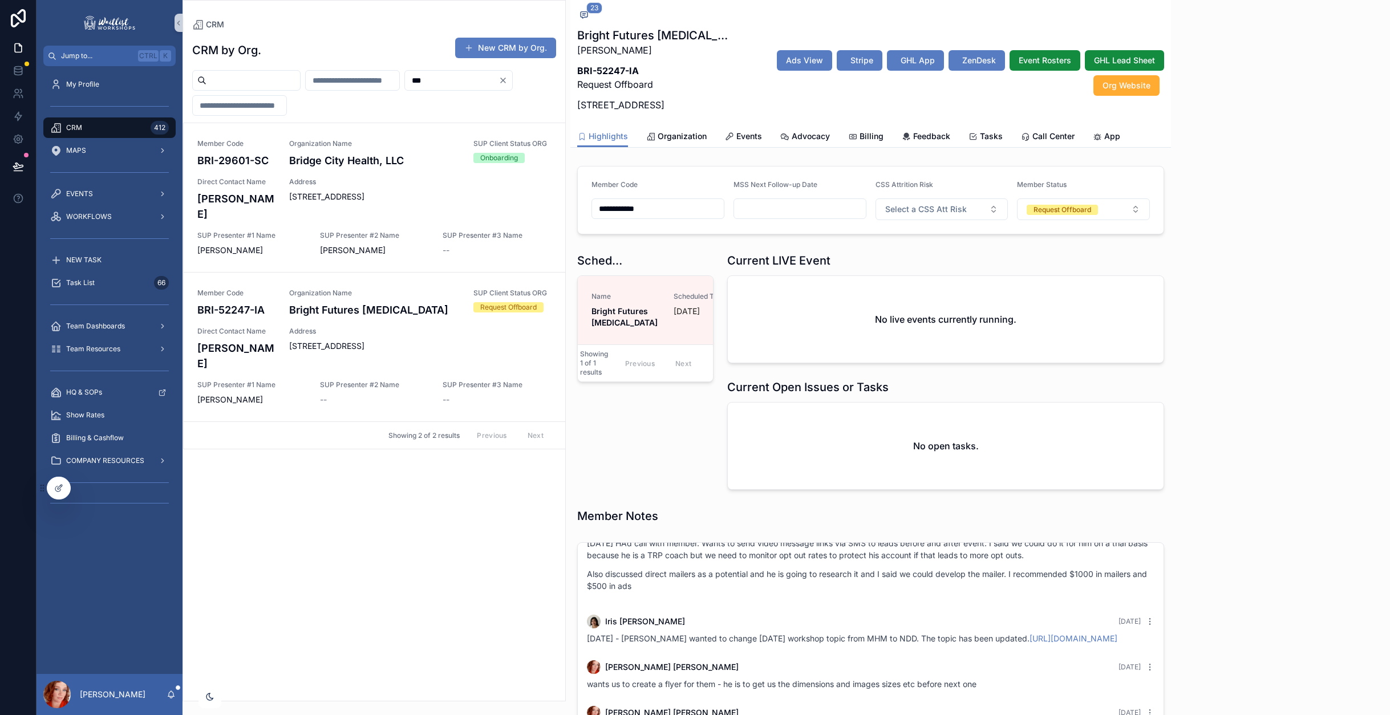
scroll to position [1330, 0]
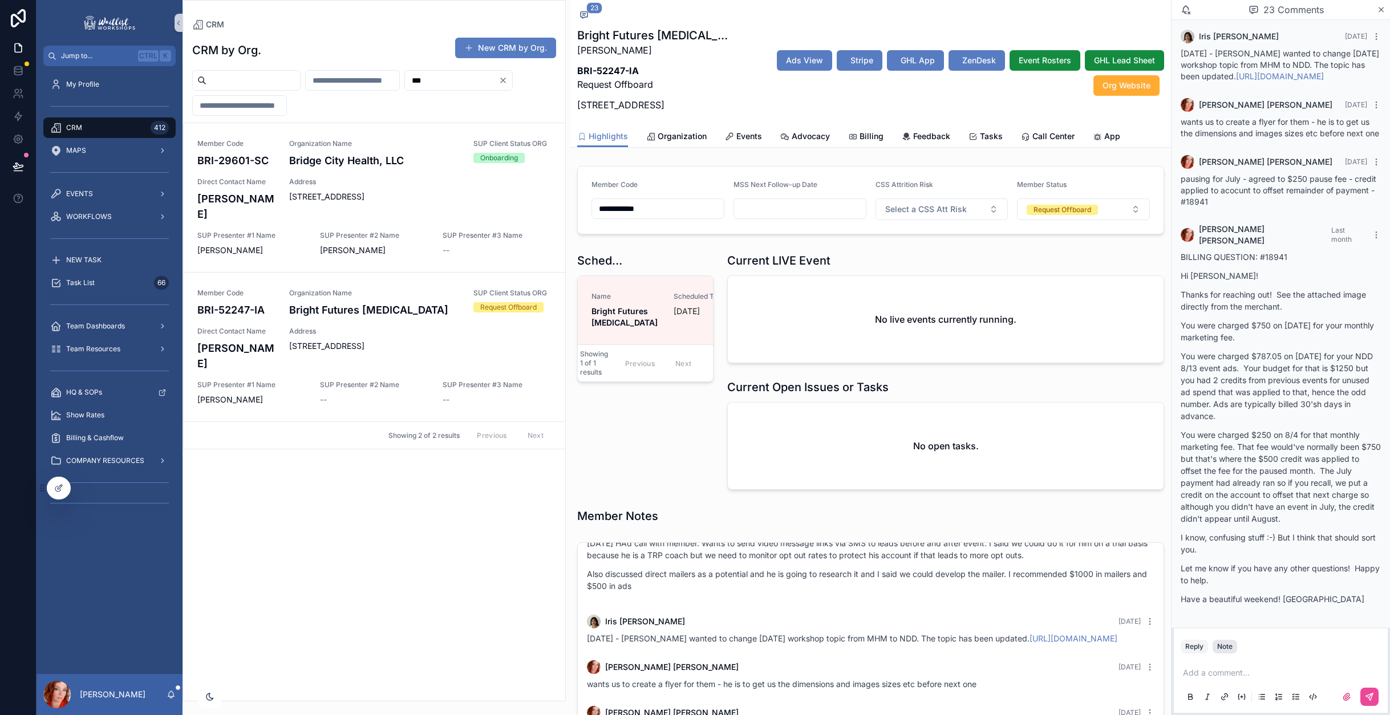
click at [1235, 647] on button "Note" at bounding box center [1224, 647] width 25 height 14
click at [1231, 673] on p "scrollable content" at bounding box center [1283, 672] width 200 height 11
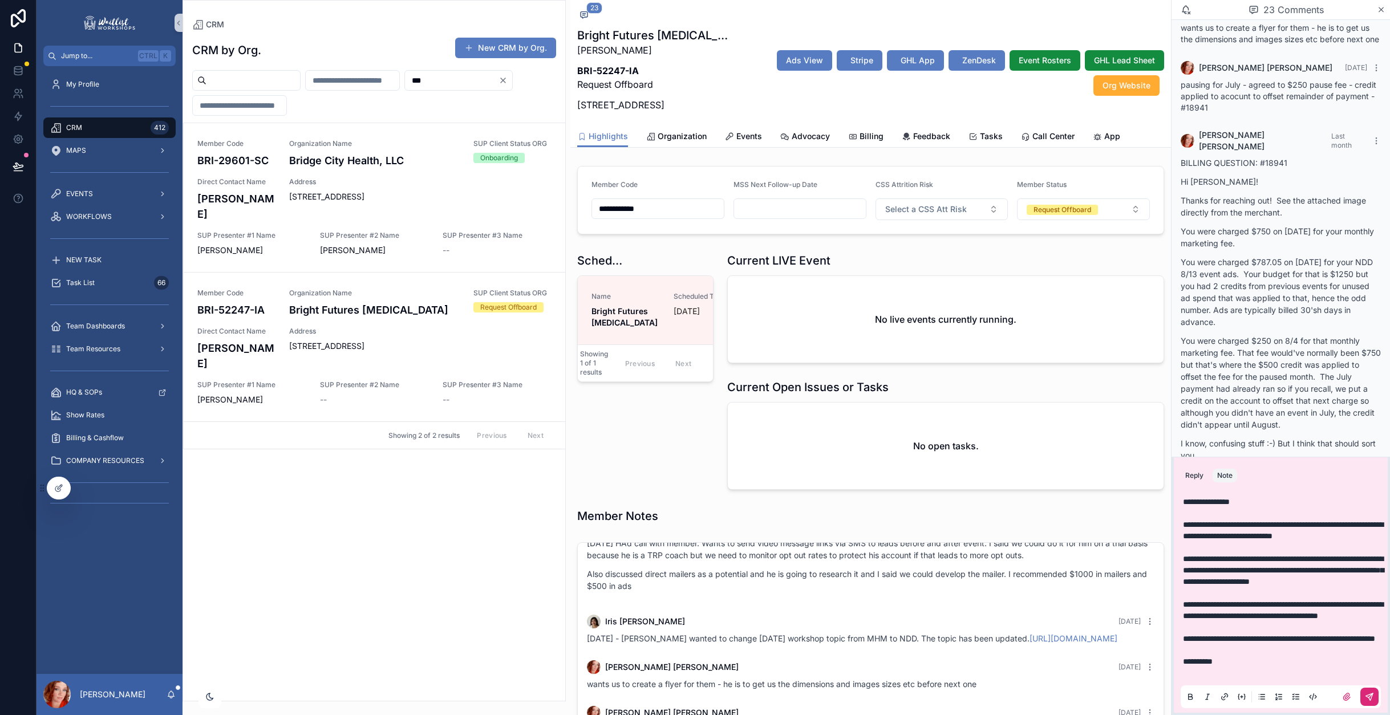
click at [1369, 700] on icon "scrollable content" at bounding box center [1369, 696] width 9 height 9
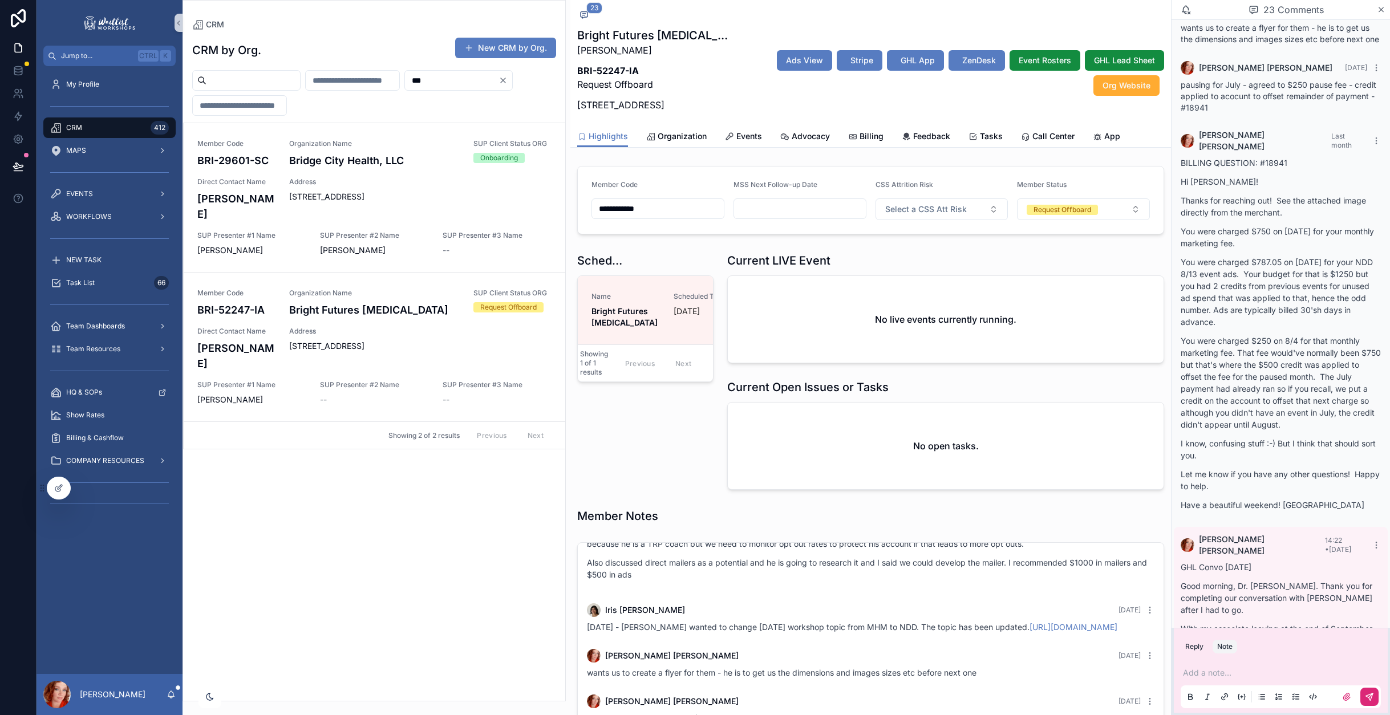
drag, startPoint x: 1192, startPoint y: 647, endPoint x: 1229, endPoint y: 675, distance: 46.9
click at [1194, 646] on button "Reply" at bounding box center [1193, 647] width 27 height 14
click at [1229, 674] on p "scrollable content" at bounding box center [1283, 672] width 200 height 11
click at [1365, 695] on icon "scrollable content" at bounding box center [1369, 696] width 9 height 9
click at [867, 139] on span "Billing" at bounding box center [871, 136] width 24 height 11
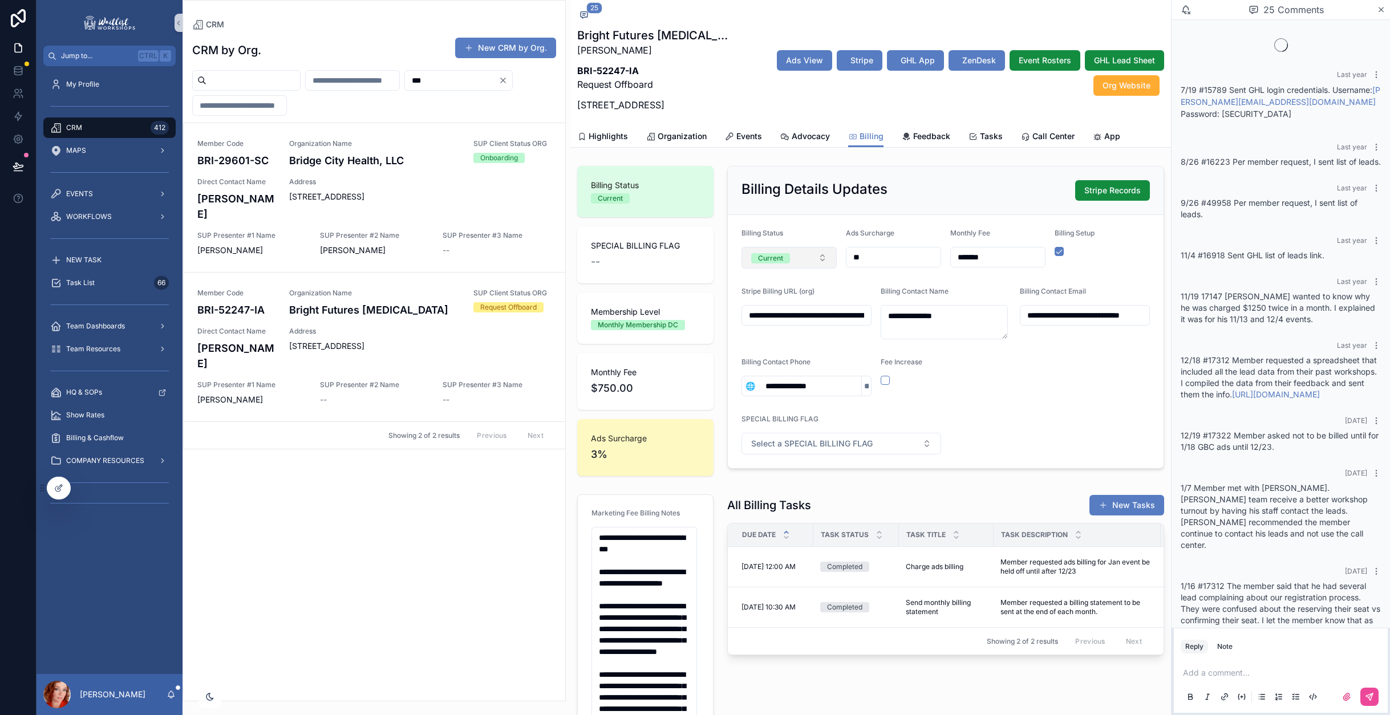
scroll to position [1503, 0]
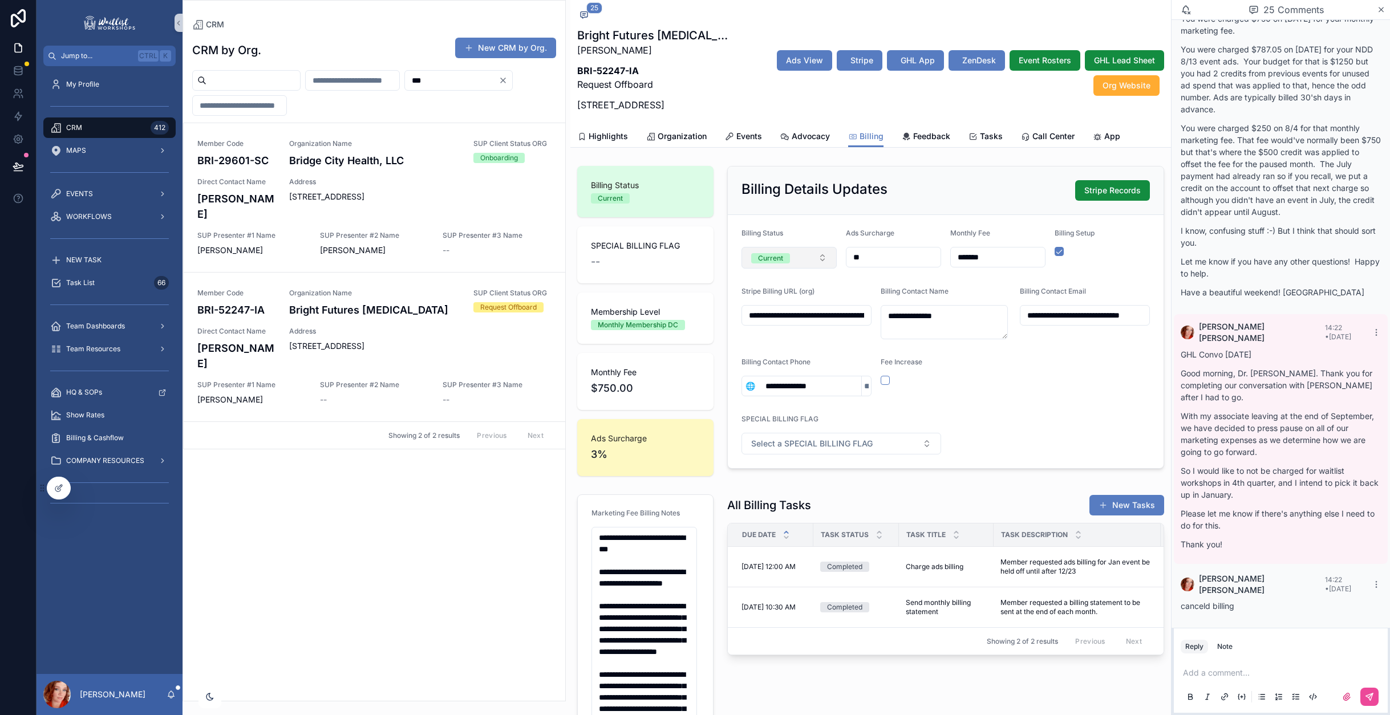
click at [802, 258] on button "Current" at bounding box center [788, 258] width 95 height 22
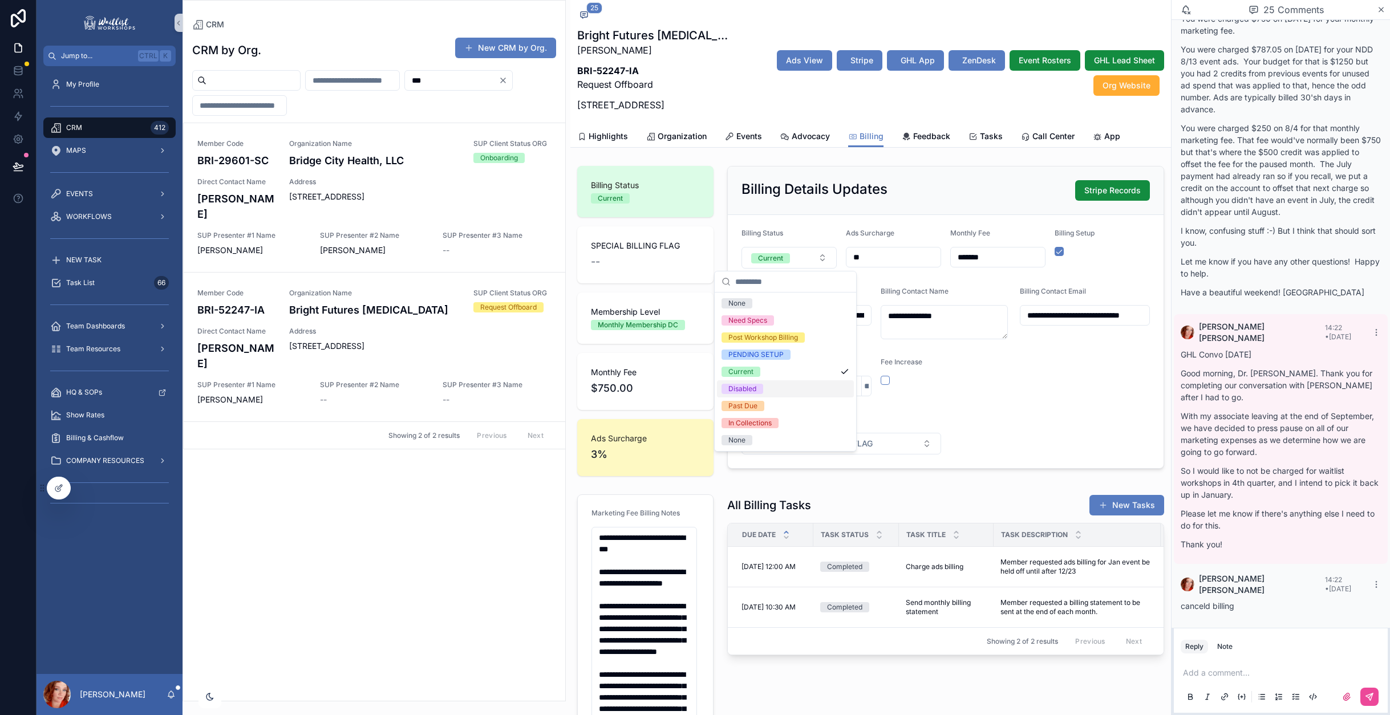
click at [754, 393] on div "Disabled" at bounding box center [742, 389] width 28 height 10
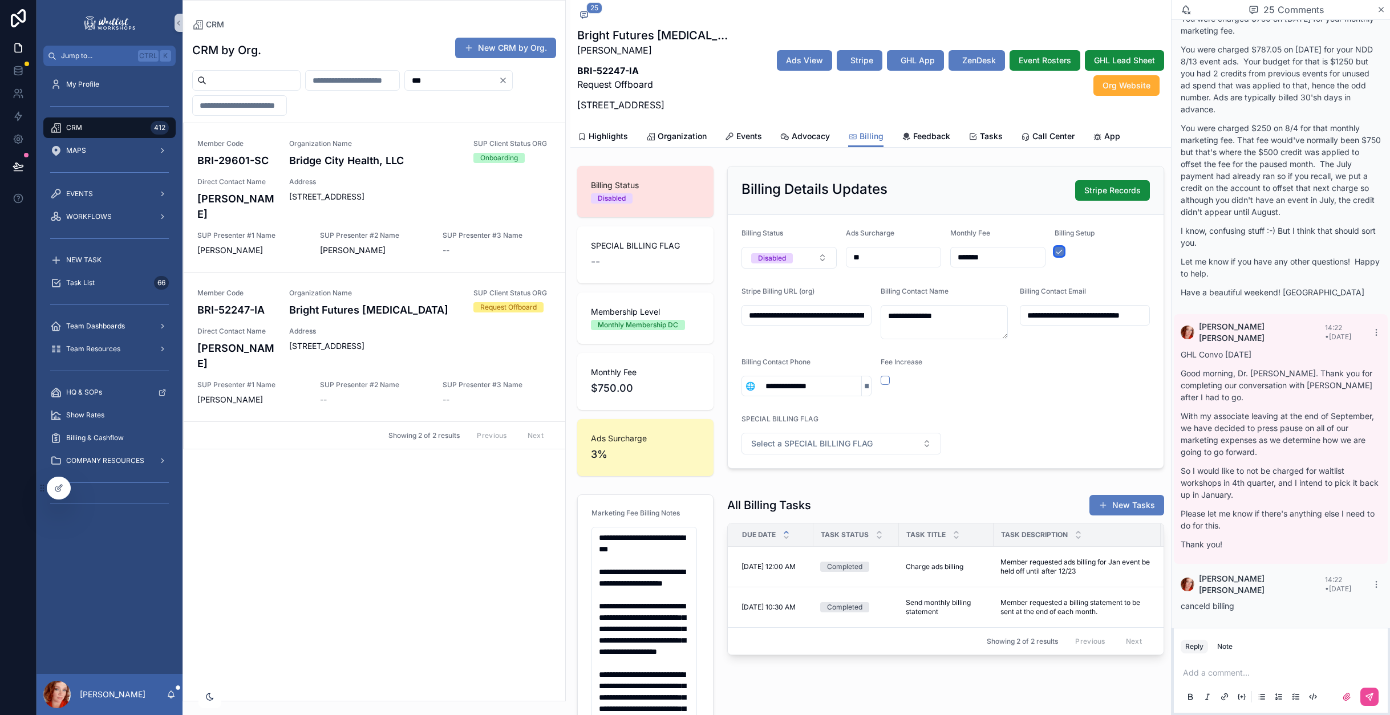
click at [1054, 254] on button "scrollable content" at bounding box center [1058, 251] width 9 height 9
click at [858, 62] on span "Stripe" at bounding box center [861, 60] width 23 height 11
